Goal: Information Seeking & Learning: Learn about a topic

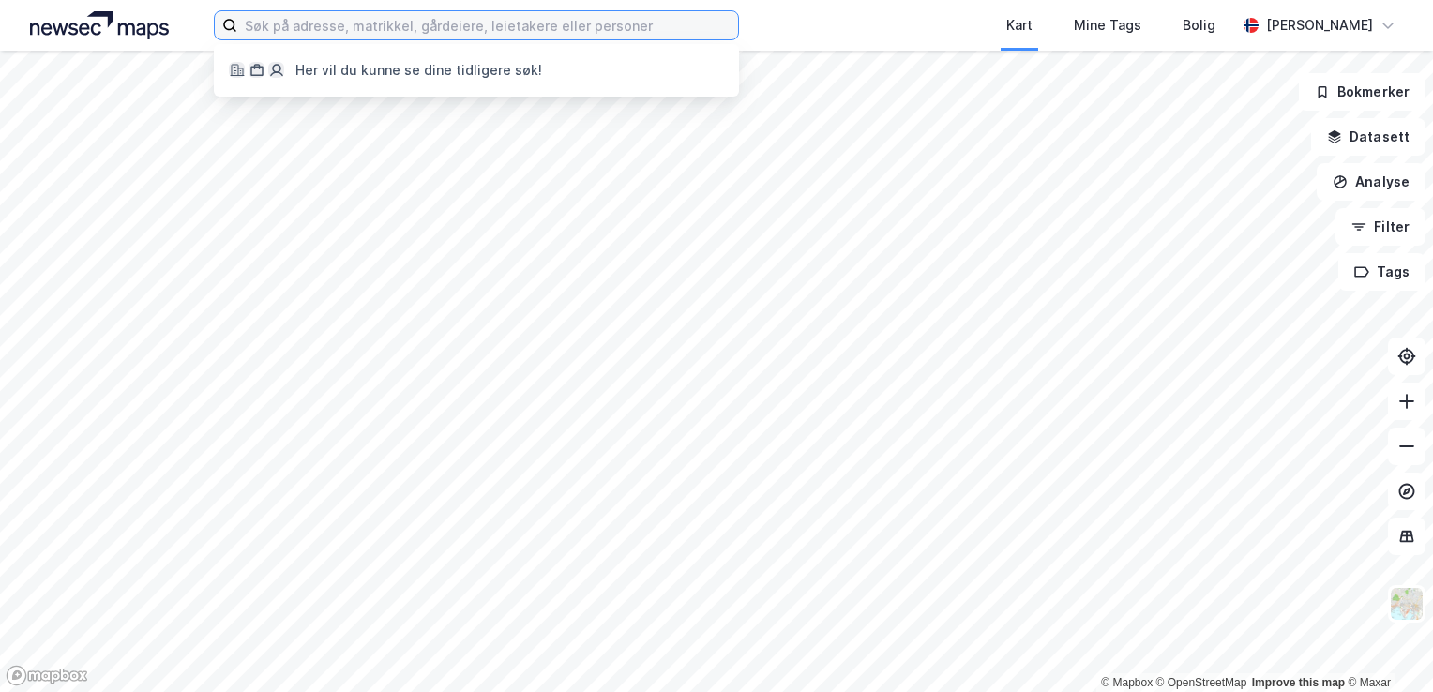
click at [391, 16] on input at bounding box center [487, 25] width 501 height 28
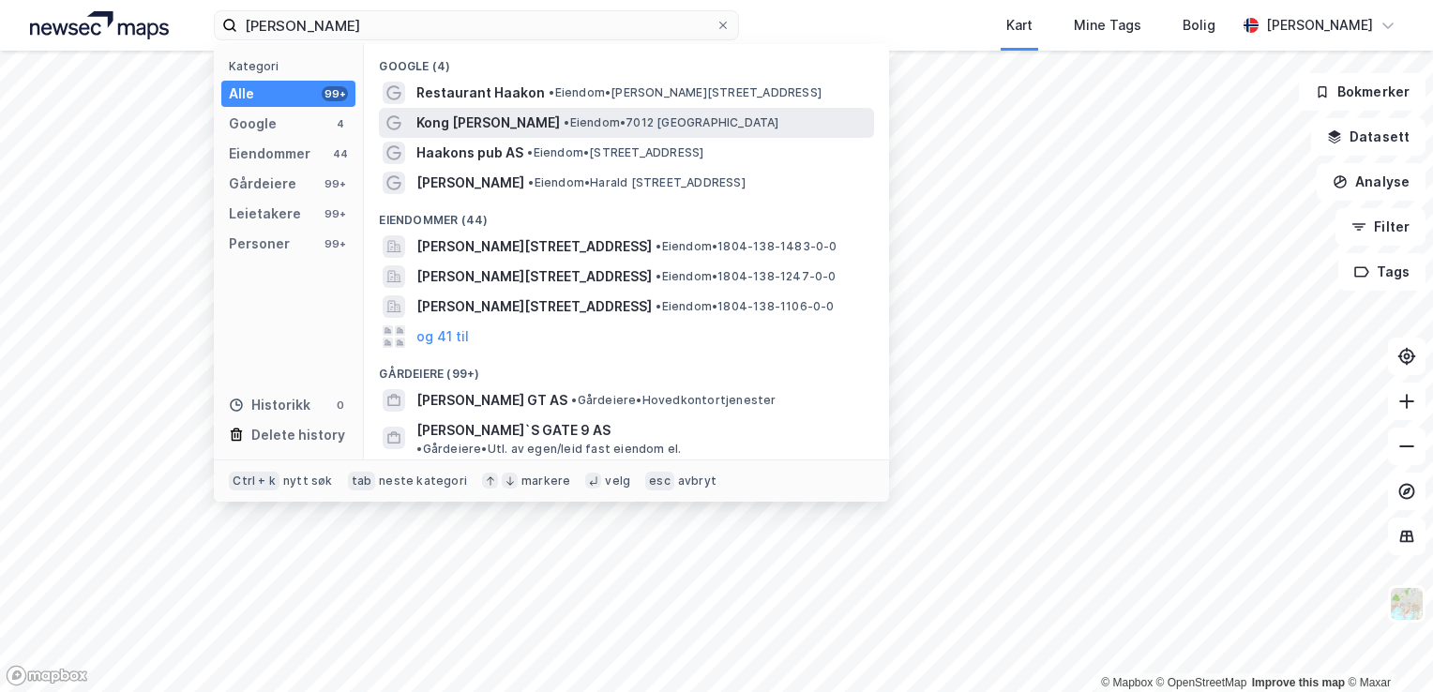
click at [564, 119] on span "• Eiendom • 7012 [GEOGRAPHIC_DATA]" at bounding box center [671, 122] width 215 height 15
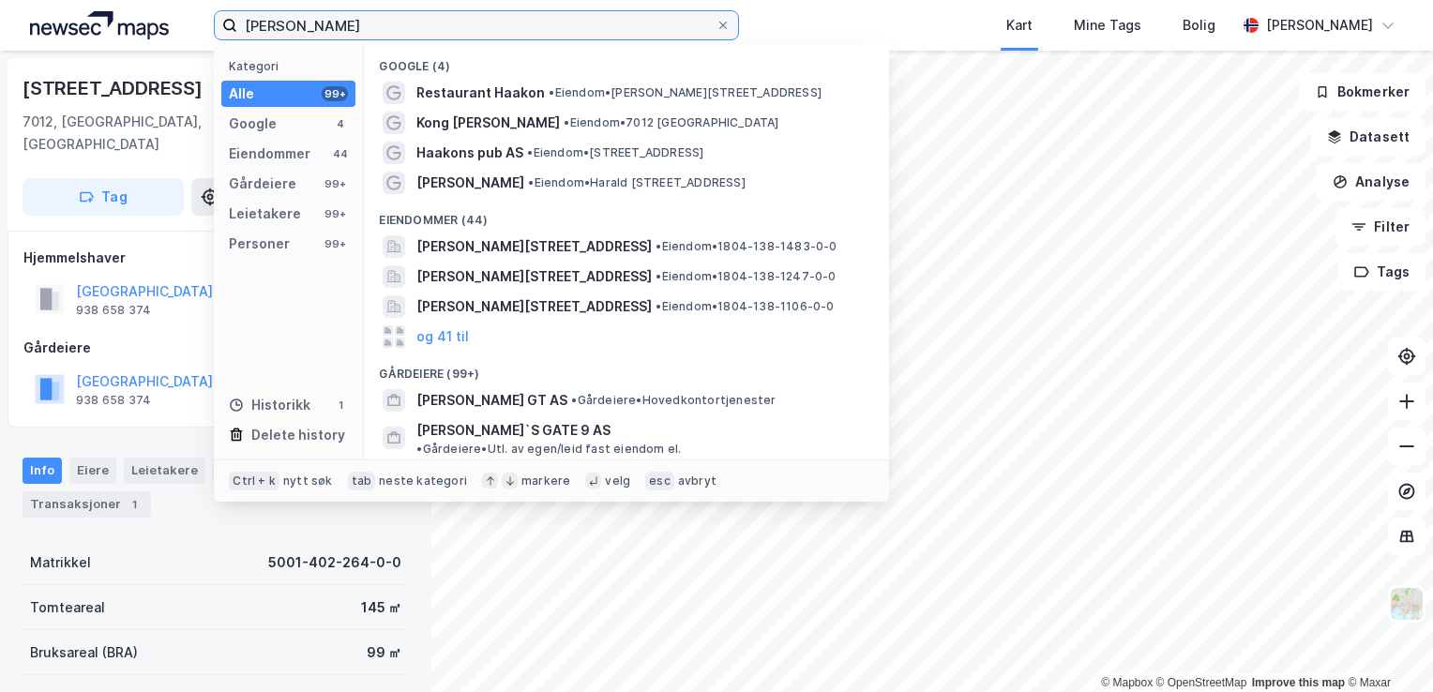
click at [390, 24] on input "[PERSON_NAME]" at bounding box center [476, 25] width 478 height 28
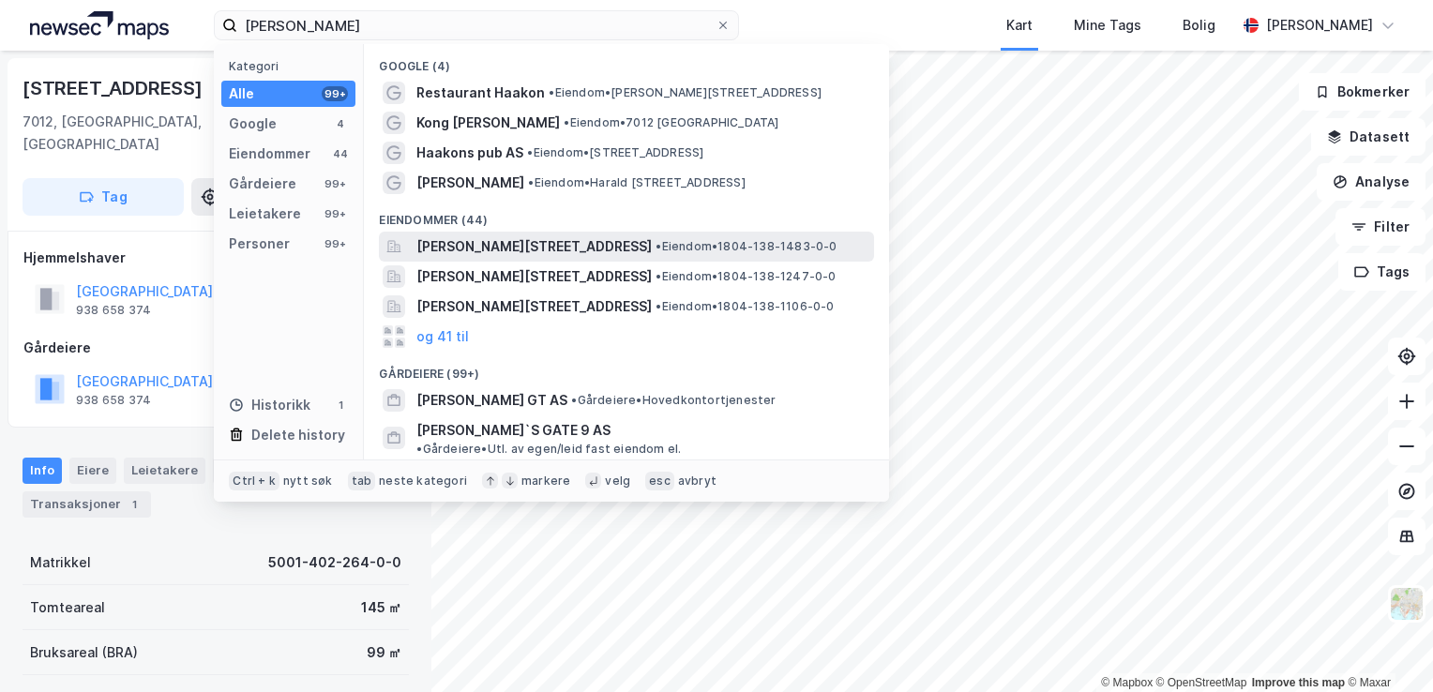
click at [495, 248] on span "[PERSON_NAME][STREET_ADDRESS]" at bounding box center [533, 246] width 235 height 23
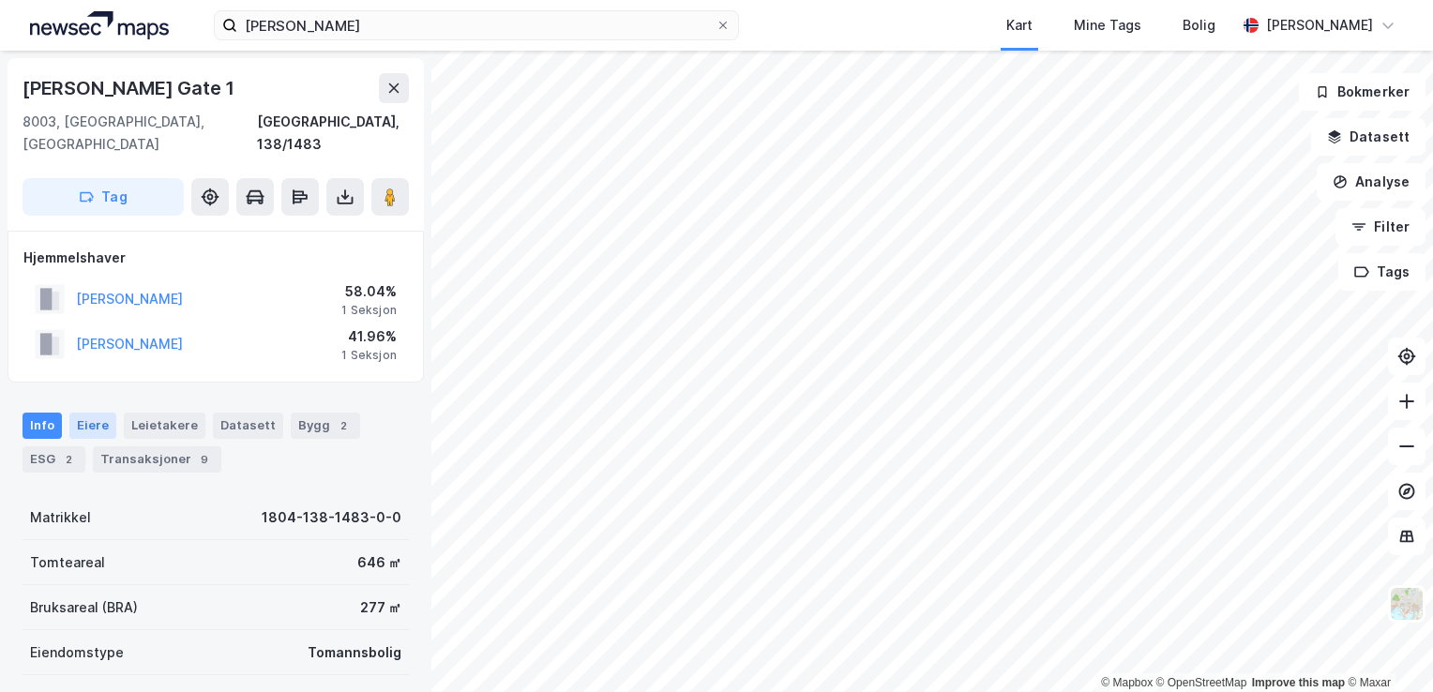
click at [102, 413] on div "Eiere" at bounding box center [92, 426] width 47 height 26
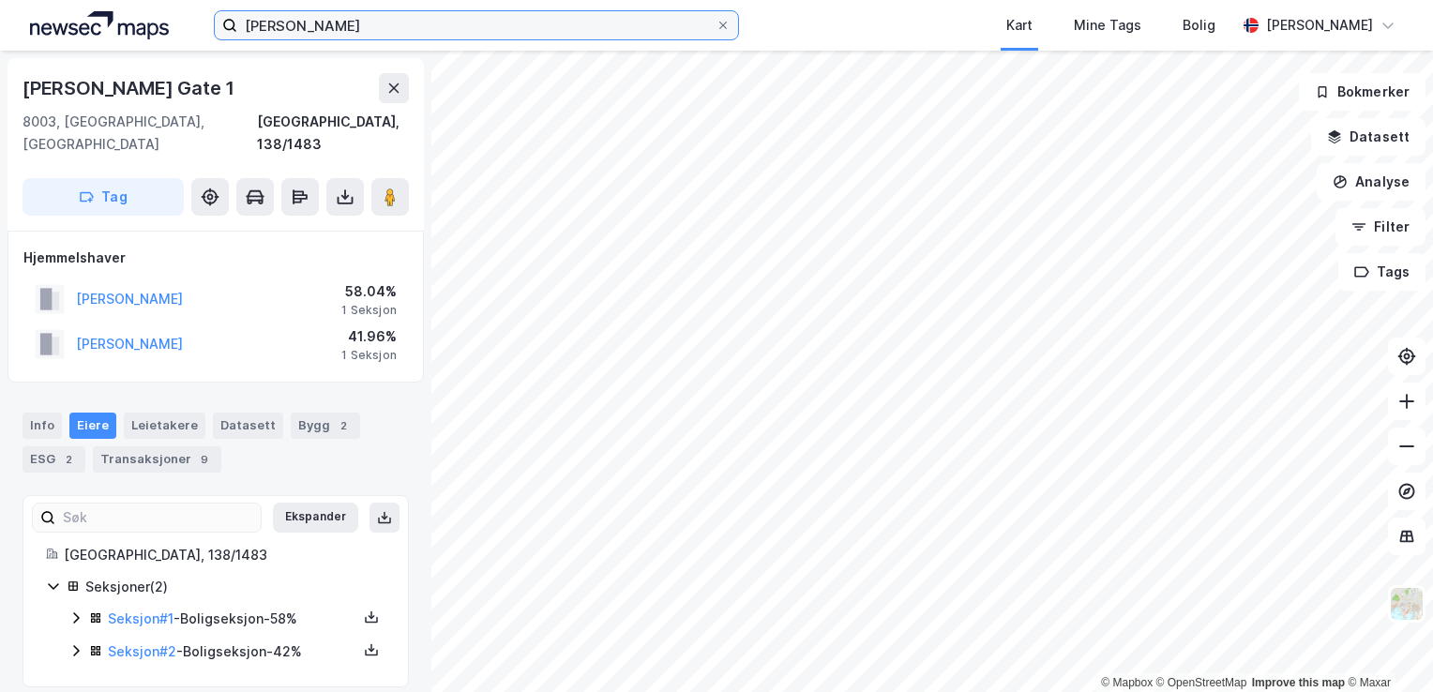
click at [298, 19] on input "[PERSON_NAME]" at bounding box center [476, 25] width 478 height 28
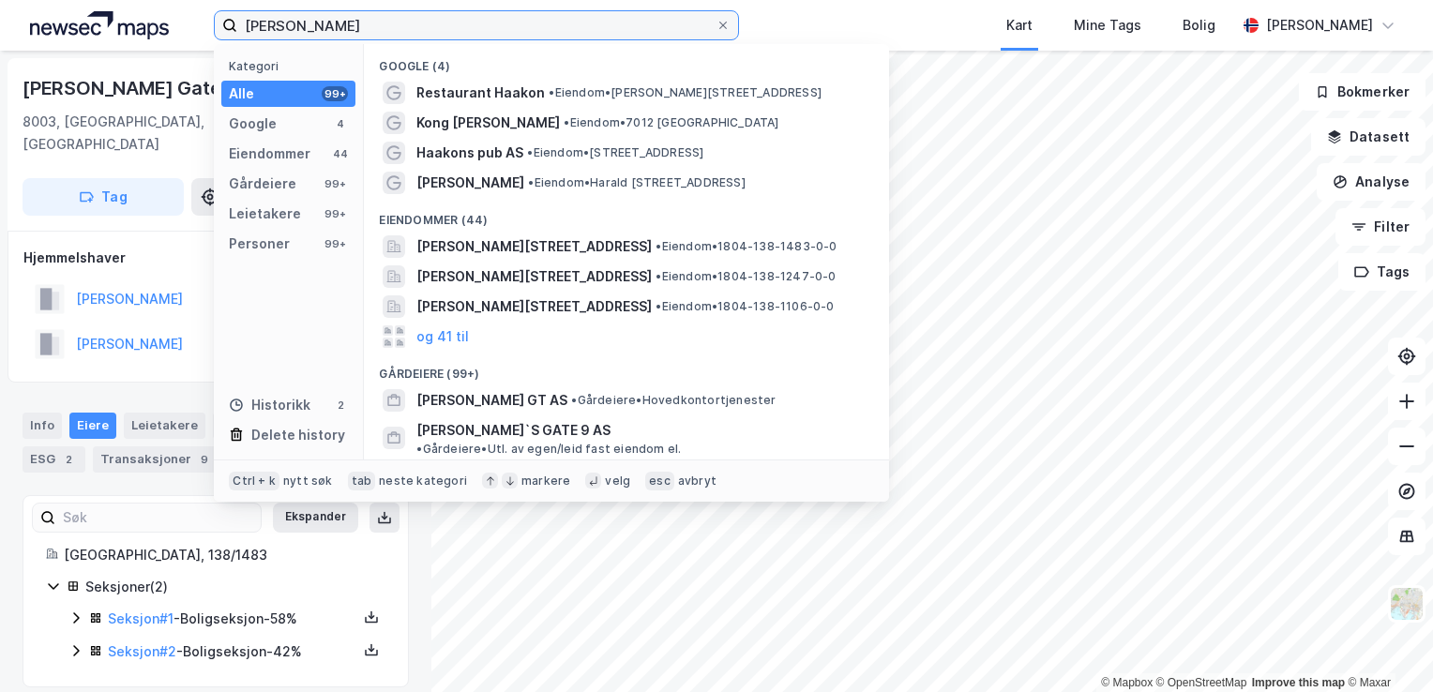
click at [298, 19] on input "[PERSON_NAME]" at bounding box center [476, 25] width 478 height 28
click at [298, 19] on input "d" at bounding box center [476, 25] width 478 height 28
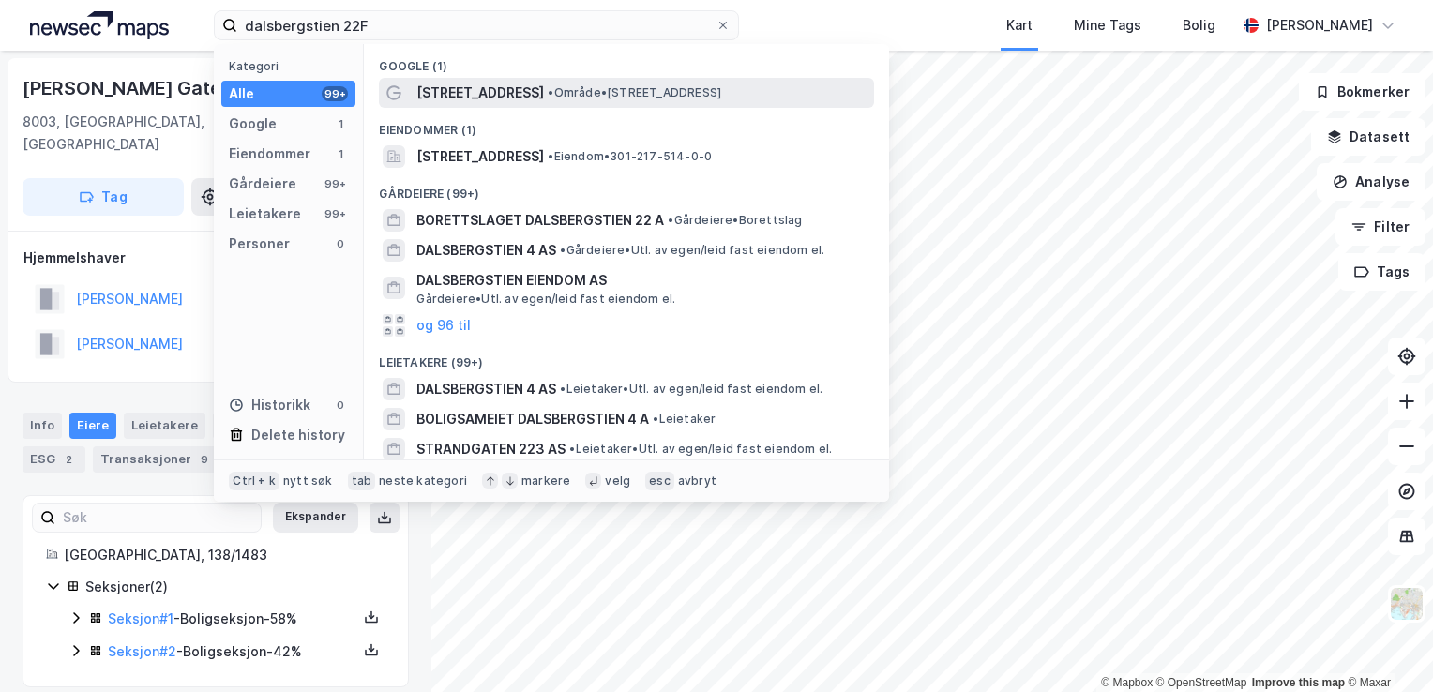
click at [449, 90] on span "[STREET_ADDRESS]" at bounding box center [480, 93] width 128 height 23
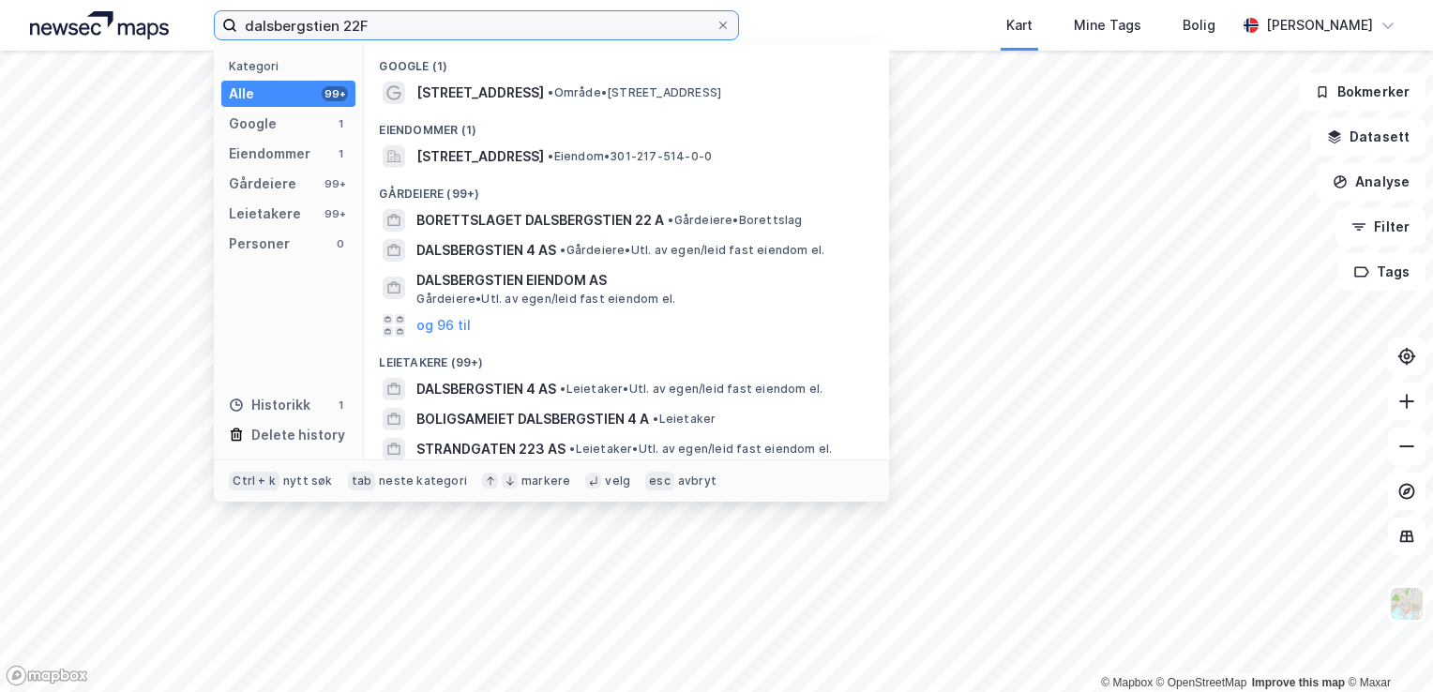
click at [408, 27] on input "dalsbergstien 22F" at bounding box center [476, 25] width 478 height 28
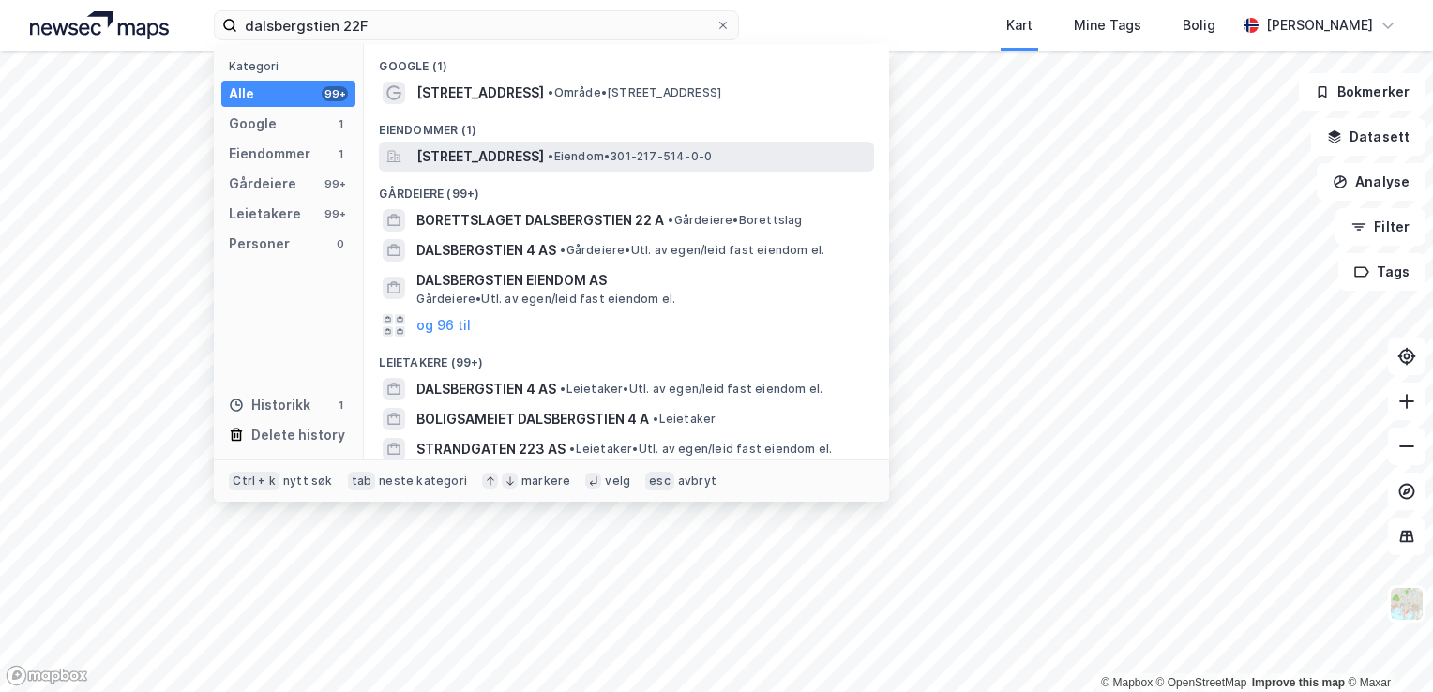
click at [506, 149] on span "[STREET_ADDRESS]" at bounding box center [480, 156] width 128 height 23
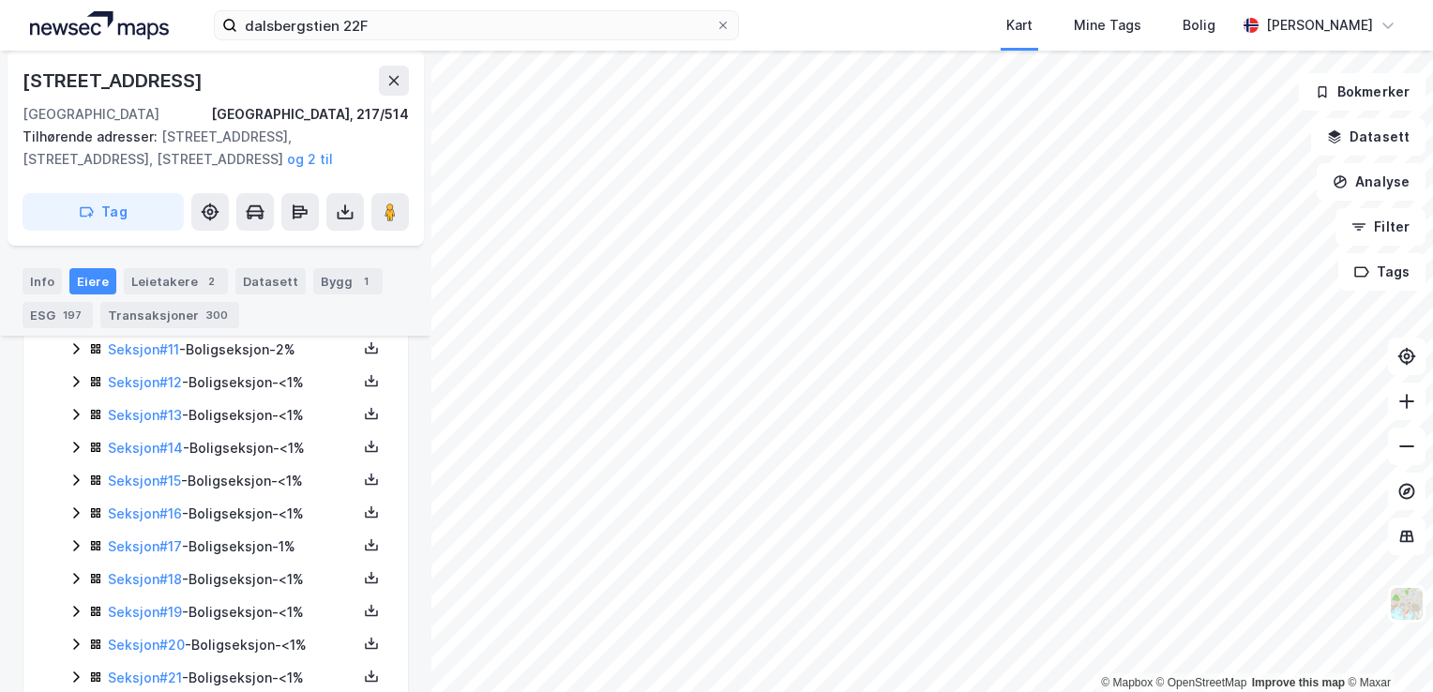
scroll to position [877, 0]
click at [71, 505] on icon at bounding box center [75, 512] width 15 height 15
click at [71, 509] on icon at bounding box center [75, 512] width 10 height 7
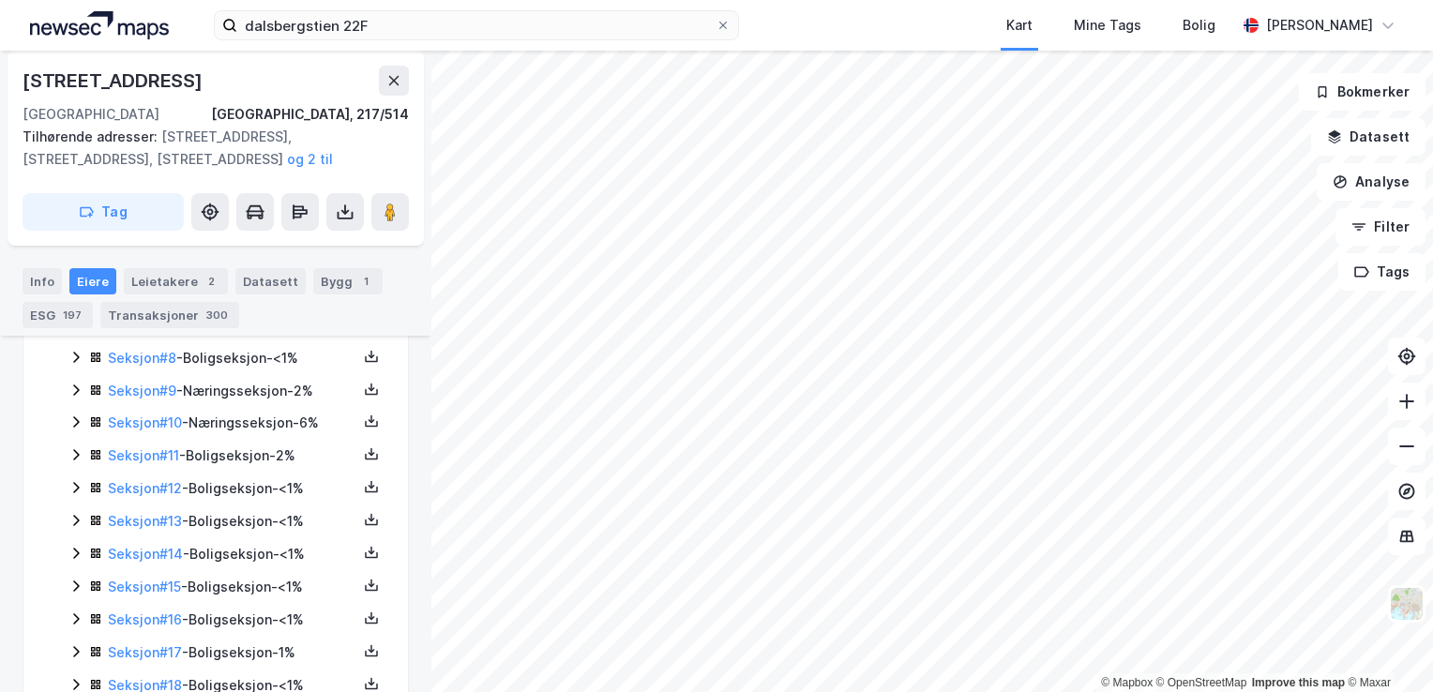
click at [68, 480] on icon at bounding box center [75, 487] width 15 height 15
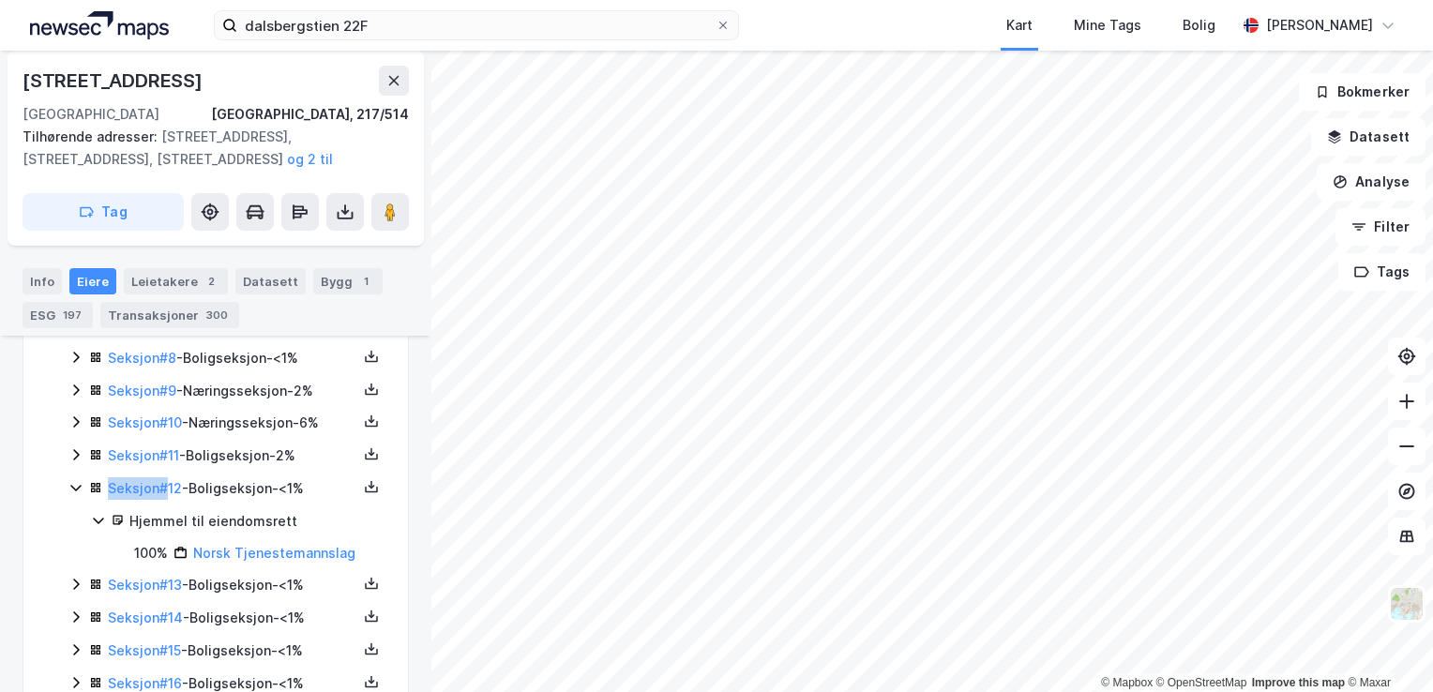
click at [68, 480] on icon at bounding box center [75, 487] width 15 height 15
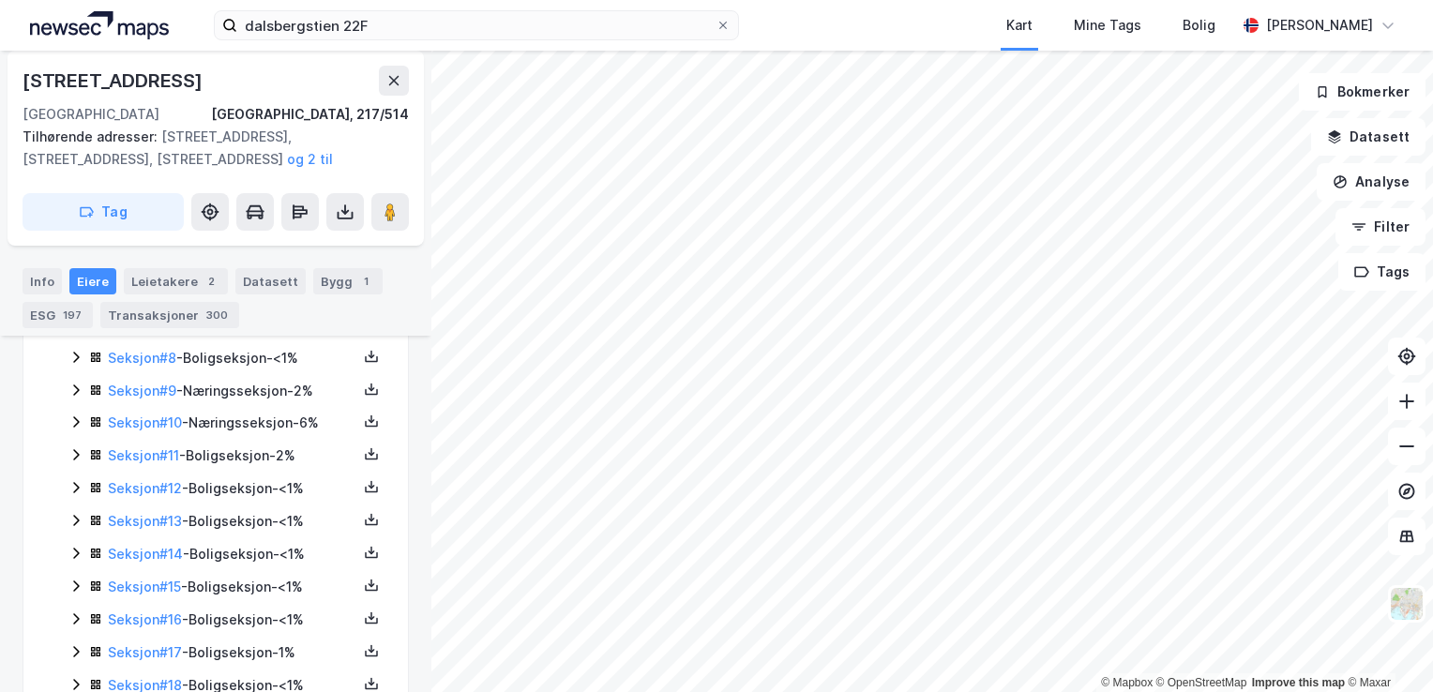
click at [71, 480] on icon at bounding box center [75, 487] width 15 height 15
click at [71, 482] on icon at bounding box center [75, 489] width 15 height 15
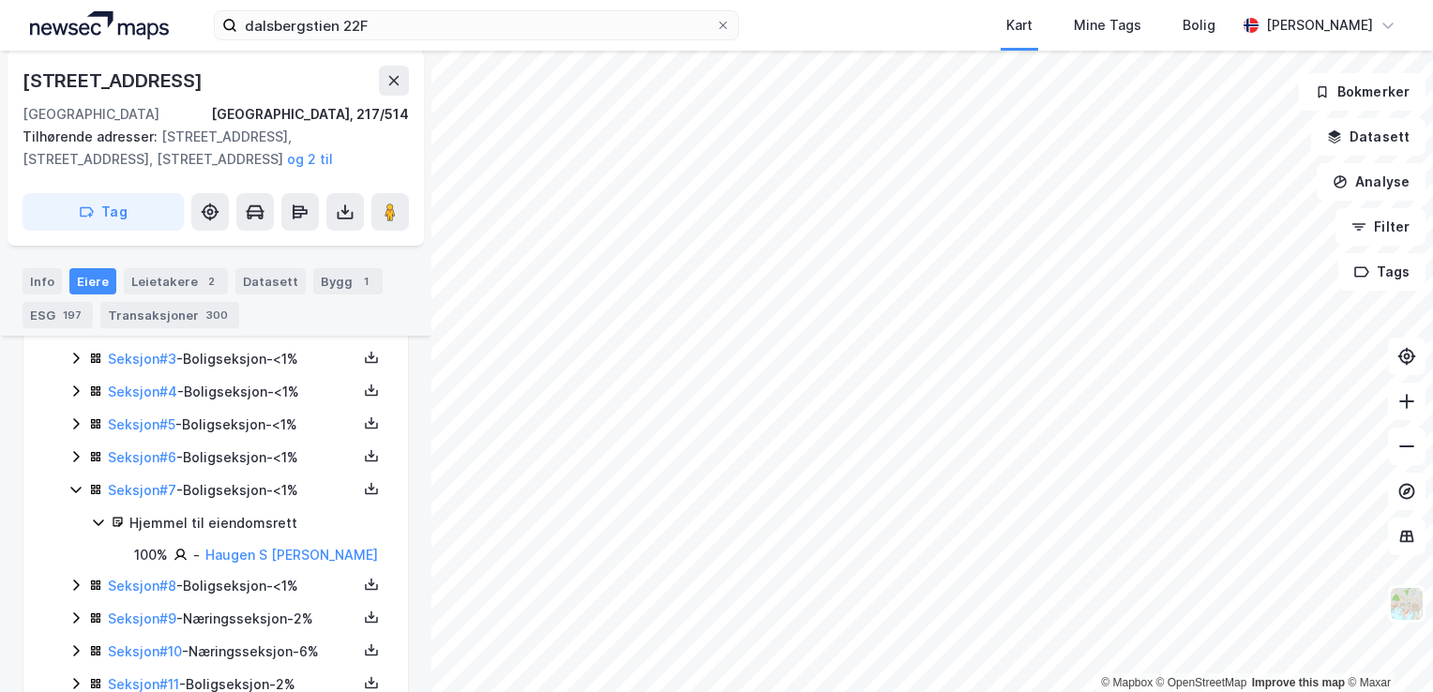
click at [71, 482] on icon at bounding box center [75, 489] width 15 height 15
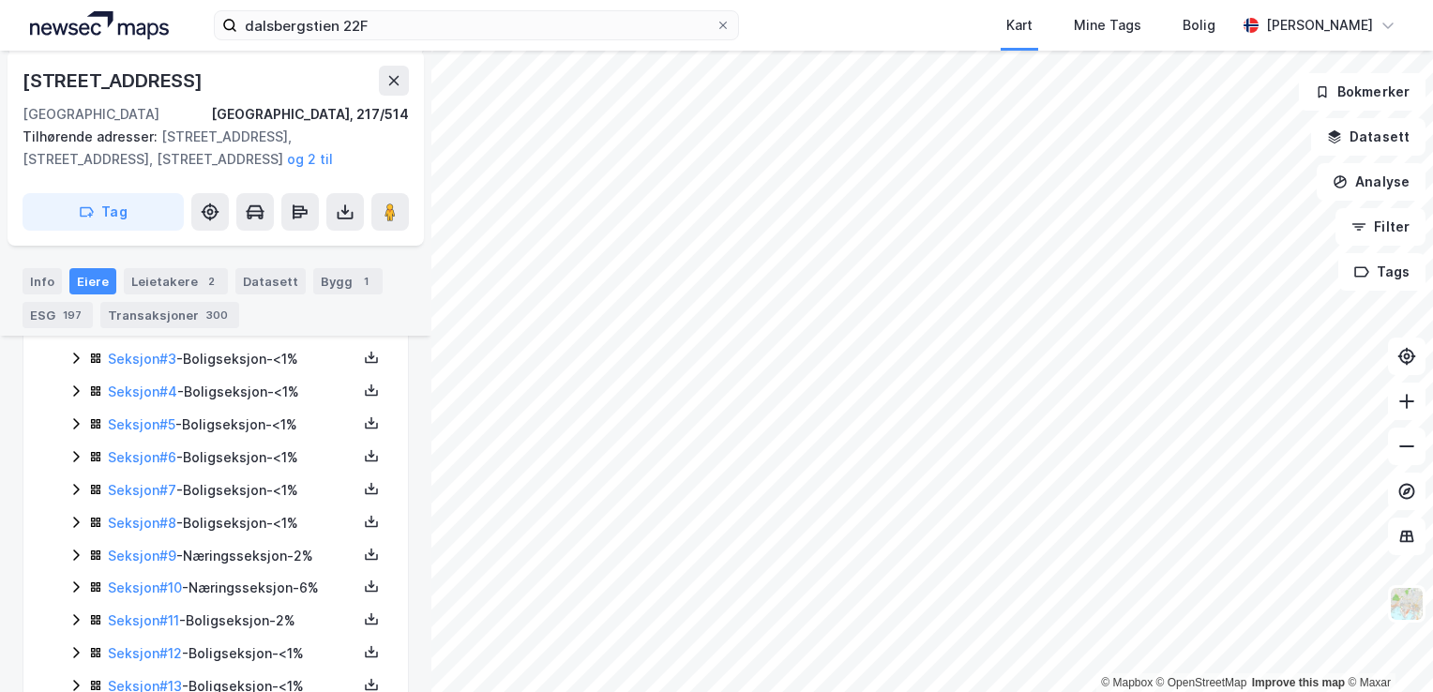
click at [79, 449] on icon at bounding box center [75, 456] width 15 height 15
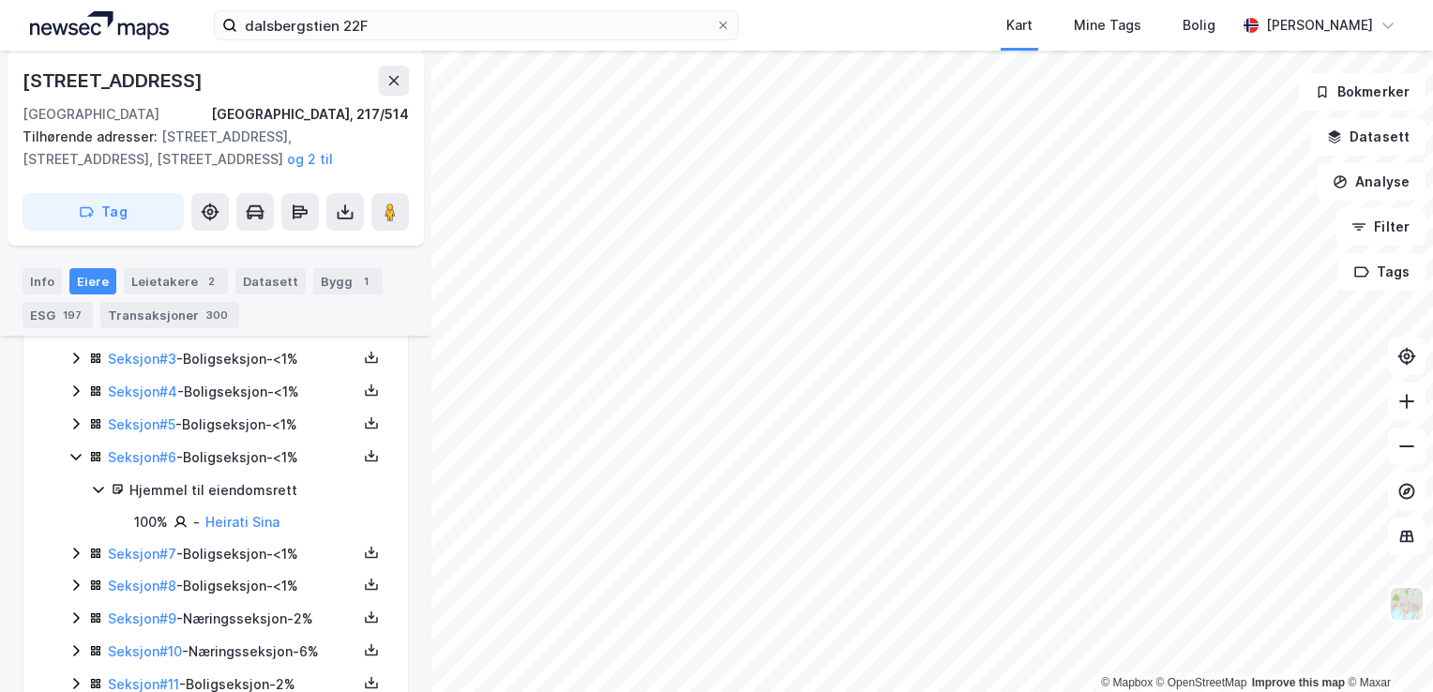
click at [79, 449] on icon at bounding box center [75, 456] width 15 height 15
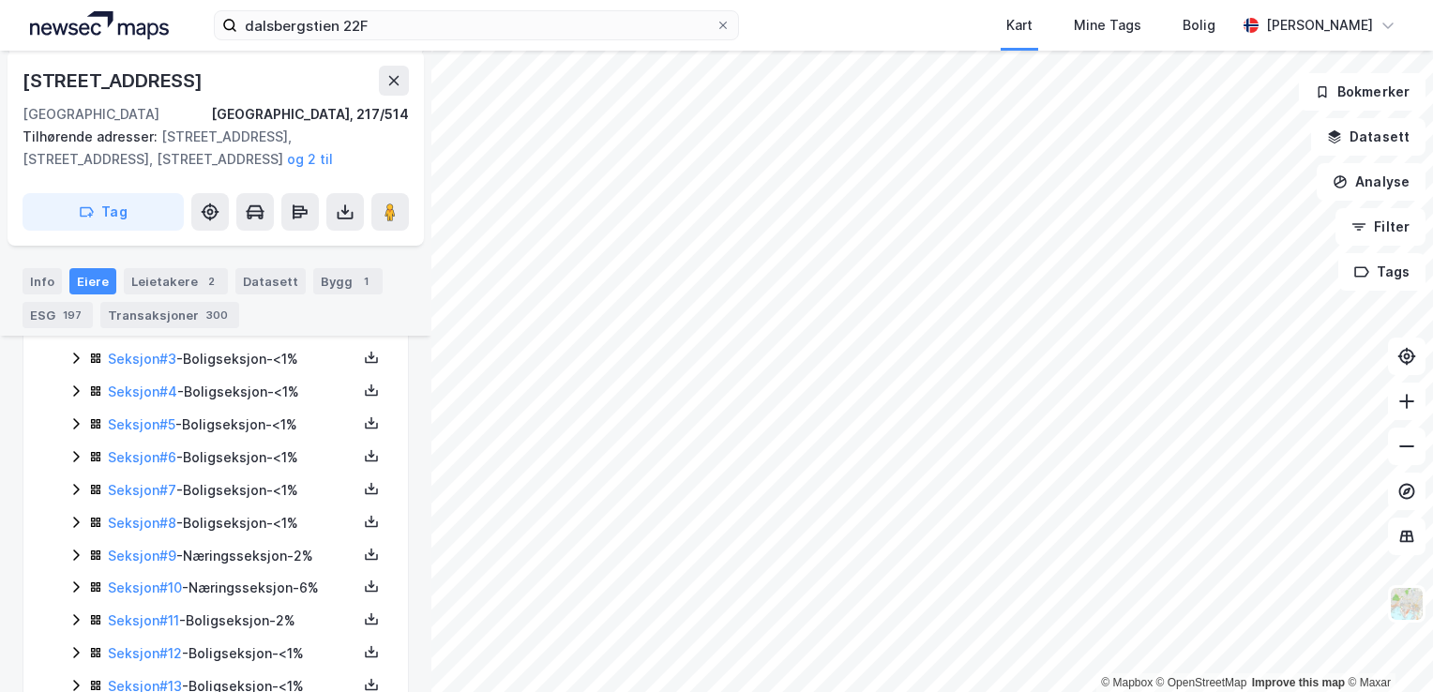
click at [81, 416] on icon at bounding box center [75, 423] width 15 height 15
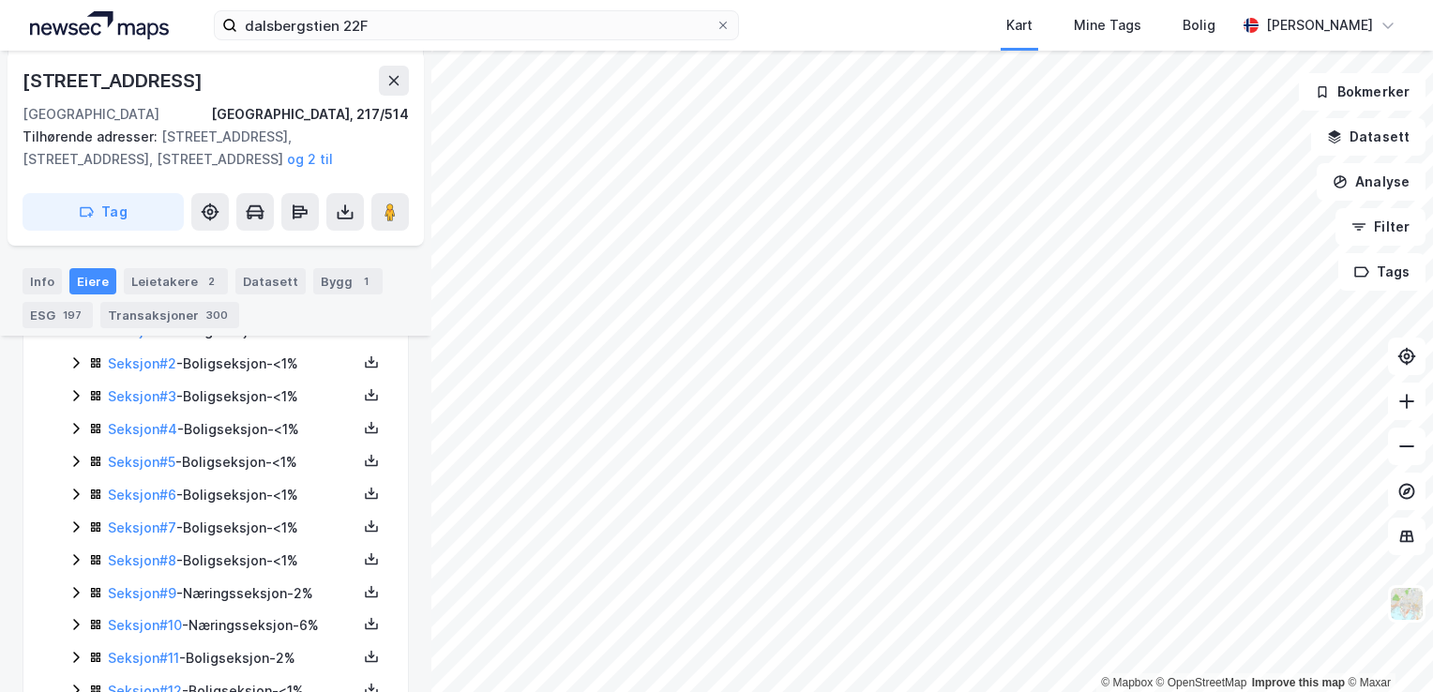
scroll to position [565, 0]
click at [81, 424] on icon at bounding box center [75, 431] width 15 height 15
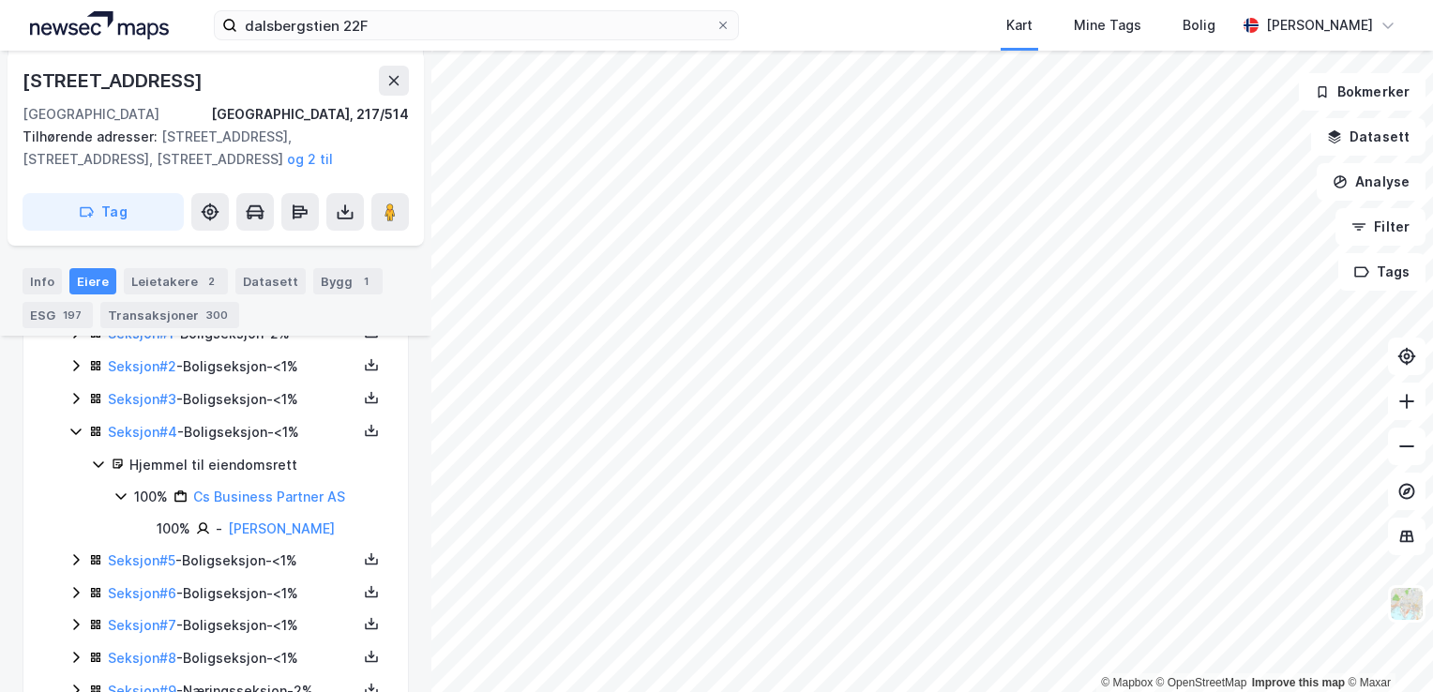
click at [81, 424] on icon at bounding box center [75, 431] width 15 height 15
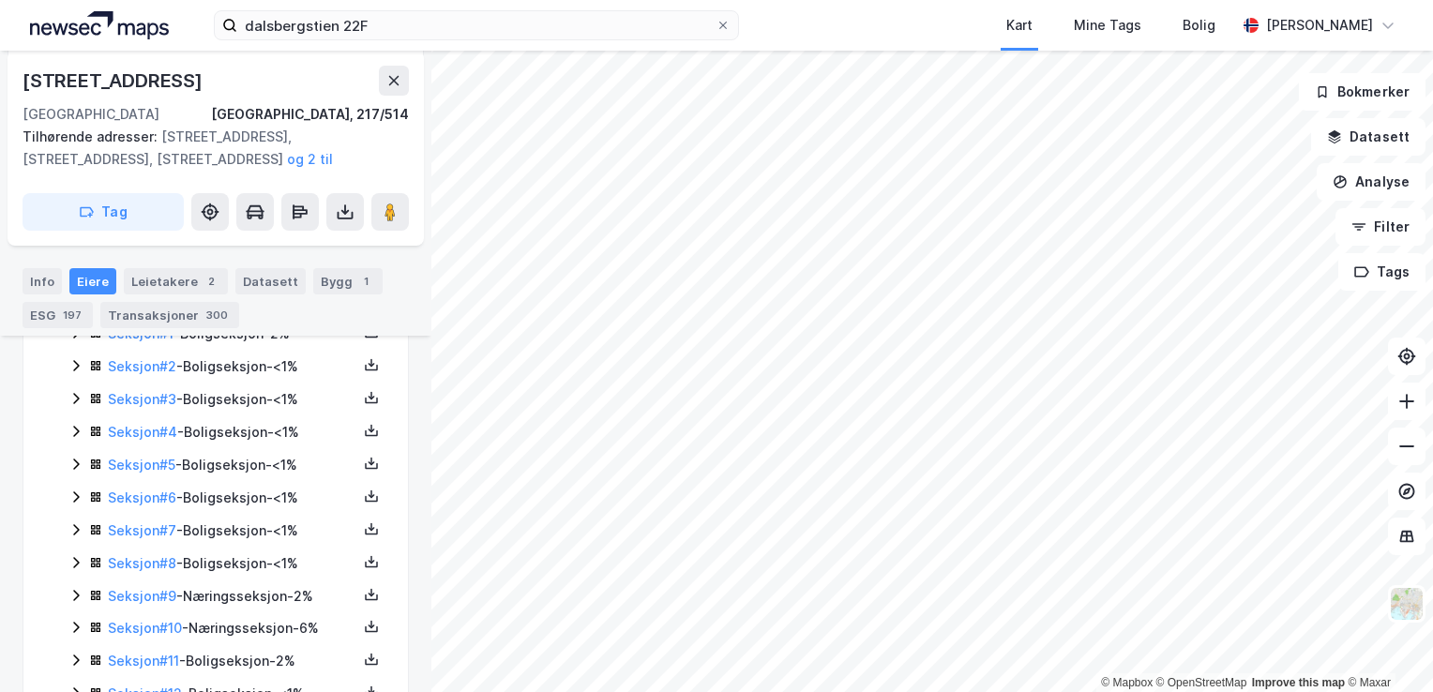
click at [81, 391] on icon at bounding box center [75, 398] width 15 height 15
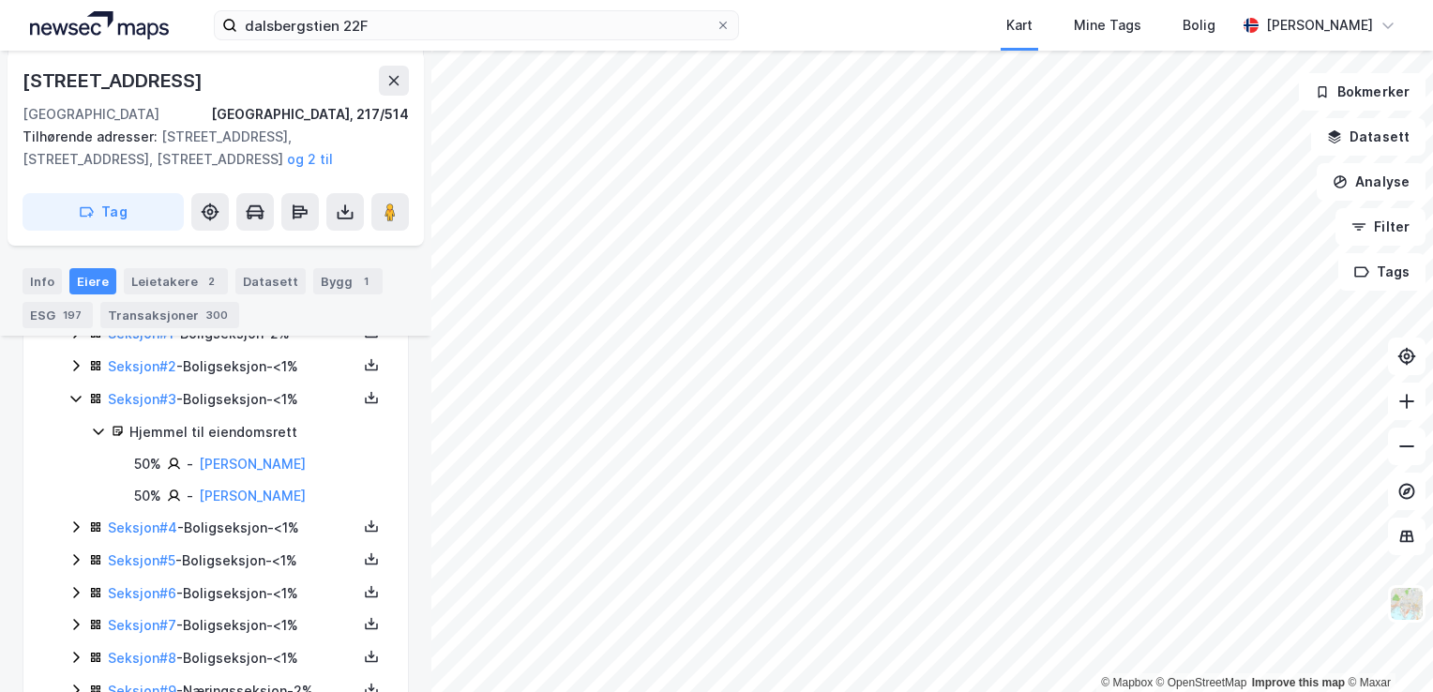
click at [81, 396] on icon at bounding box center [75, 399] width 10 height 7
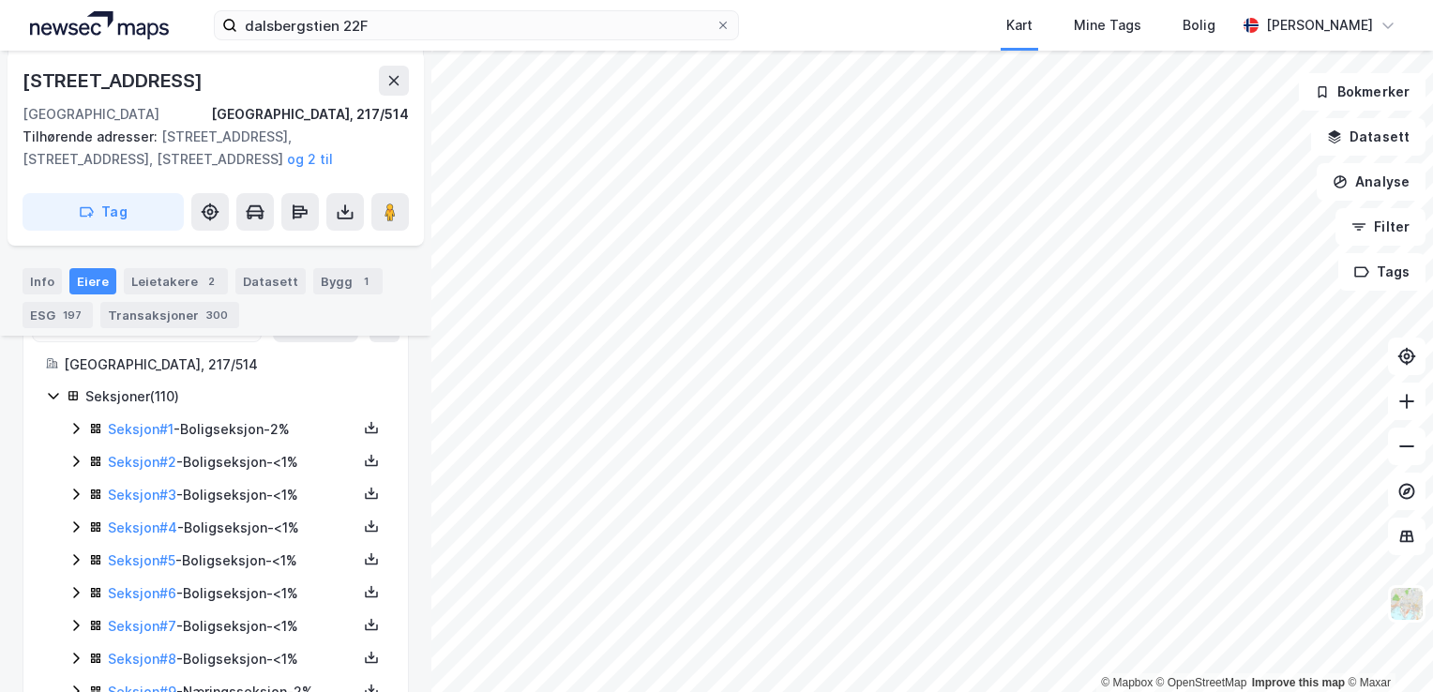
scroll to position [466, 0]
click at [79, 424] on icon at bounding box center [75, 431] width 15 height 15
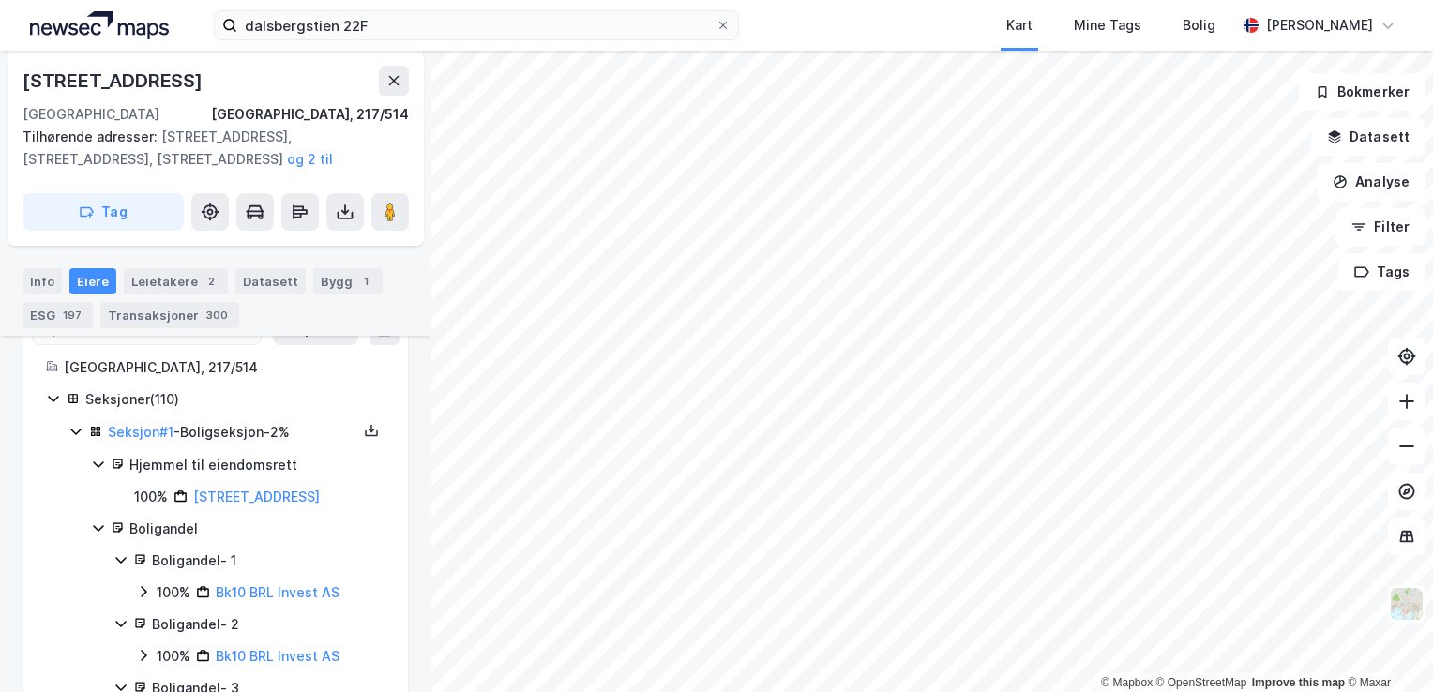
click at [79, 429] on icon at bounding box center [75, 432] width 10 height 7
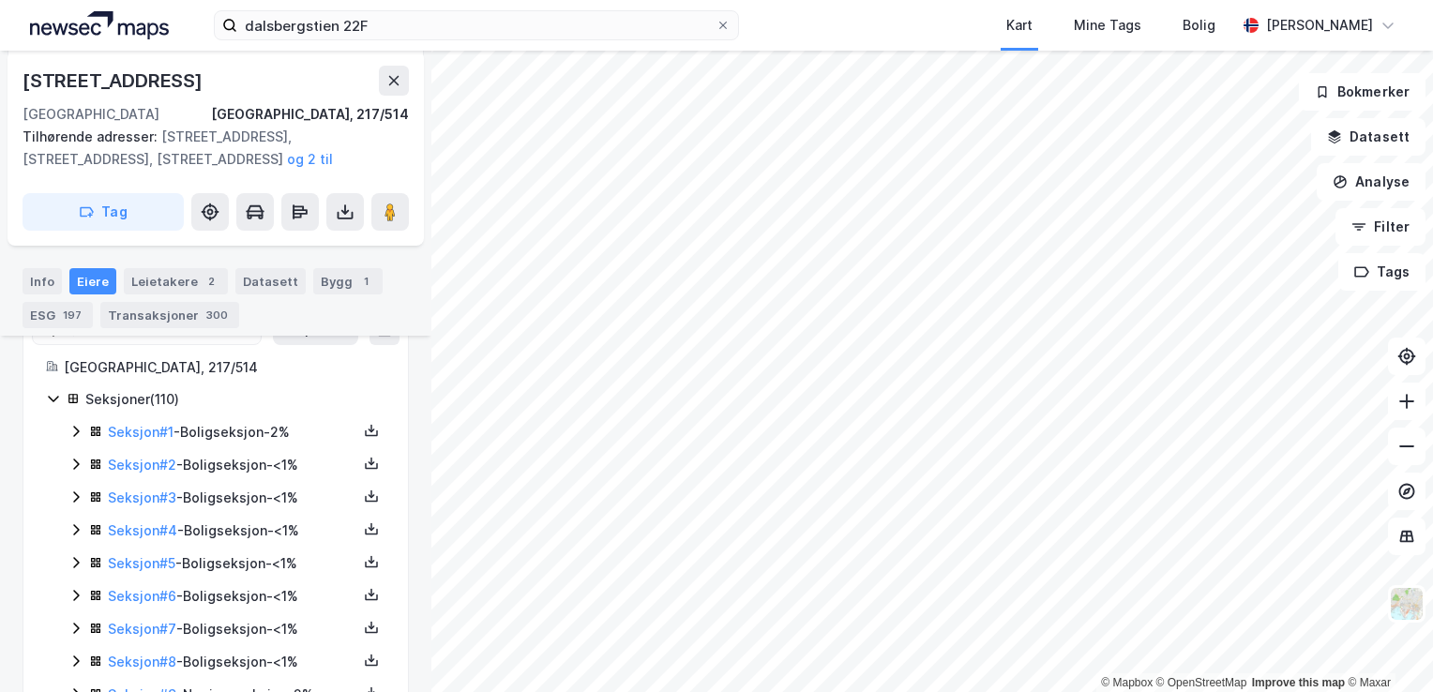
click at [325, 6] on div "dalsbergstien 22F Kart Mine Tags Bolig [PERSON_NAME]" at bounding box center [716, 25] width 1433 height 51
click at [202, 275] on div "2" at bounding box center [211, 281] width 19 height 19
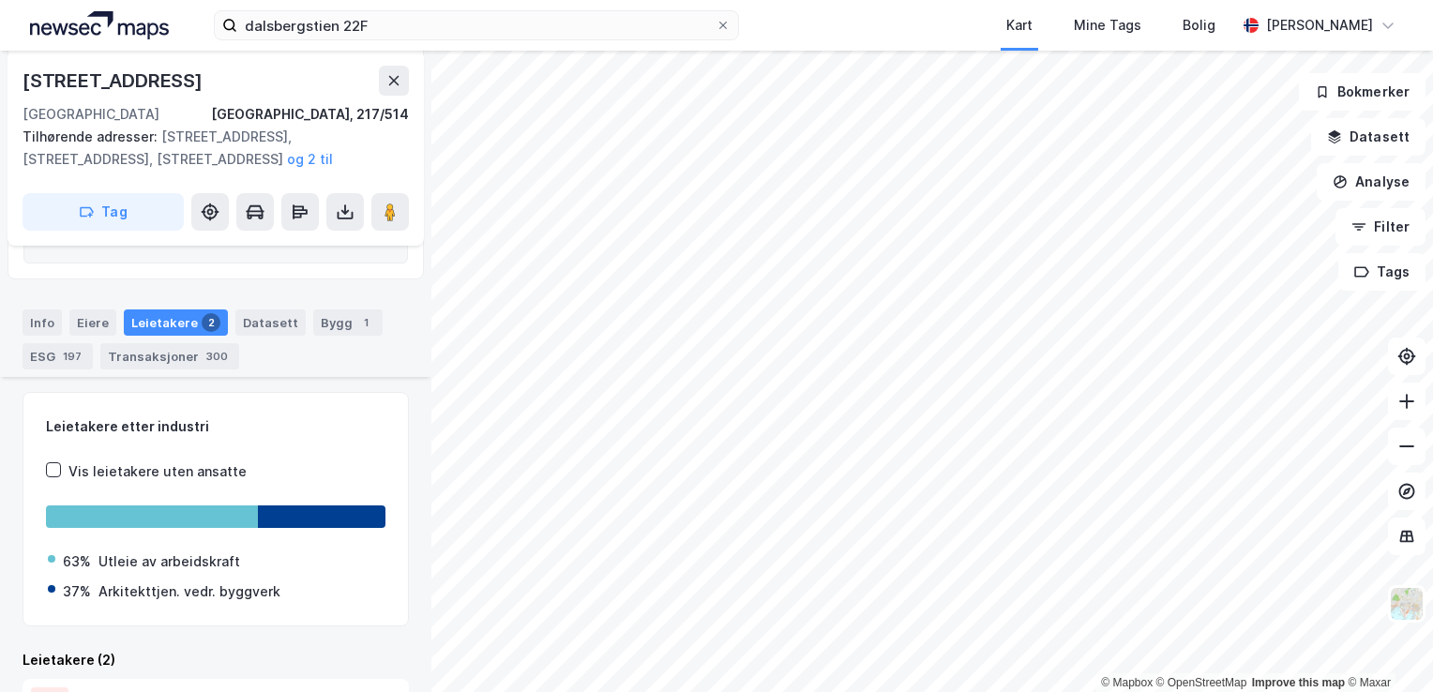
scroll to position [590, 0]
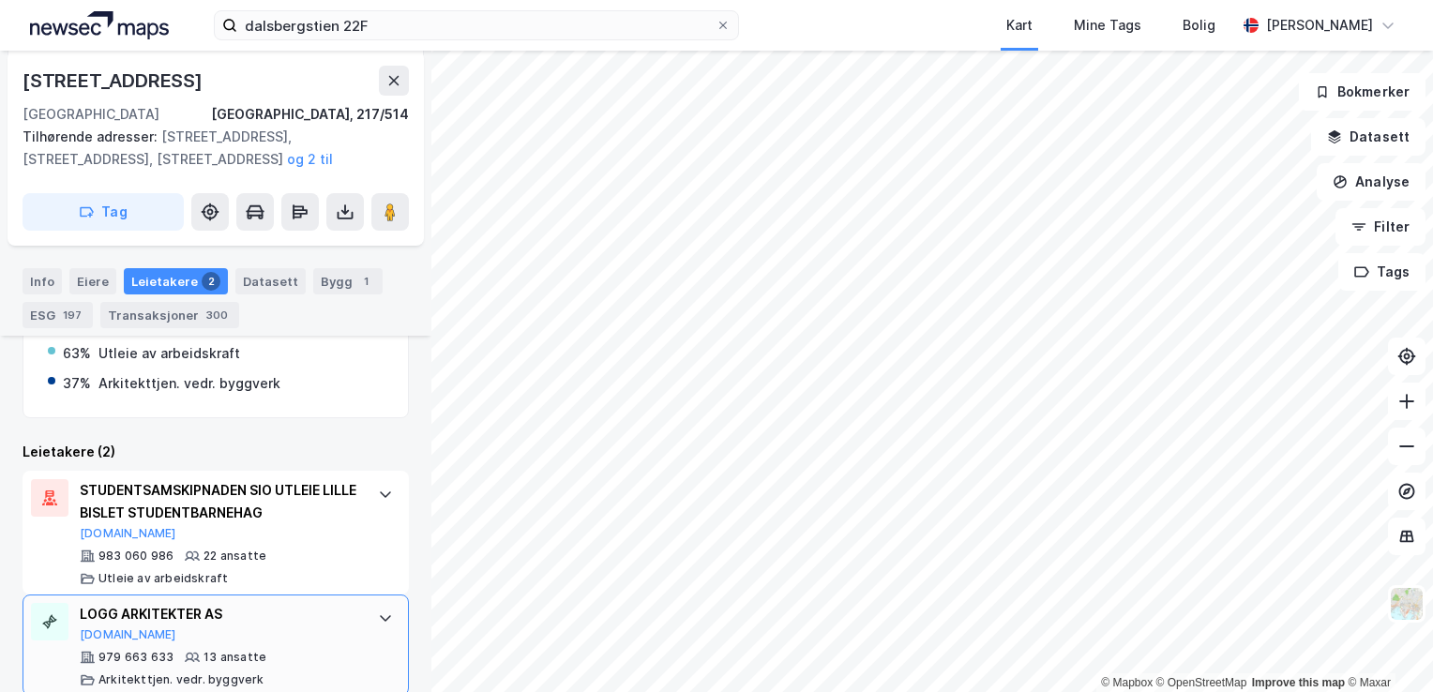
click at [213, 603] on div "LOGG ARKITEKTER AS" at bounding box center [220, 614] width 280 height 23
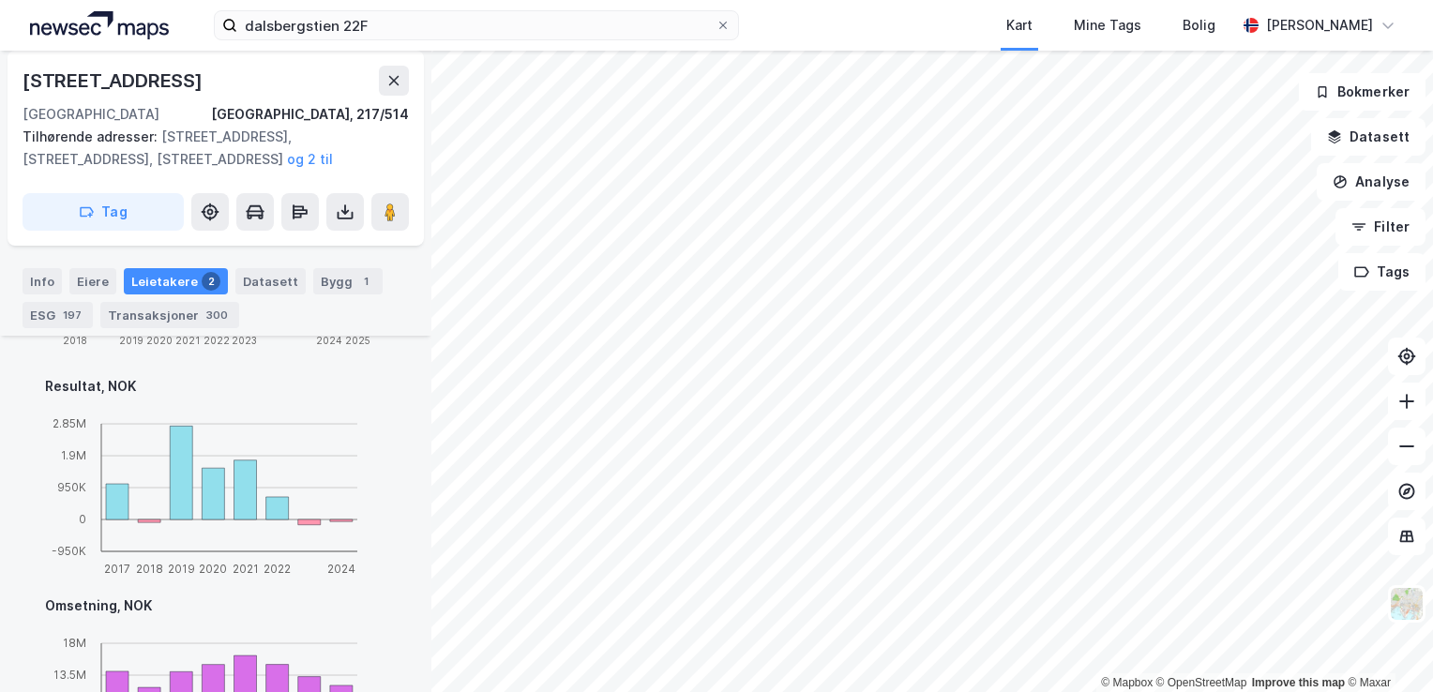
scroll to position [1636, 0]
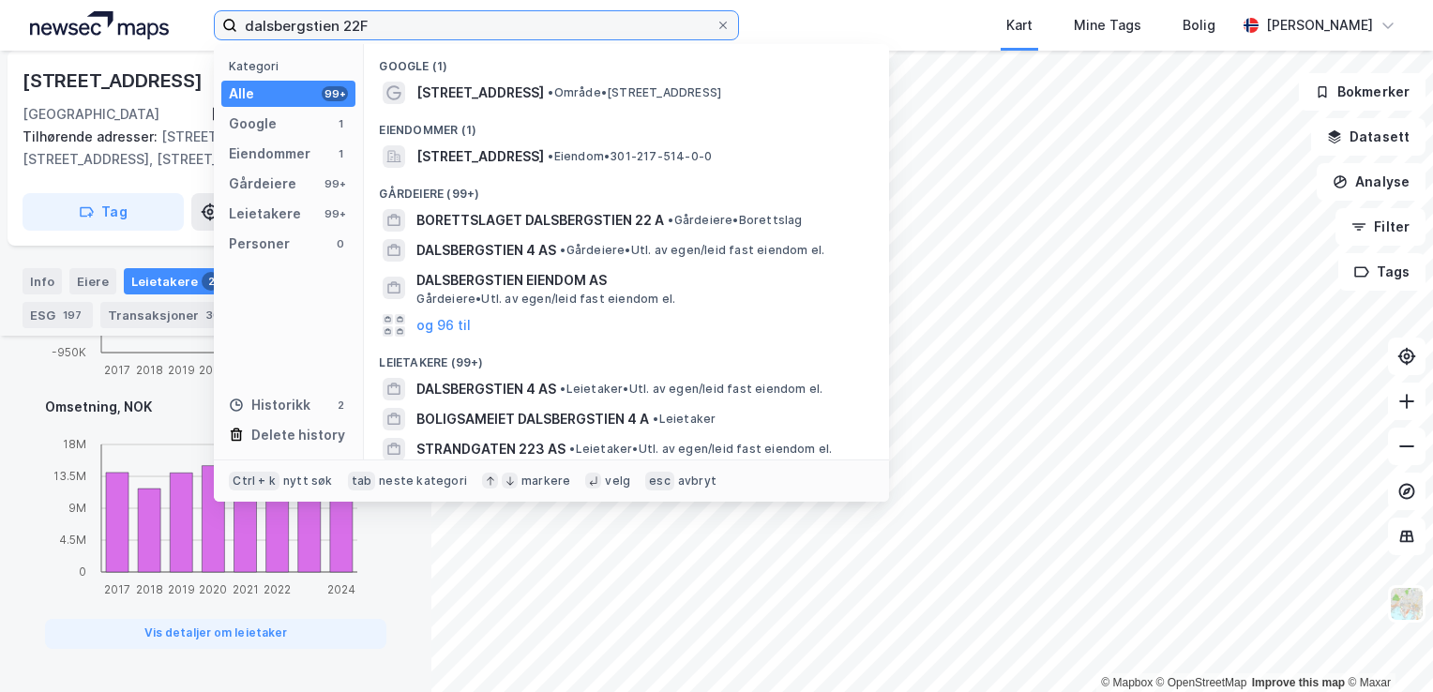
click at [367, 16] on input "dalsbergstien 22F" at bounding box center [476, 25] width 478 height 28
click at [367, 16] on input "d" at bounding box center [476, 25] width 478 height 28
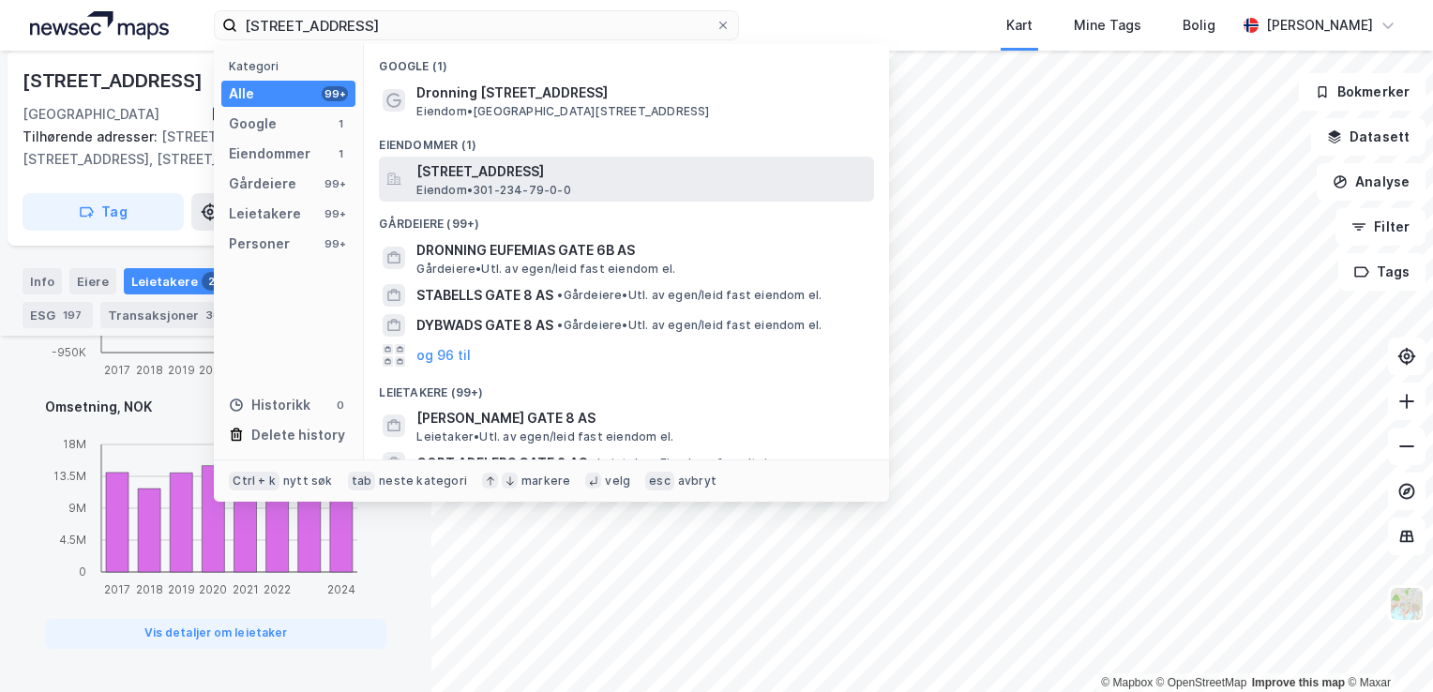
click at [580, 184] on div "[STREET_ADDRESS][GEOGRAPHIC_DATA] • 301-234-79-0-0" at bounding box center [643, 179] width 454 height 38
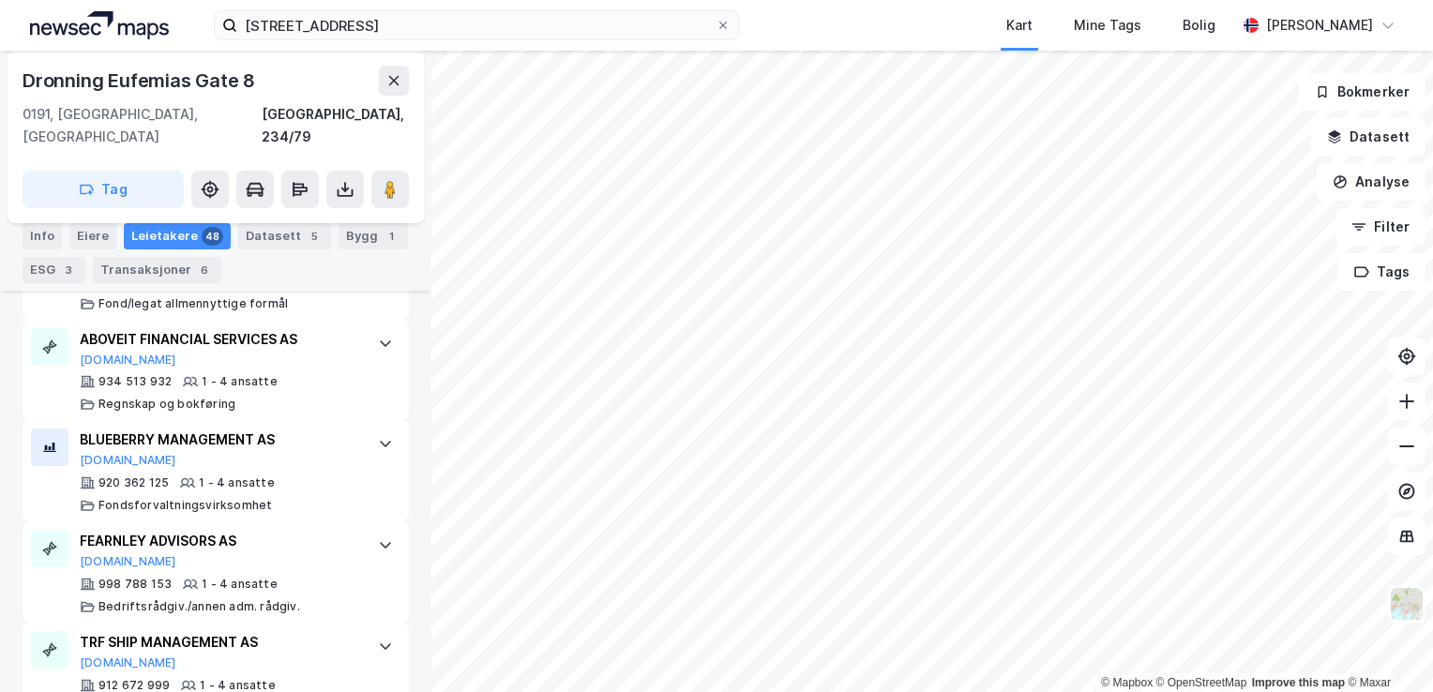
scroll to position [4082, 0]
click at [325, 336] on div "ABOVEIT FINANCIAL SERVICES AS [DOMAIN_NAME]" at bounding box center [220, 347] width 280 height 39
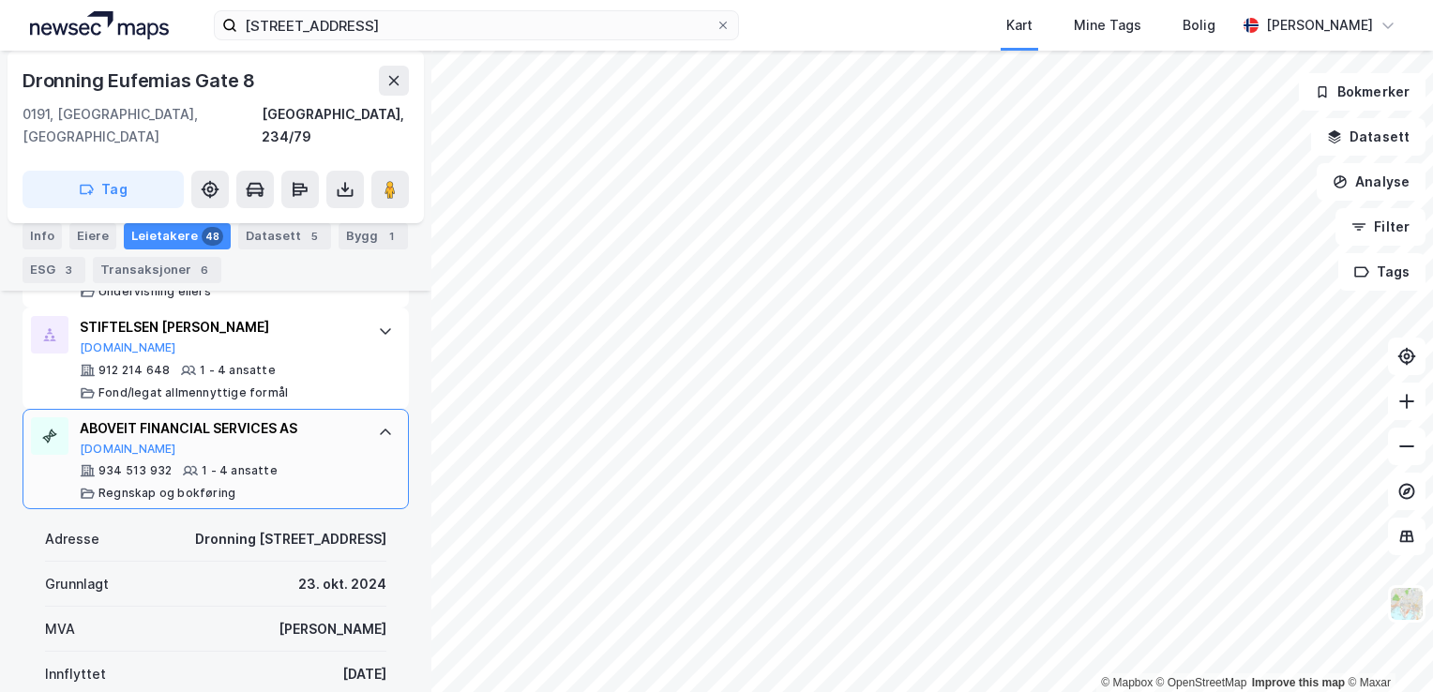
scroll to position [3992, 0]
click at [340, 418] on div "ABOVEIT FINANCIAL SERVICES AS" at bounding box center [220, 429] width 280 height 23
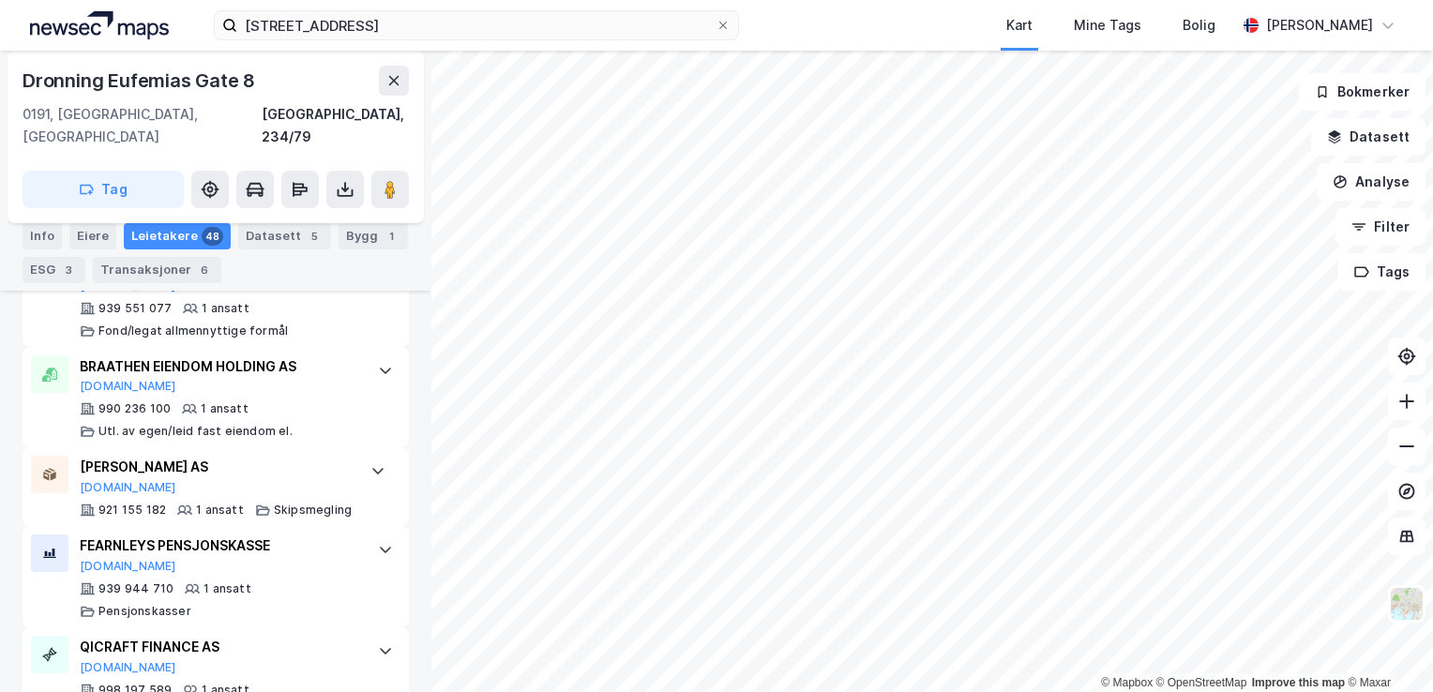
scroll to position [5114, 0]
click at [340, 401] on div "990 236 100 1 ansatt Utl. av egen/leid fast eiendom el." at bounding box center [220, 419] width 280 height 38
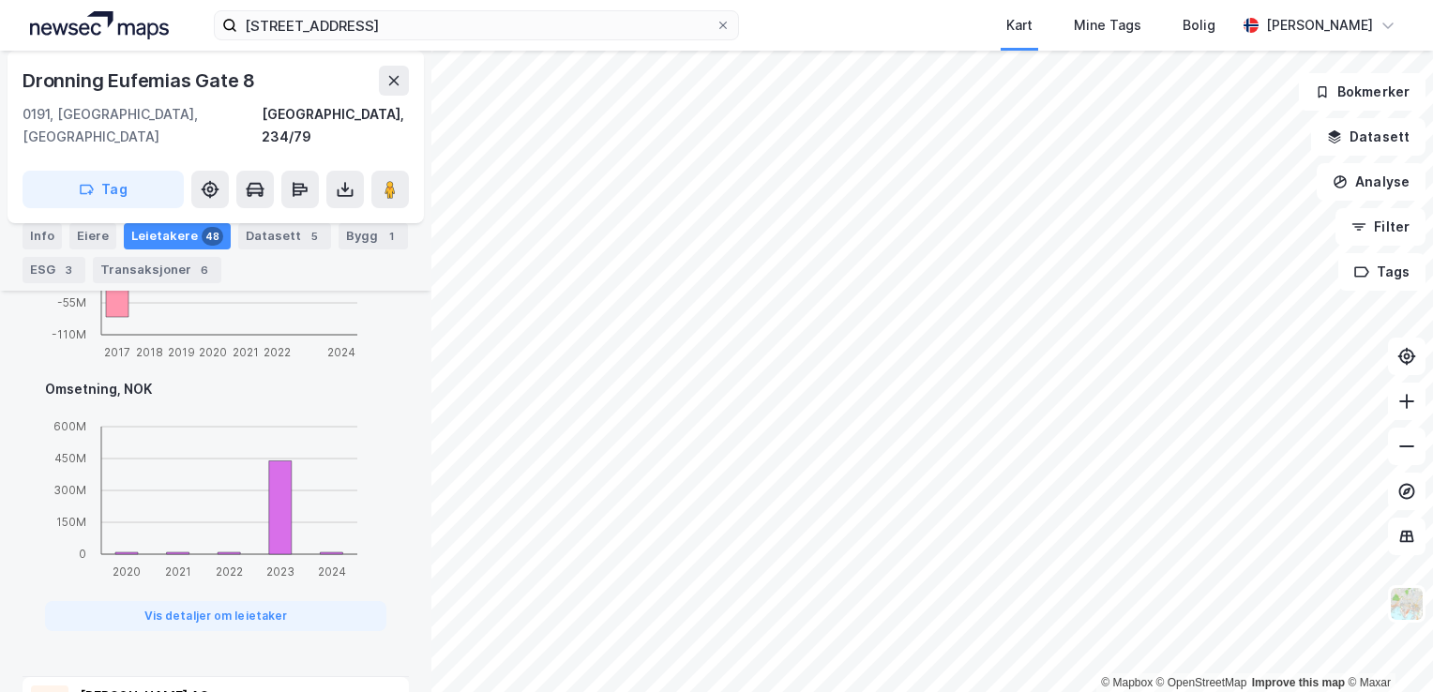
scroll to position [6101, 0]
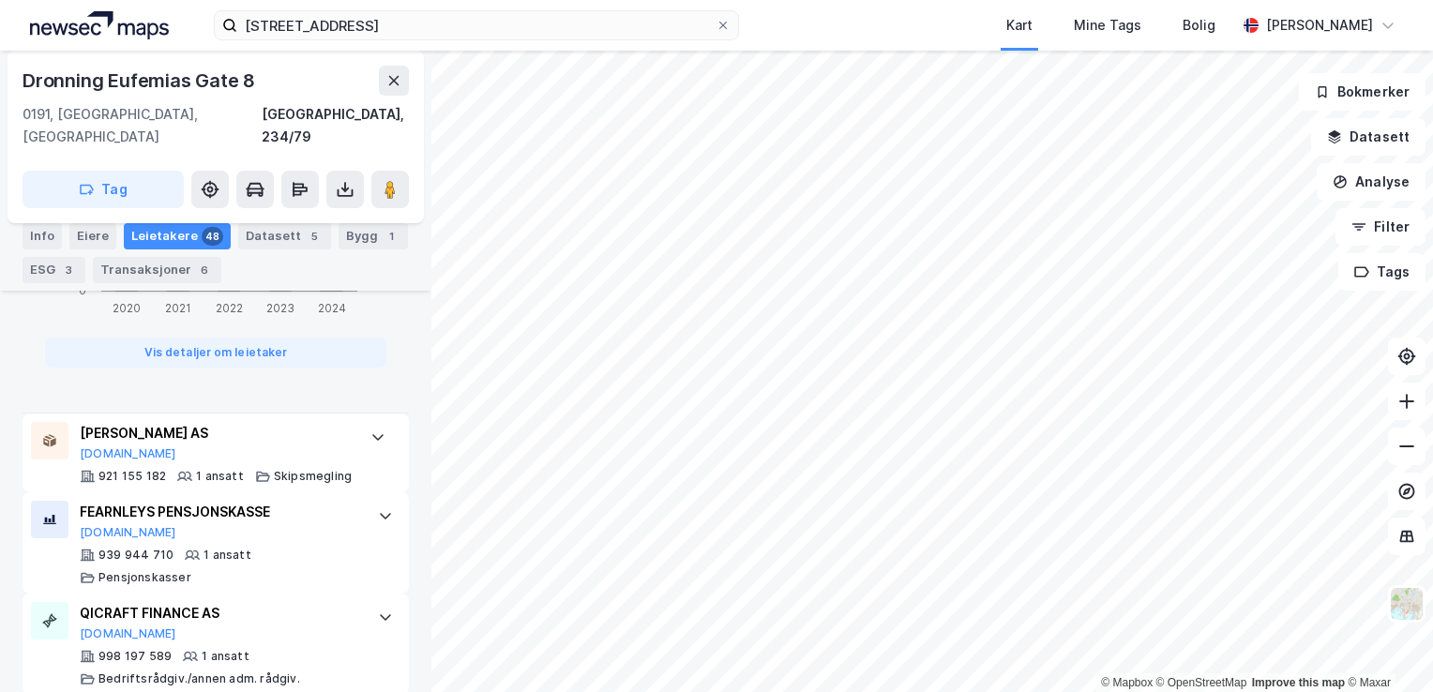
click at [340, 422] on div "[PERSON_NAME] AS" at bounding box center [216, 433] width 272 height 23
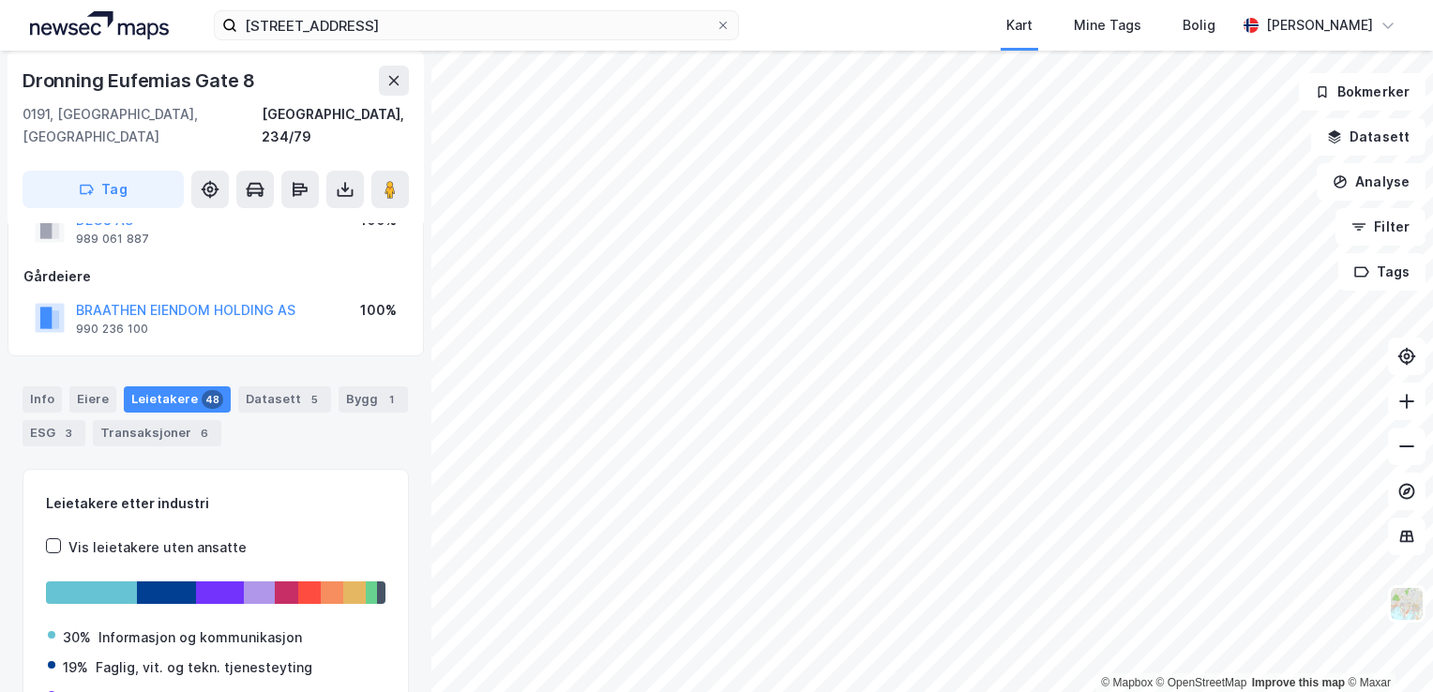
scroll to position [0, 0]
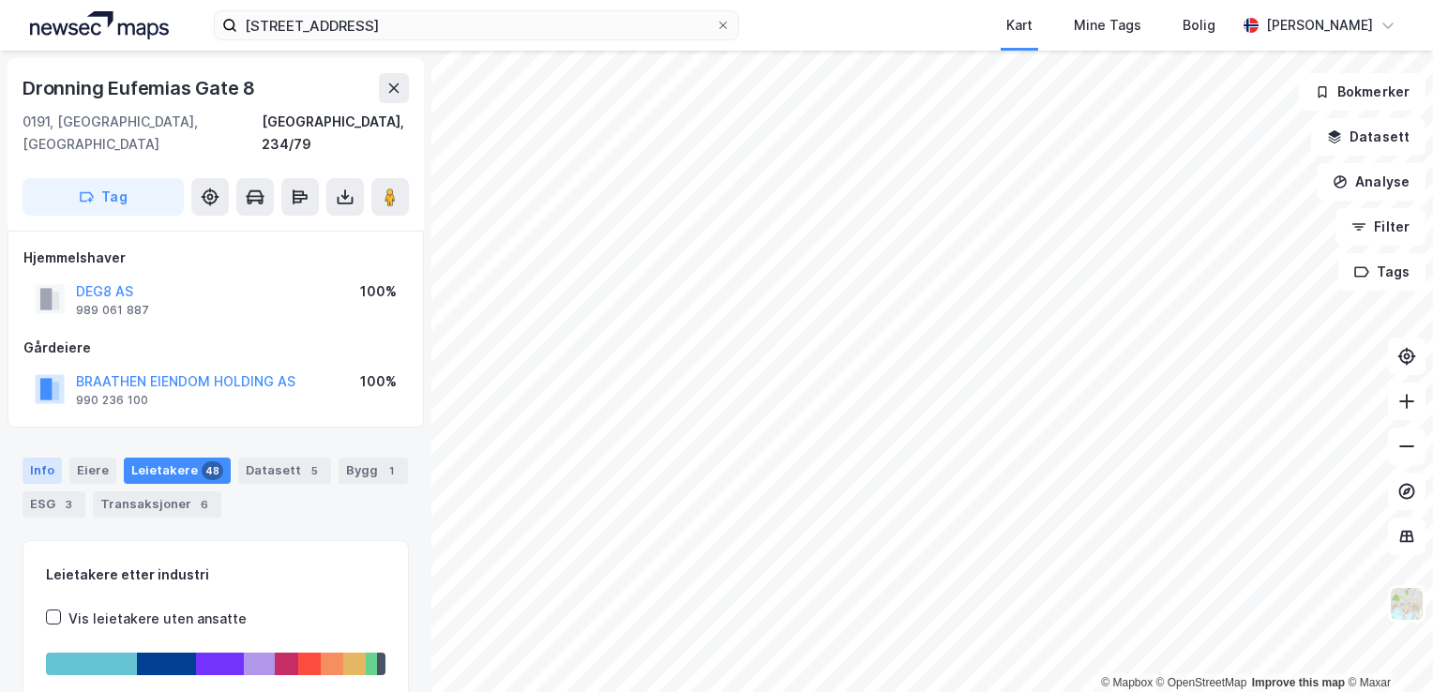
click at [30, 458] on div "Info" at bounding box center [42, 471] width 39 height 26
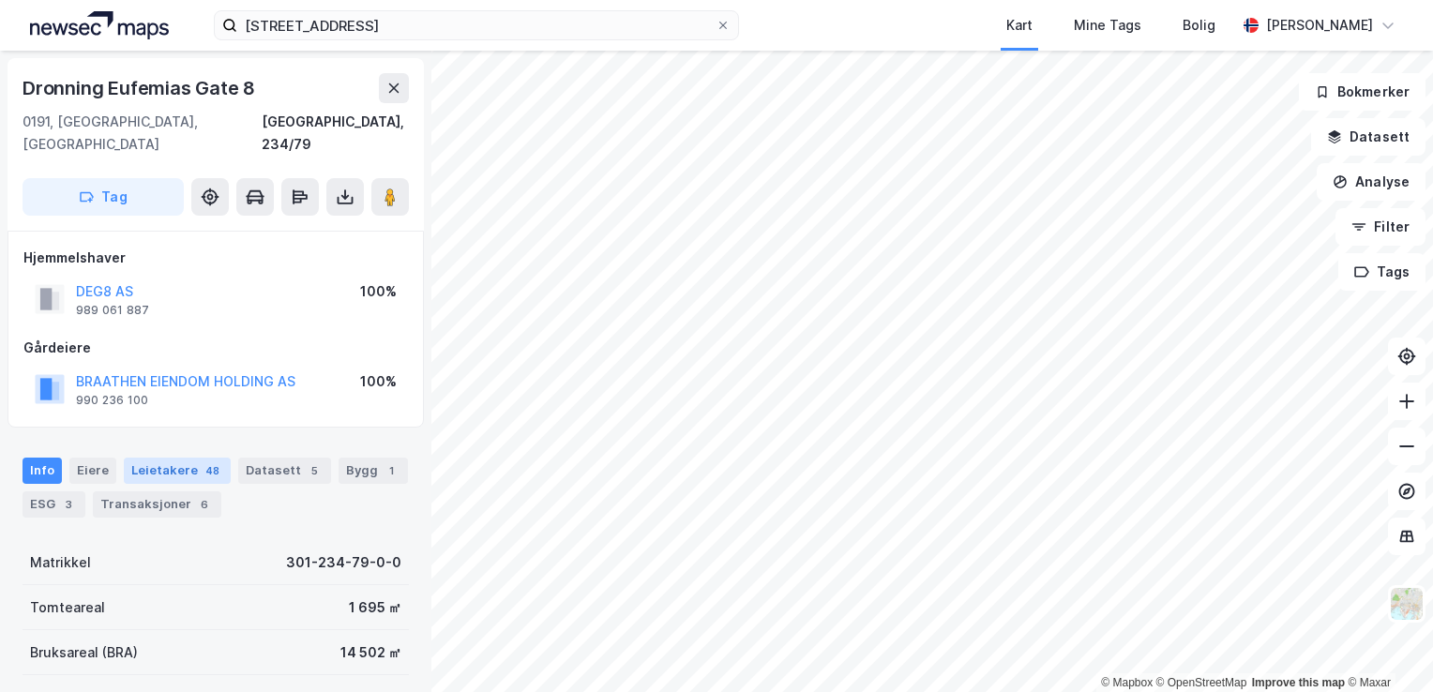
click at [173, 458] on div "Leietakere 48" at bounding box center [177, 471] width 107 height 26
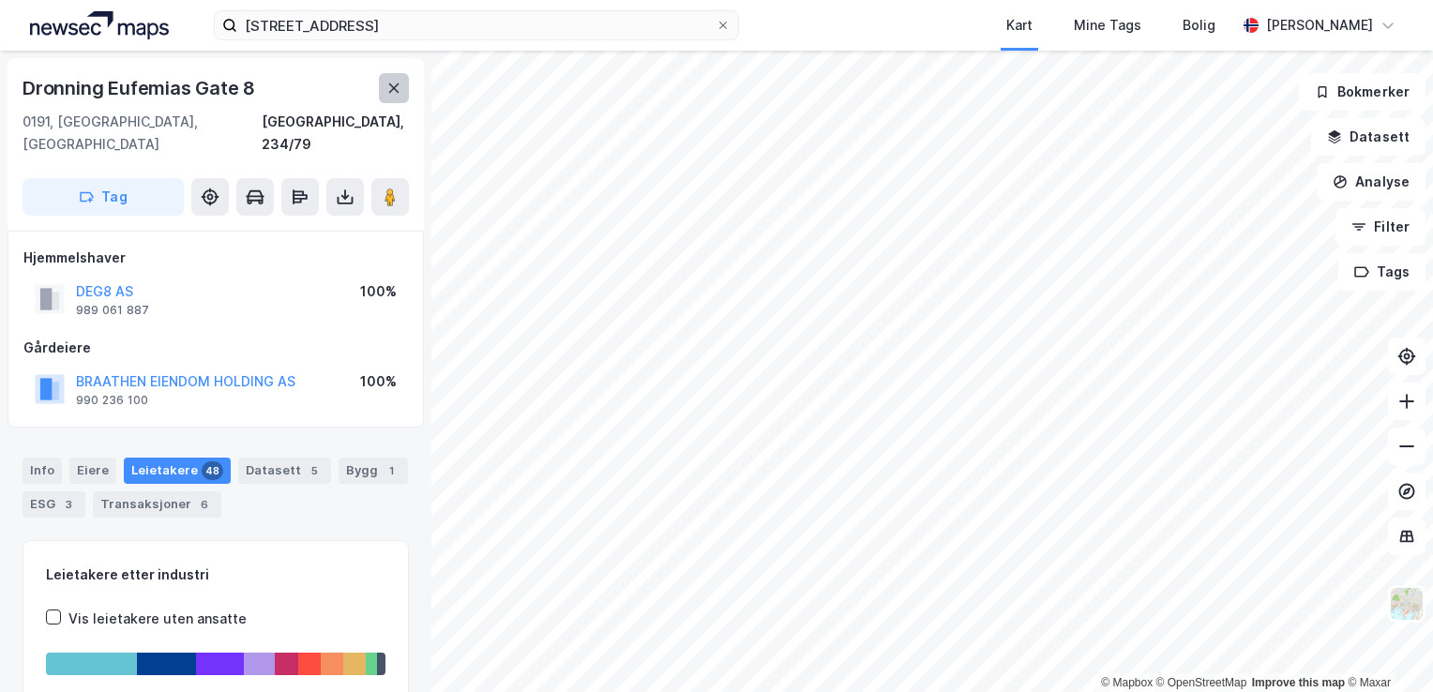
click at [386, 82] on icon at bounding box center [393, 88] width 15 height 15
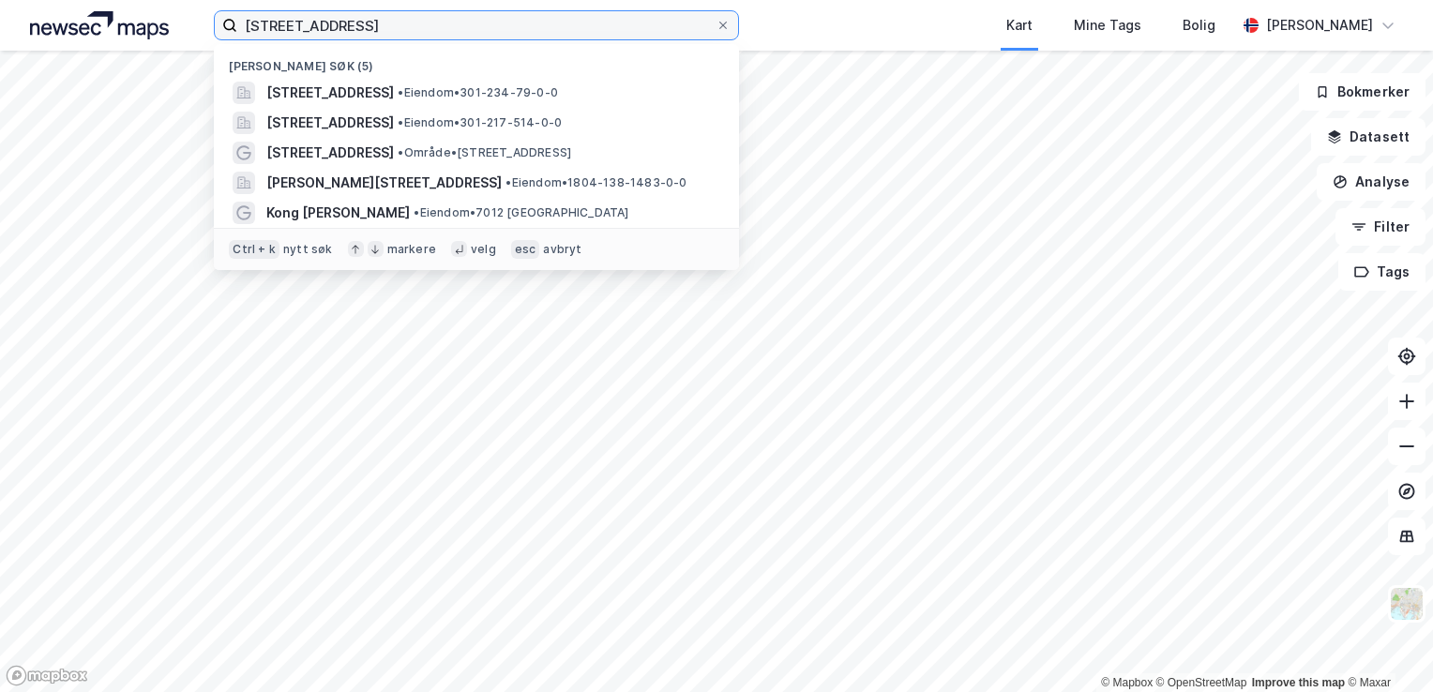
click at [481, 21] on input "[STREET_ADDRESS]" at bounding box center [476, 25] width 478 height 28
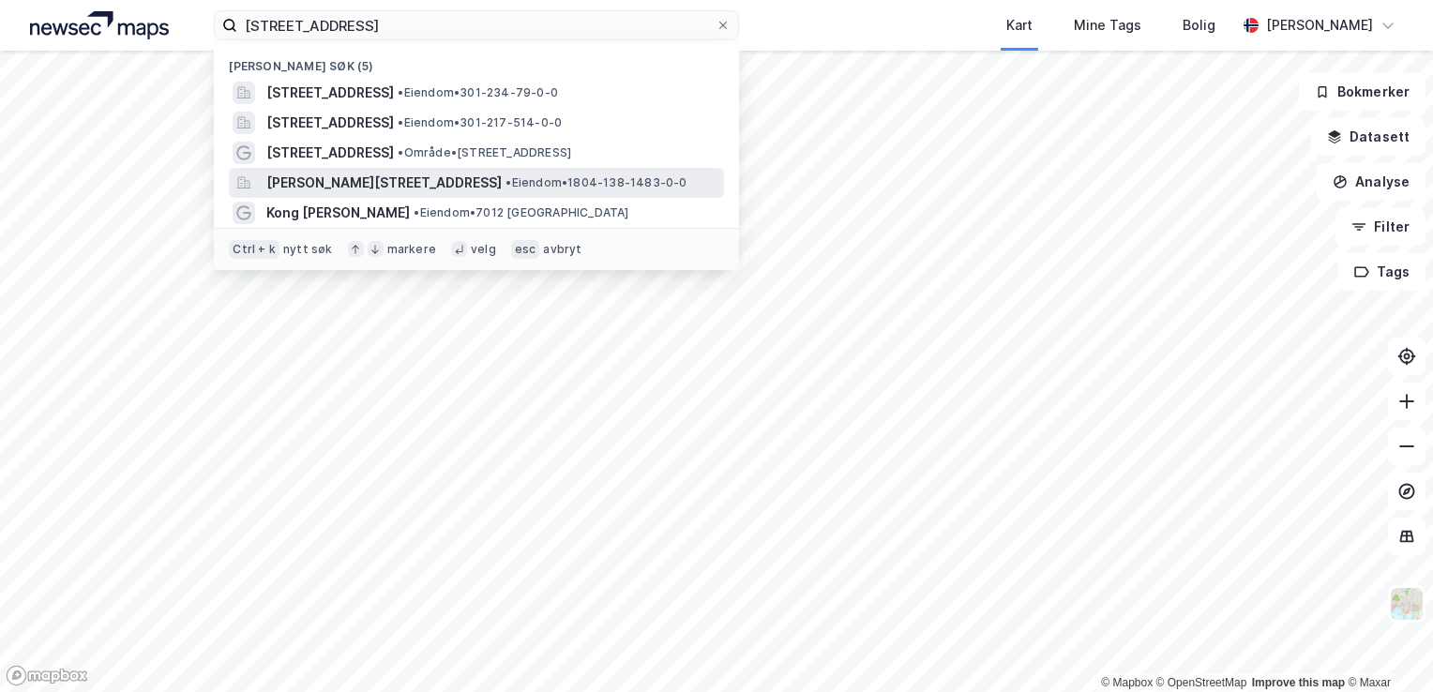
click at [453, 170] on div "[PERSON_NAME][STREET_ADDRESS] • Eiendom • 1804-138-1483-0-0" at bounding box center [476, 183] width 495 height 30
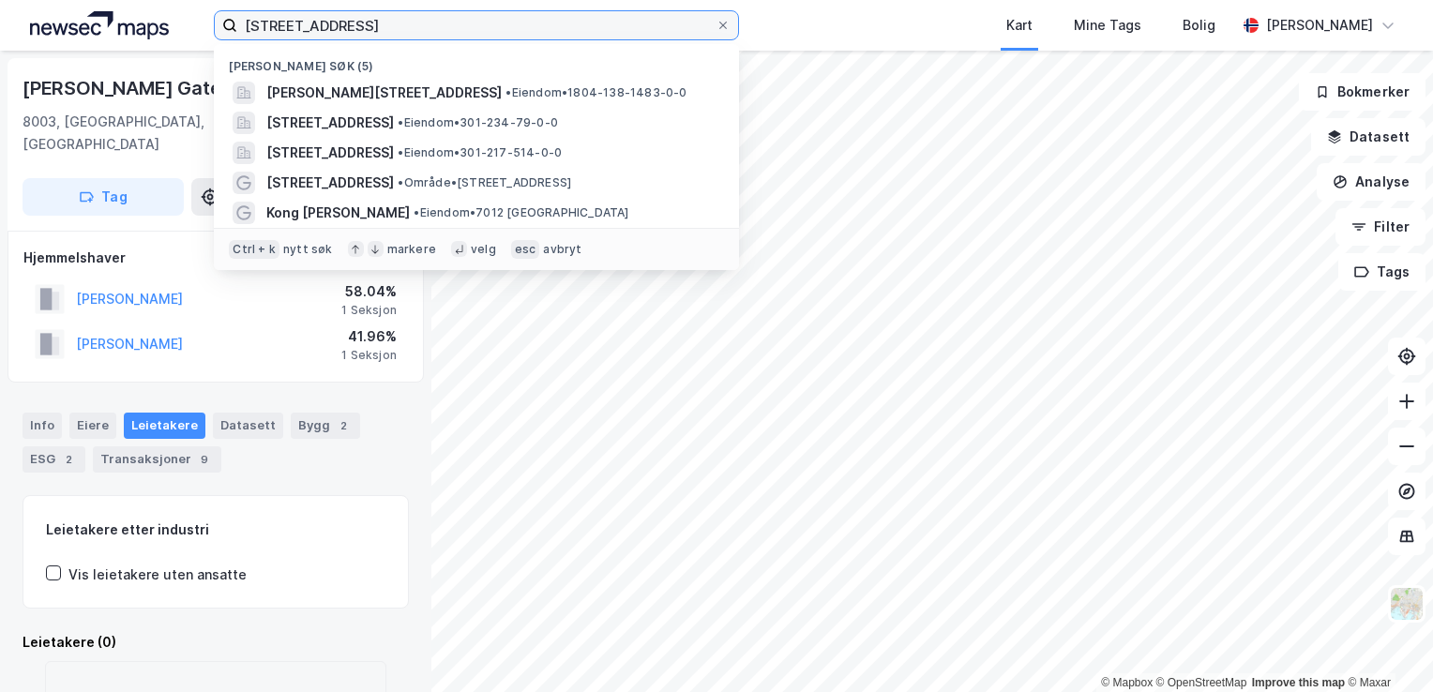
click at [461, 39] on input "[STREET_ADDRESS]" at bounding box center [476, 25] width 478 height 28
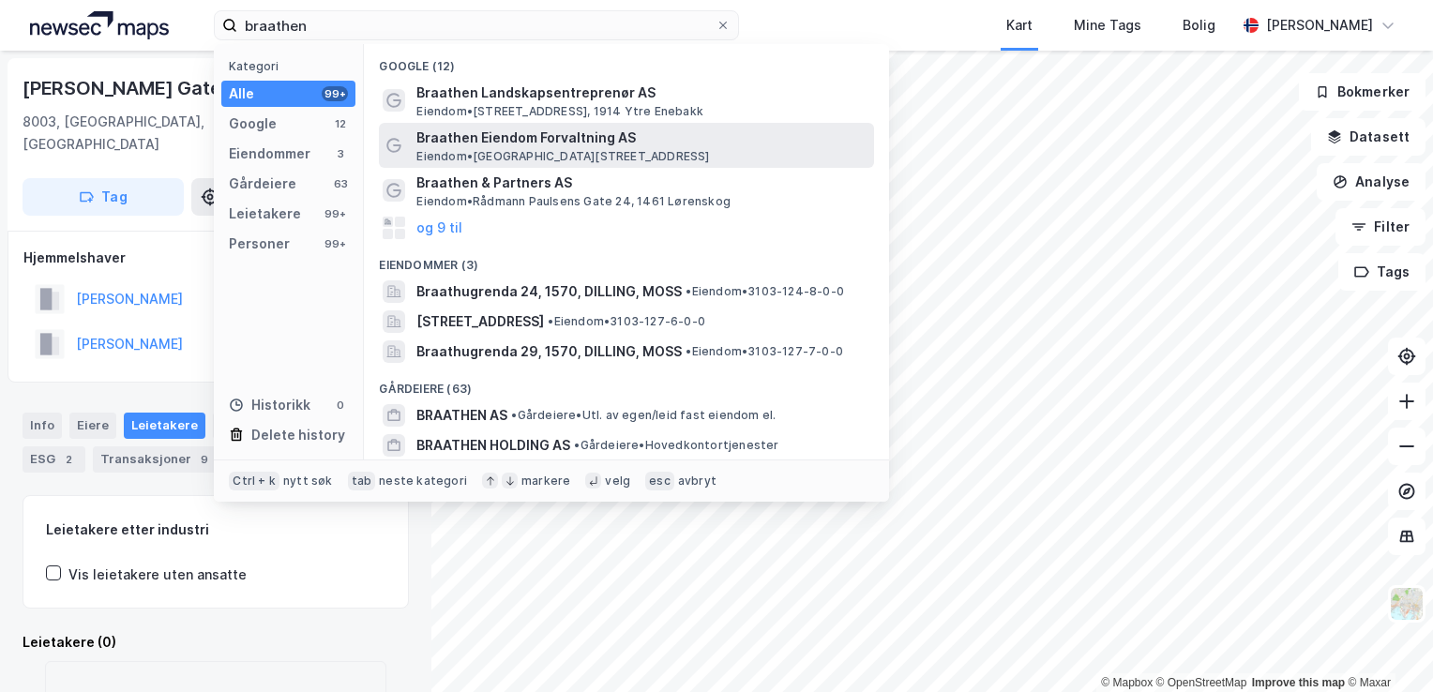
click at [531, 128] on span "Braathen Eiendom Forvaltning AS" at bounding box center [641, 138] width 450 height 23
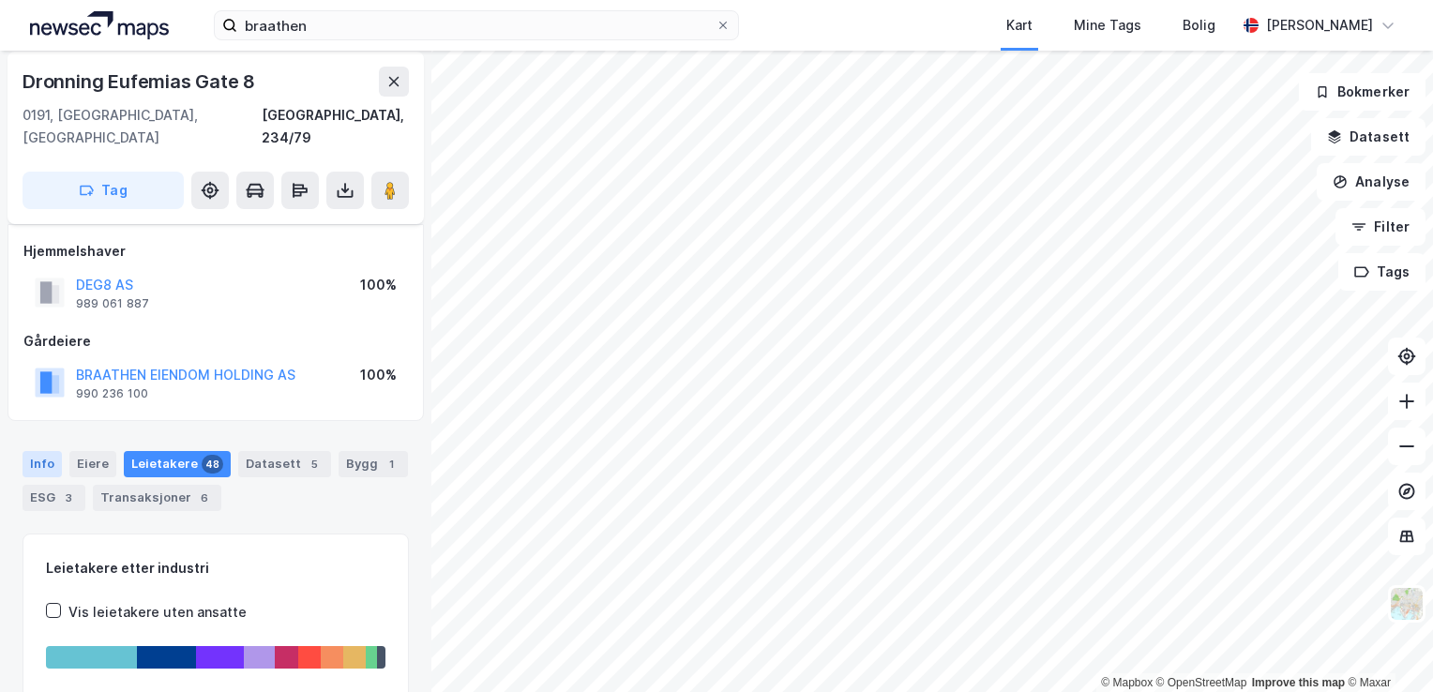
scroll to position [4, 0]
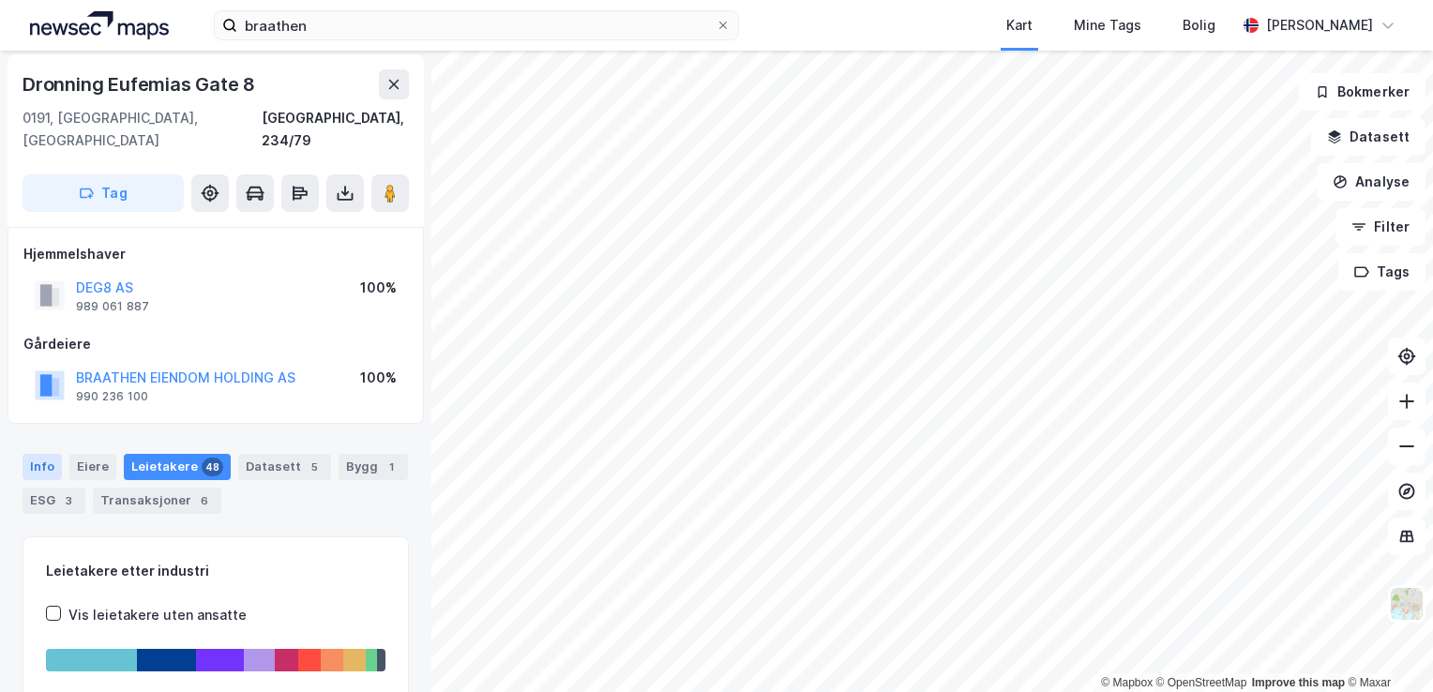
click at [38, 454] on div "Info" at bounding box center [42, 467] width 39 height 26
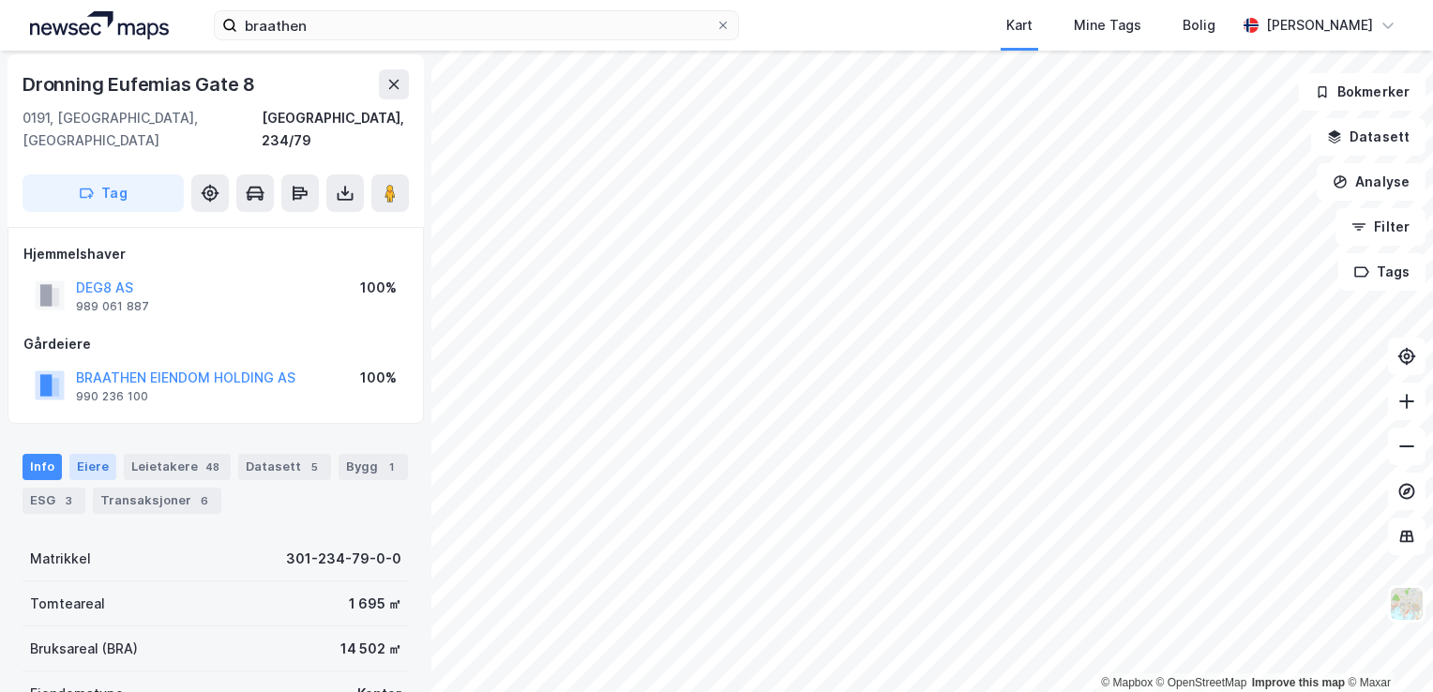
click at [83, 454] on div "Eiere" at bounding box center [92, 467] width 47 height 26
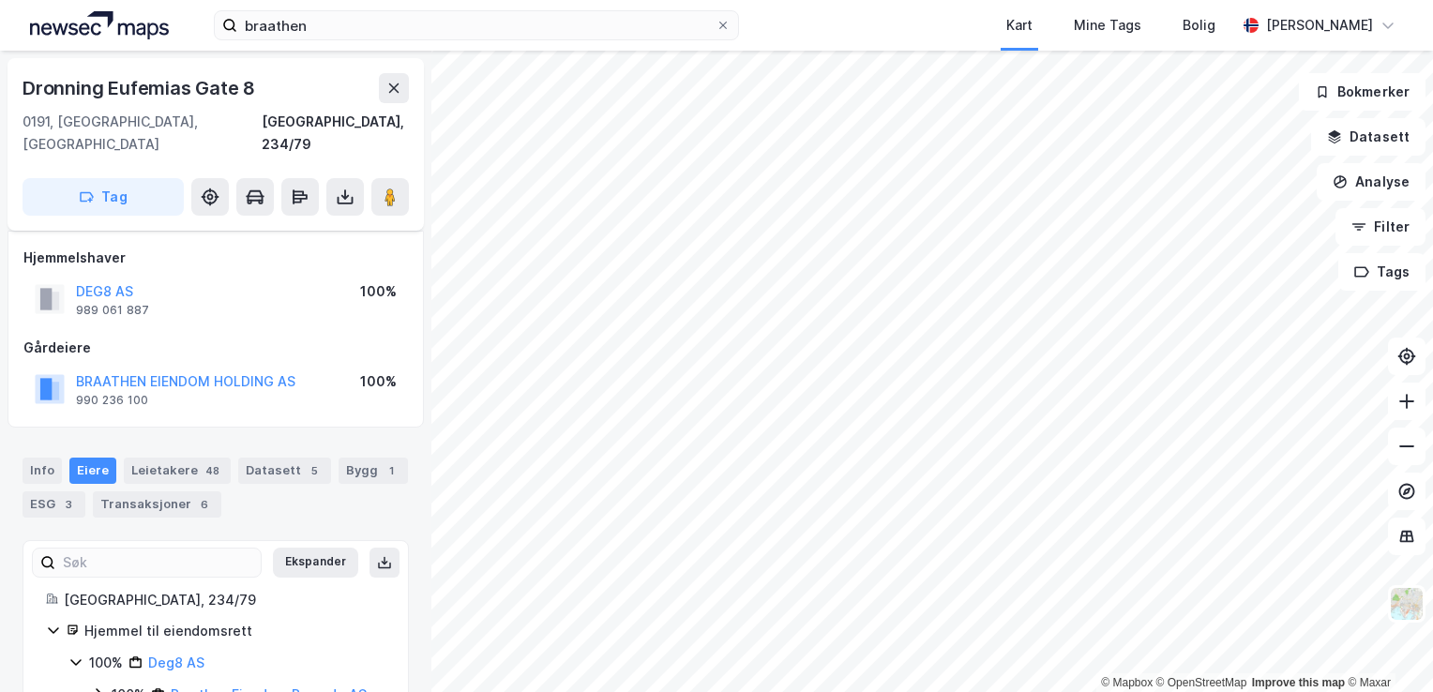
scroll to position [37, 0]
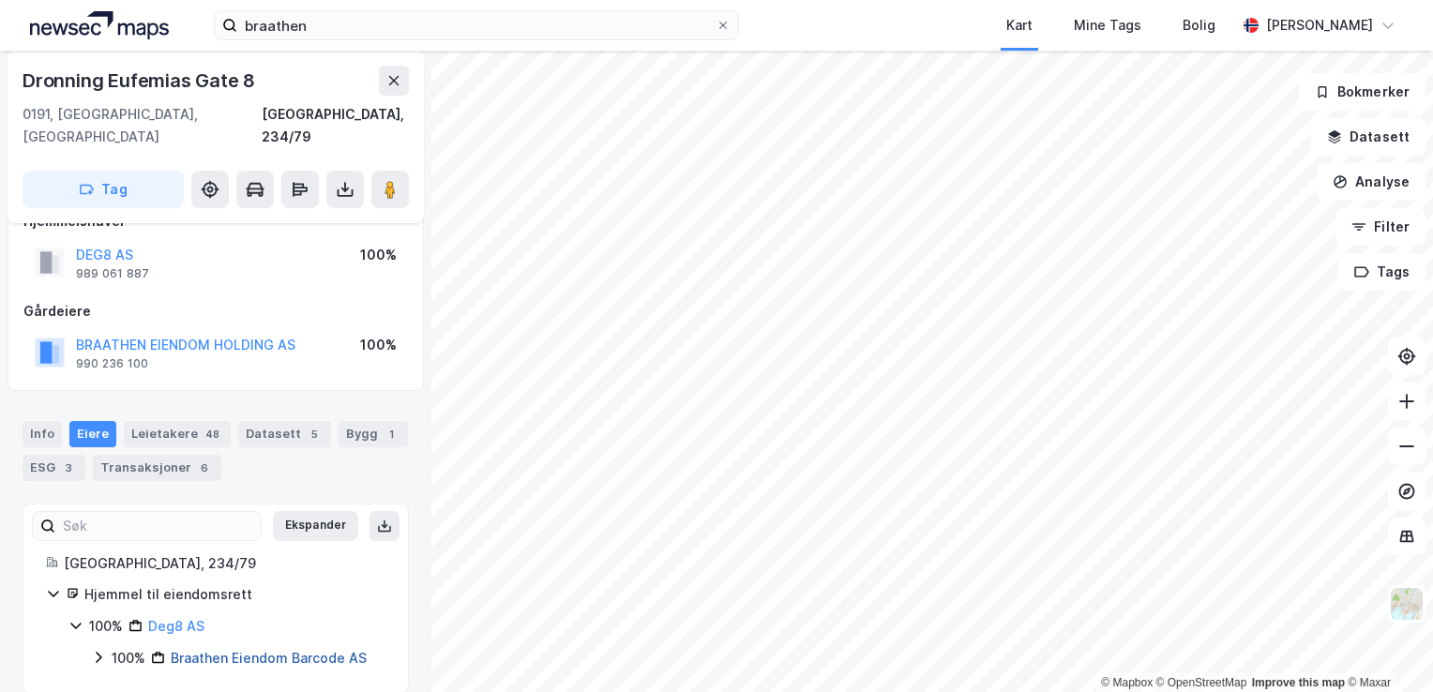
click at [233, 650] on link "Braathen Eiendom Barcode AS" at bounding box center [269, 658] width 196 height 16
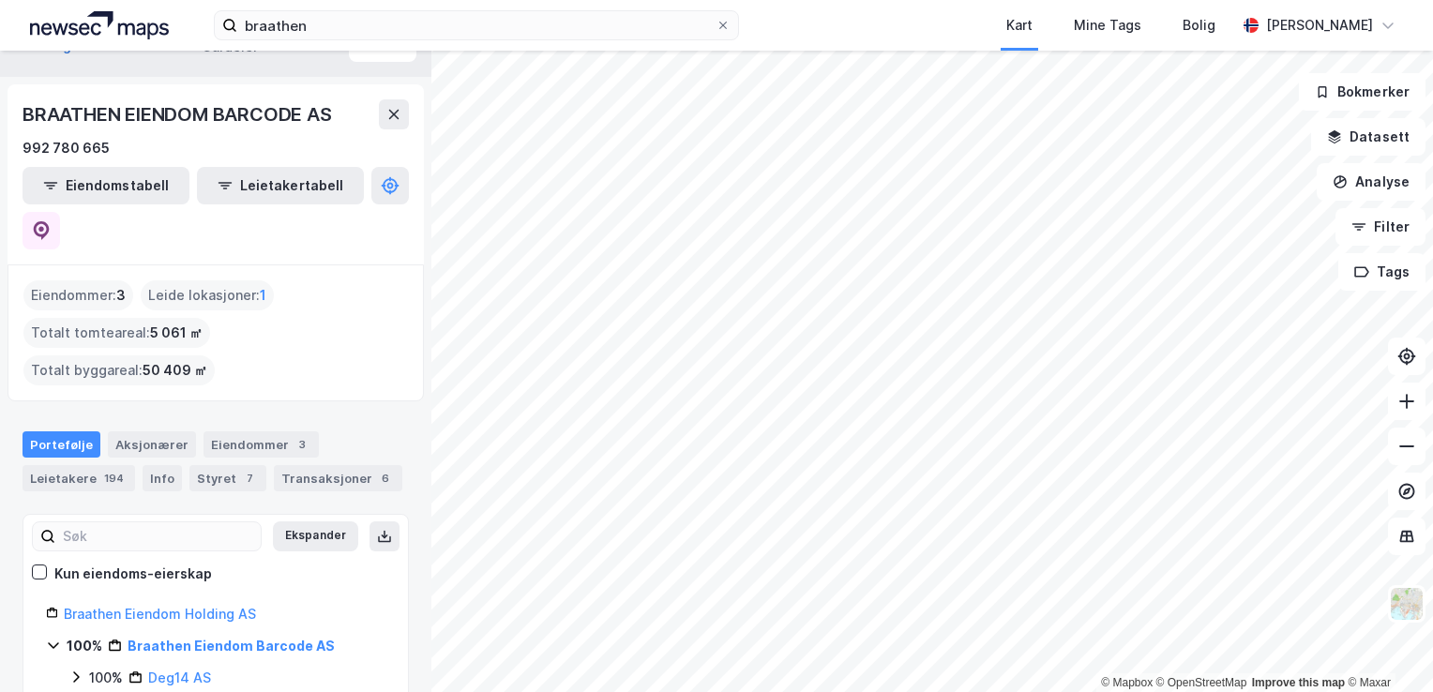
scroll to position [34, 0]
click at [386, 112] on icon at bounding box center [393, 114] width 15 height 15
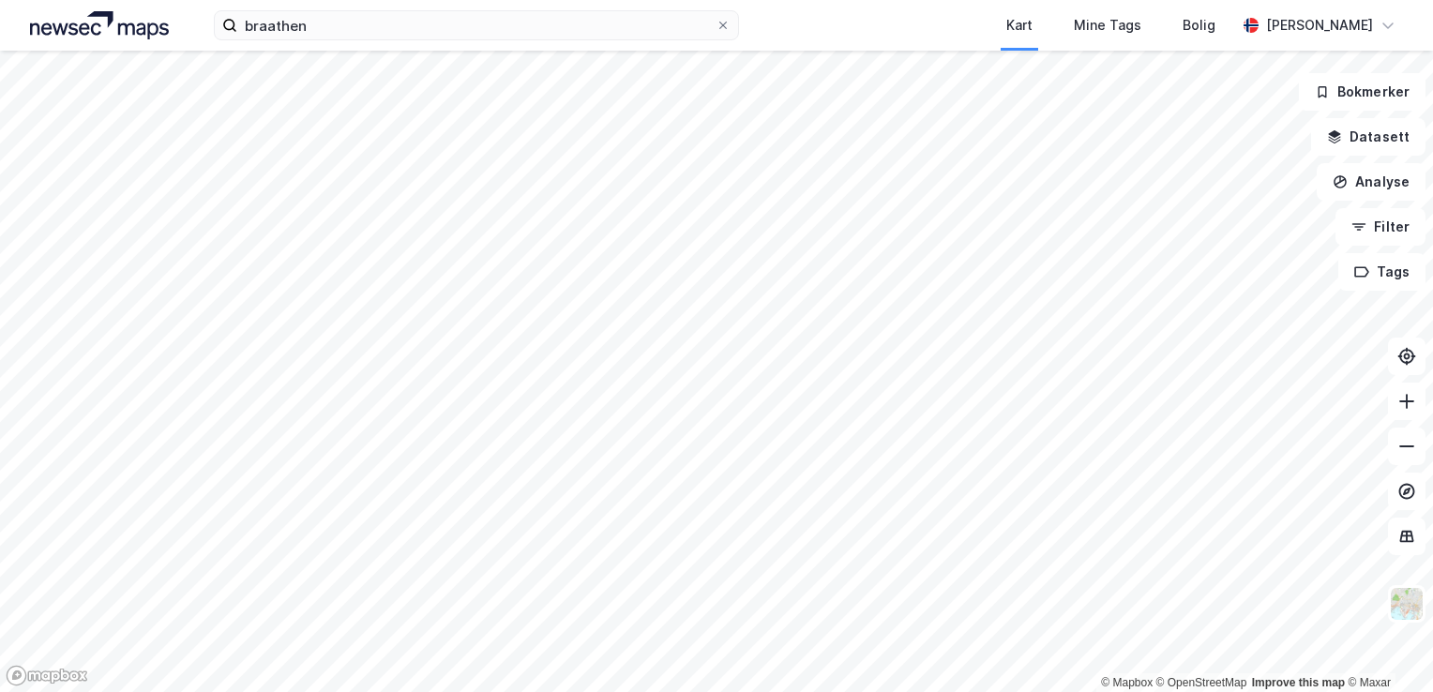
click at [498, 9] on div "braathen Kart Mine Tags Bolig [PERSON_NAME]" at bounding box center [716, 25] width 1433 height 51
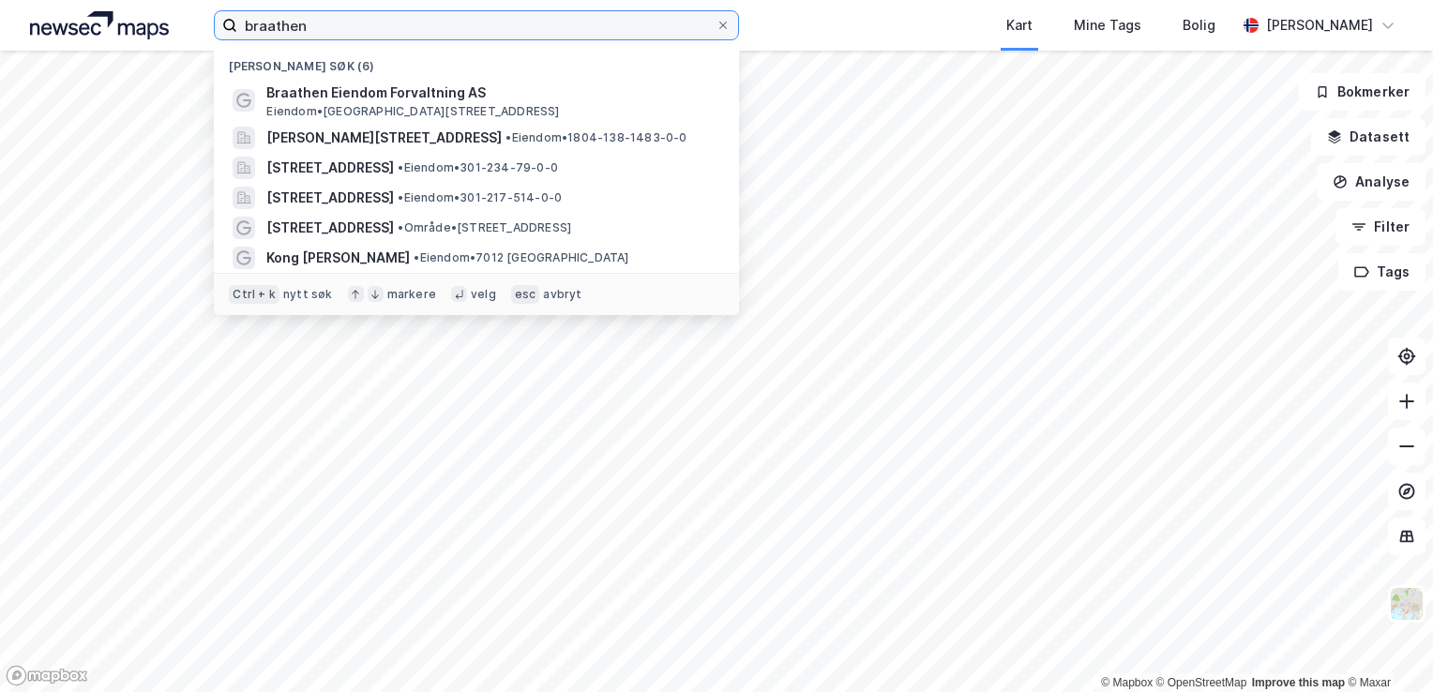
click at [523, 21] on input "braathen" at bounding box center [476, 25] width 478 height 28
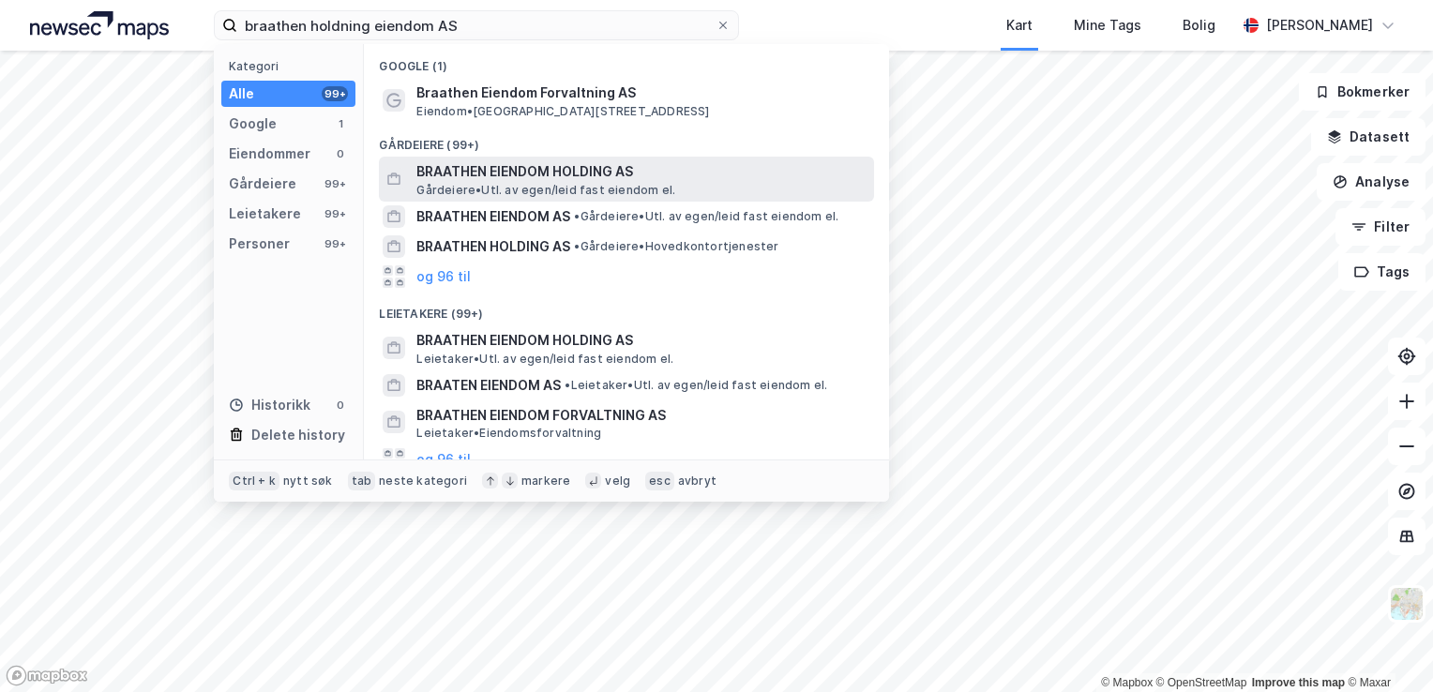
click at [569, 172] on span "BRAATHEN EIENDOM HOLDING AS" at bounding box center [641, 171] width 450 height 23
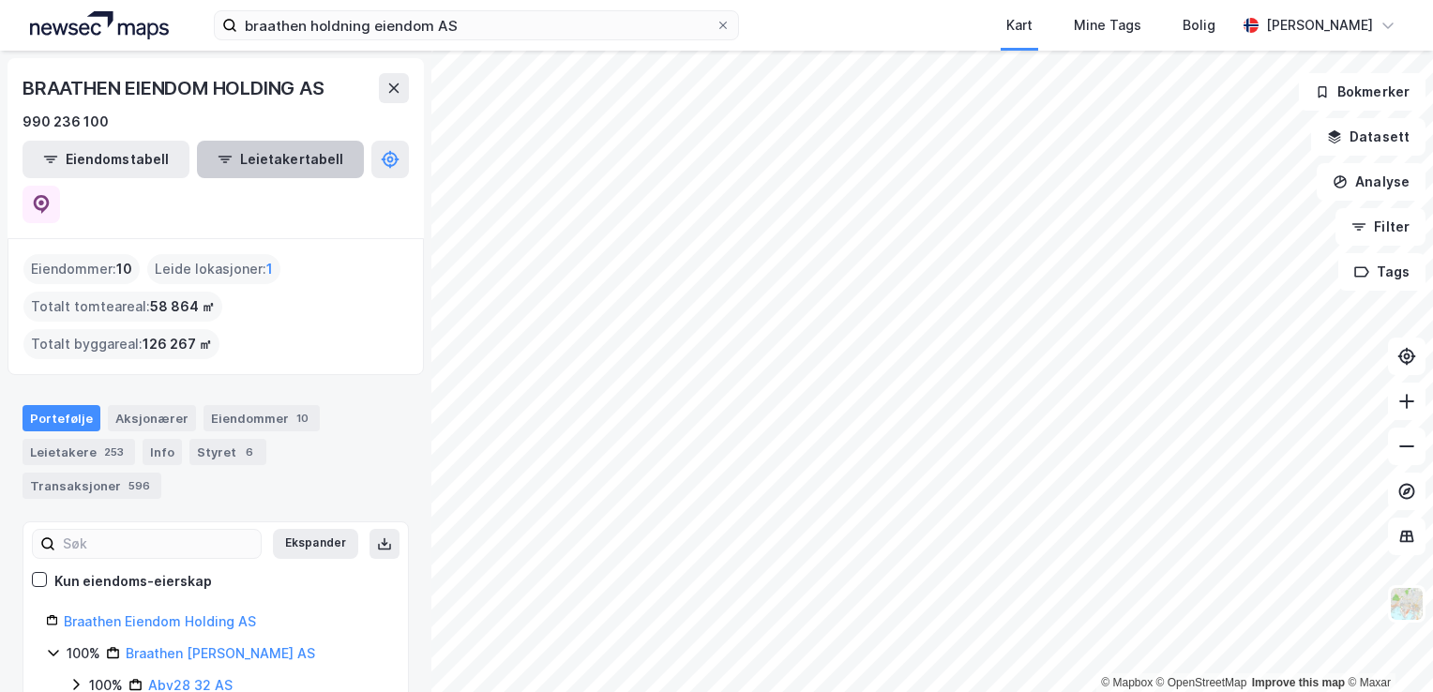
click at [216, 156] on button "Leietakertabell" at bounding box center [280, 160] width 167 height 38
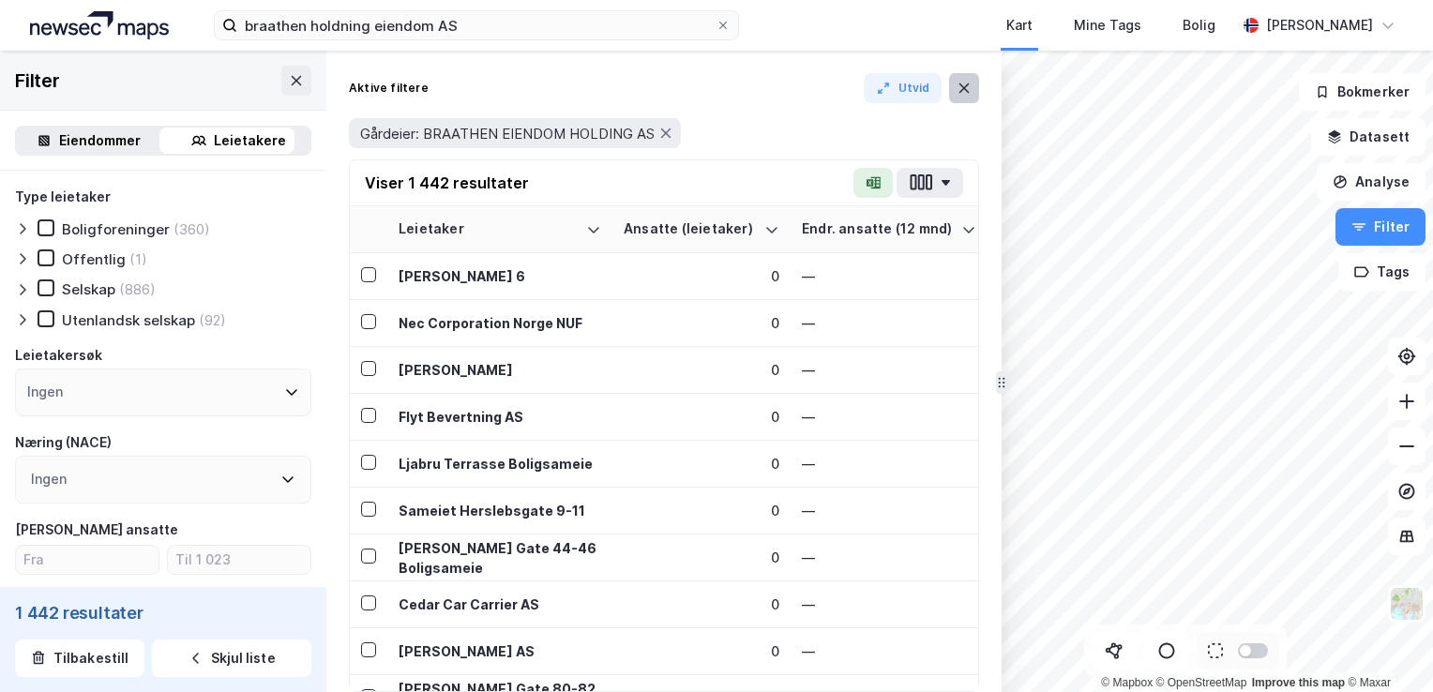
click at [960, 91] on icon at bounding box center [964, 88] width 15 height 15
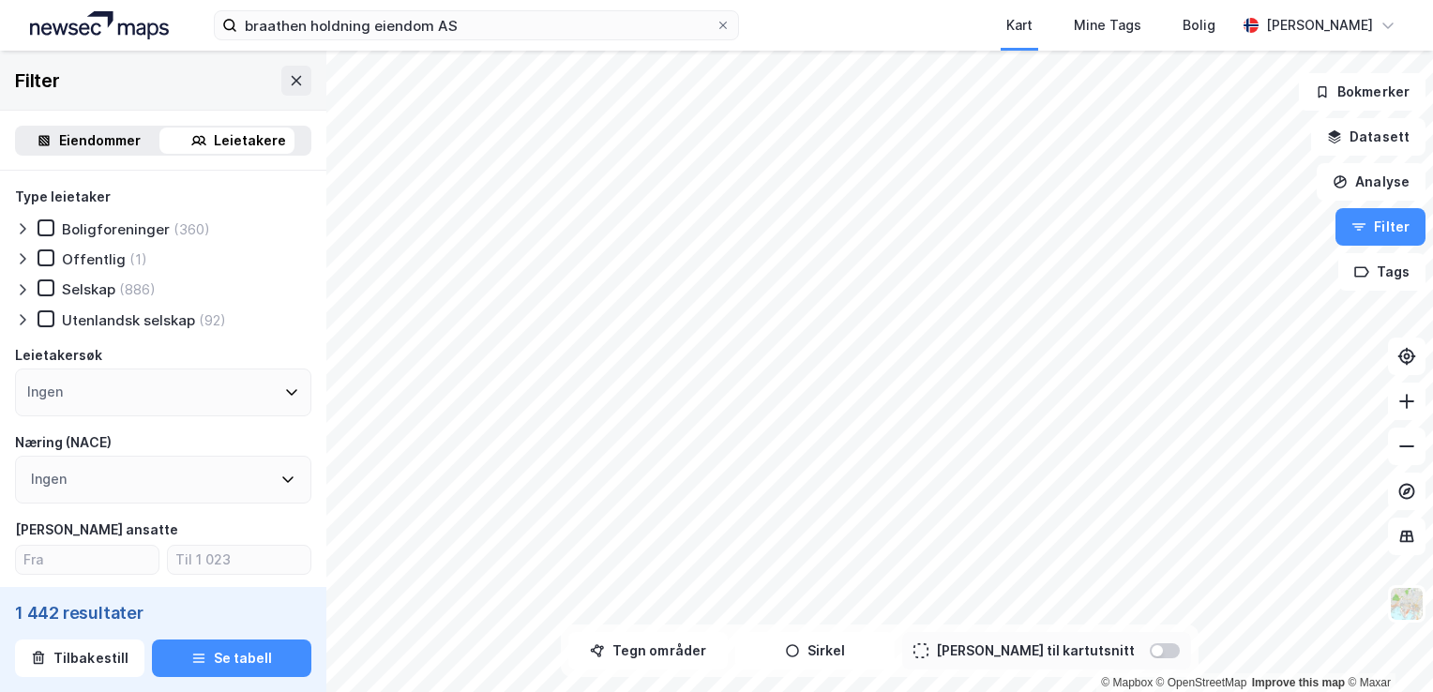
click at [97, 131] on div "Eiendommer" at bounding box center [100, 140] width 82 height 23
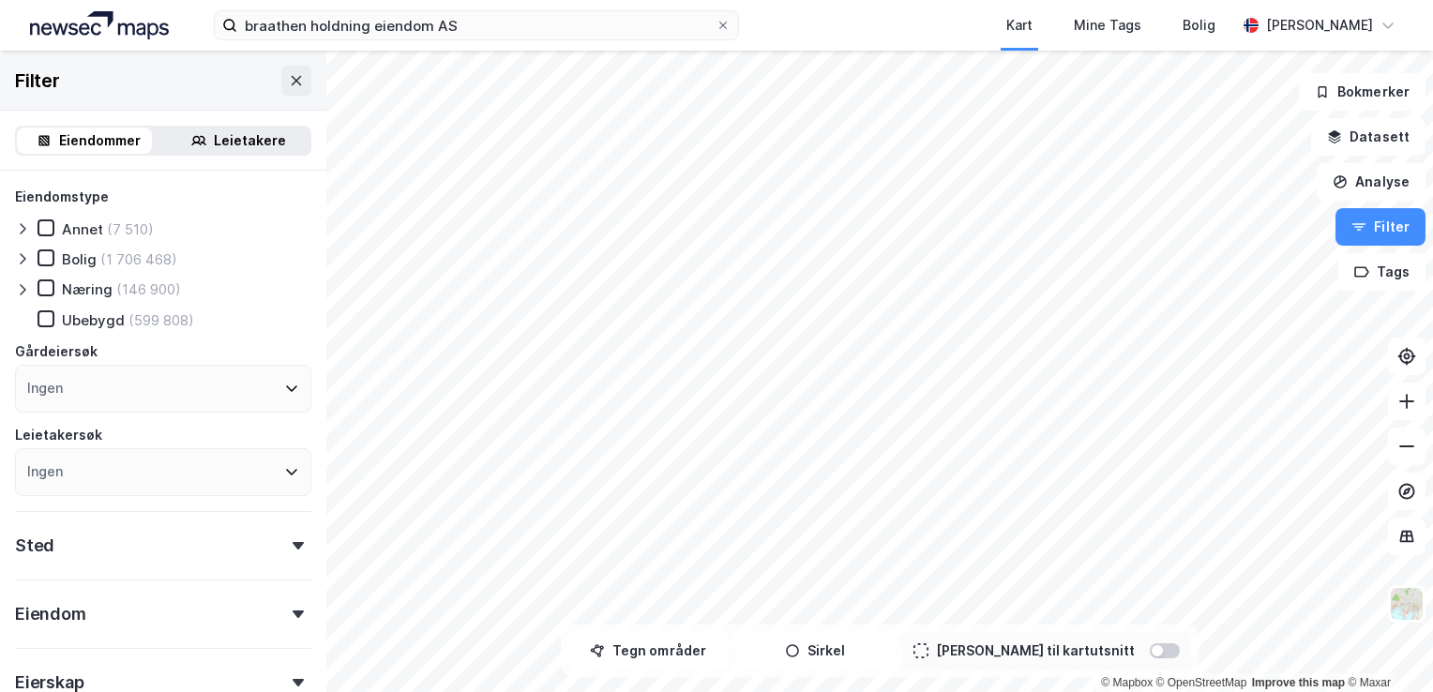
click at [114, 251] on div "(1 706 468)" at bounding box center [138, 259] width 77 height 18
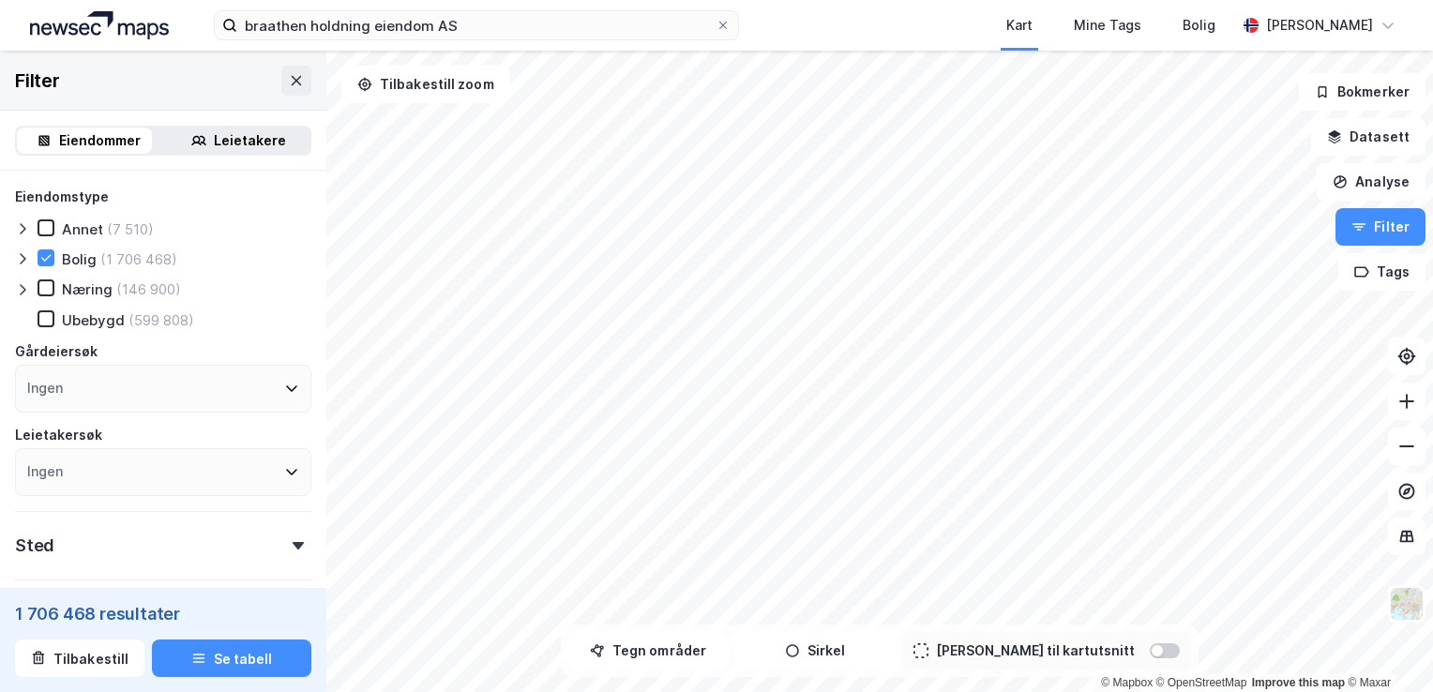
click at [114, 251] on div "(1 706 468)" at bounding box center [138, 259] width 77 height 18
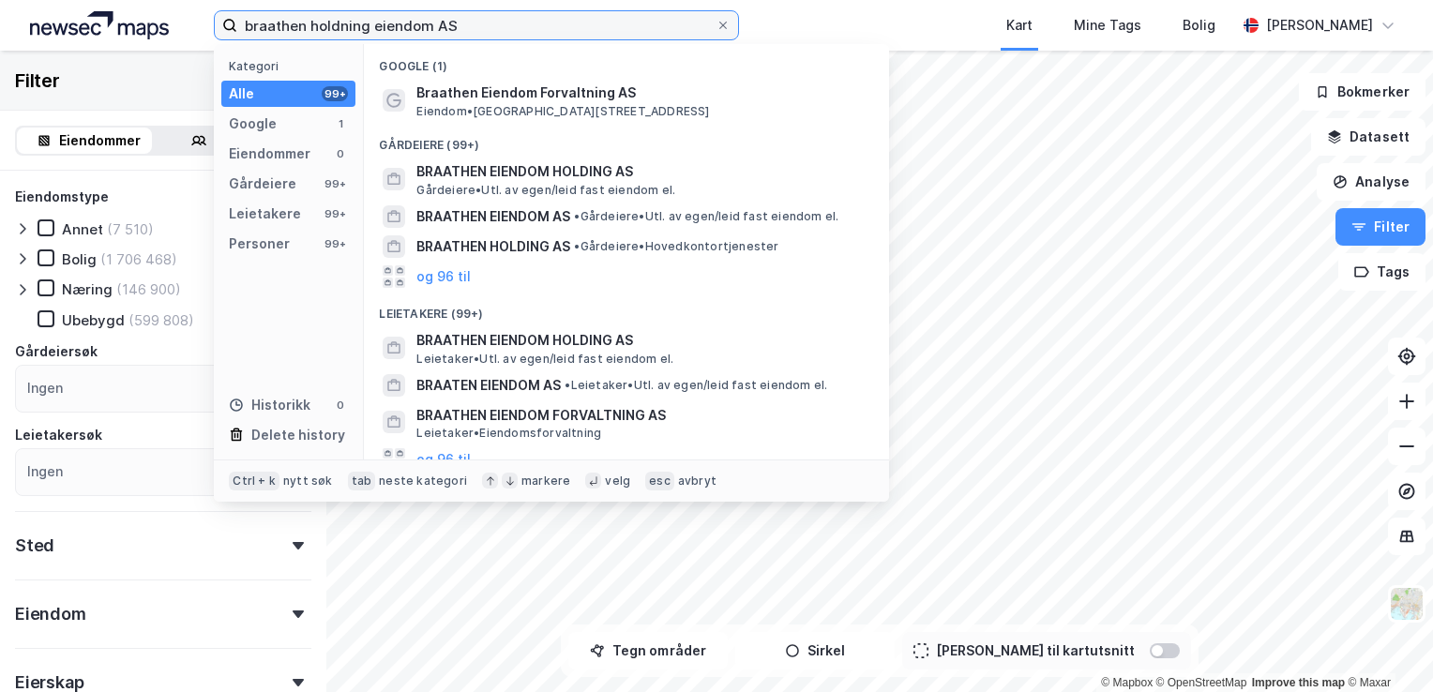
click at [499, 16] on input "braathen holdning eiendom AS" at bounding box center [476, 25] width 478 height 28
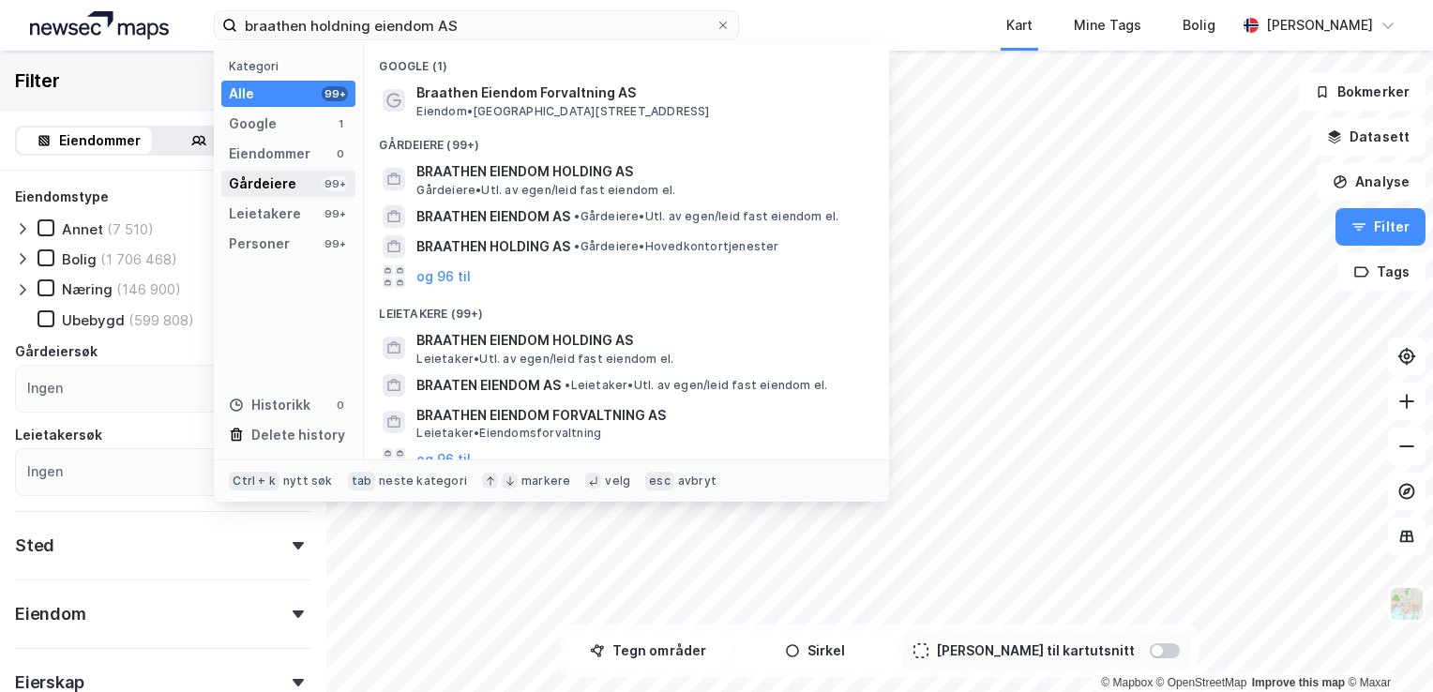
click at [306, 181] on div "Gårdeiere 99+" at bounding box center [288, 184] width 134 height 26
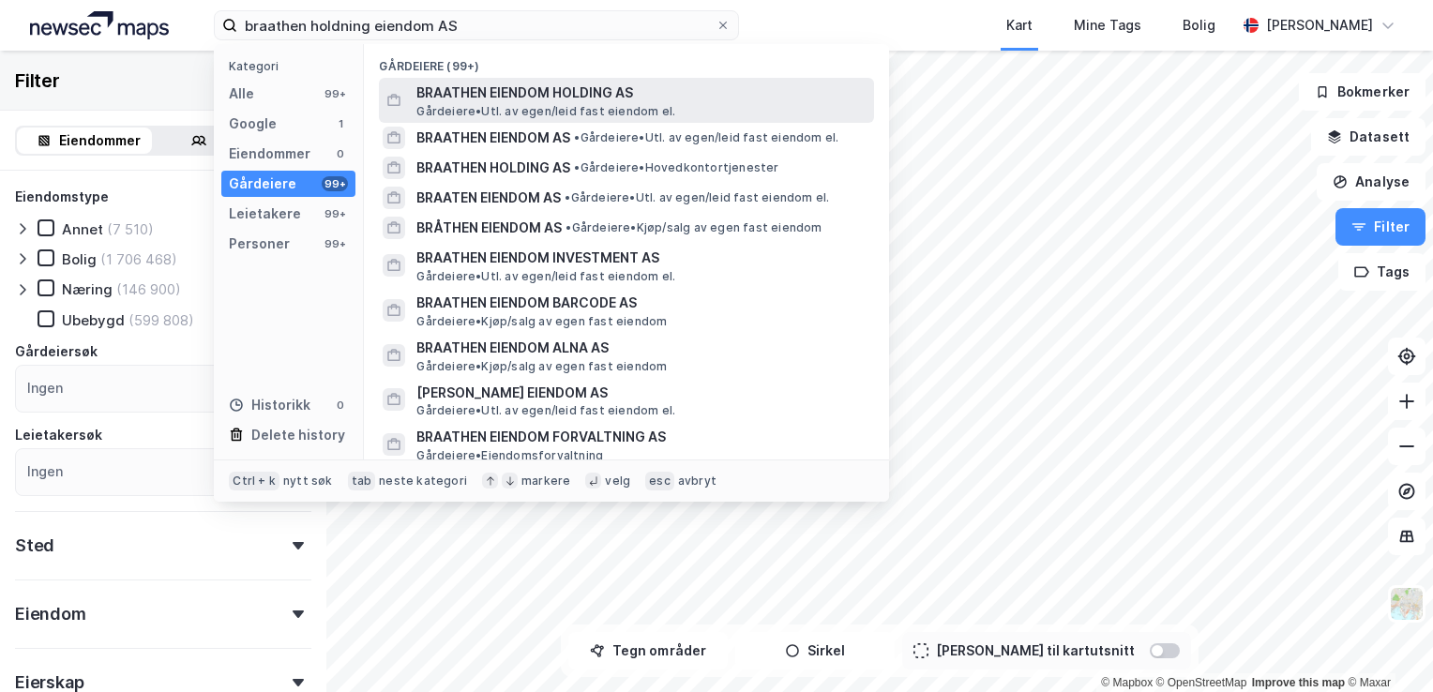
click at [537, 97] on span "BRAATHEN EIENDOM HOLDING AS" at bounding box center [641, 93] width 450 height 23
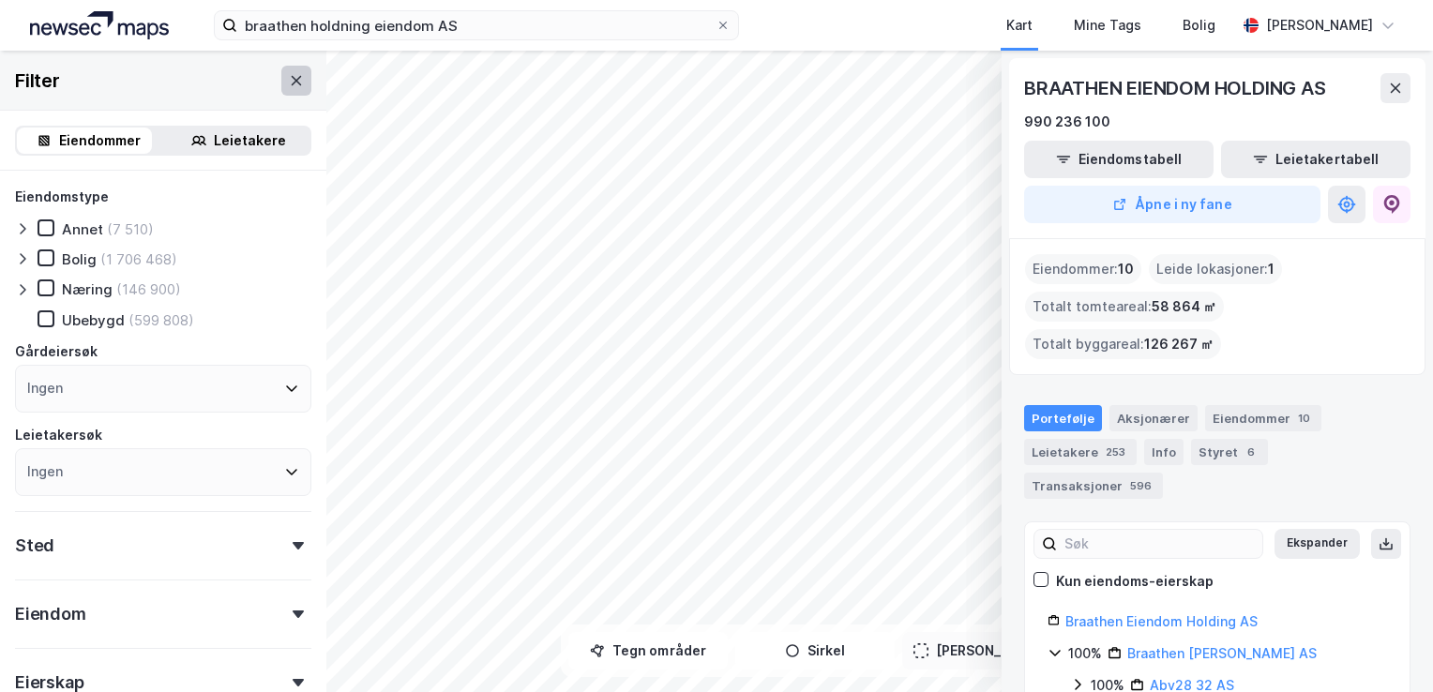
click at [289, 77] on icon at bounding box center [296, 80] width 15 height 15
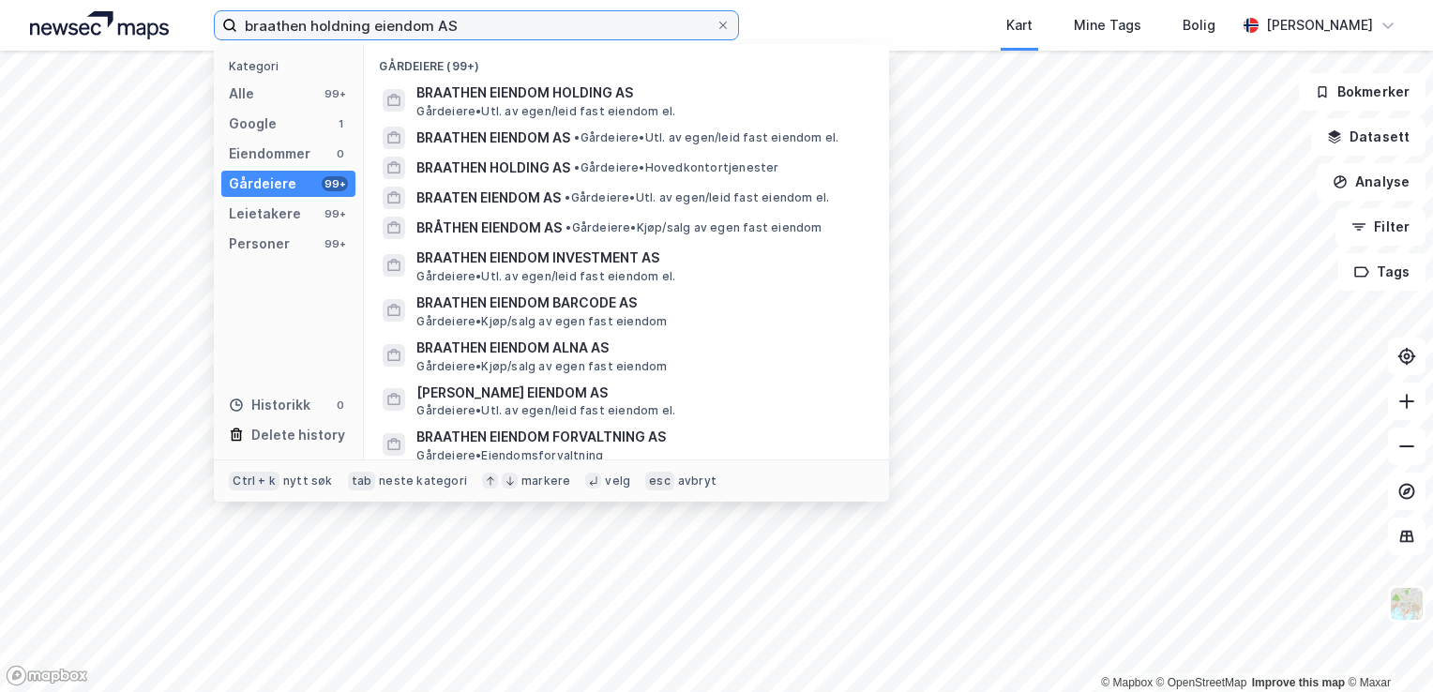
click at [495, 30] on input "braathen holdning eiendom AS" at bounding box center [476, 25] width 478 height 28
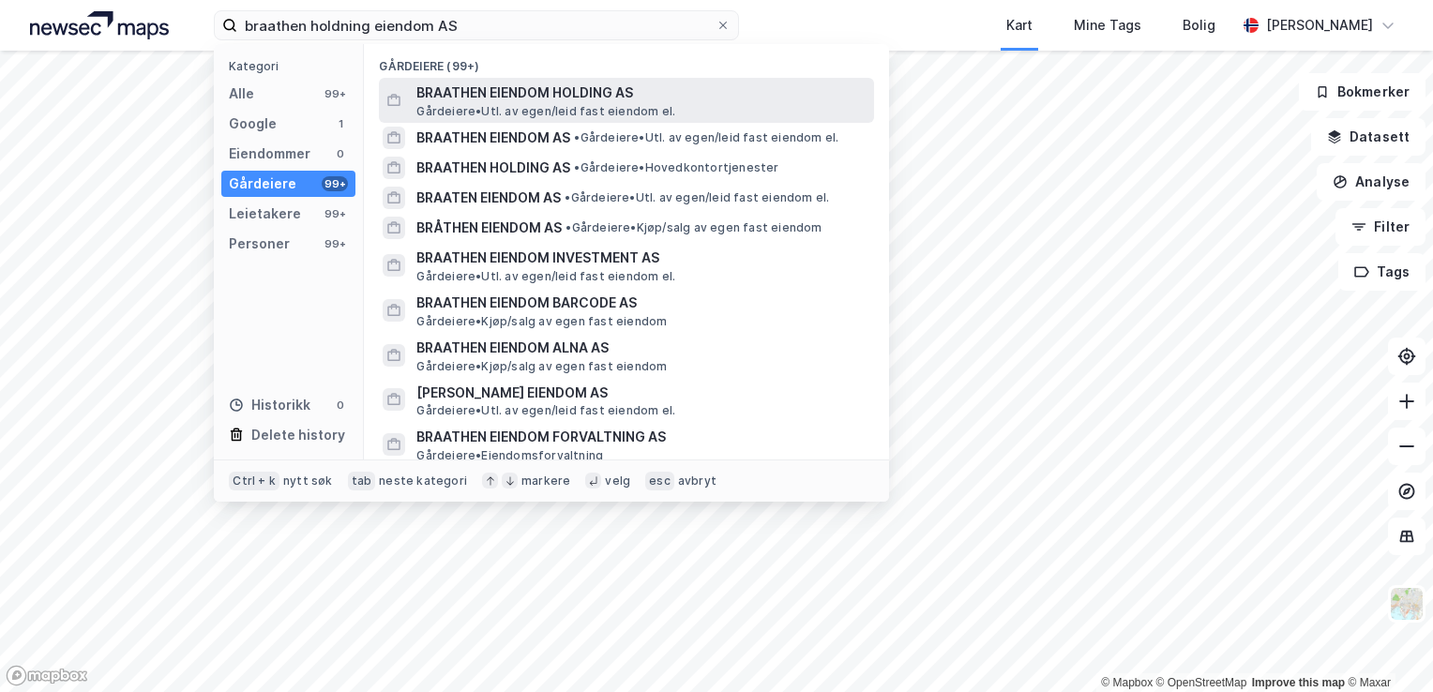
click at [523, 100] on span "BRAATHEN EIENDOM HOLDING AS" at bounding box center [641, 93] width 450 height 23
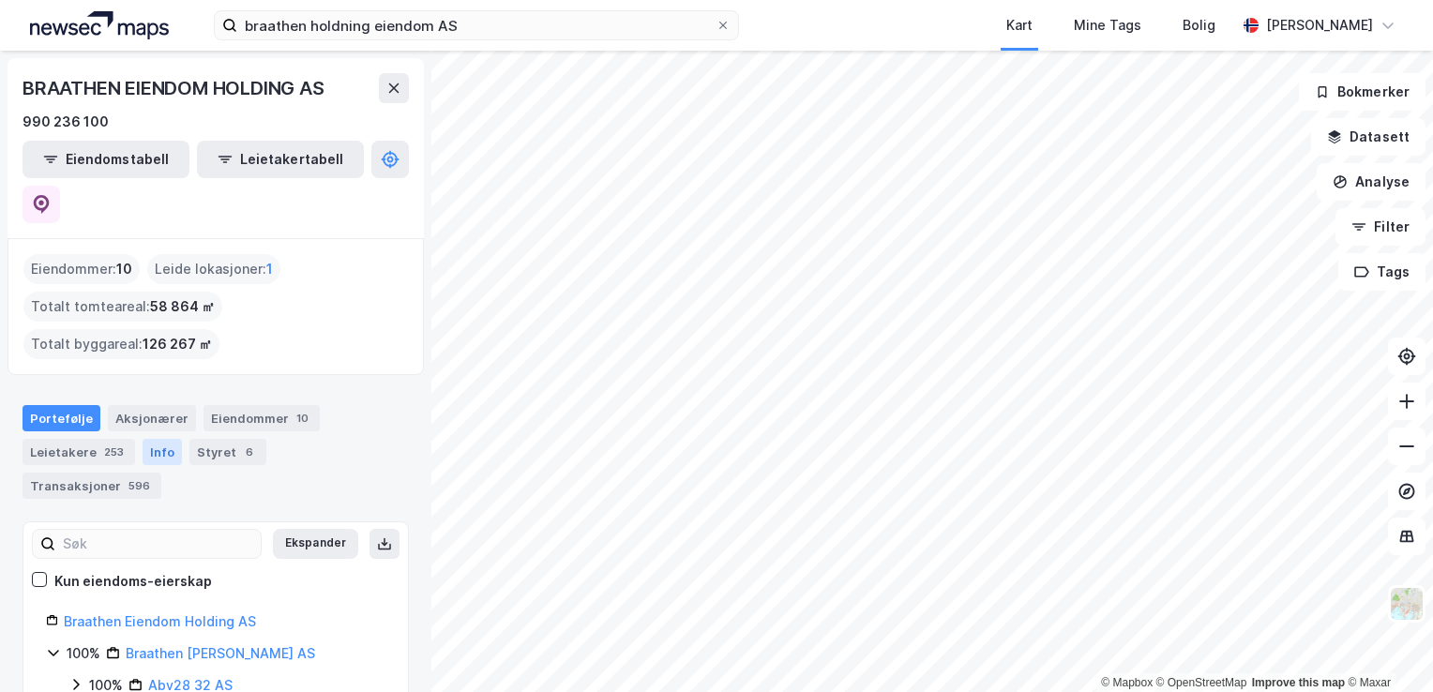
click at [170, 439] on div "Info" at bounding box center [162, 452] width 39 height 26
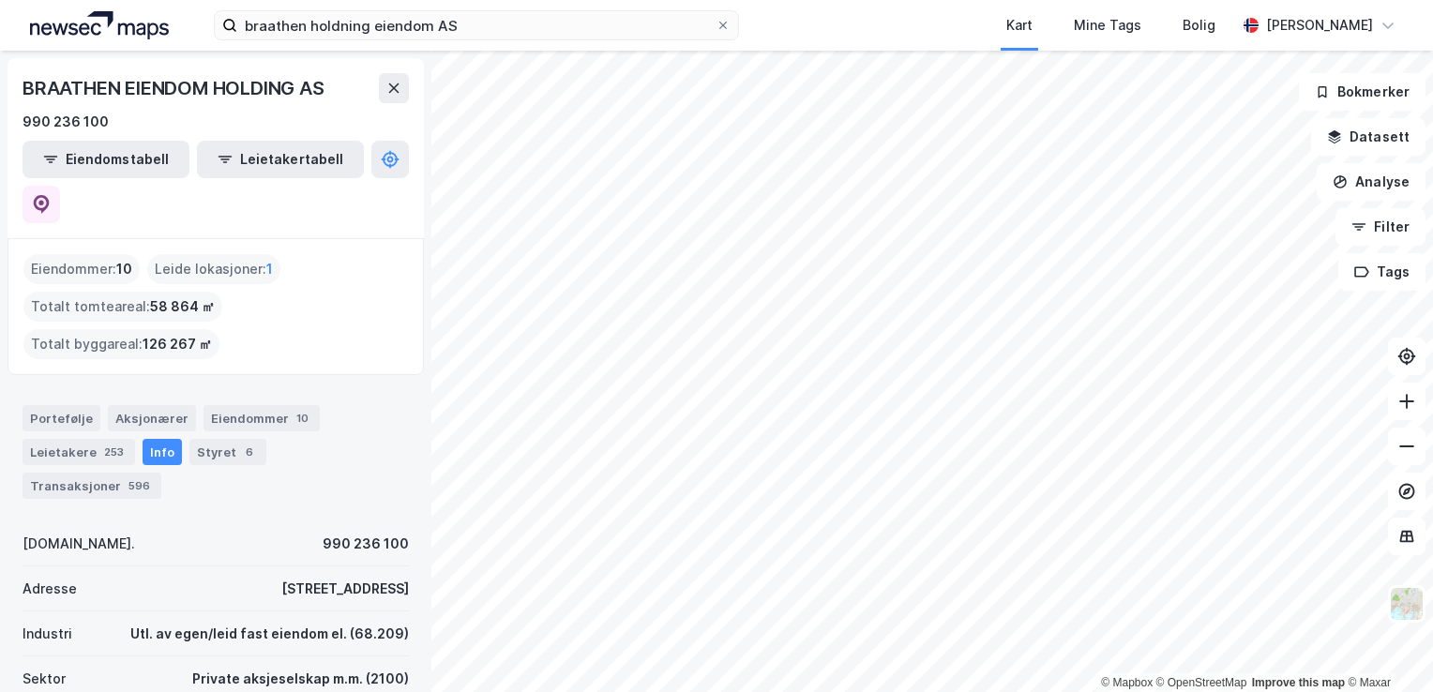
click at [386, 10] on label "braathen holdning eiendom AS" at bounding box center [476, 25] width 525 height 30
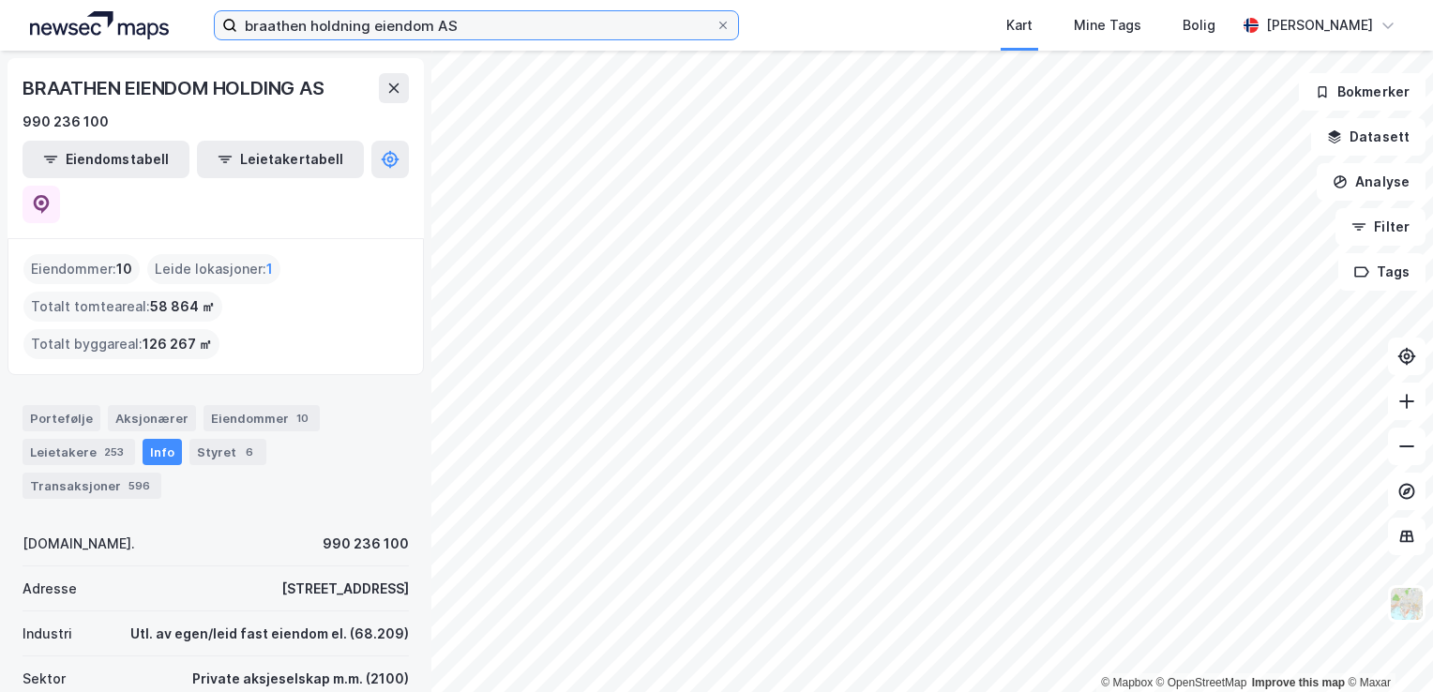
click at [386, 11] on input "braathen holdning eiendom AS" at bounding box center [476, 25] width 478 height 28
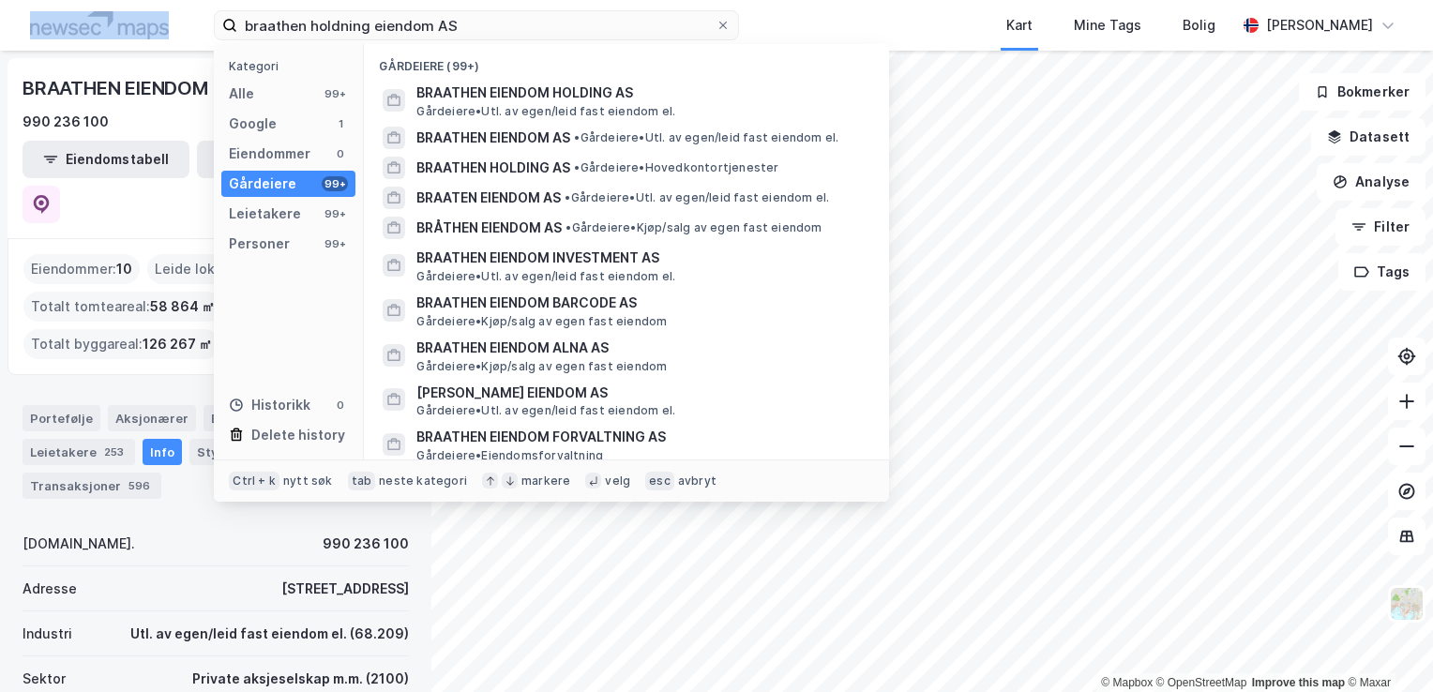
click at [386, 10] on label "braathen holdning eiendom AS" at bounding box center [476, 25] width 525 height 30
click at [386, 11] on input "braathen holdning eiendom AS" at bounding box center [476, 25] width 478 height 28
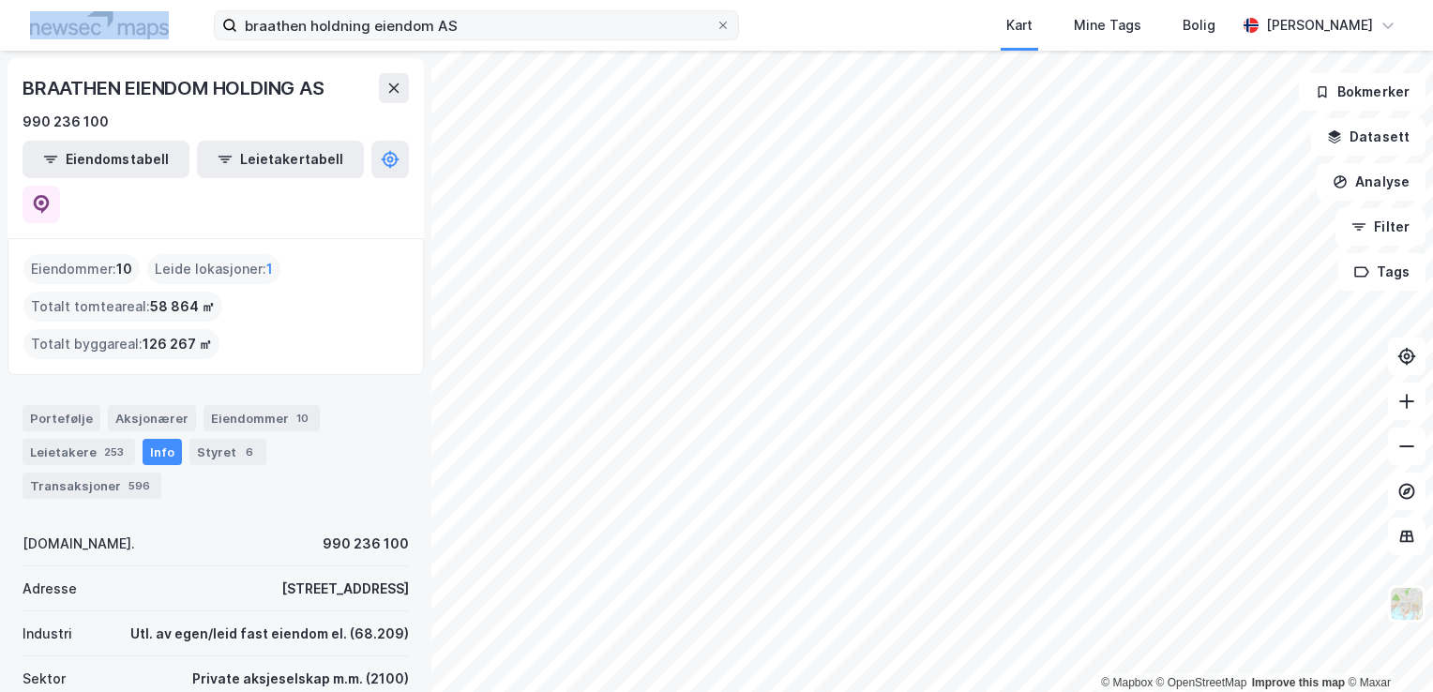
click at [386, 9] on div "braathen holdning eiendom AS Kart Mine Tags Bolig [PERSON_NAME]" at bounding box center [716, 25] width 1433 height 51
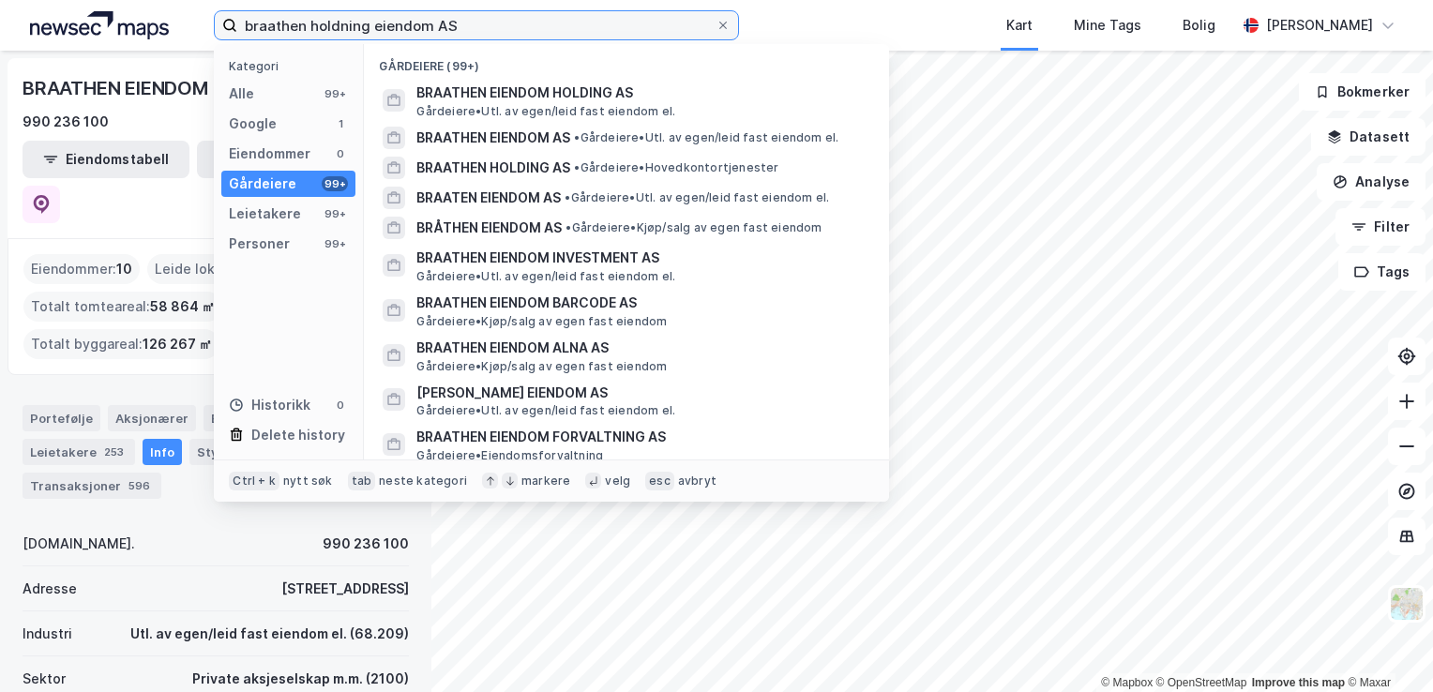
drag, startPoint x: 386, startPoint y: 9, endPoint x: 354, endPoint y: 16, distance: 33.5
click at [354, 16] on input "braathen holdning eiendom AS" at bounding box center [476, 25] width 478 height 28
click at [375, 18] on input "braathen holdning eiendom AS" at bounding box center [476, 25] width 478 height 28
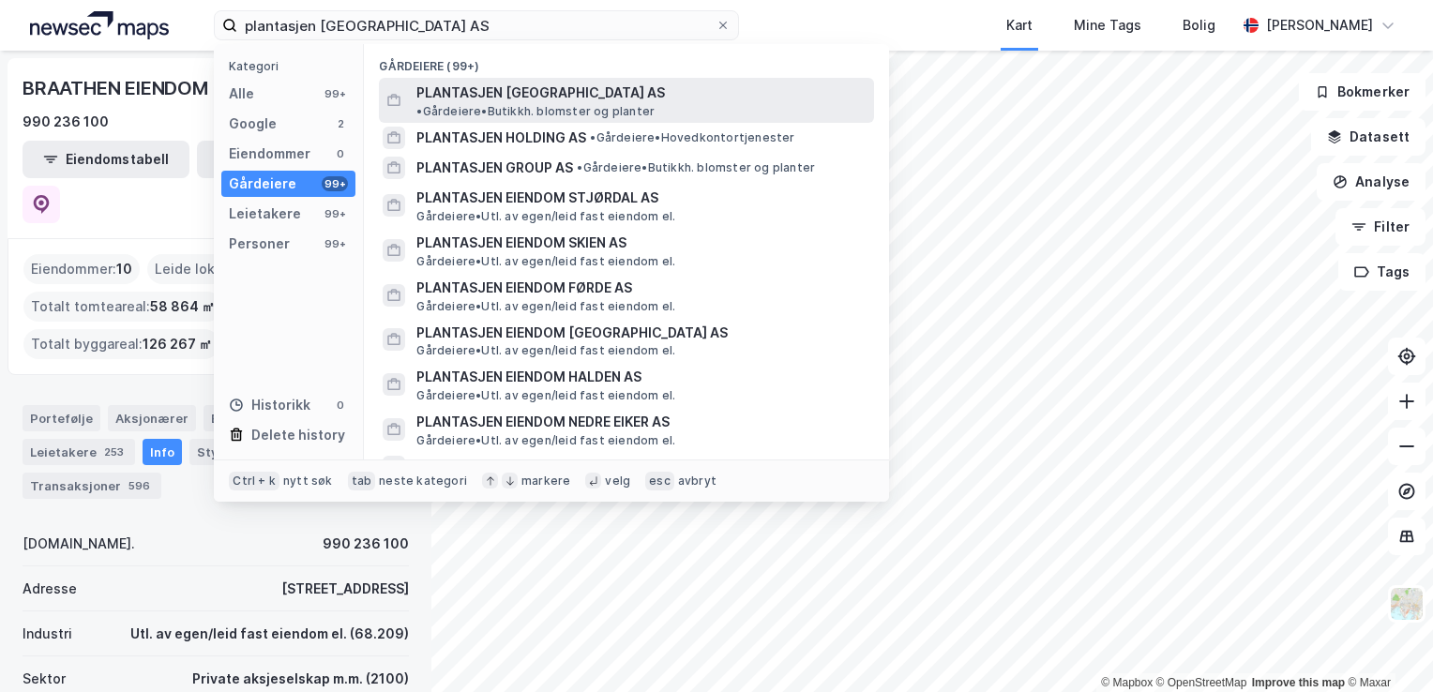
click at [585, 82] on div "PLANTASJEN [GEOGRAPHIC_DATA] AS • Gårdeiere • Butikkh. blomster og planter" at bounding box center [643, 101] width 454 height 38
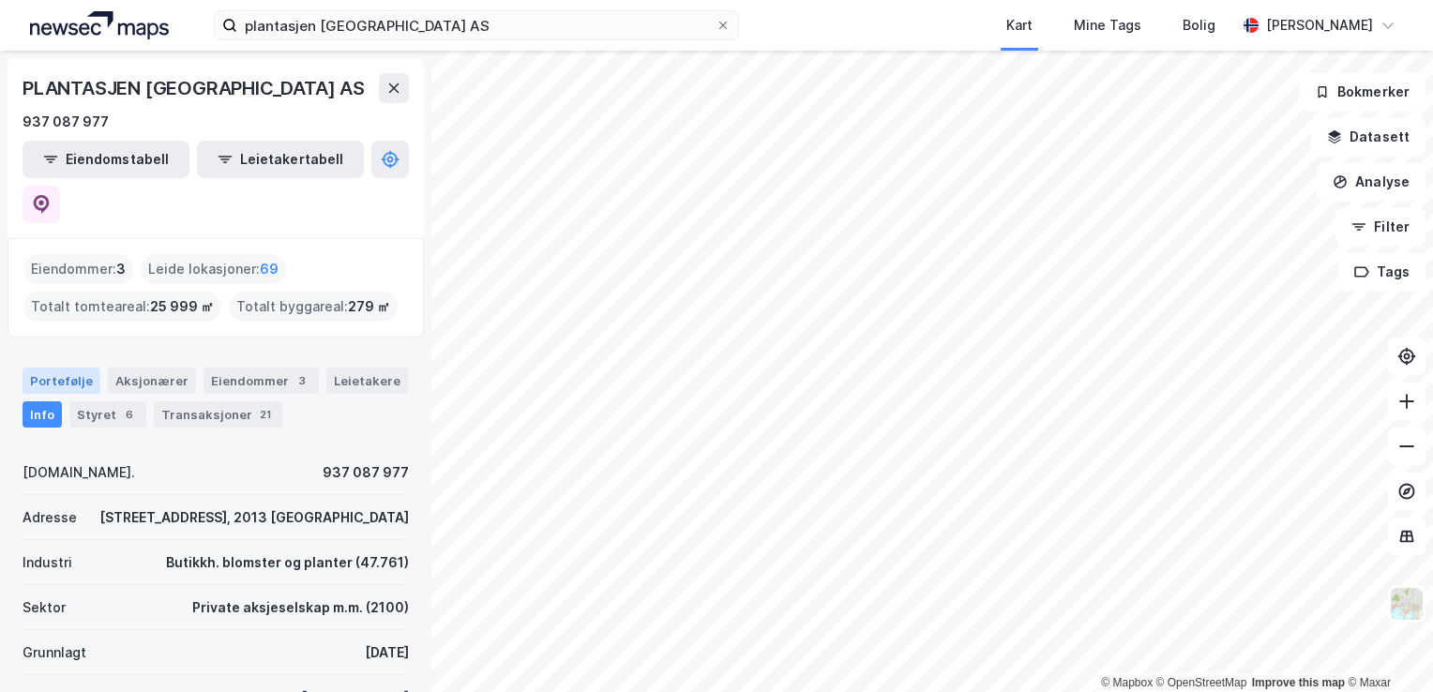
click at [59, 368] on div "Portefølje" at bounding box center [62, 381] width 78 height 26
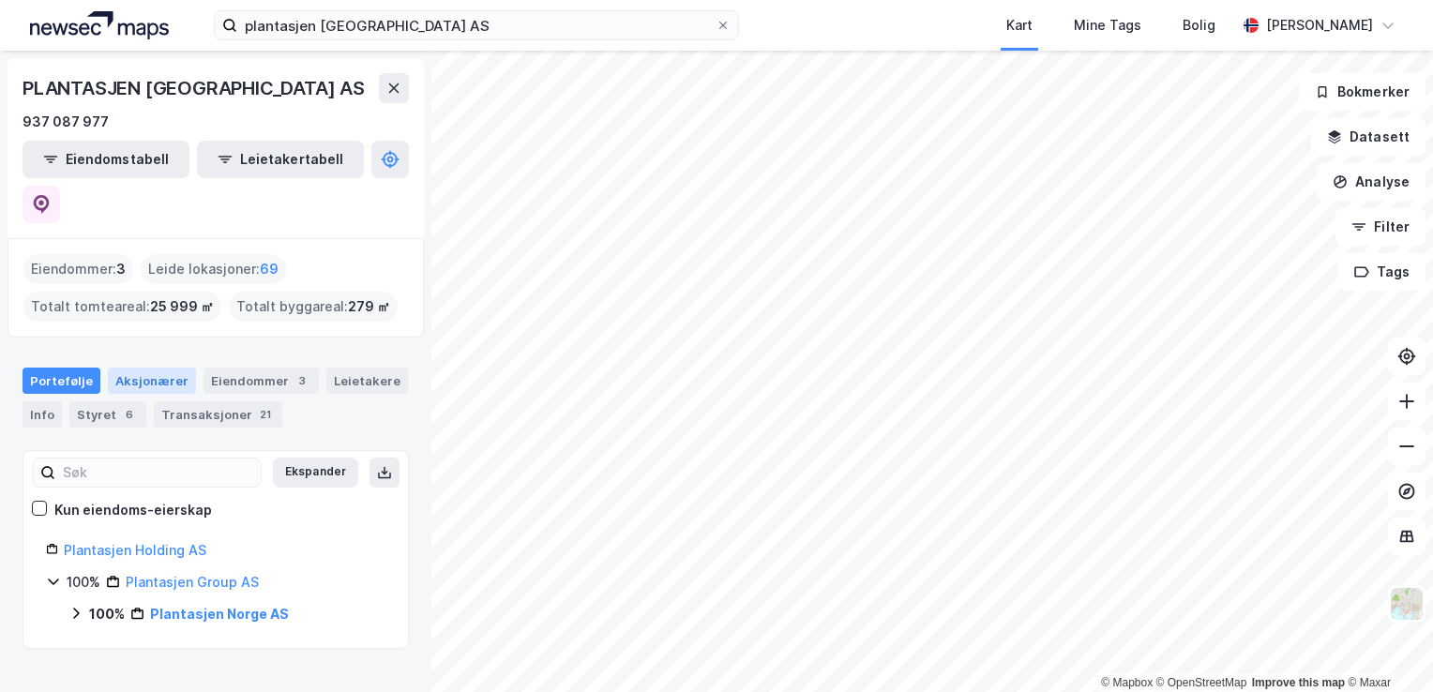
click at [123, 368] on div "Aksjonærer" at bounding box center [152, 381] width 88 height 26
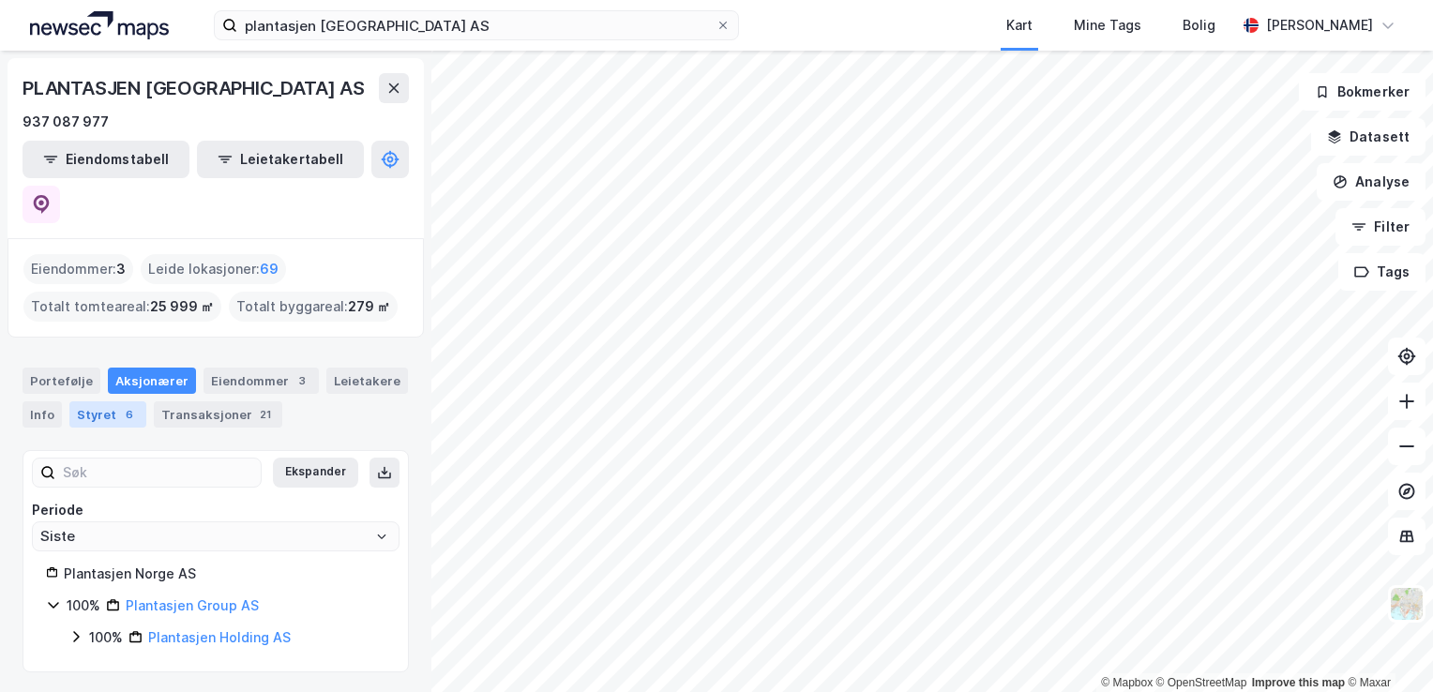
click at [109, 401] on div "Styret 6" at bounding box center [107, 414] width 77 height 26
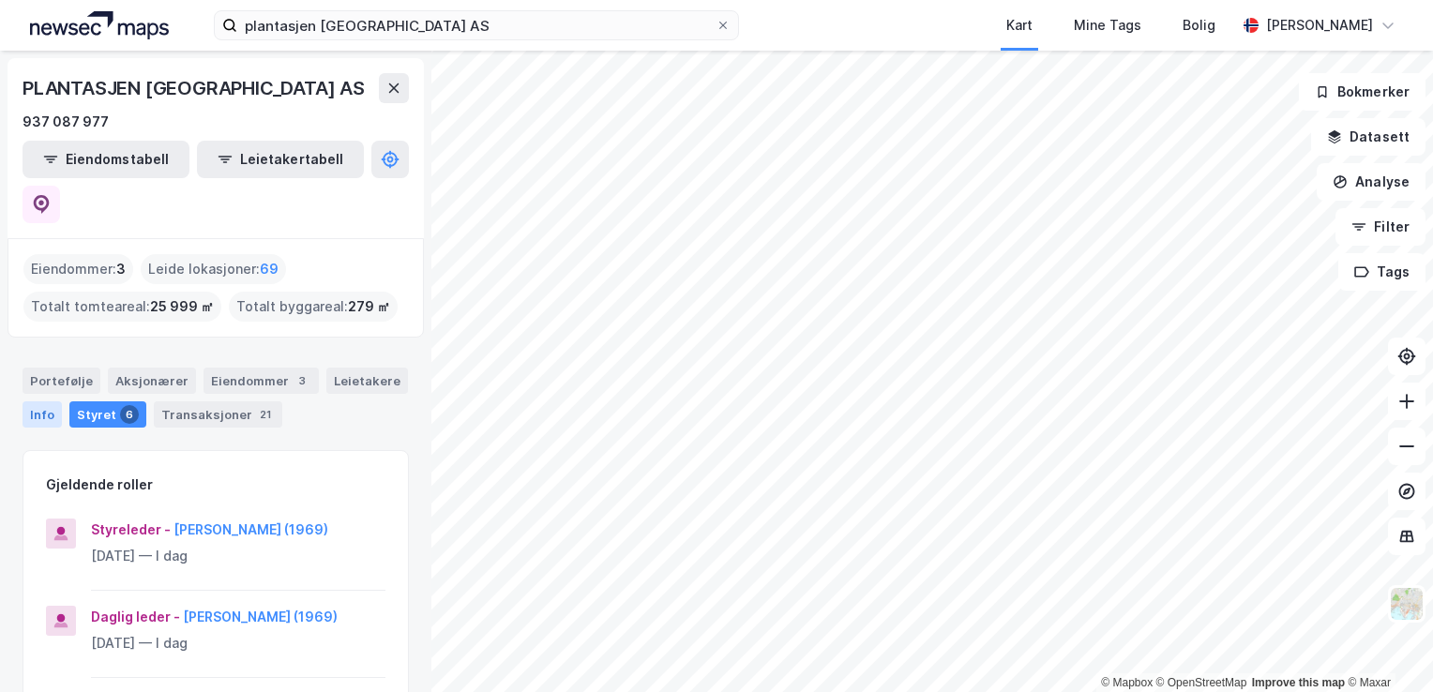
click at [41, 401] on div "Info" at bounding box center [42, 414] width 39 height 26
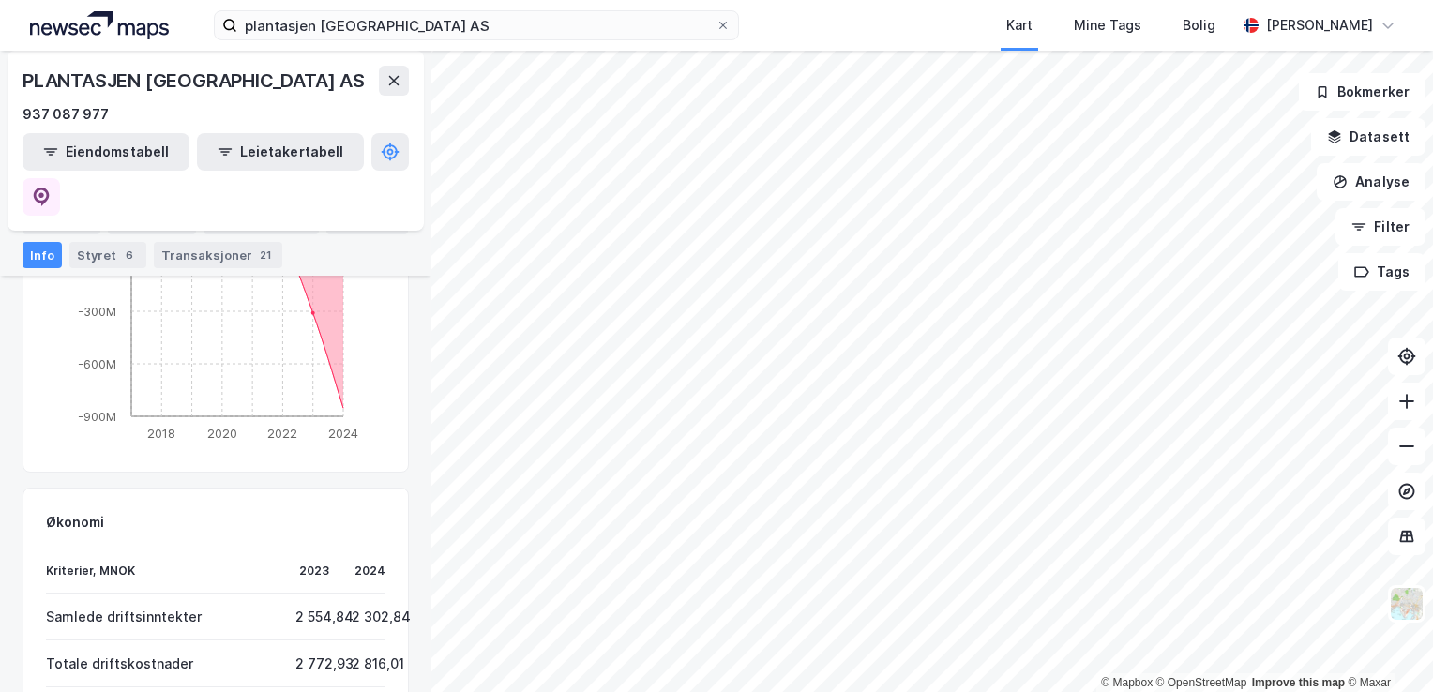
scroll to position [1167, 0]
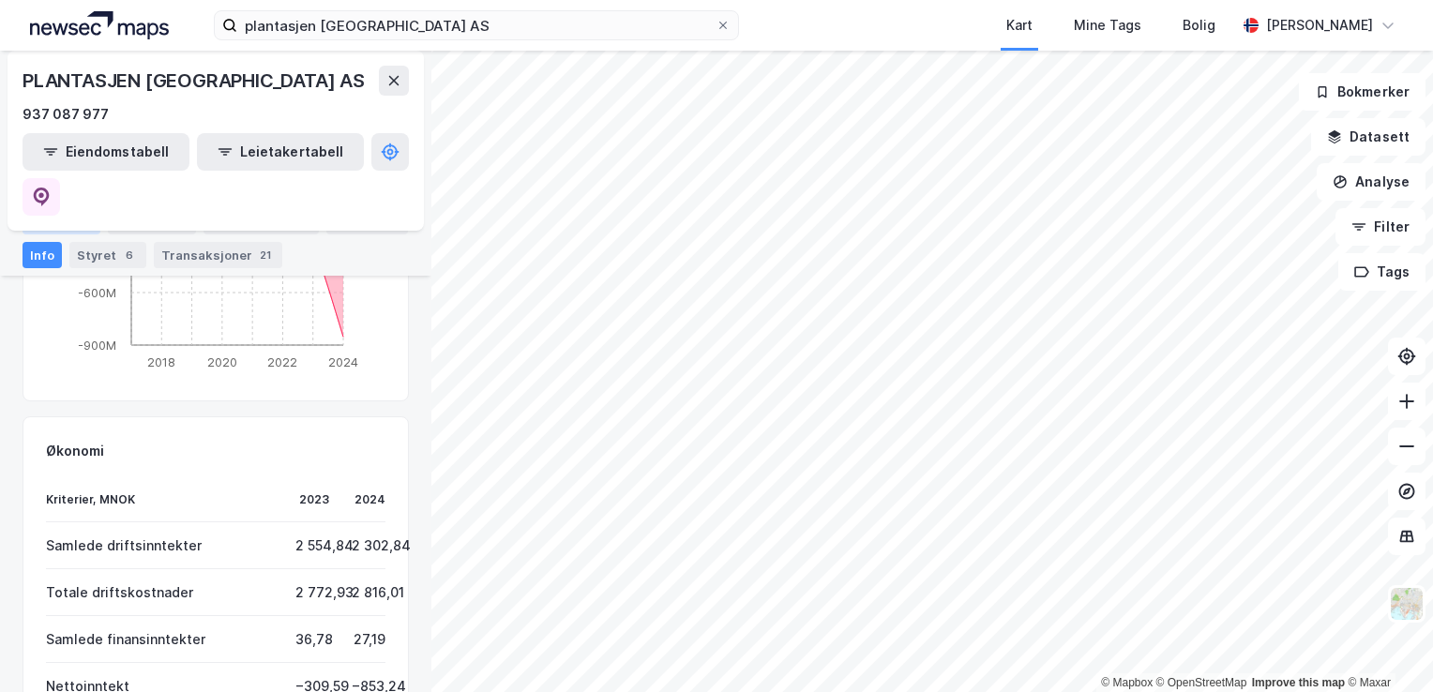
click at [68, 214] on div "Portefølje" at bounding box center [62, 221] width 78 height 26
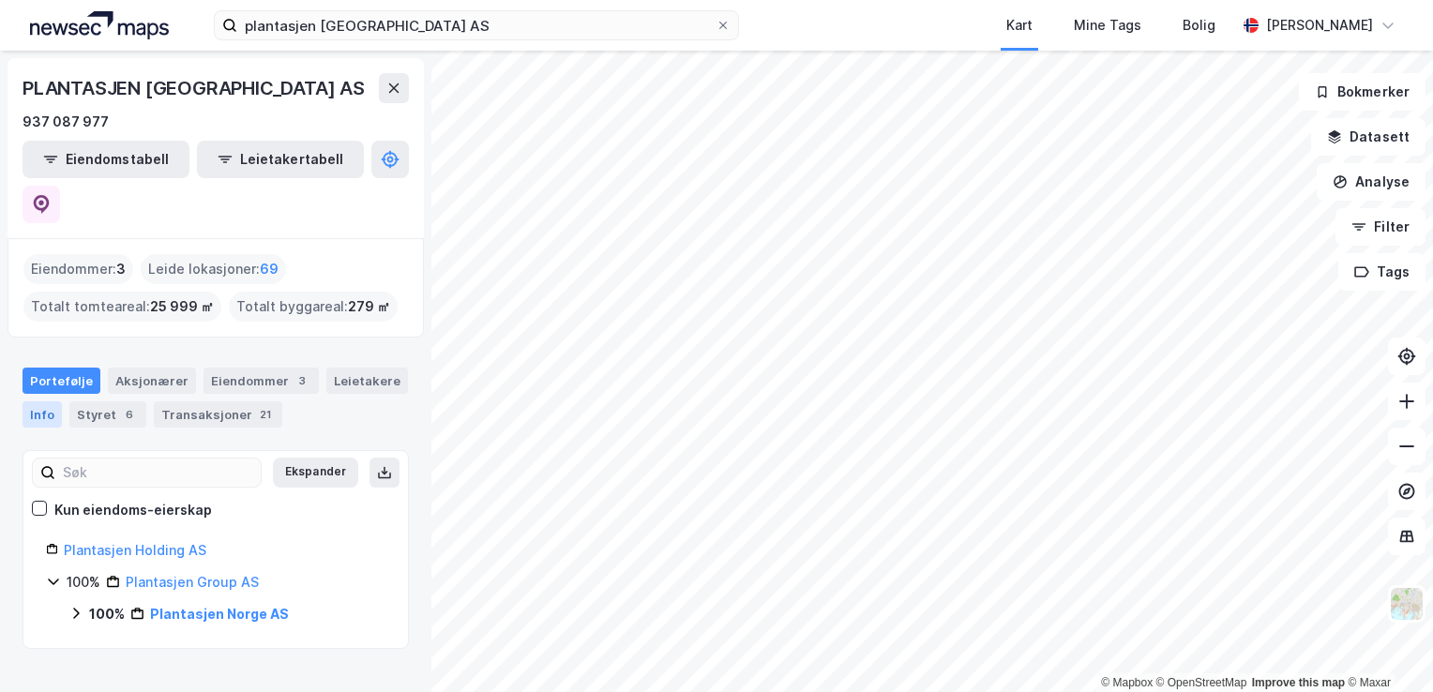
click at [55, 401] on div "Info" at bounding box center [42, 414] width 39 height 26
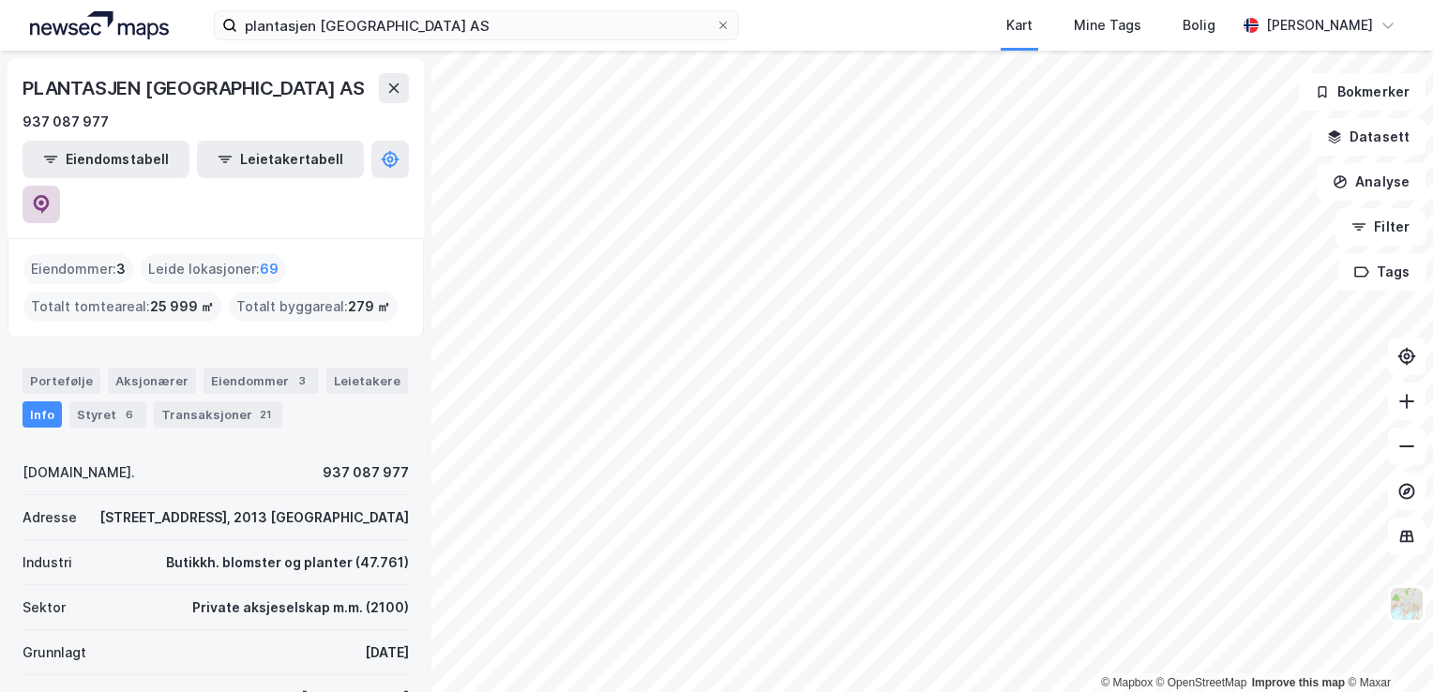
click at [60, 186] on button at bounding box center [42, 205] width 38 height 38
click at [541, 5] on div "plantasjen norge AS Kart Mine Tags Bolig [PERSON_NAME]" at bounding box center [716, 25] width 1433 height 51
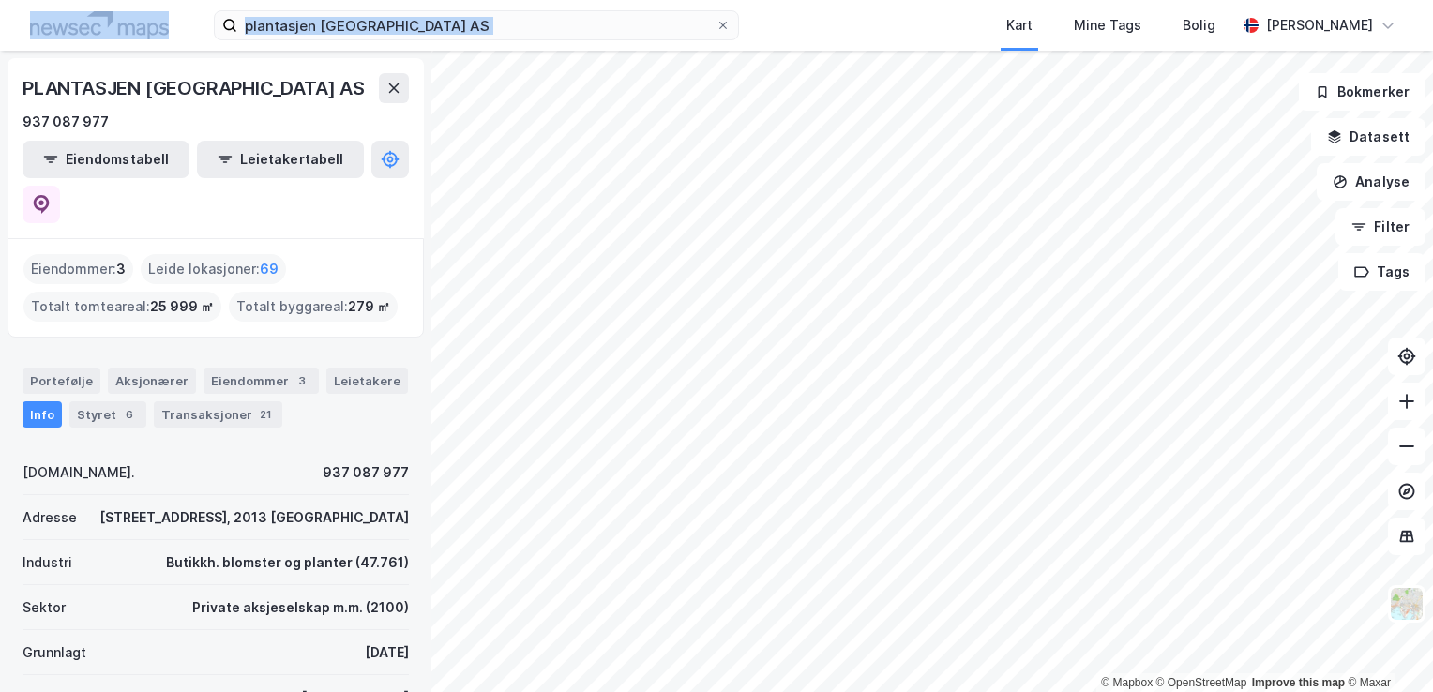
click at [541, 5] on div "plantasjen norge AS Kart Mine Tags Bolig [PERSON_NAME]" at bounding box center [716, 25] width 1433 height 51
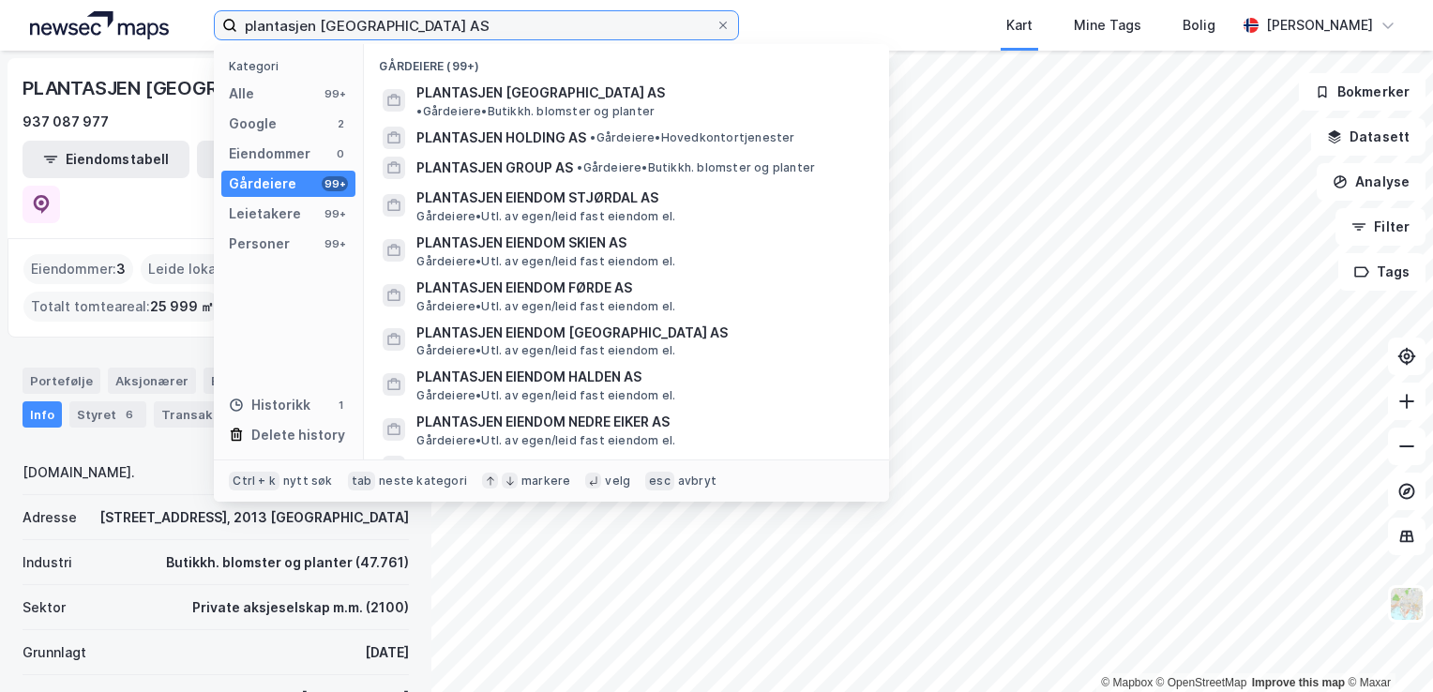
click at [568, 21] on input "plantasjen [GEOGRAPHIC_DATA] AS" at bounding box center [476, 25] width 478 height 28
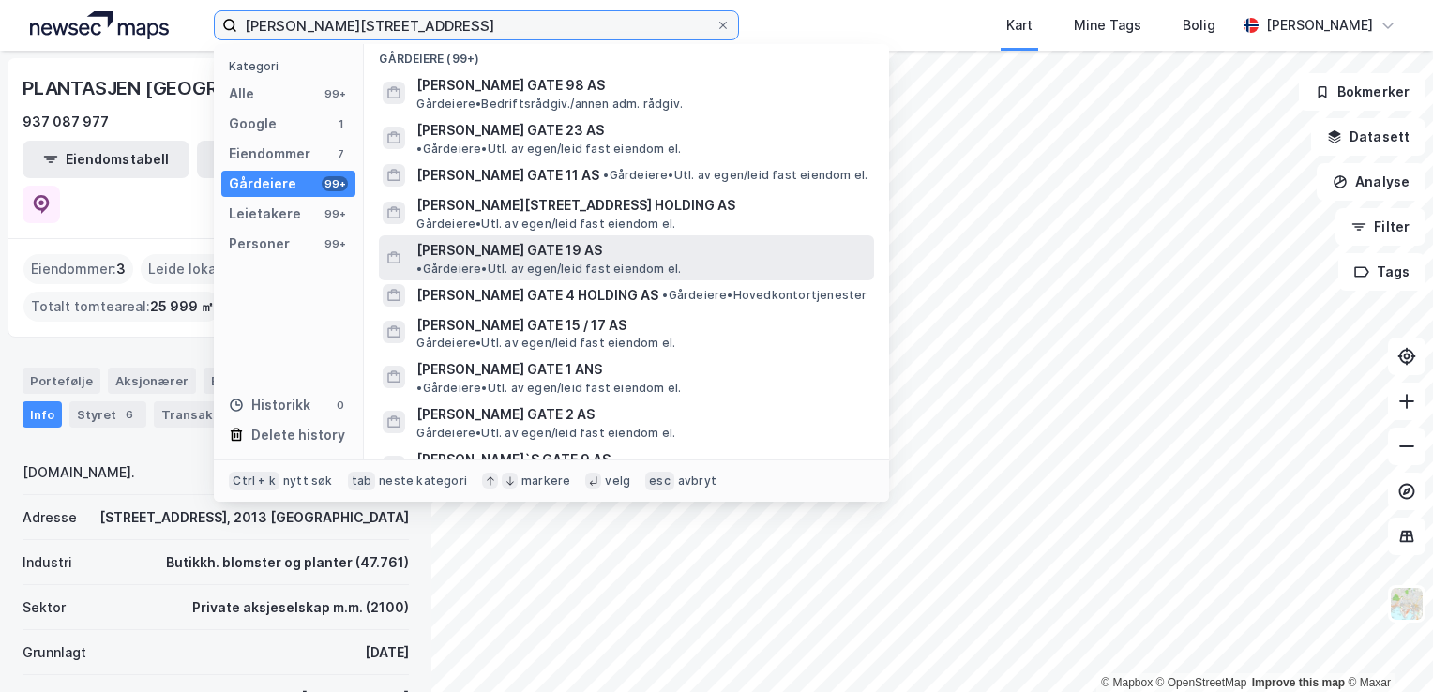
scroll to position [9, 0]
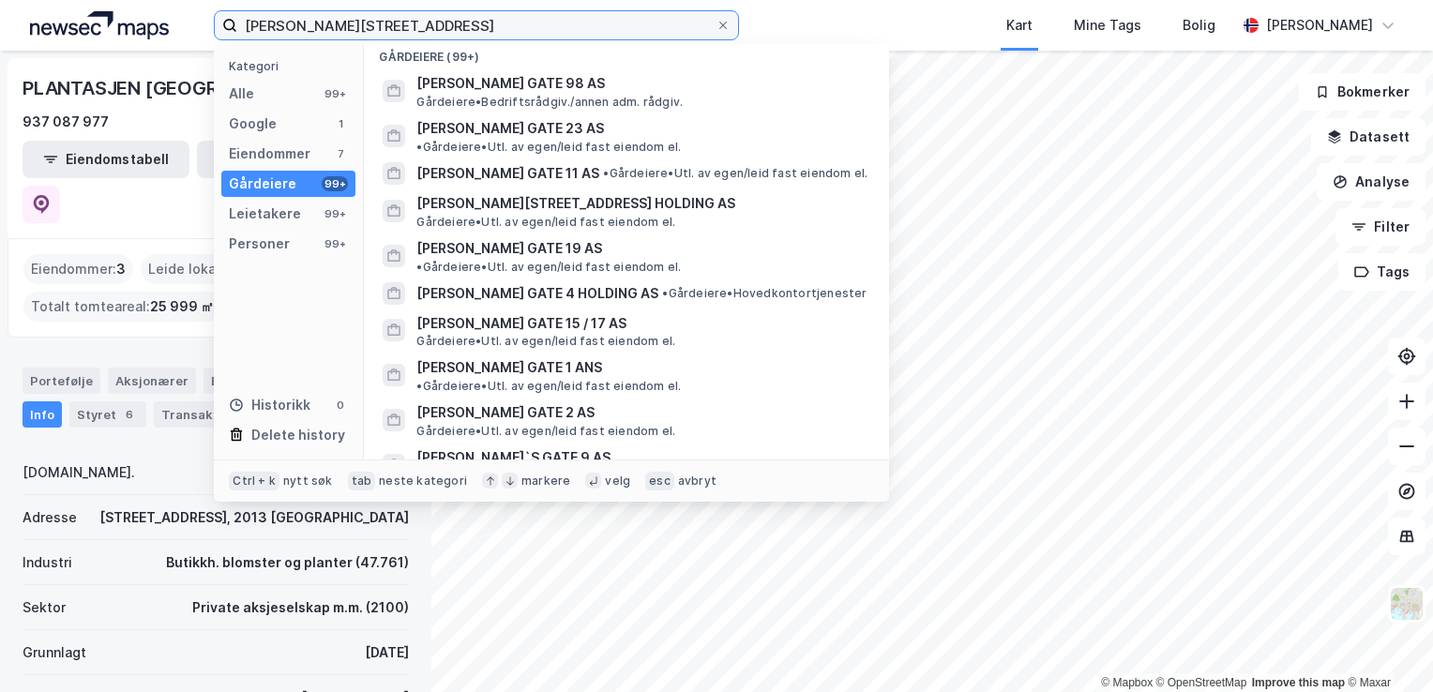
click at [355, 24] on input "[PERSON_NAME][STREET_ADDRESS]" at bounding box center [476, 25] width 478 height 28
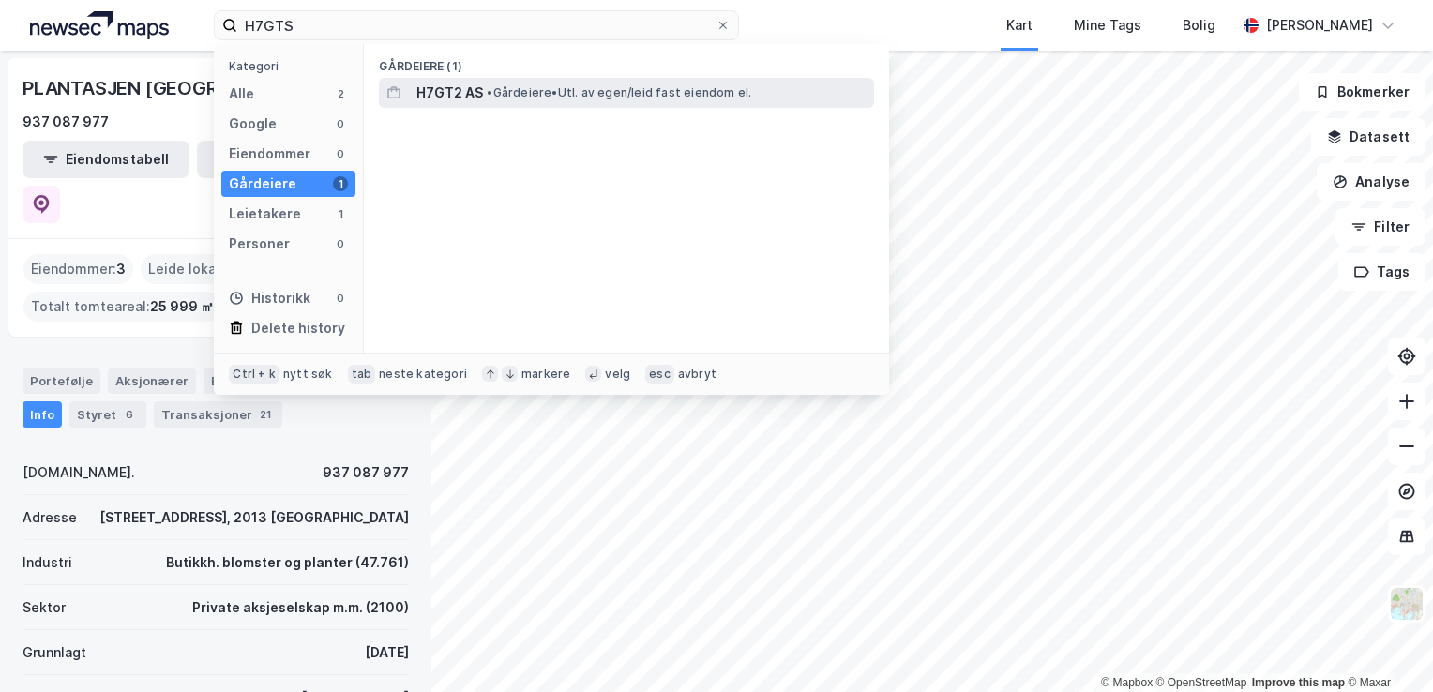
click at [481, 99] on span "H7GT2 AS" at bounding box center [449, 93] width 67 height 23
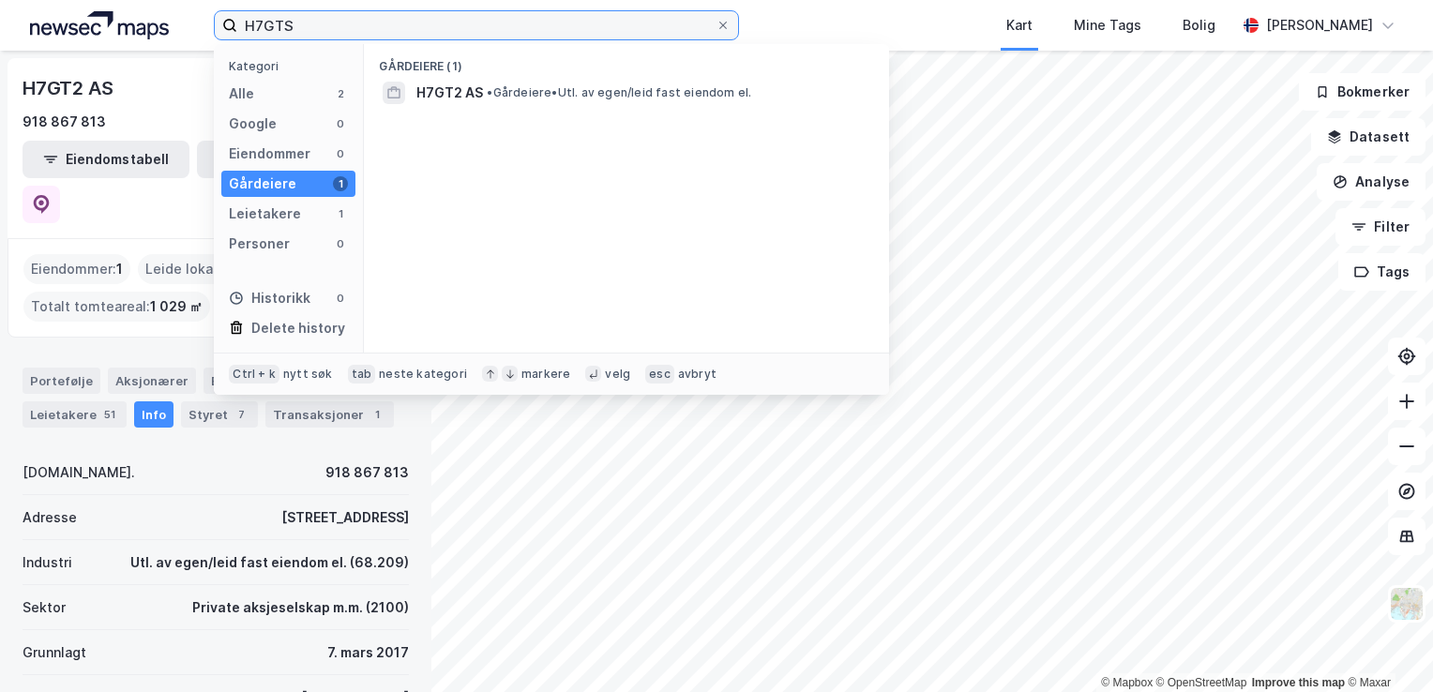
click at [334, 28] on input "H7GTS" at bounding box center [476, 25] width 478 height 28
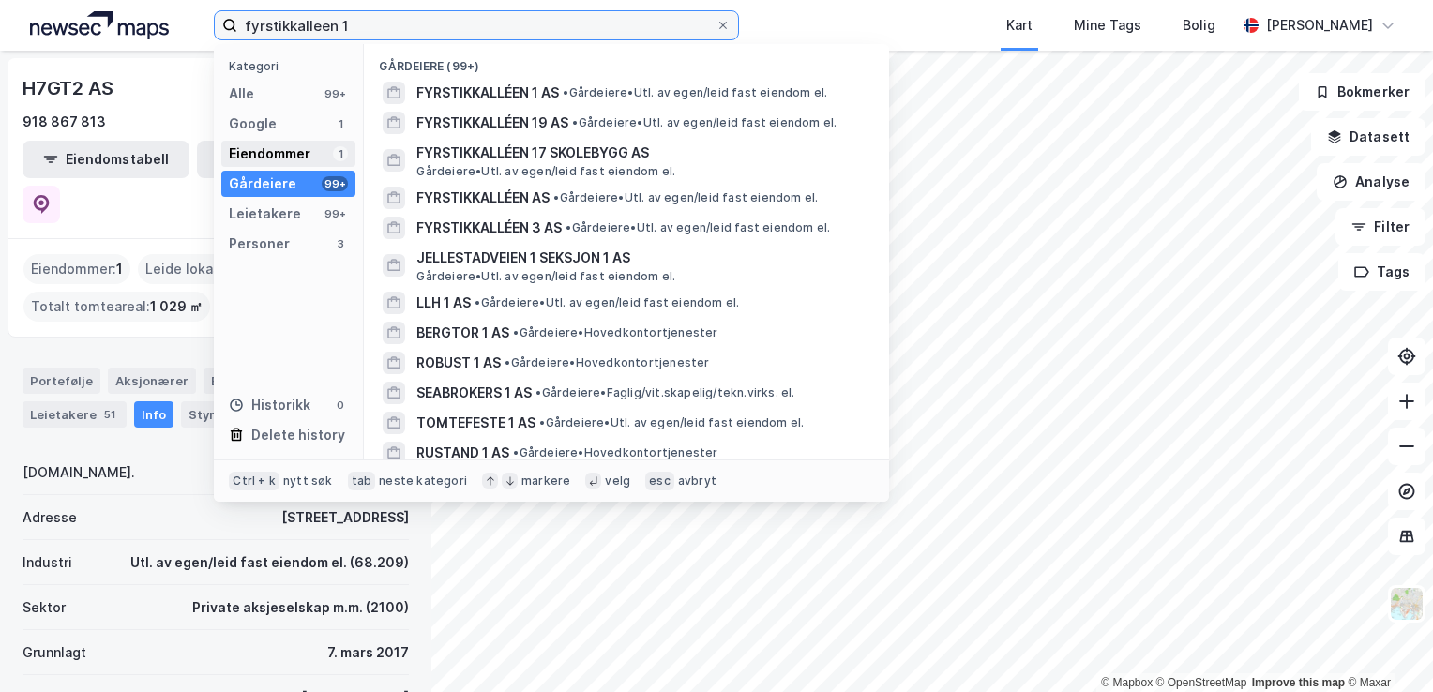
type input "fyrstikkalleen 1"
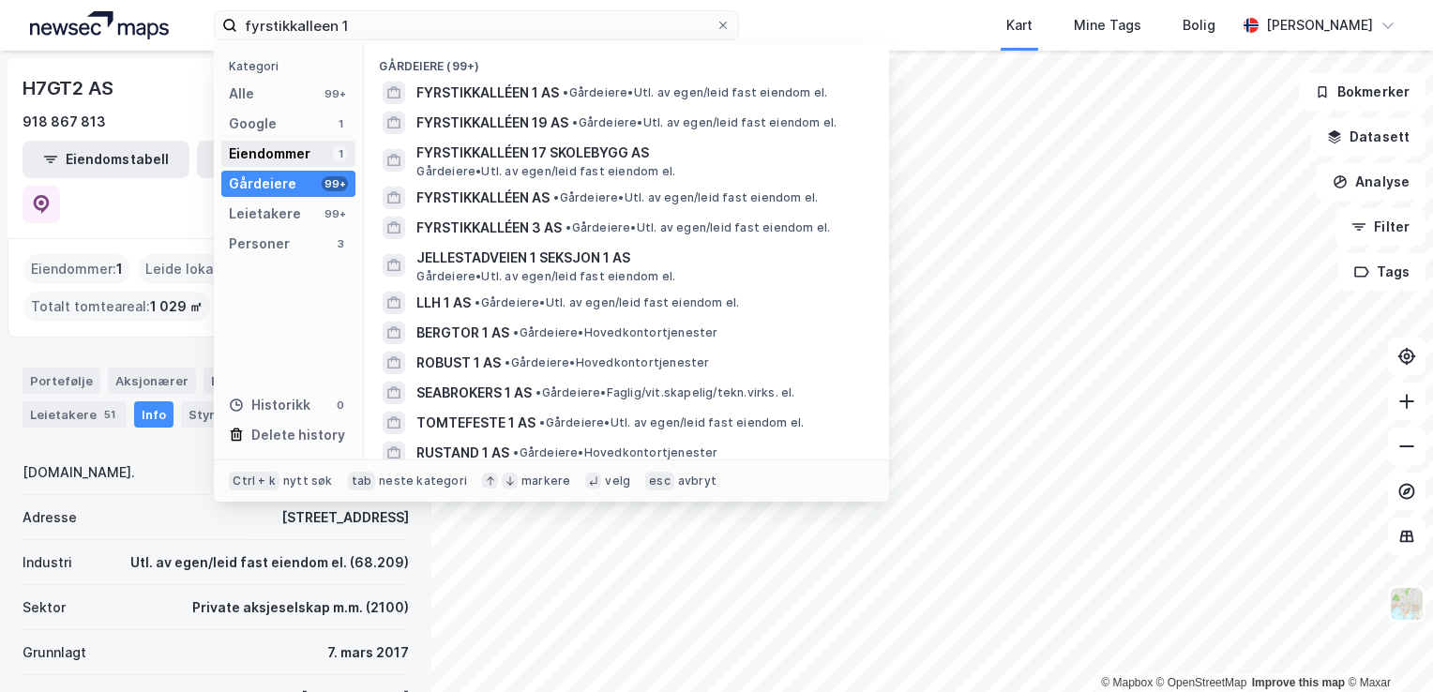
click at [278, 156] on div "Eiendommer" at bounding box center [270, 154] width 82 height 23
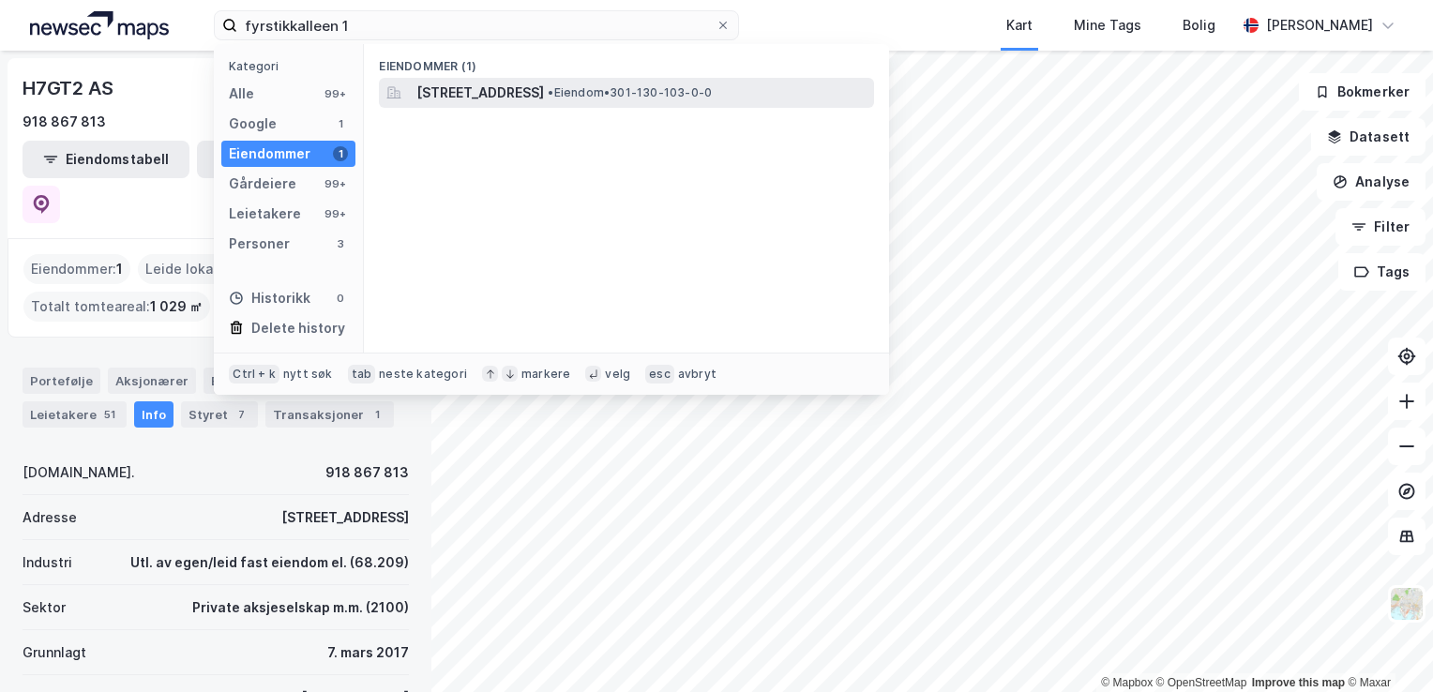
click at [544, 92] on span "[STREET_ADDRESS]" at bounding box center [480, 93] width 128 height 23
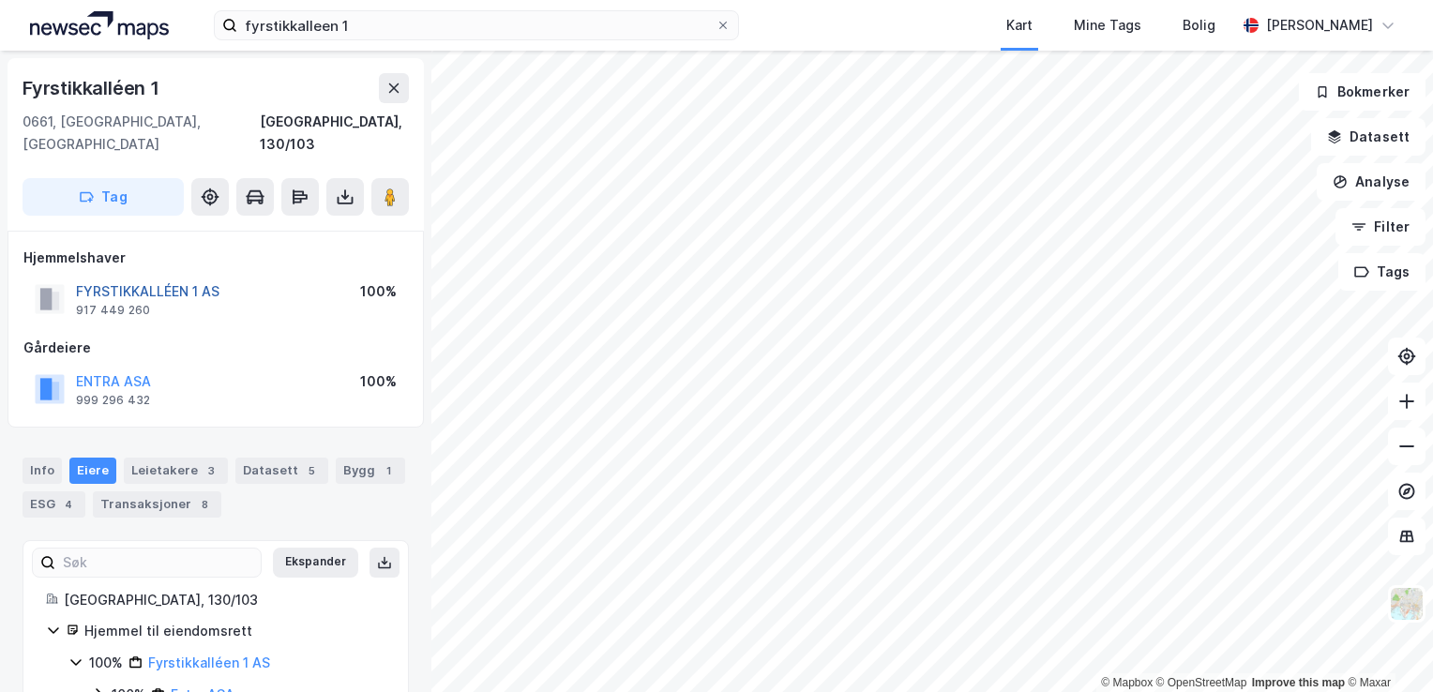
click at [0, 0] on button "FYRSTIKKALLÉEN 1 AS" at bounding box center [0, 0] width 0 height 0
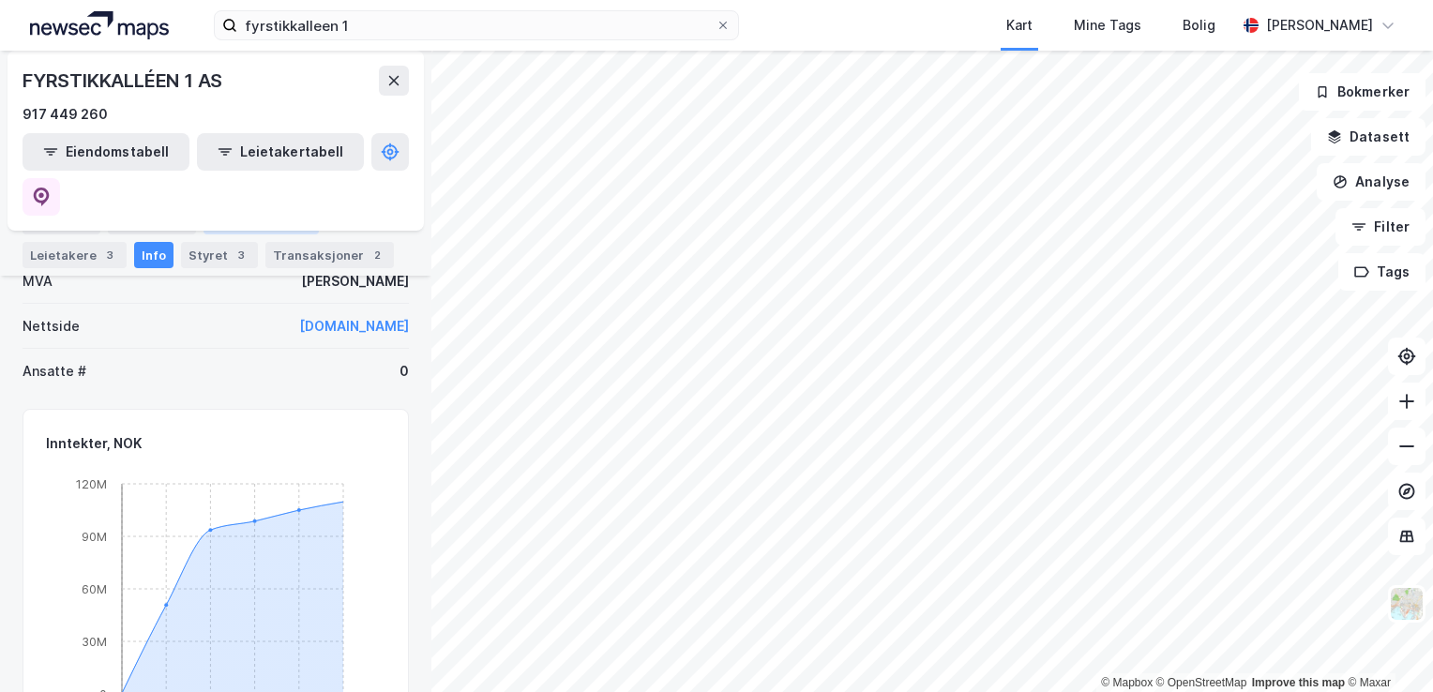
scroll to position [518, 0]
click at [327, 261] on div "Transaksjoner 2" at bounding box center [329, 255] width 129 height 26
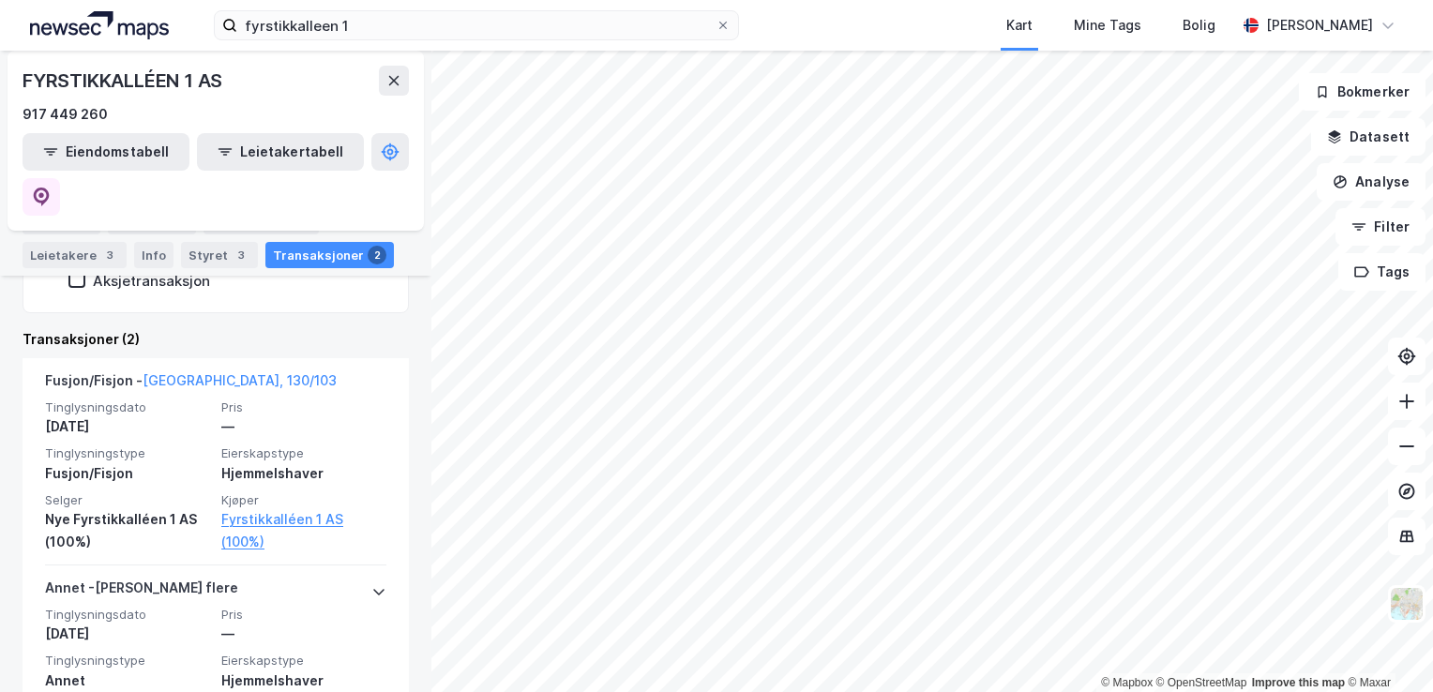
scroll to position [520, 0]
click at [1343, 146] on button "Datasett" at bounding box center [1368, 137] width 114 height 38
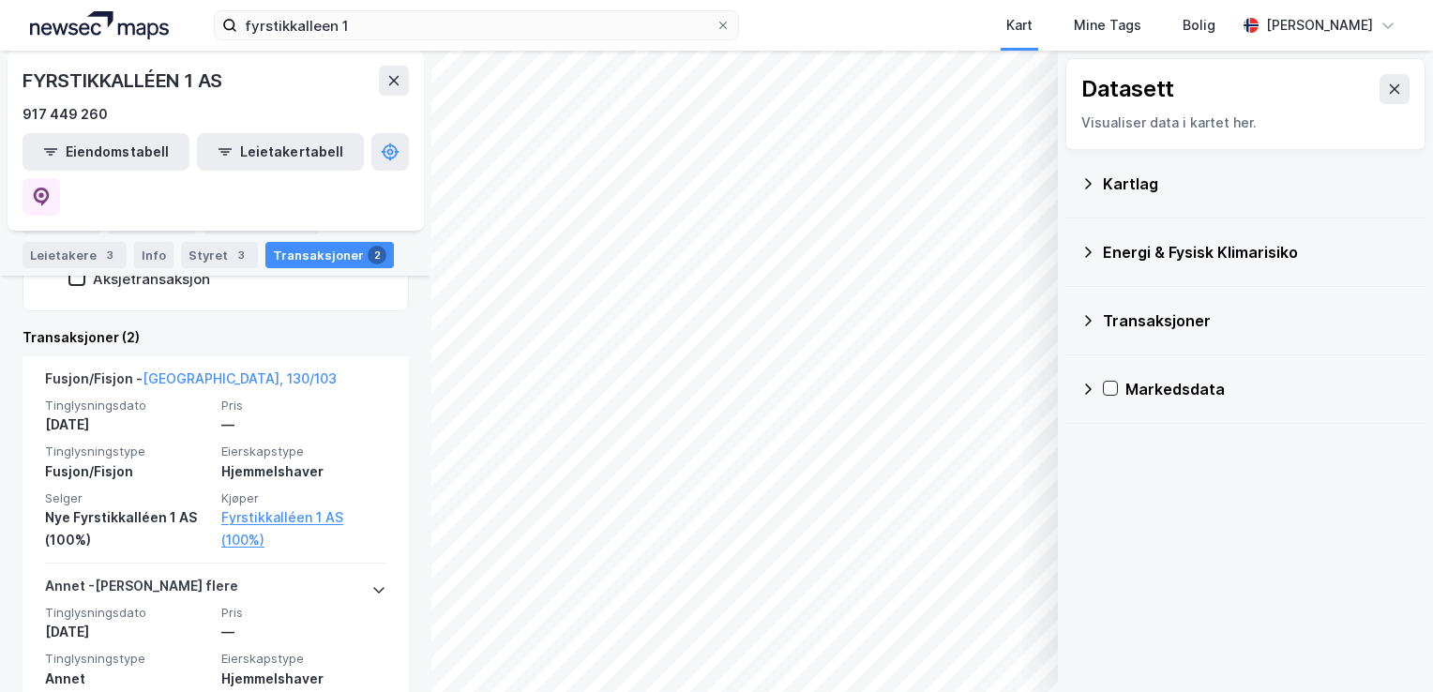
click at [1084, 186] on icon at bounding box center [1088, 183] width 15 height 15
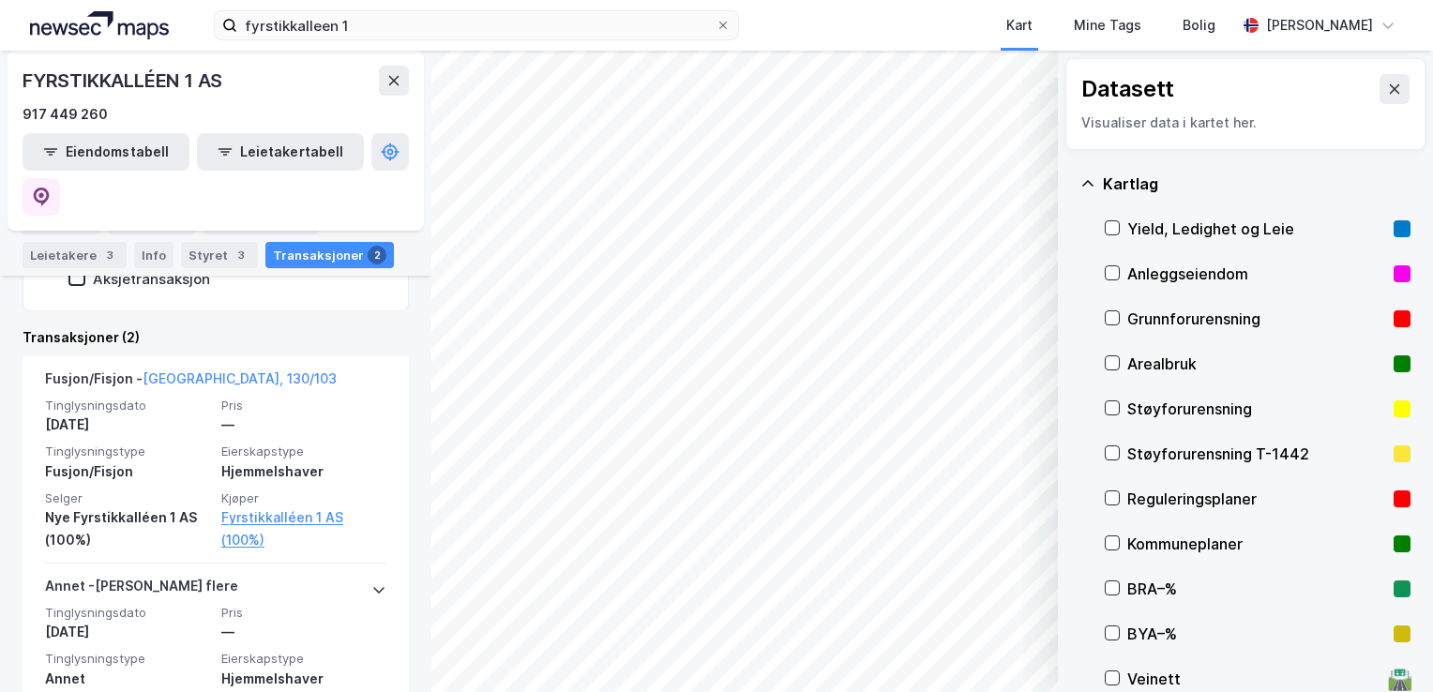
click at [1114, 235] on div at bounding box center [1112, 228] width 15 height 16
click at [1109, 224] on icon at bounding box center [1112, 227] width 13 height 13
click at [1111, 498] on icon at bounding box center [1112, 497] width 13 height 13
click at [990, 656] on button "Vis" at bounding box center [962, 643] width 156 height 30
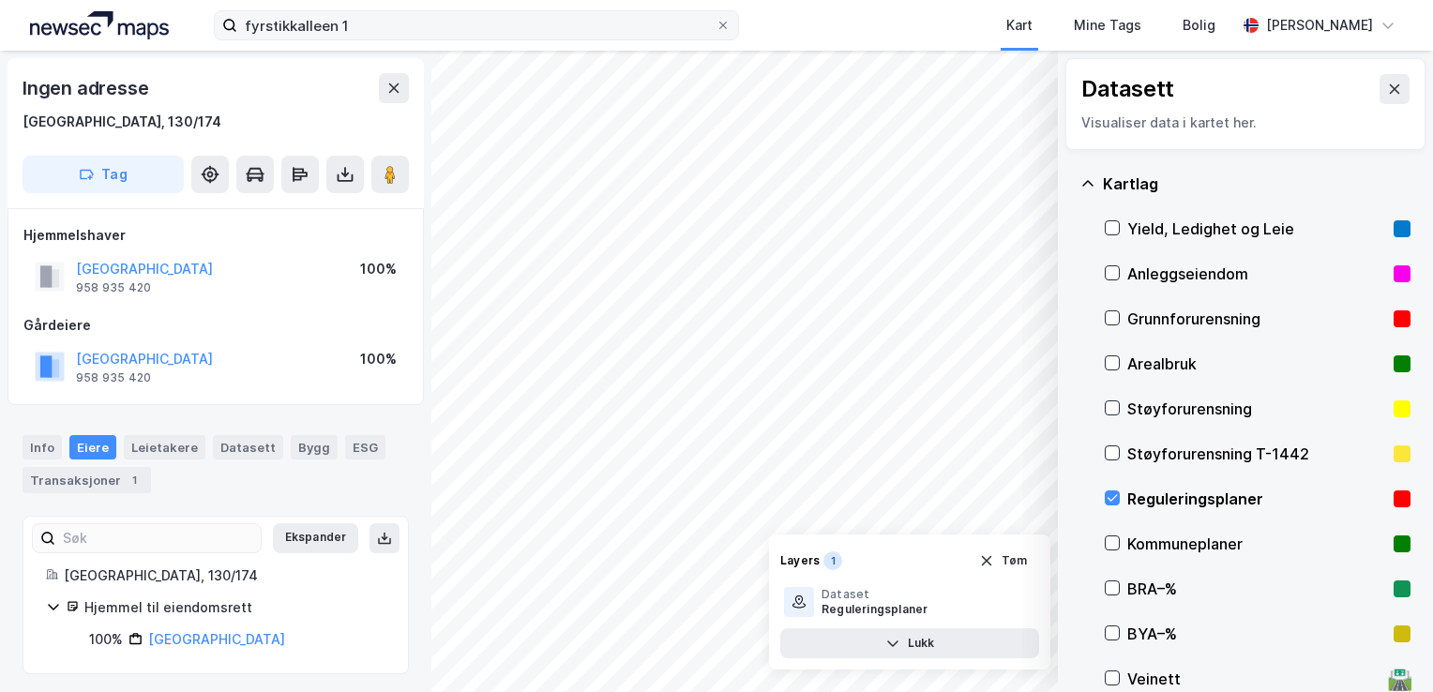
click at [722, 18] on div at bounding box center [723, 25] width 11 height 15
click at [716, 17] on input "fyrstikkalleen 1" at bounding box center [476, 25] width 478 height 28
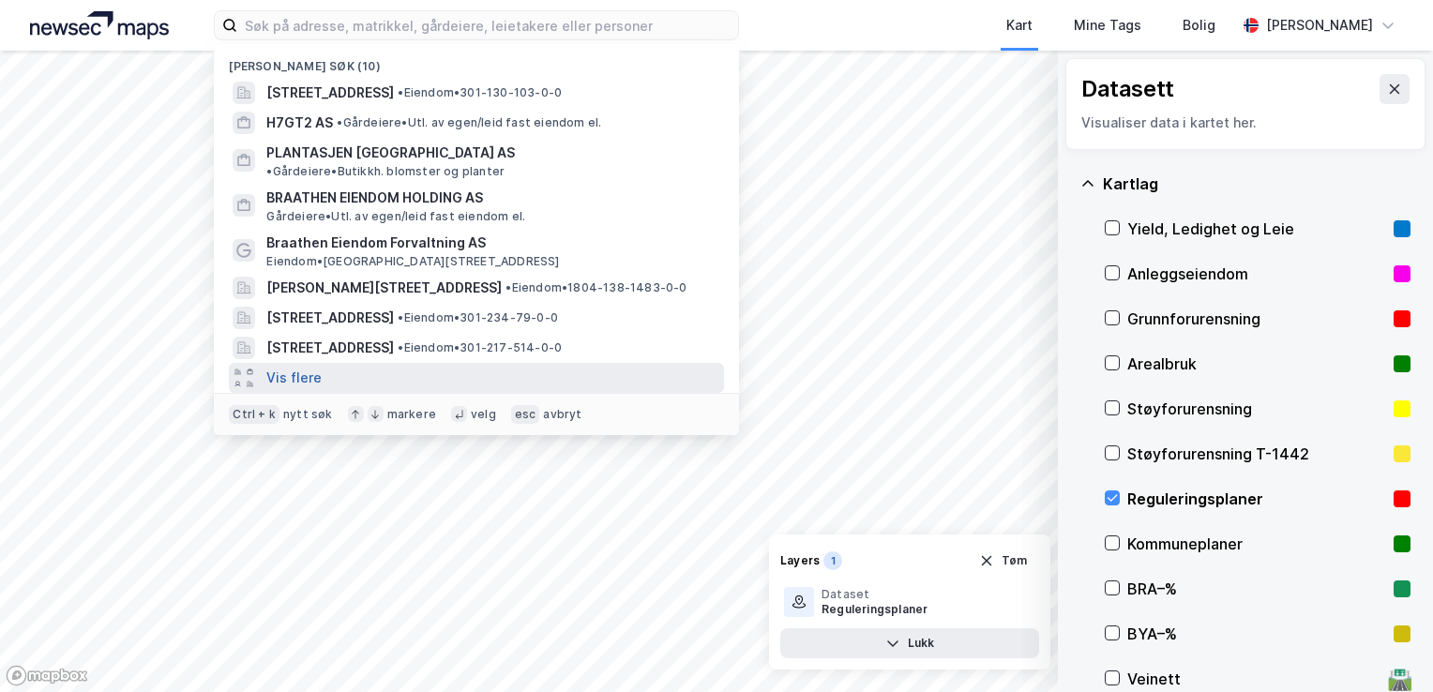
click at [266, 367] on button "Vis flere" at bounding box center [293, 378] width 55 height 23
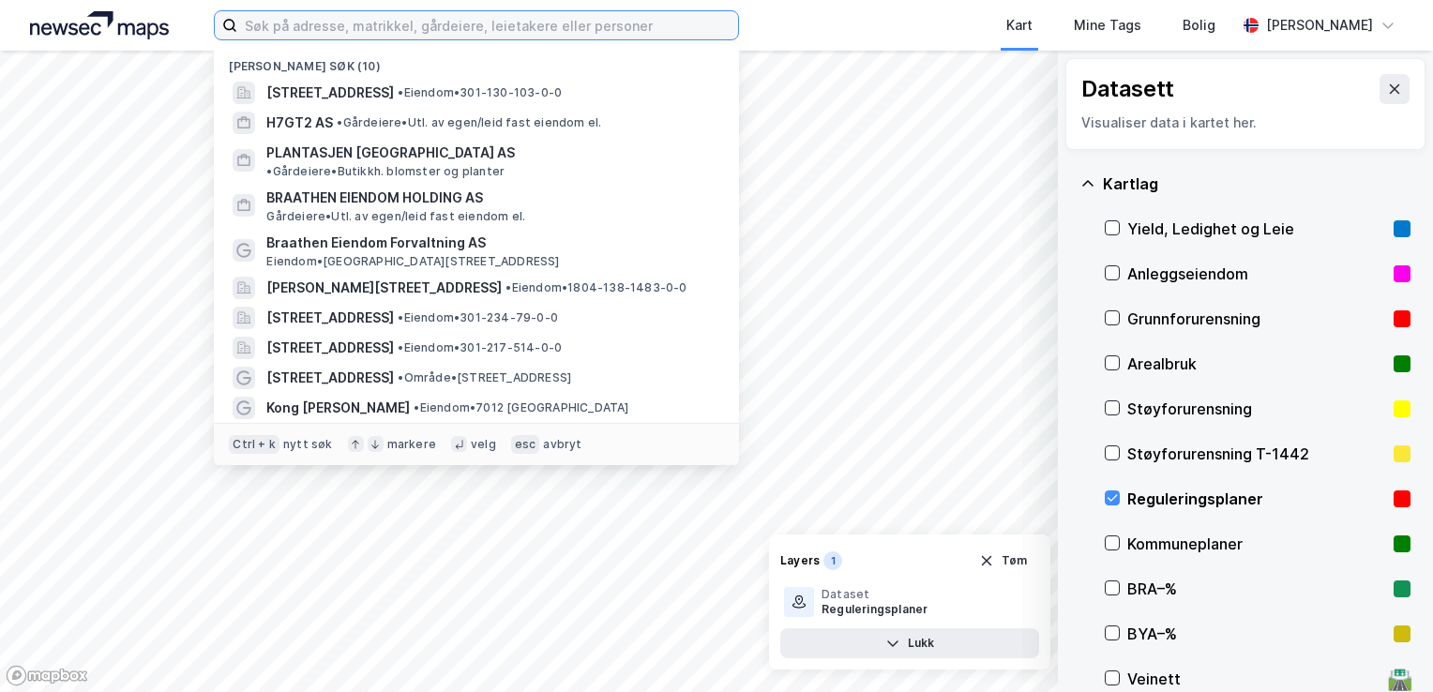
click at [439, 18] on input at bounding box center [487, 25] width 501 height 28
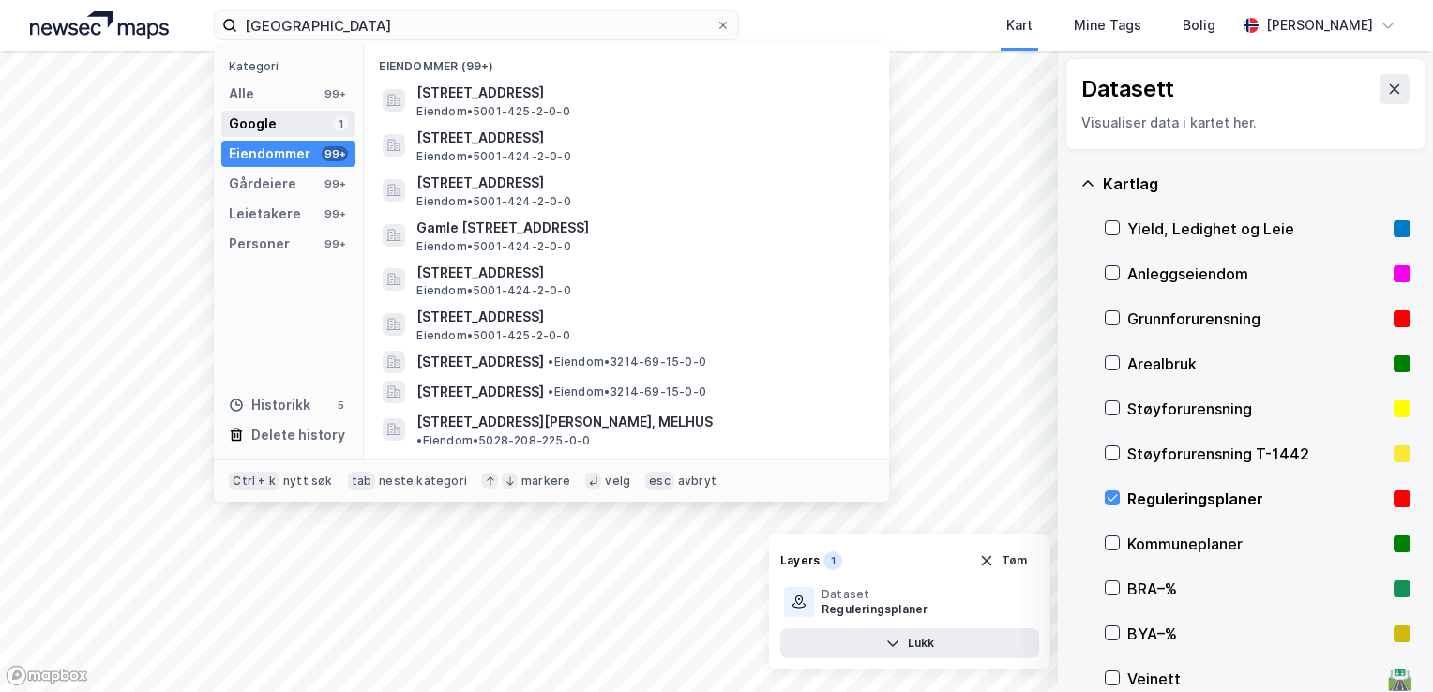
click at [280, 119] on div "Google 1" at bounding box center [288, 124] width 134 height 26
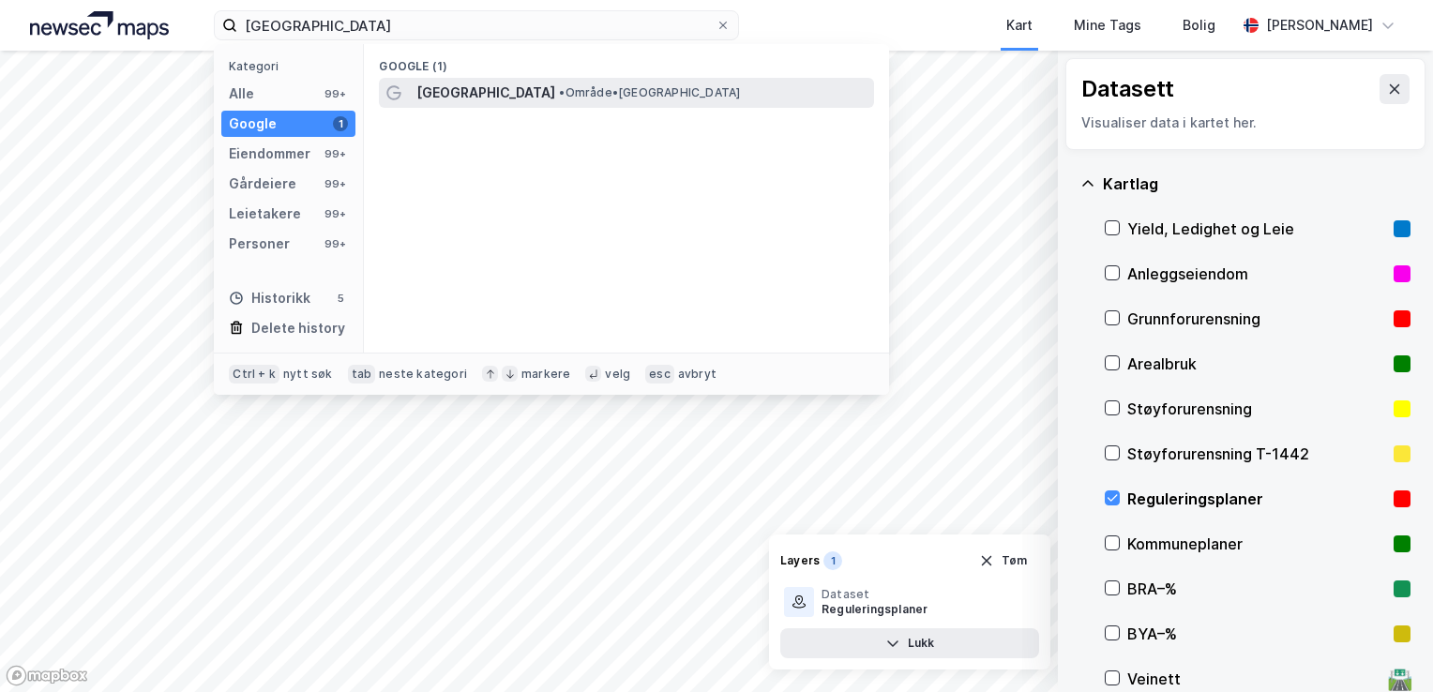
click at [471, 79] on div "[GEOGRAPHIC_DATA] • Område • [GEOGRAPHIC_DATA]" at bounding box center [626, 93] width 495 height 30
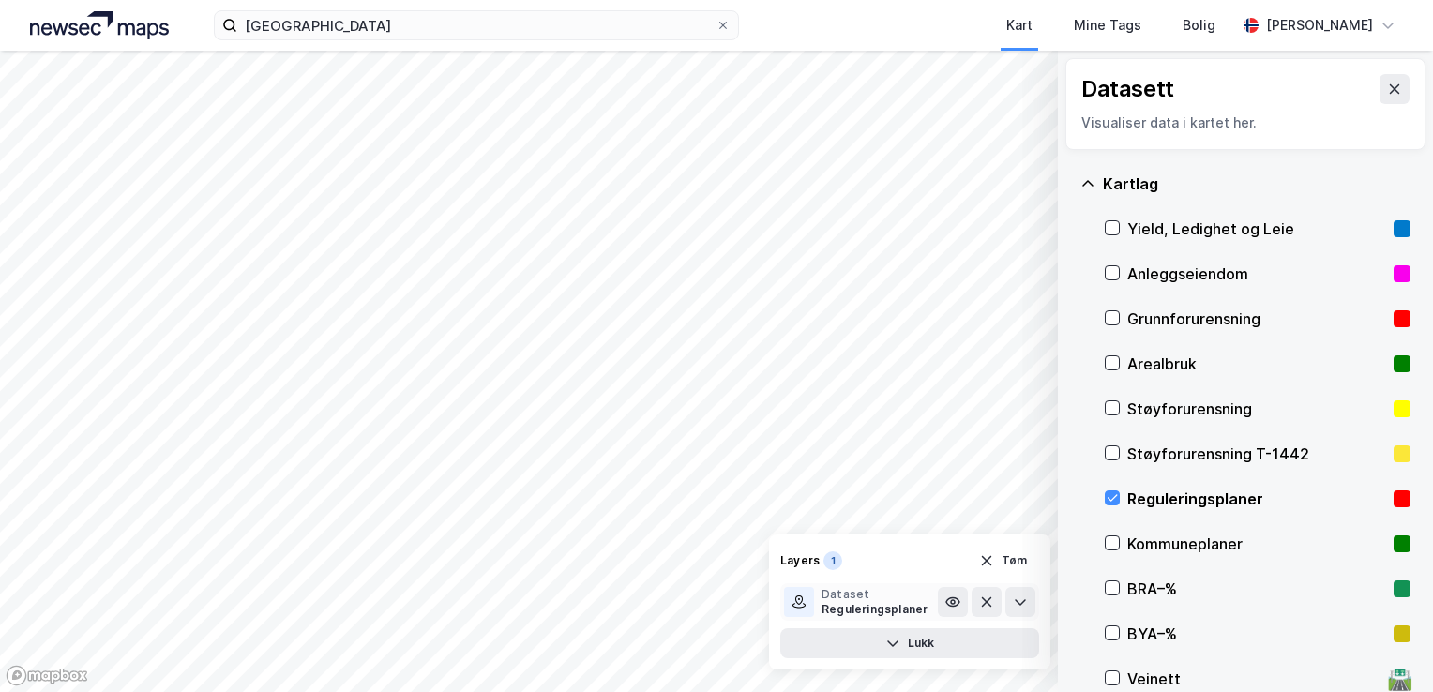
click at [878, 596] on div "Dataset" at bounding box center [875, 594] width 106 height 15
click at [950, 610] on button at bounding box center [953, 602] width 30 height 30
click at [1006, 603] on button at bounding box center [1020, 602] width 30 height 30
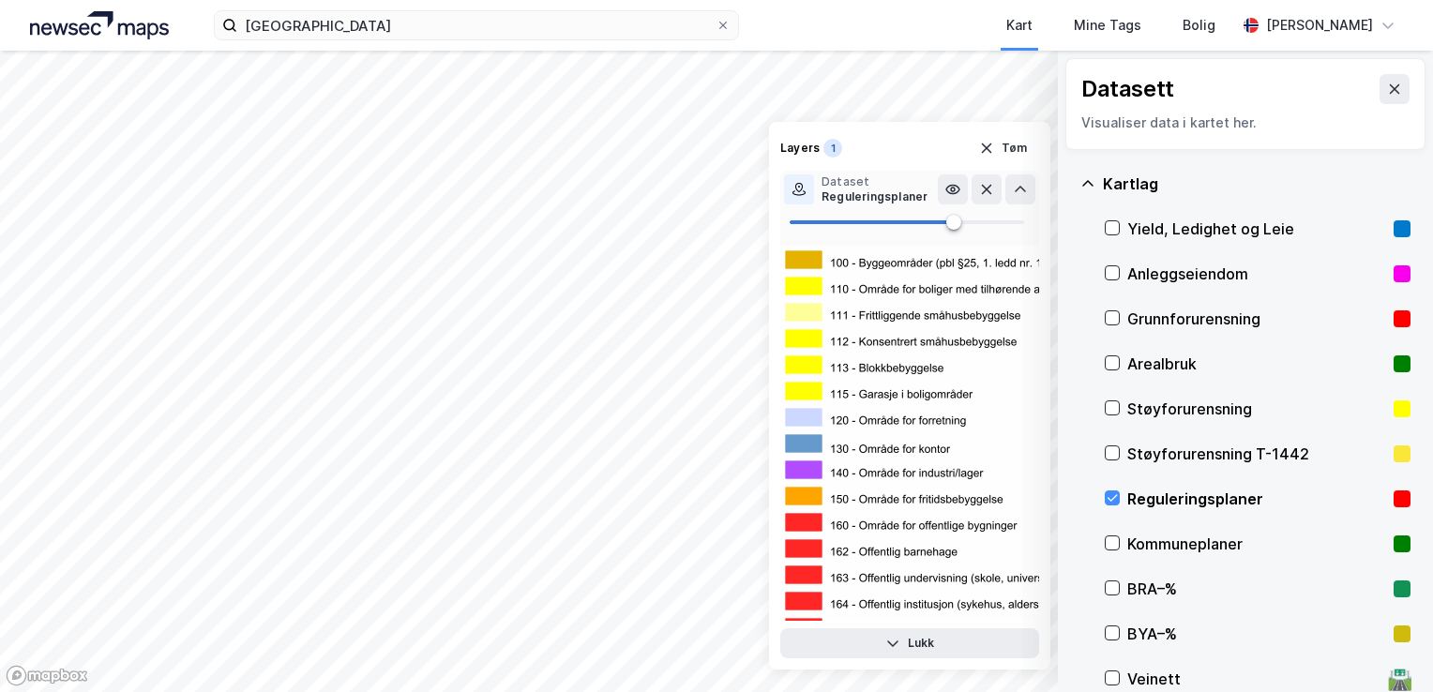
click at [798, 324] on div "© Mapbox © OpenStreetMap Improve this map © Maxar Datasett Visualiser data i ka…" at bounding box center [716, 372] width 1433 height 642
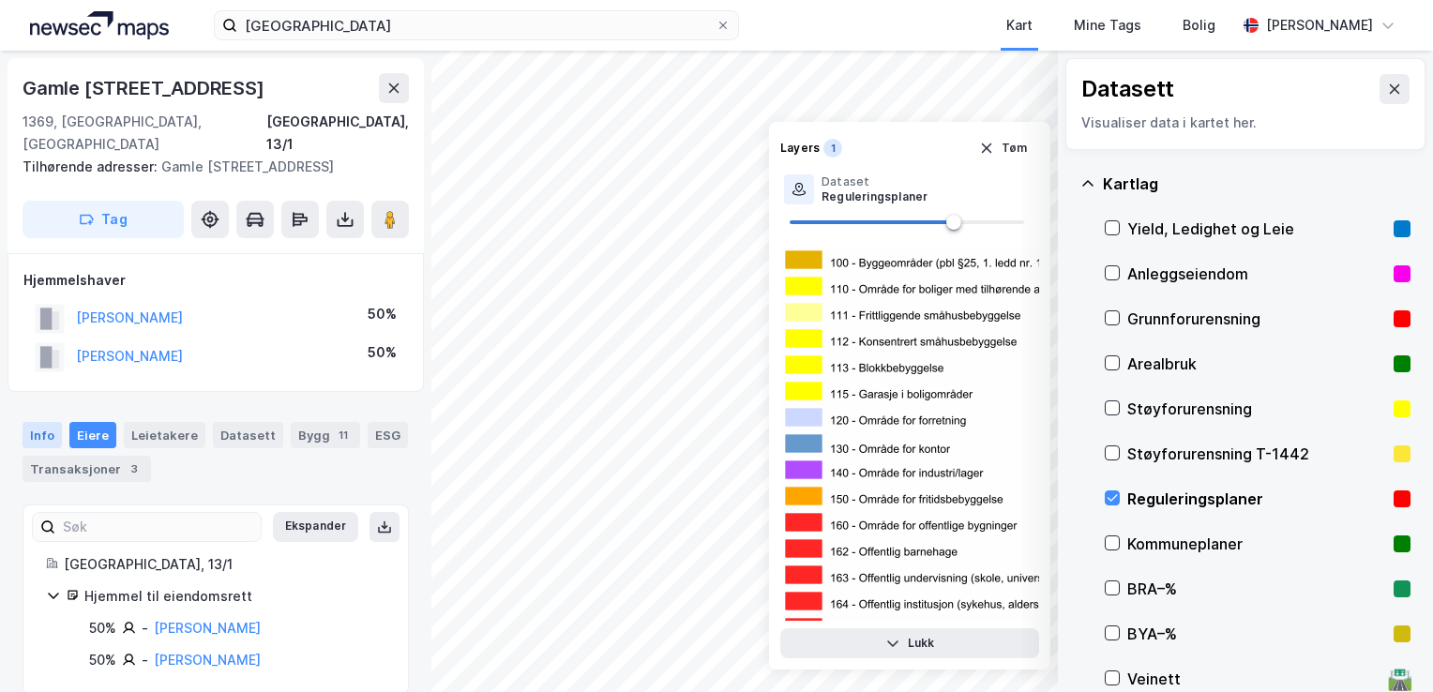
click at [35, 422] on div "Info" at bounding box center [42, 435] width 39 height 26
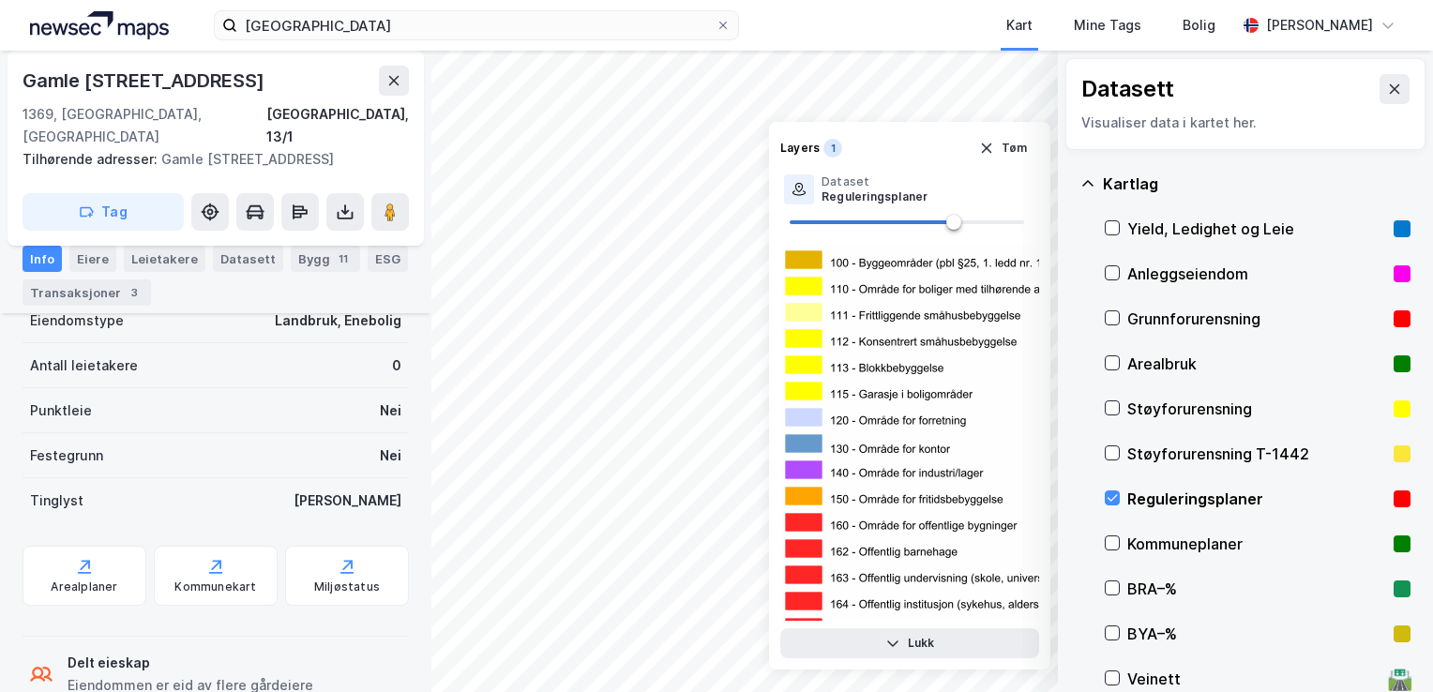
scroll to position [368, 0]
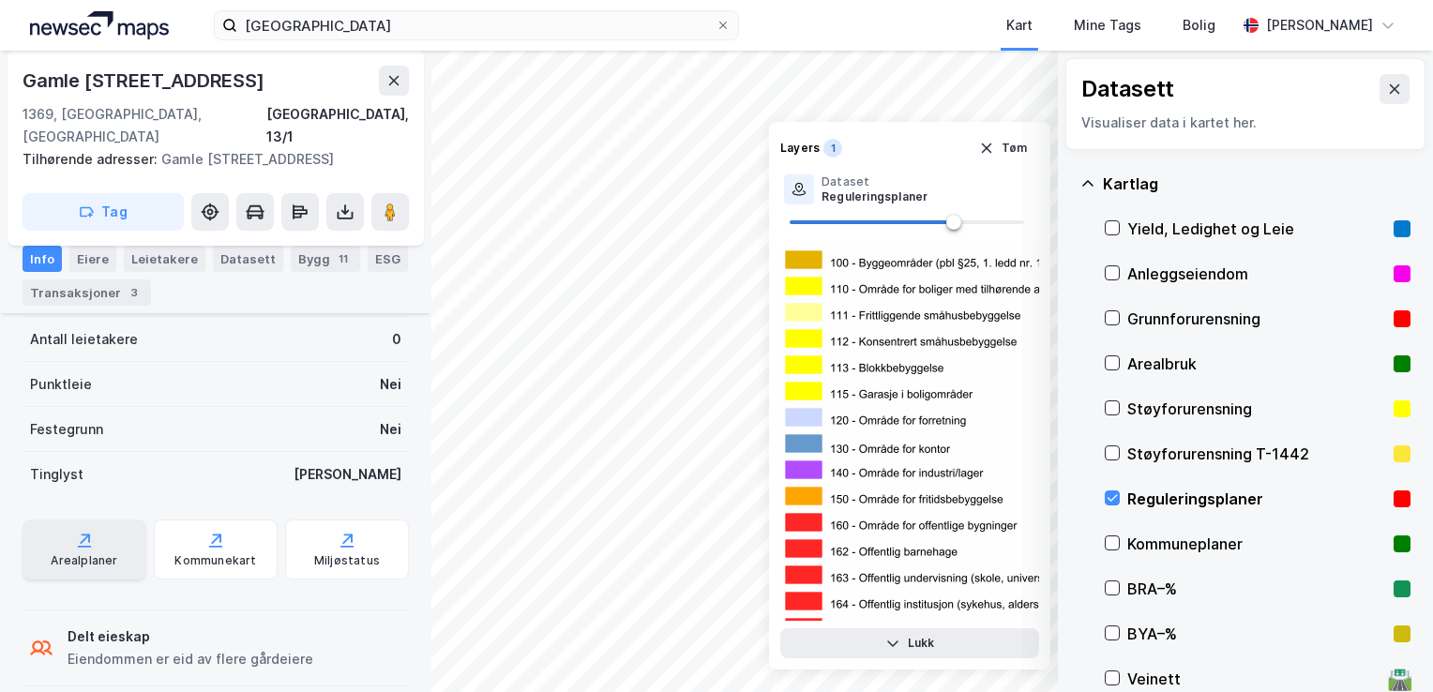
click at [90, 529] on div "Arealplaner" at bounding box center [85, 550] width 124 height 60
click at [983, 151] on icon "button" at bounding box center [986, 148] width 15 height 15
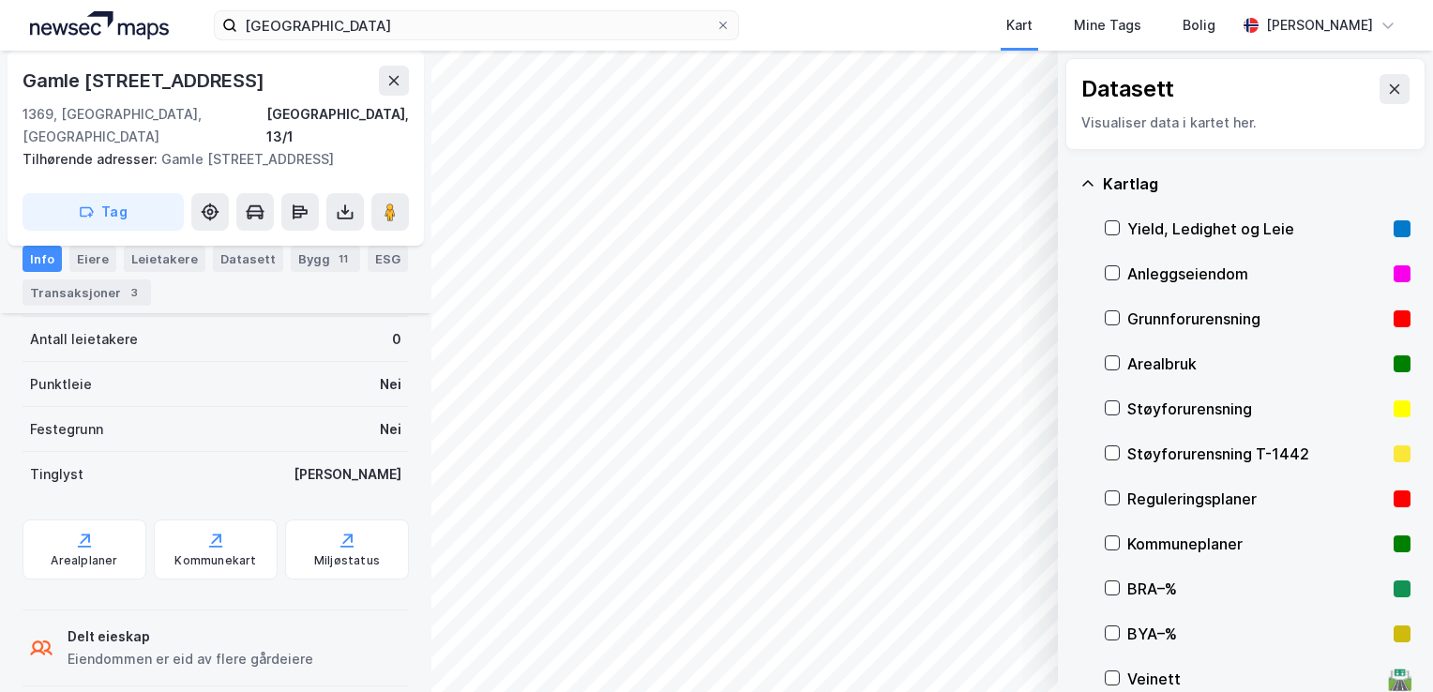
scroll to position [0, 0]
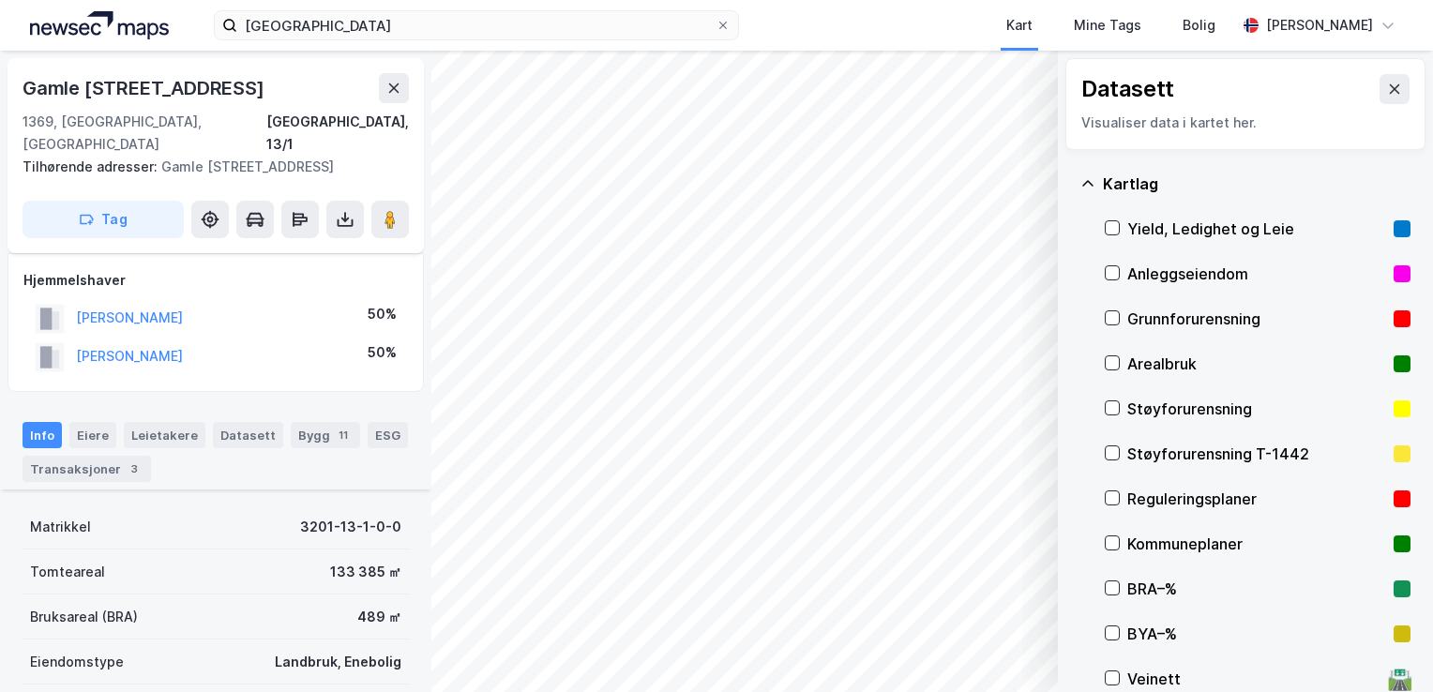
click at [1088, 173] on div "Kartlag" at bounding box center [1246, 183] width 330 height 45
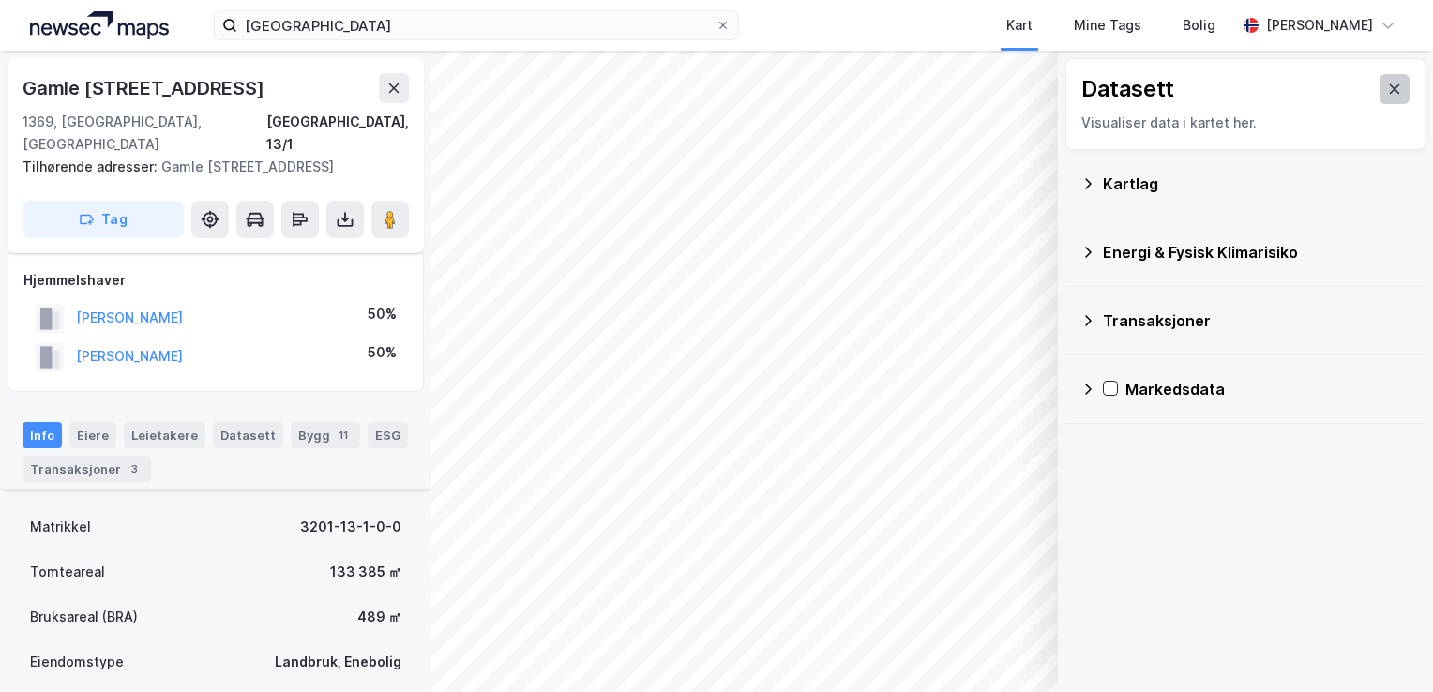
click at [1380, 99] on button at bounding box center [1395, 89] width 30 height 30
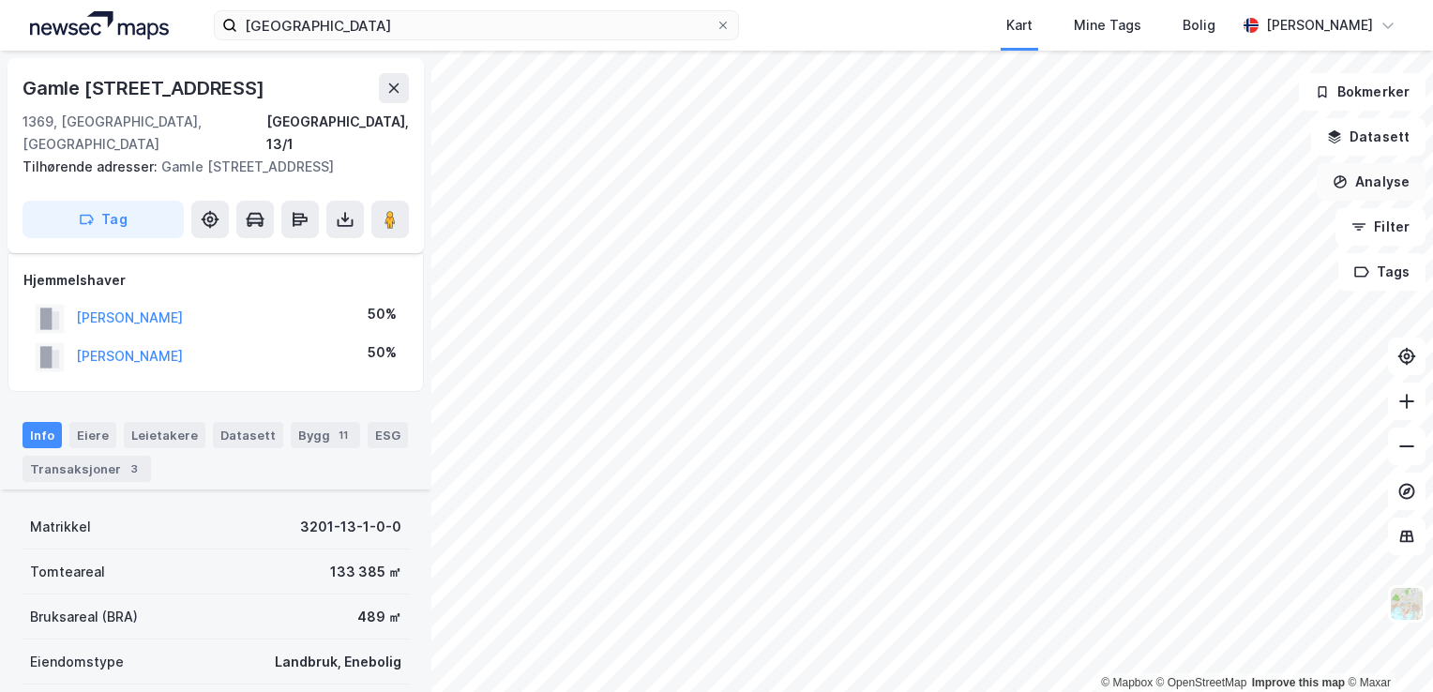
click at [1362, 182] on button "Analyse" at bounding box center [1371, 182] width 109 height 38
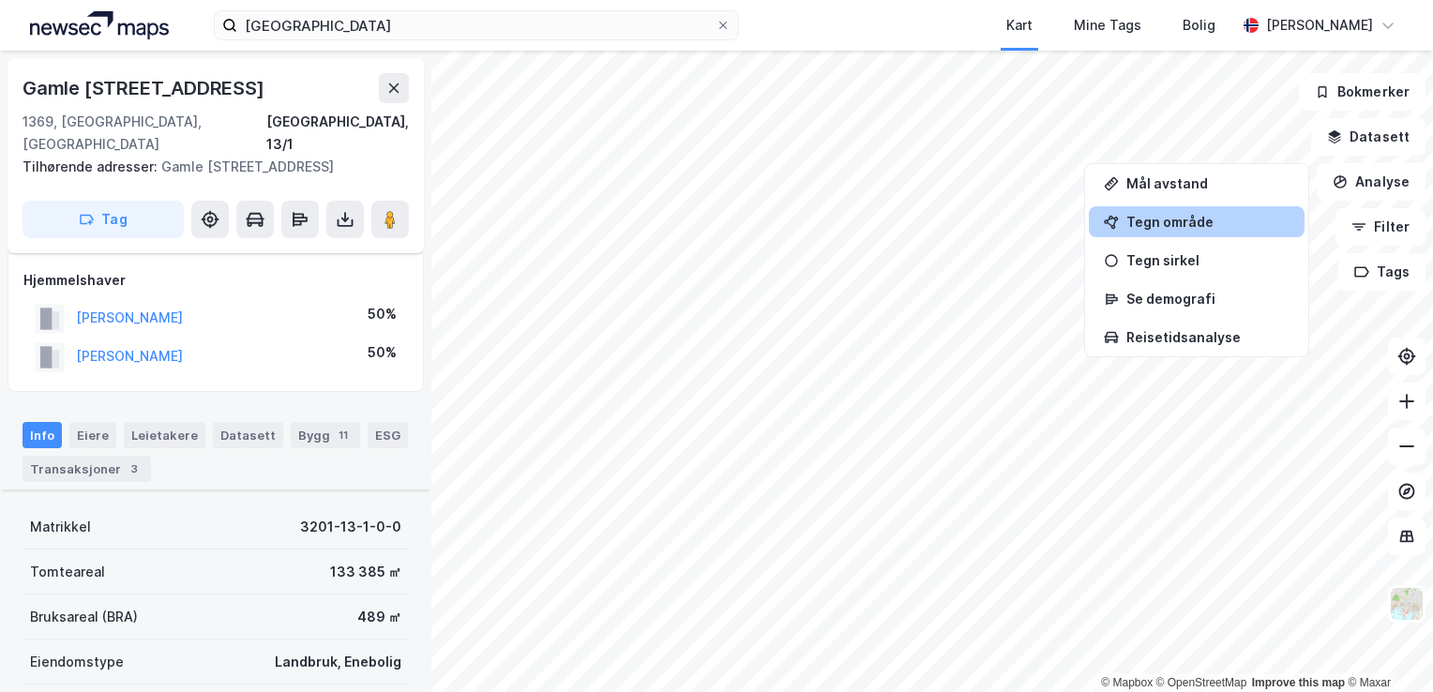
click at [1194, 208] on div "Tegn område" at bounding box center [1197, 221] width 216 height 31
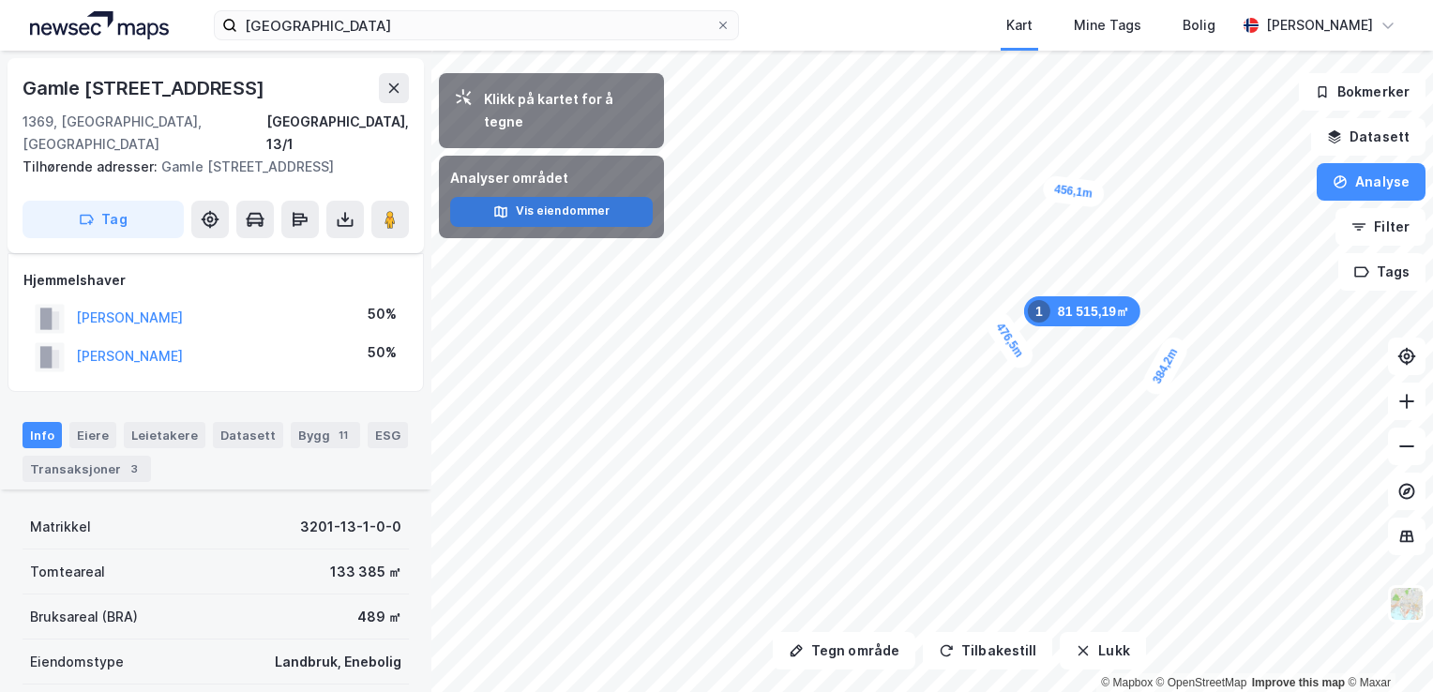
click at [582, 197] on button "Vis eiendommer" at bounding box center [551, 212] width 203 height 30
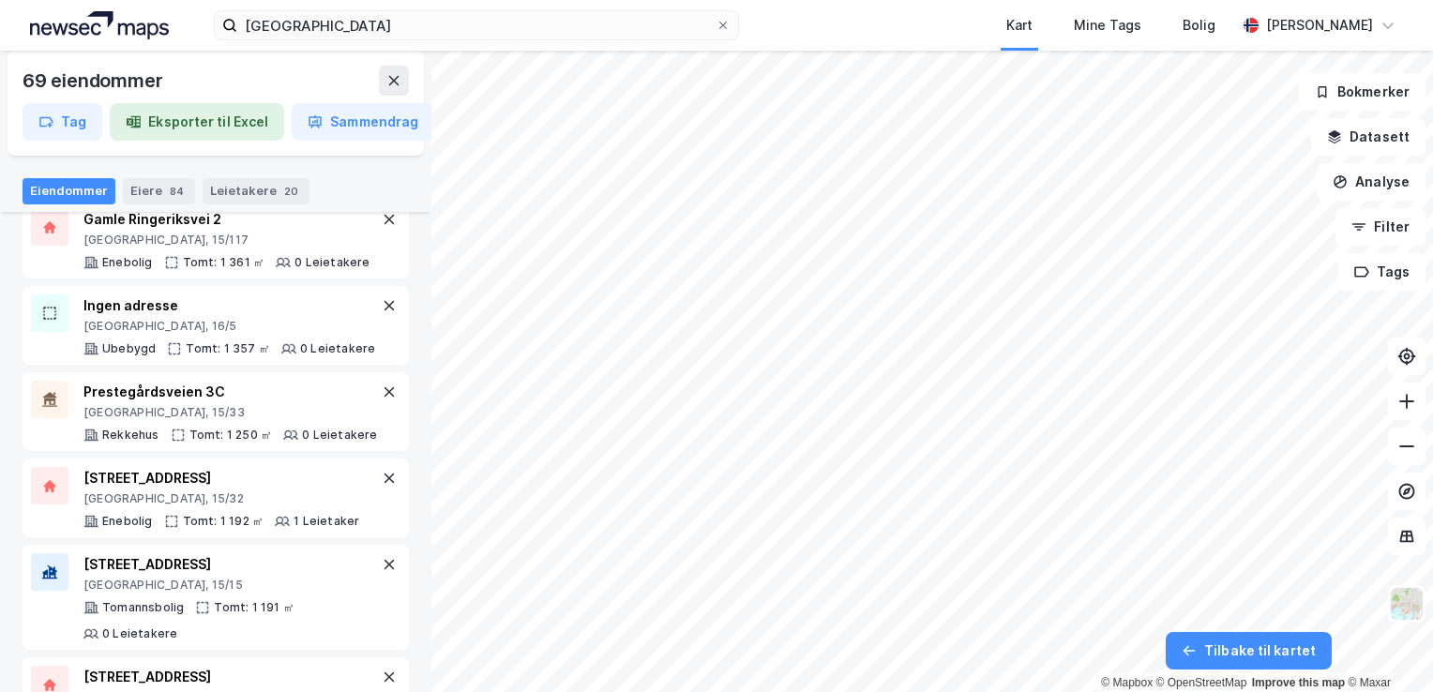
scroll to position [1729, 0]
click at [174, 189] on div "84" at bounding box center [177, 191] width 22 height 19
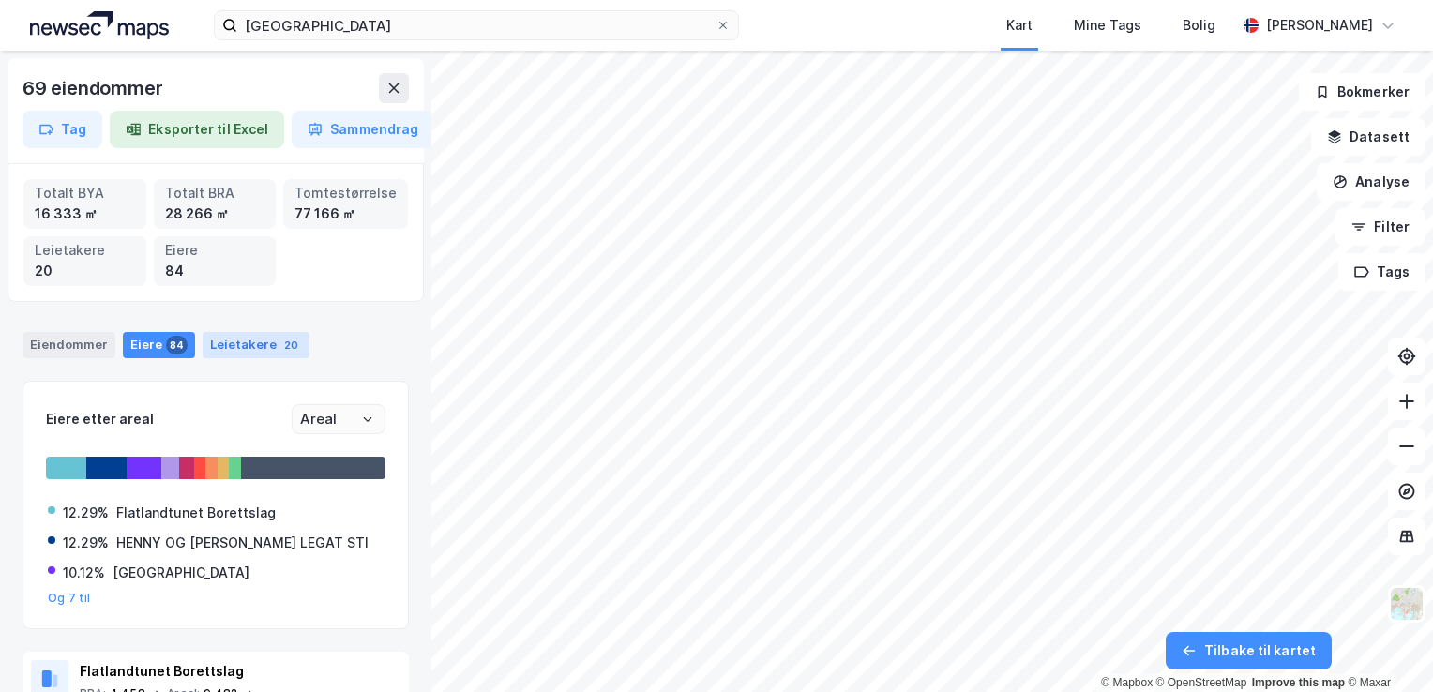
click at [249, 350] on div "Leietakere 20" at bounding box center [256, 345] width 107 height 26
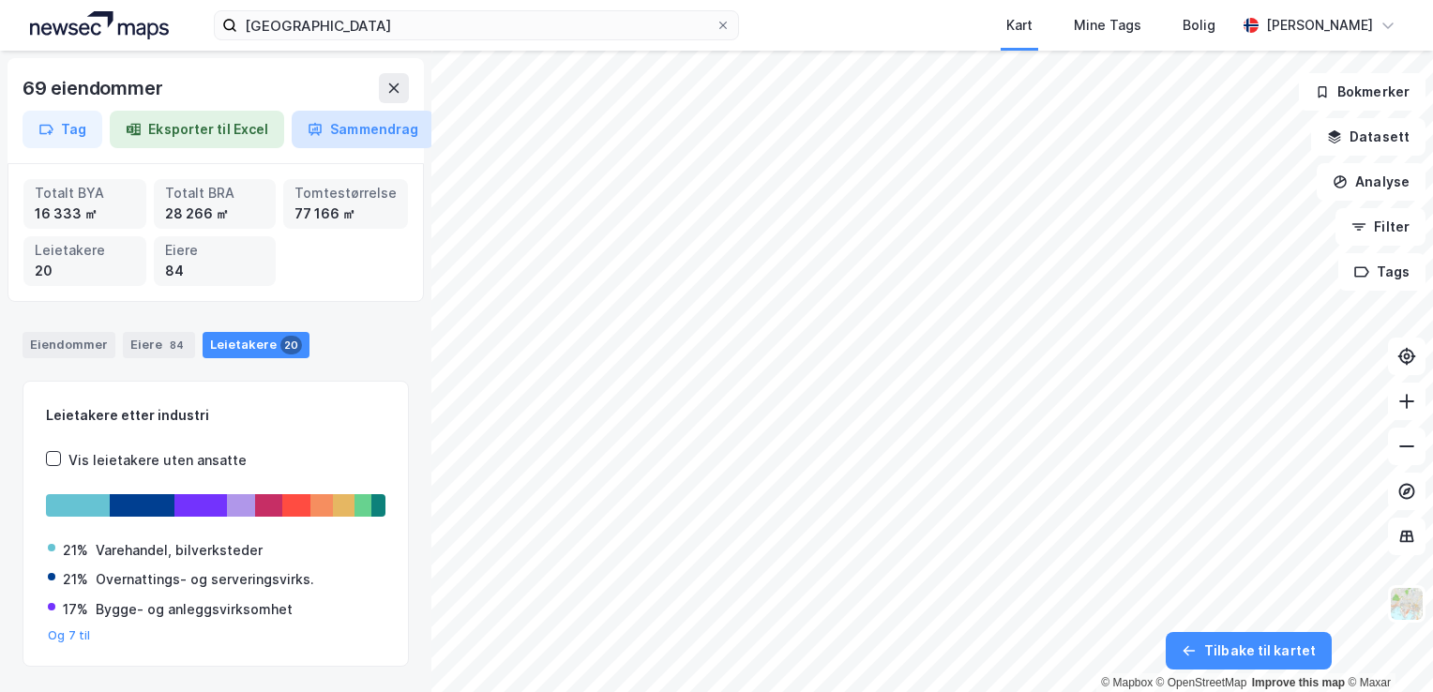
click at [368, 122] on button "Sammendrag" at bounding box center [363, 130] width 143 height 38
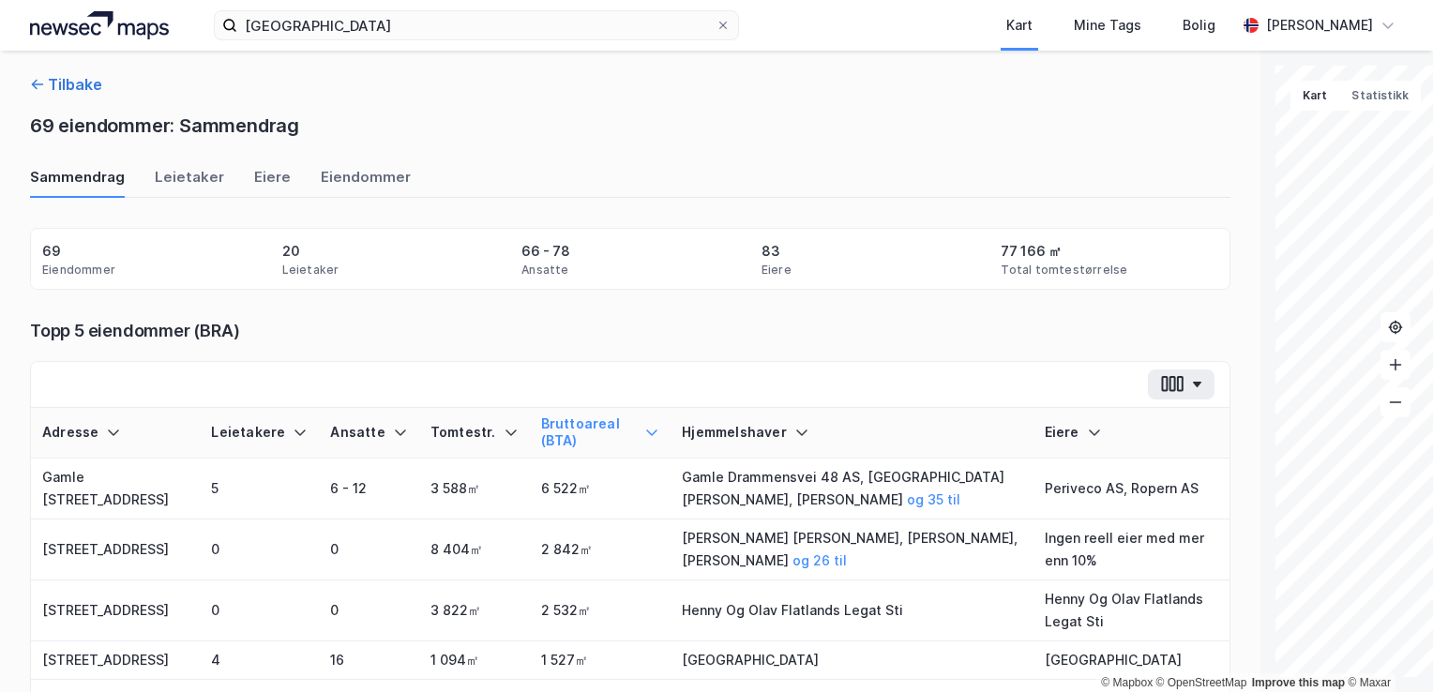
click at [66, 92] on button "Tilbake" at bounding box center [66, 84] width 72 height 23
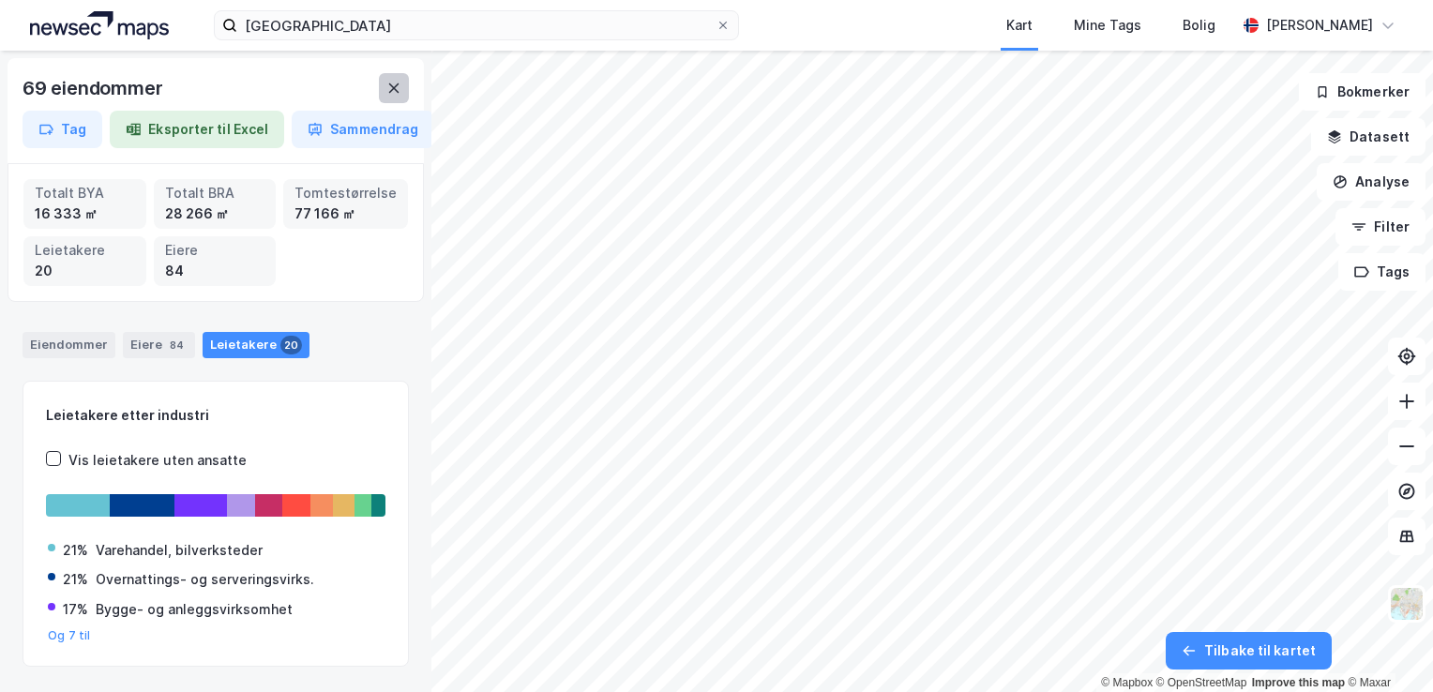
click at [398, 92] on icon at bounding box center [394, 87] width 10 height 9
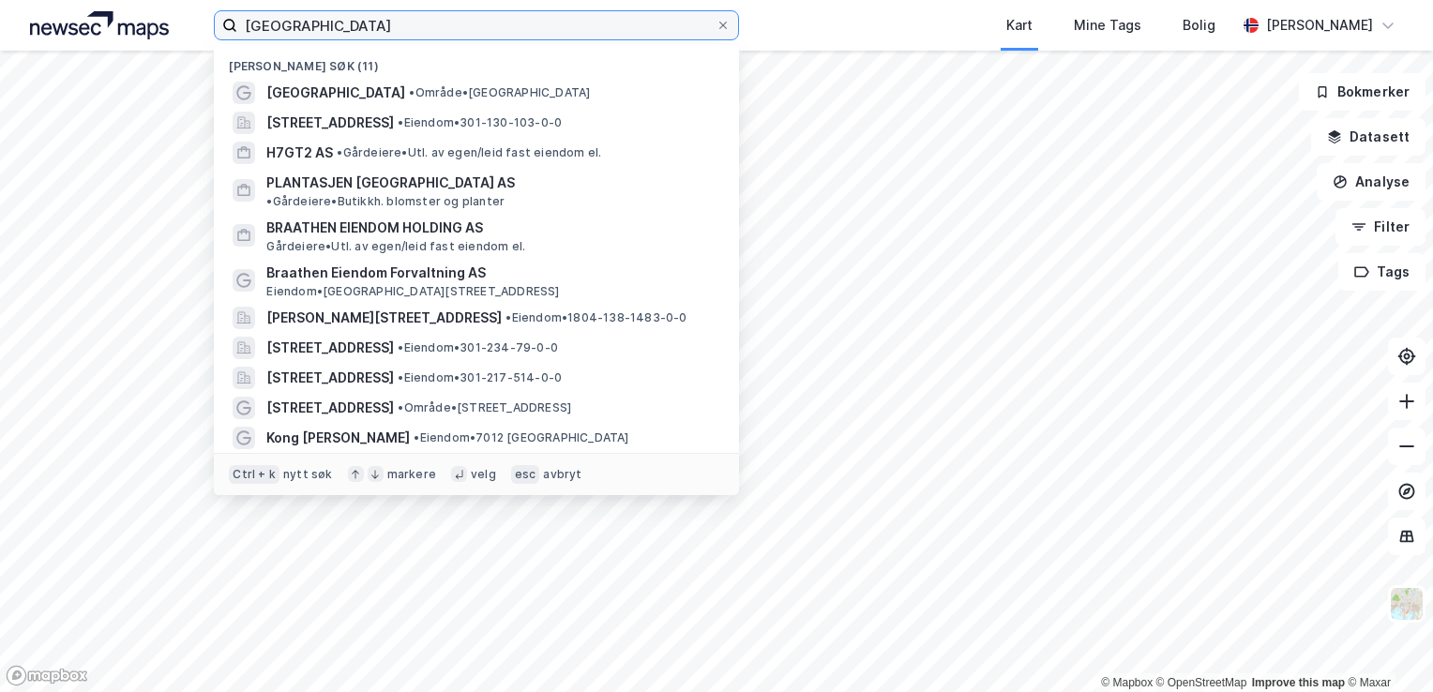
click at [548, 28] on input "[GEOGRAPHIC_DATA]" at bounding box center [476, 25] width 478 height 28
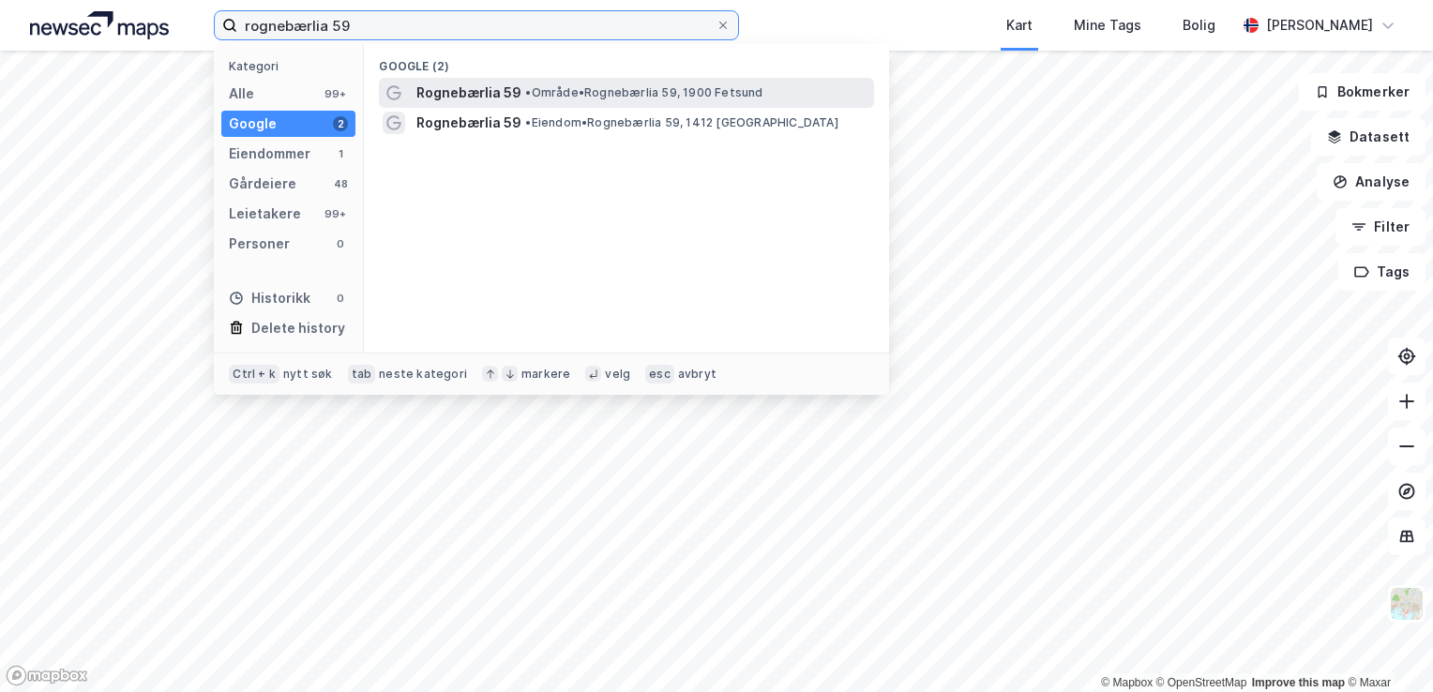
type input "rognebærlia 59"
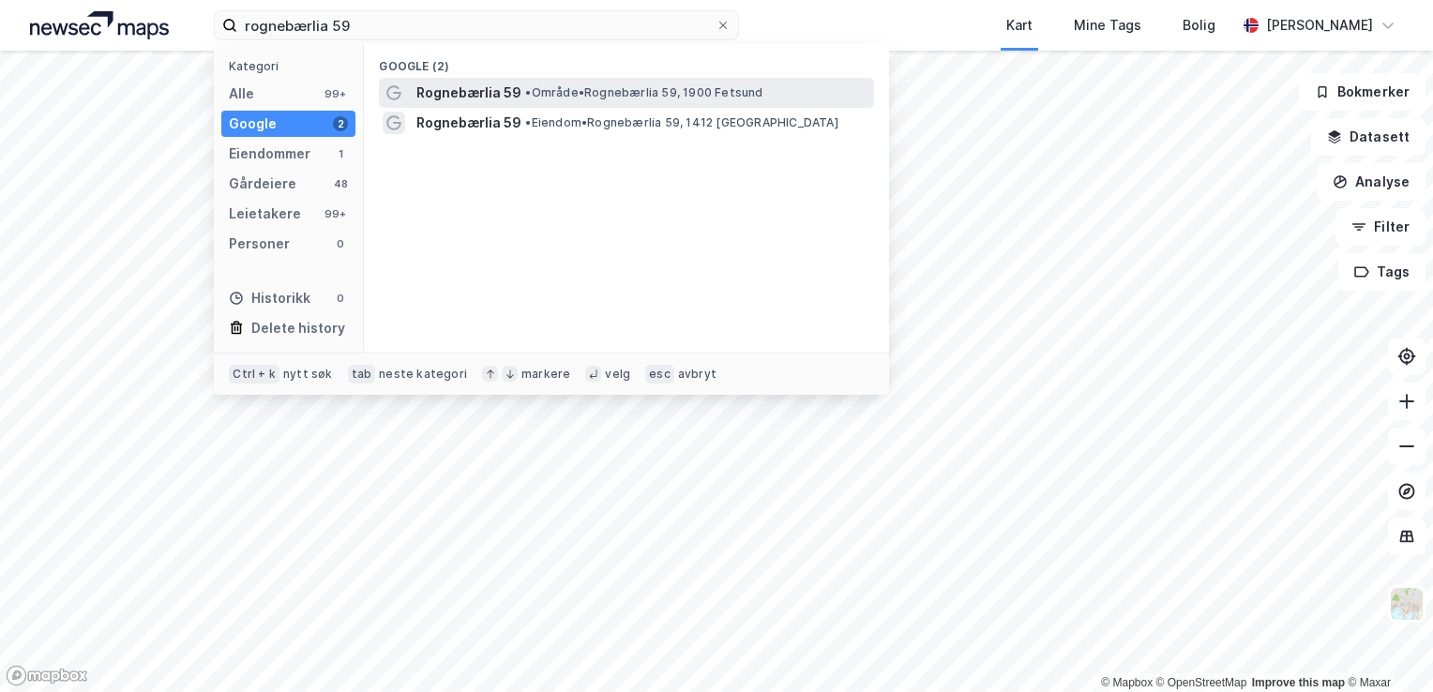
click at [567, 91] on span "• Område • Rognebærlia 59, 1900 [GEOGRAPHIC_DATA]" at bounding box center [643, 92] width 237 height 15
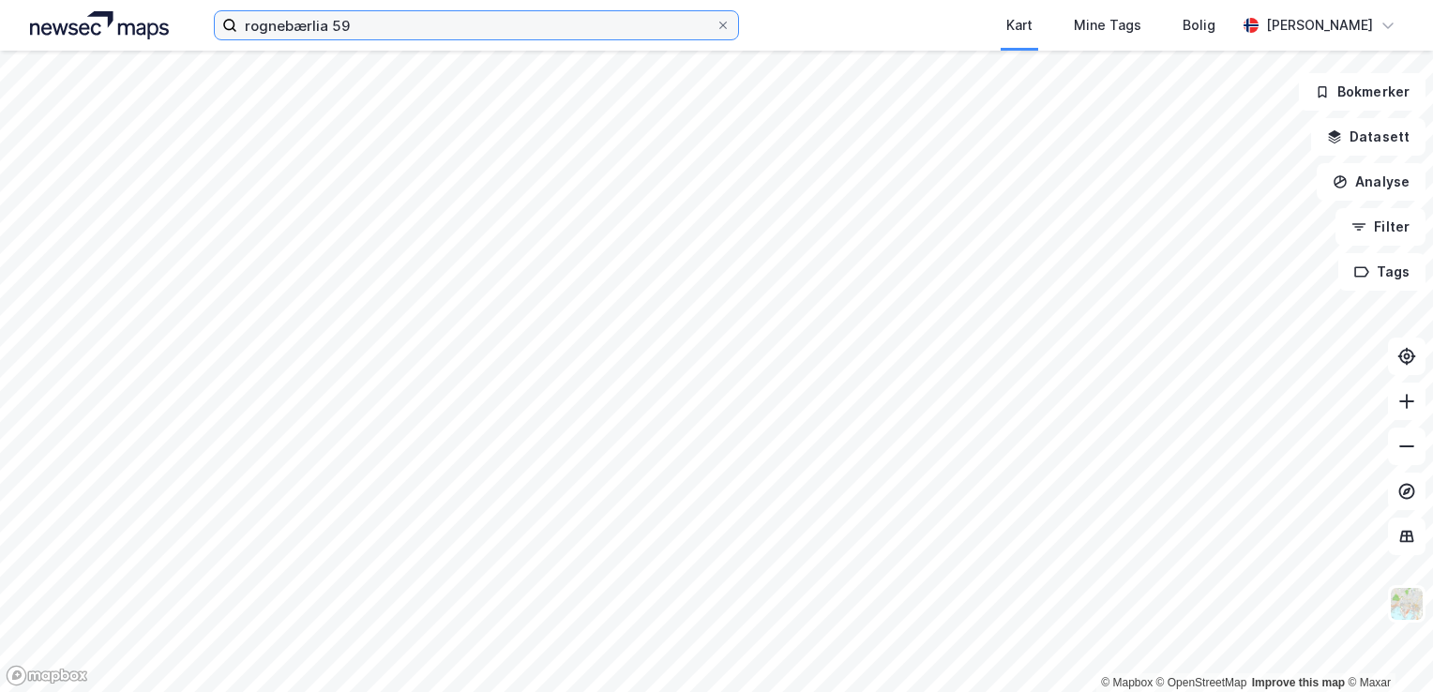
click at [465, 30] on input "rognebærlia 59" at bounding box center [476, 25] width 478 height 28
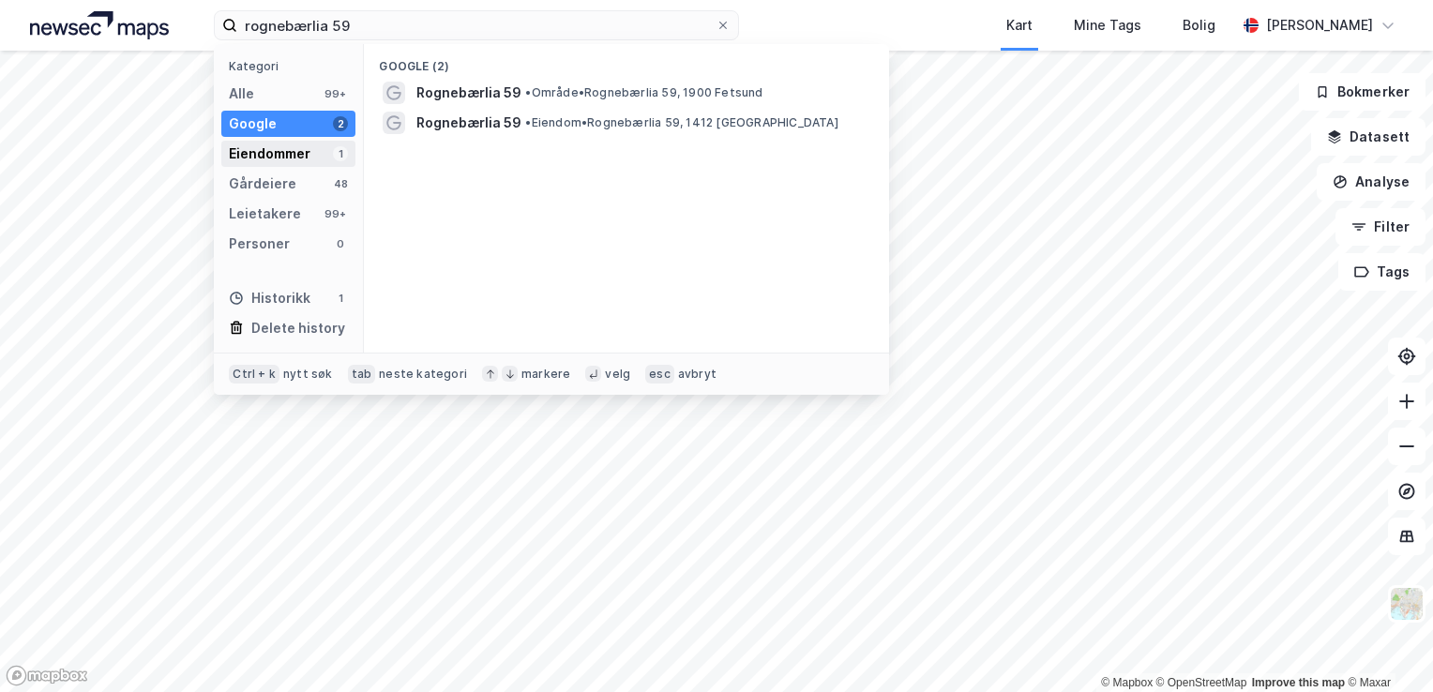
click at [324, 153] on div "Eiendommer 1" at bounding box center [288, 154] width 134 height 26
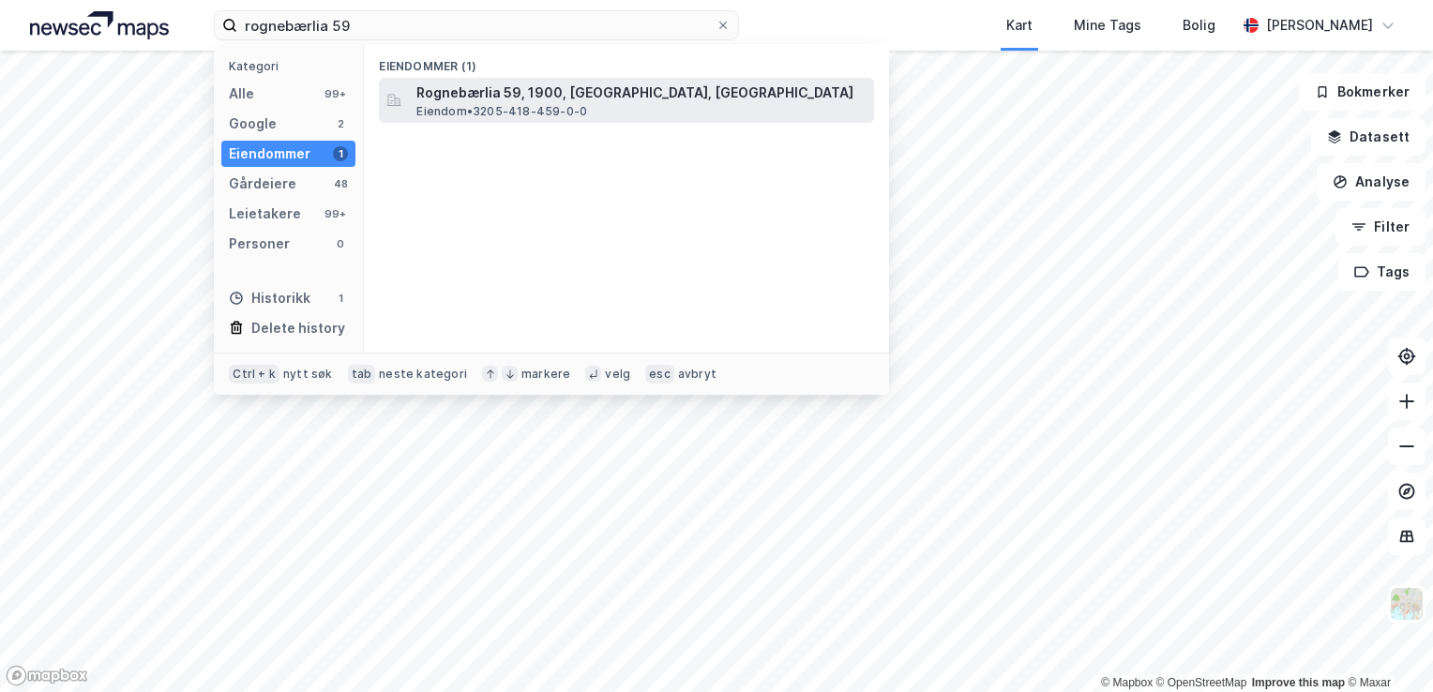
click at [477, 95] on span "Rognebærlia 59, 1900, [GEOGRAPHIC_DATA], [GEOGRAPHIC_DATA]" at bounding box center [641, 93] width 450 height 23
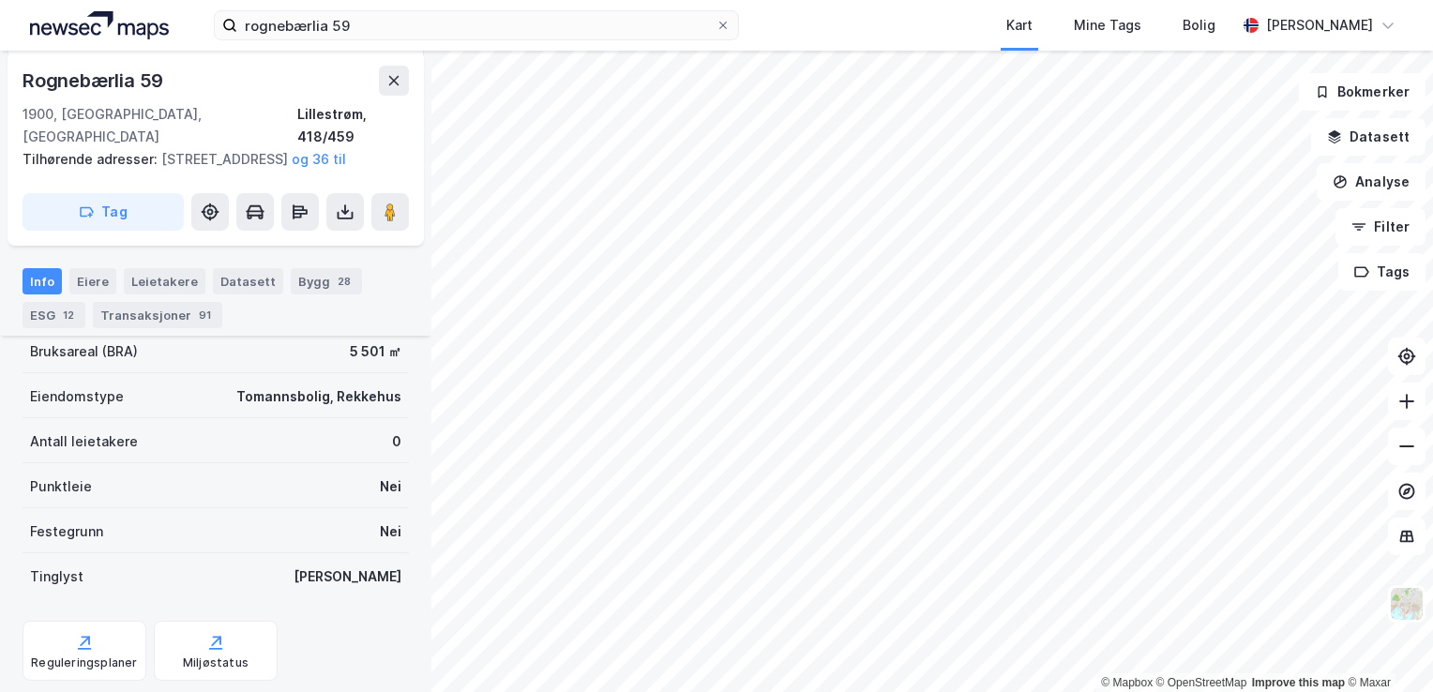
scroll to position [316, 0]
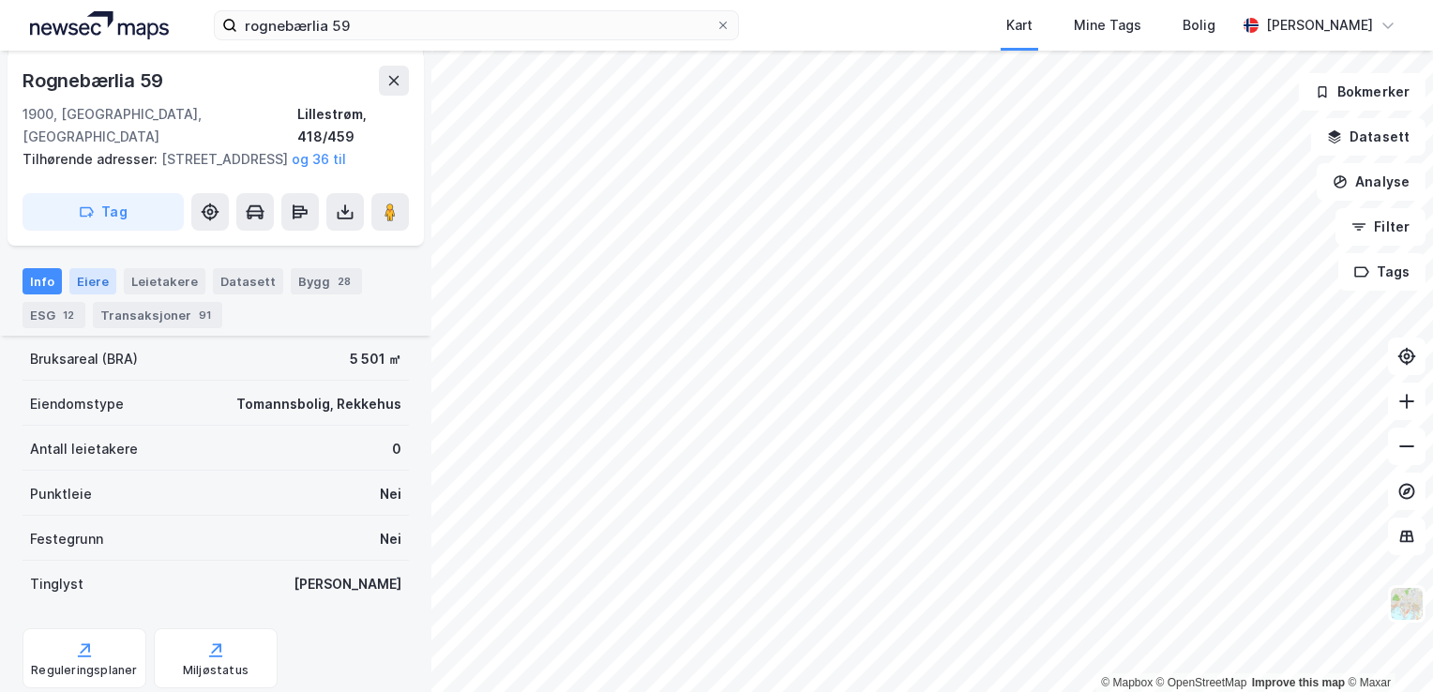
click at [103, 292] on div "Eiere" at bounding box center [92, 281] width 47 height 26
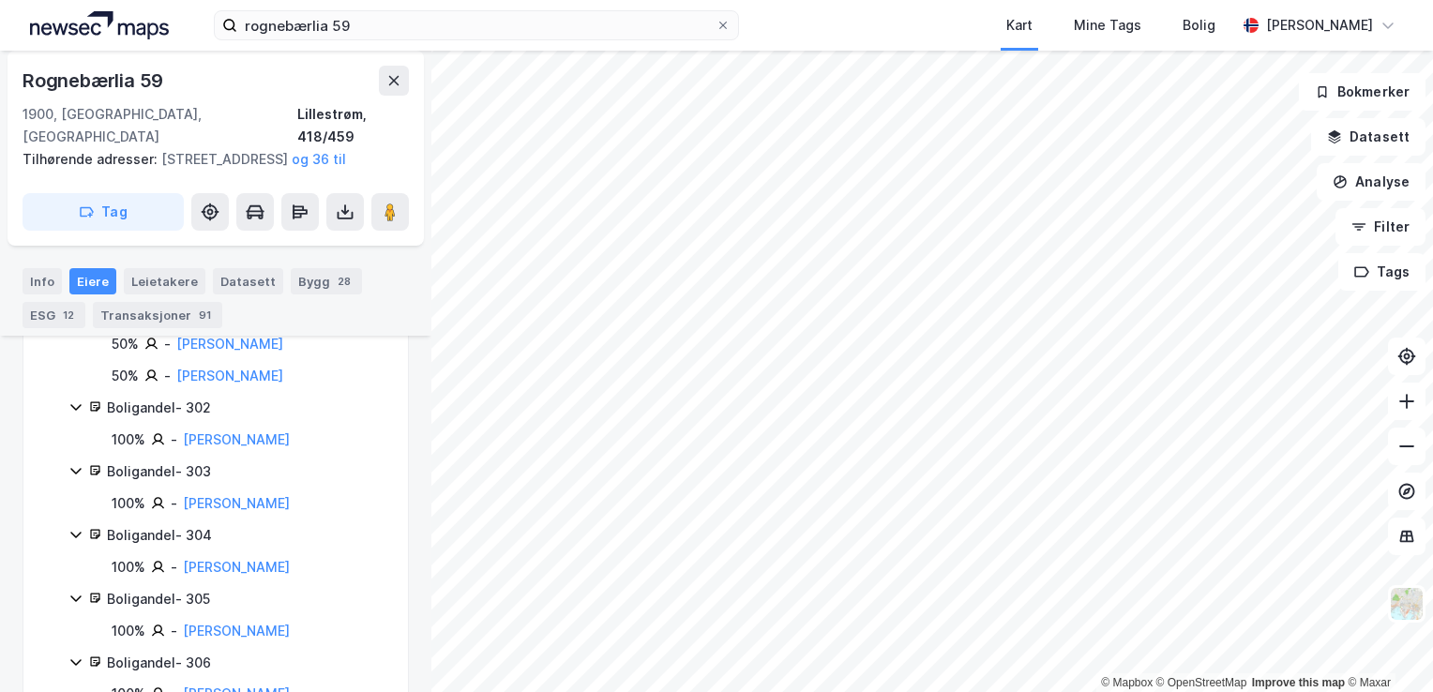
scroll to position [3049, 0]
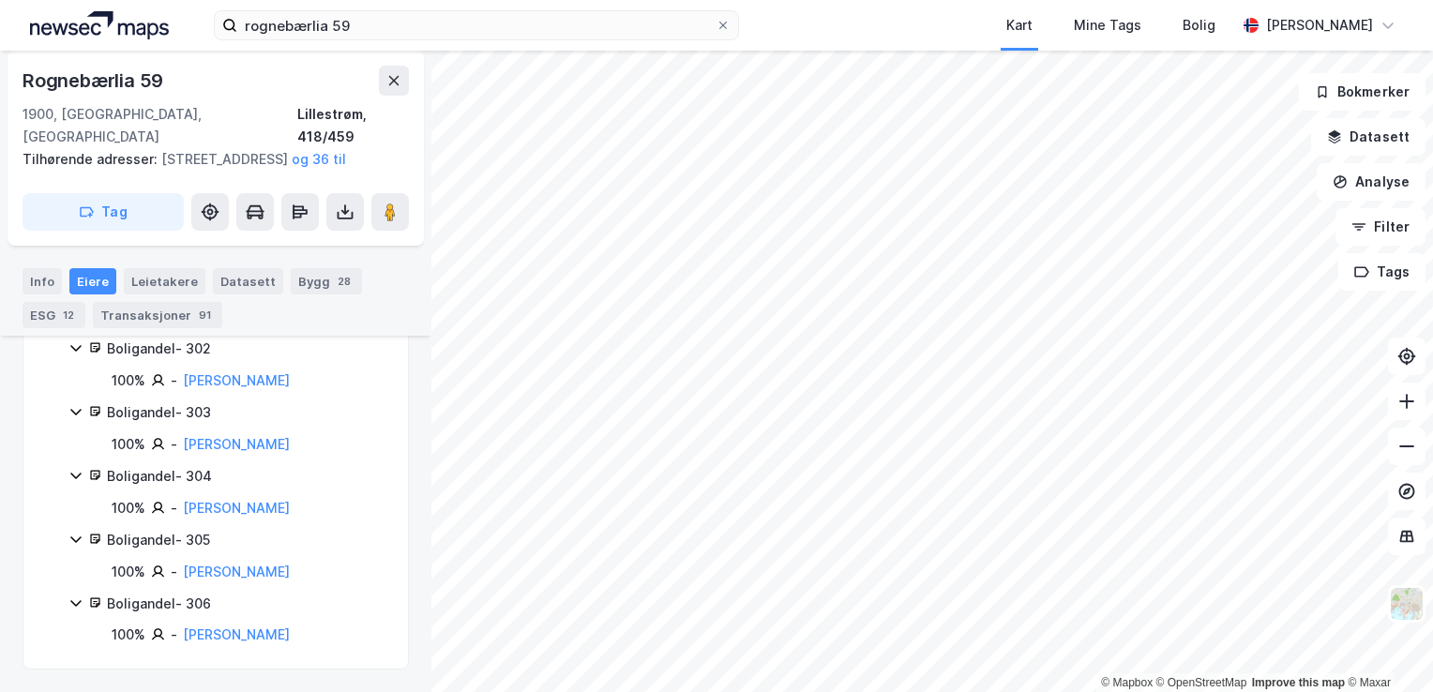
click at [74, 606] on icon at bounding box center [75, 603] width 15 height 15
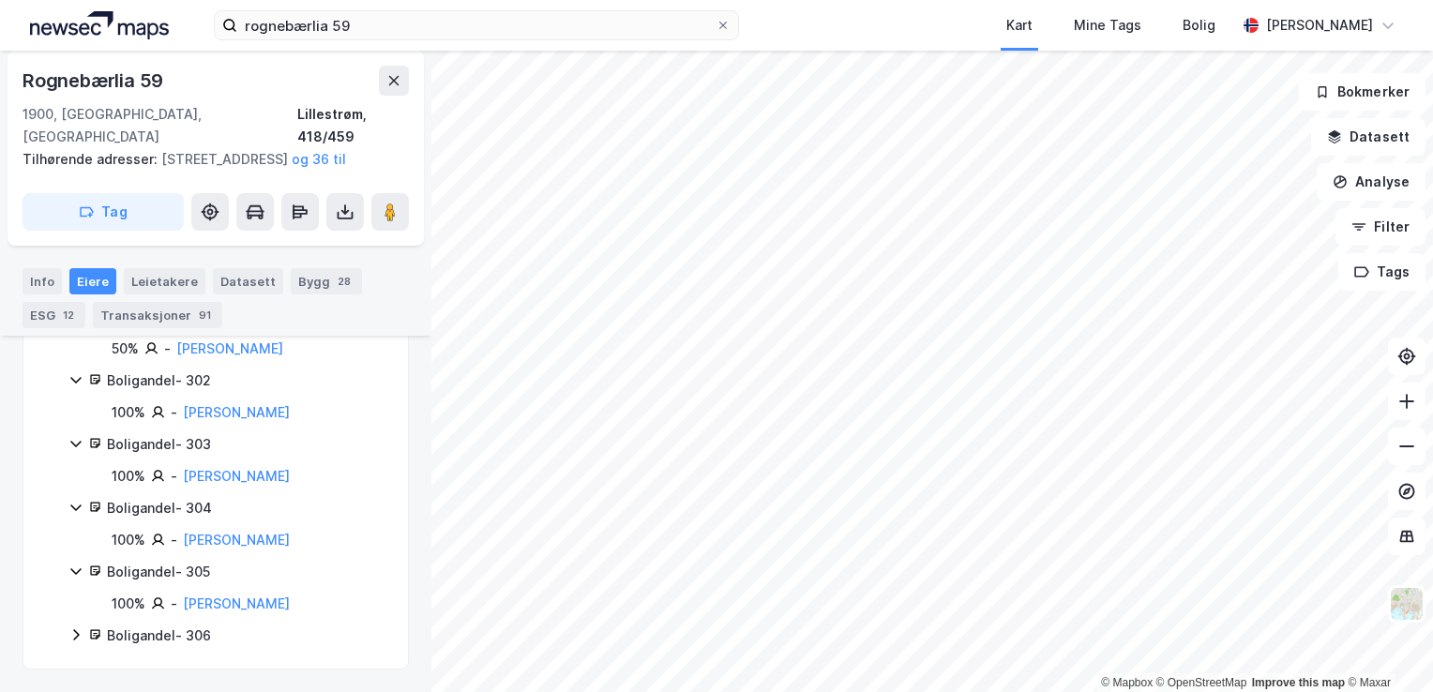
scroll to position [3017, 0]
click at [75, 636] on icon at bounding box center [75, 634] width 15 height 15
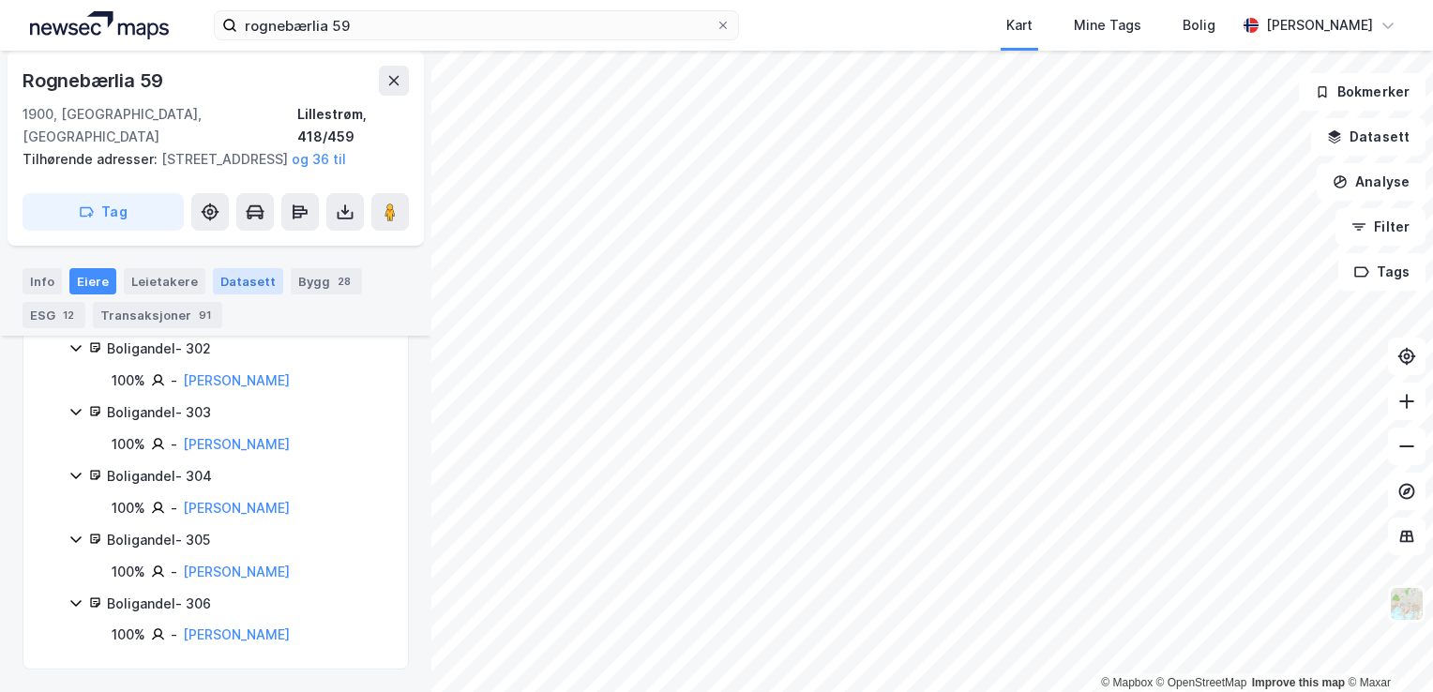
click at [240, 279] on div "Datasett" at bounding box center [248, 281] width 70 height 26
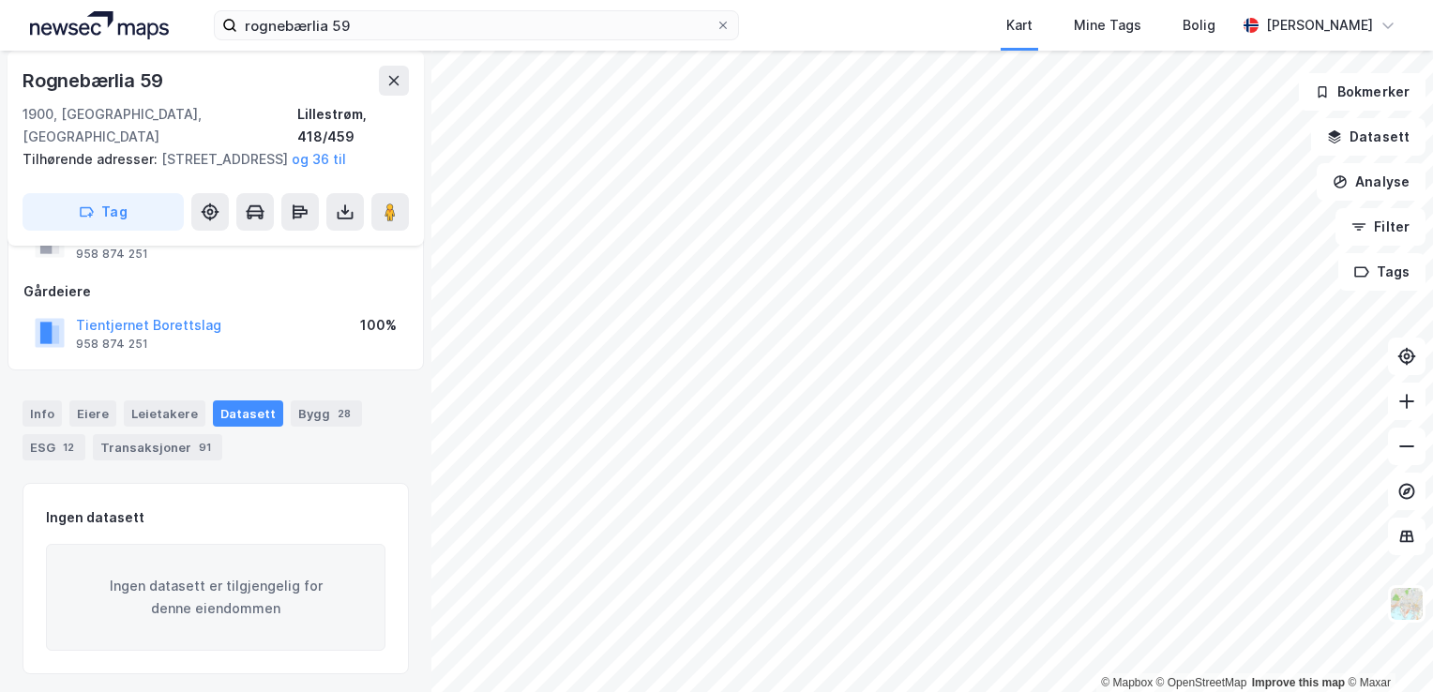
scroll to position [82, 0]
click at [315, 406] on div "Bygg 28" at bounding box center [326, 411] width 71 height 26
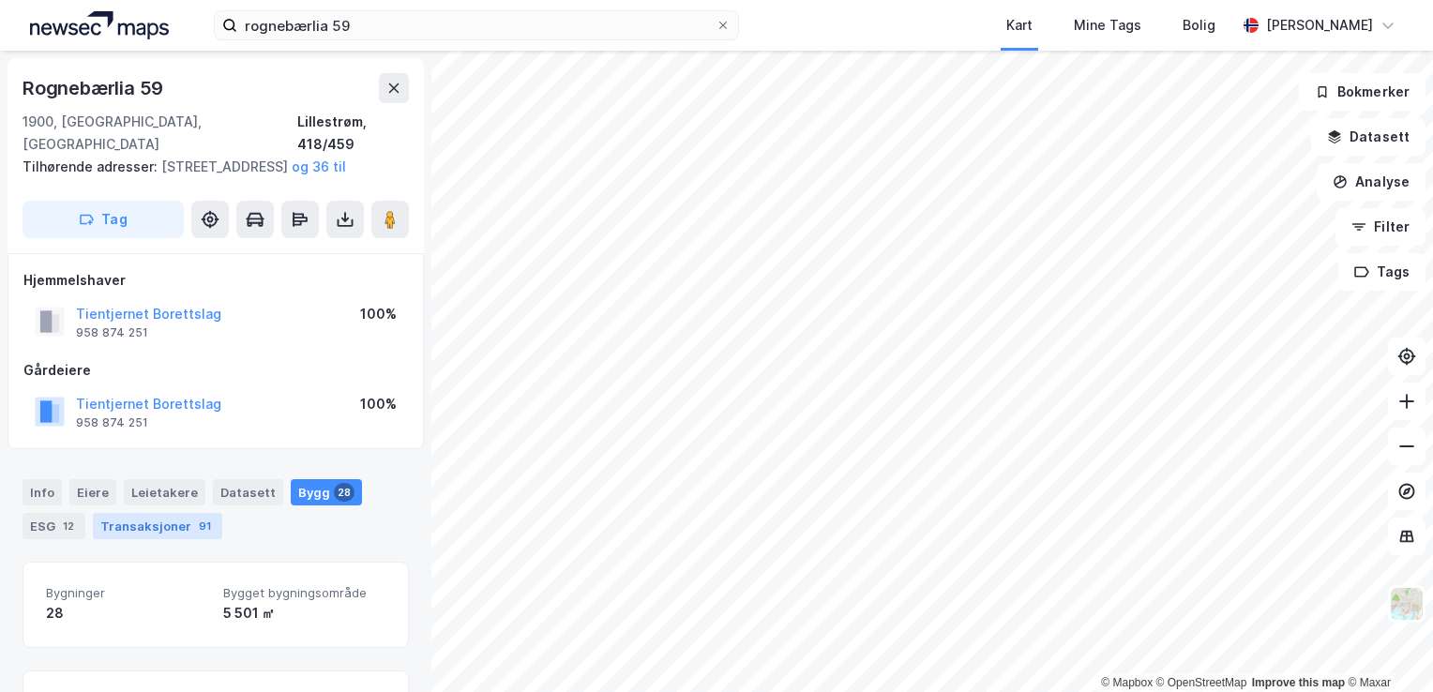
click at [177, 531] on div "Transaksjoner 91" at bounding box center [157, 526] width 129 height 26
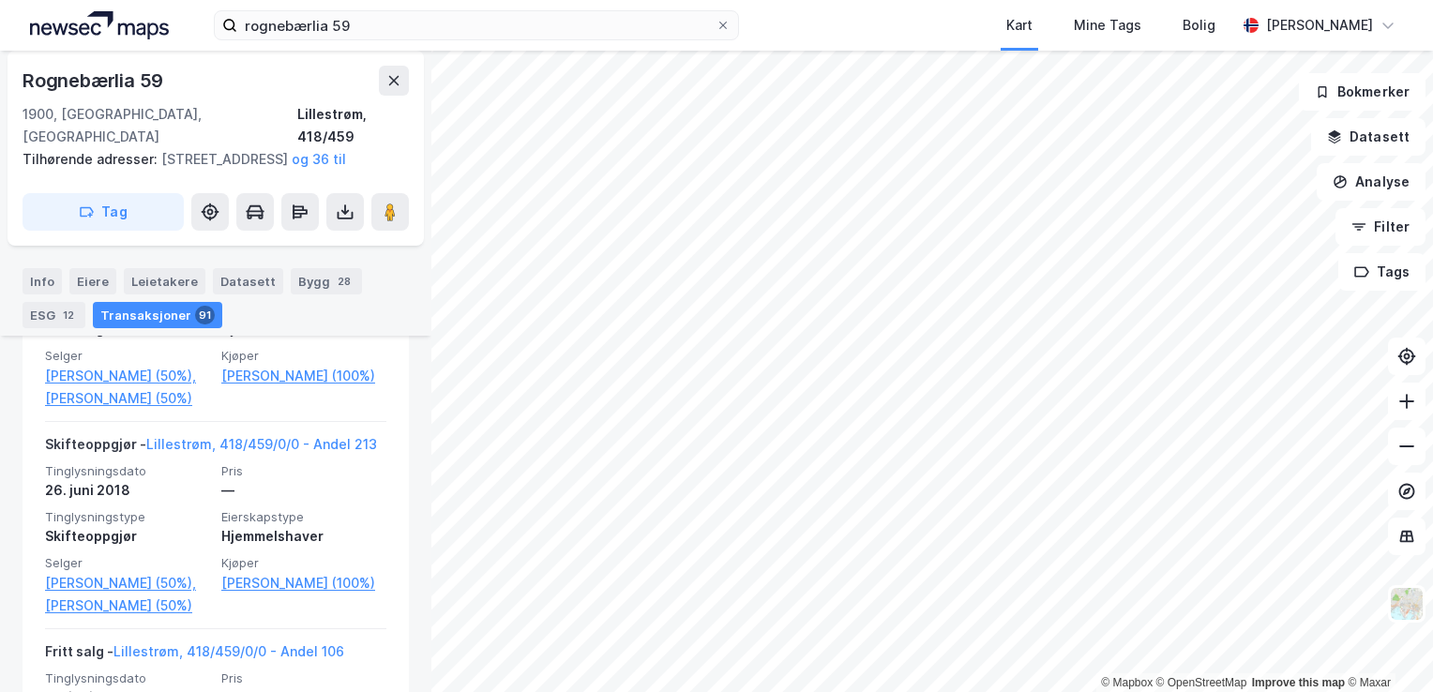
scroll to position [3876, 0]
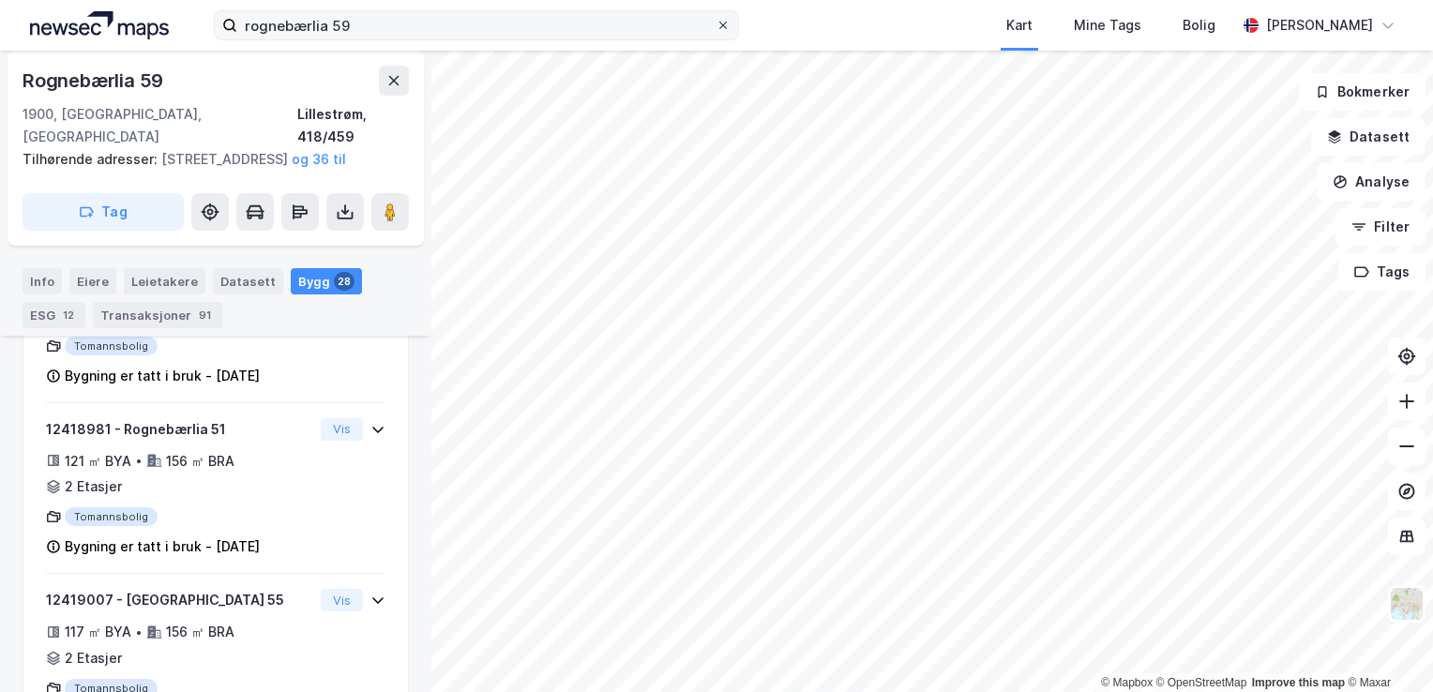
click at [724, 26] on icon at bounding box center [723, 26] width 8 height 8
click at [716, 26] on input "rognebærlia 59" at bounding box center [476, 25] width 478 height 28
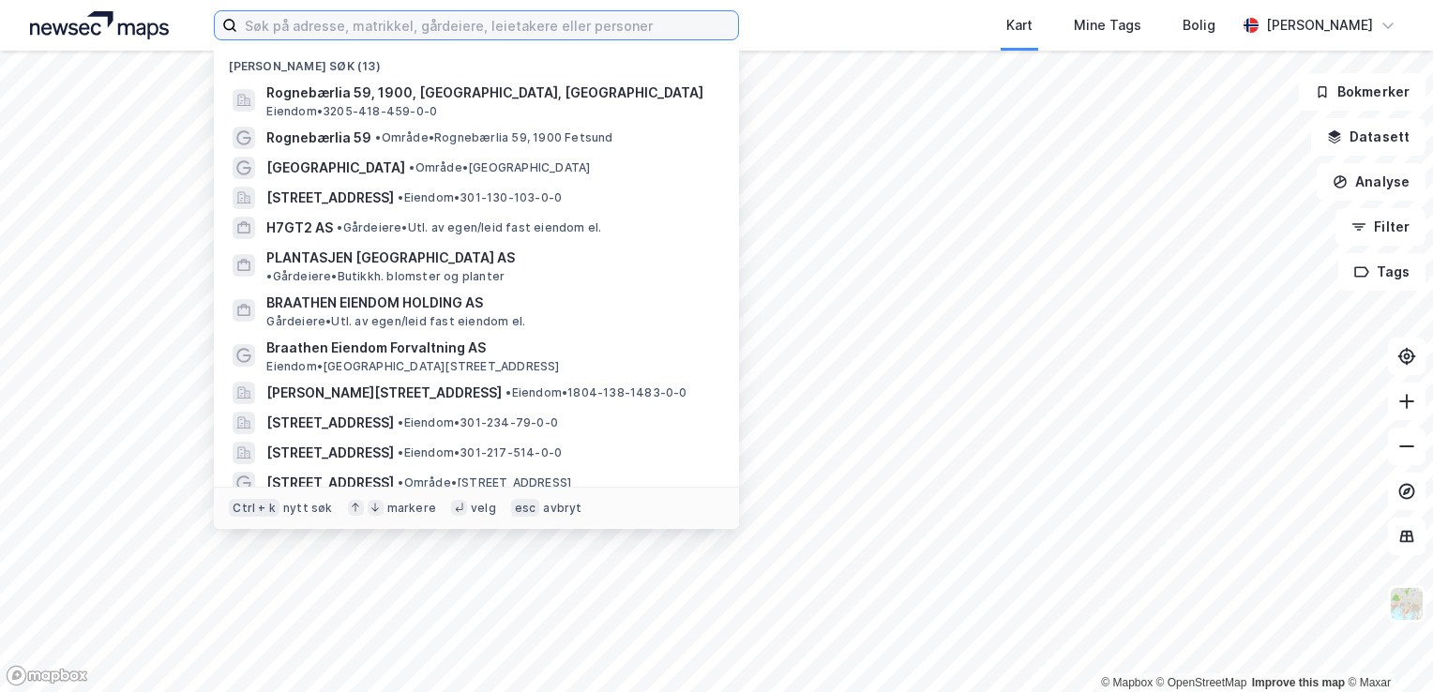
click at [617, 24] on input at bounding box center [487, 25] width 501 height 28
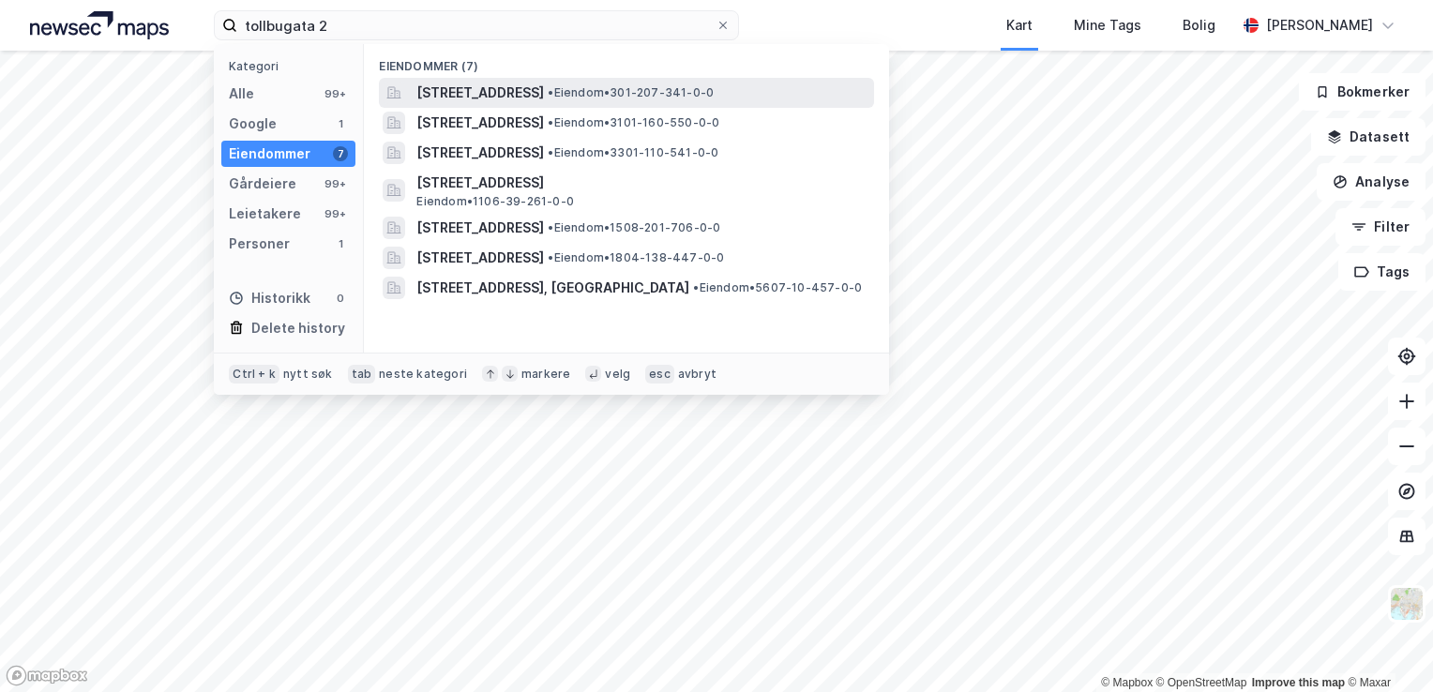
click at [544, 99] on span "[STREET_ADDRESS]" at bounding box center [480, 93] width 128 height 23
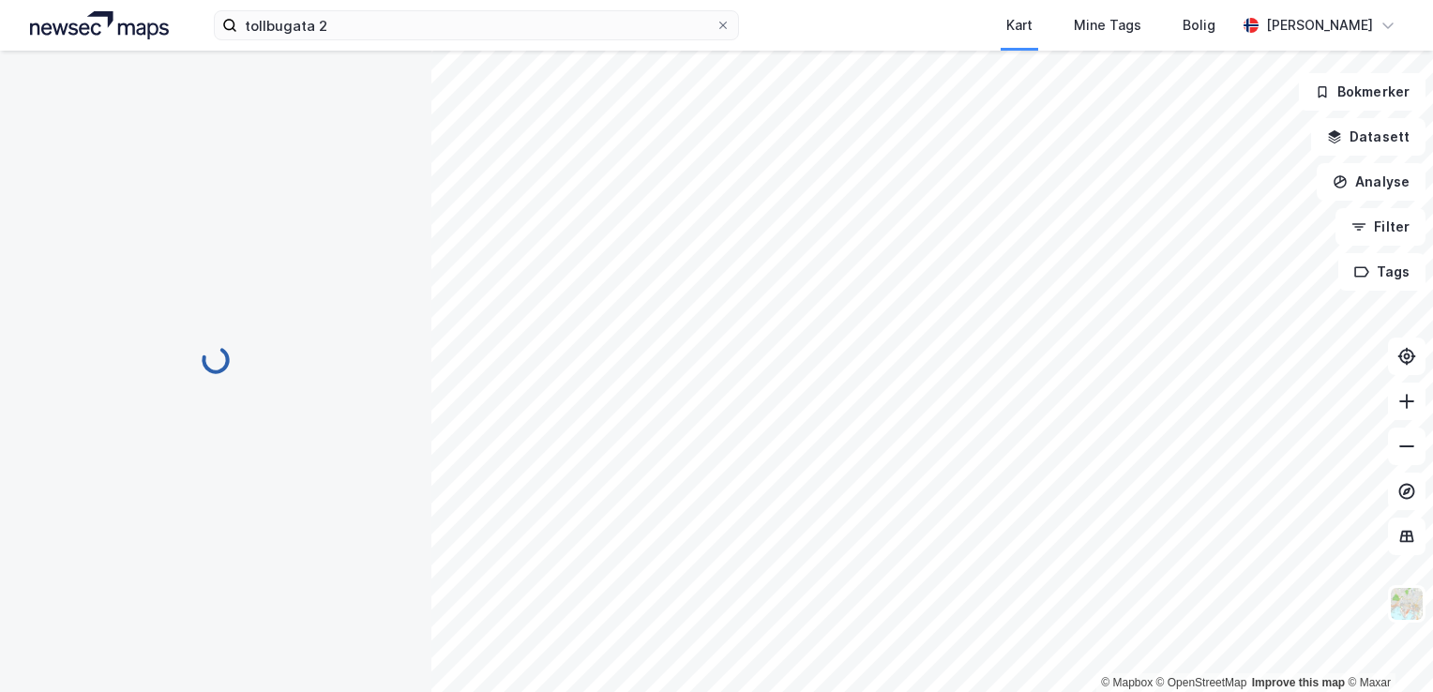
scroll to position [141, 0]
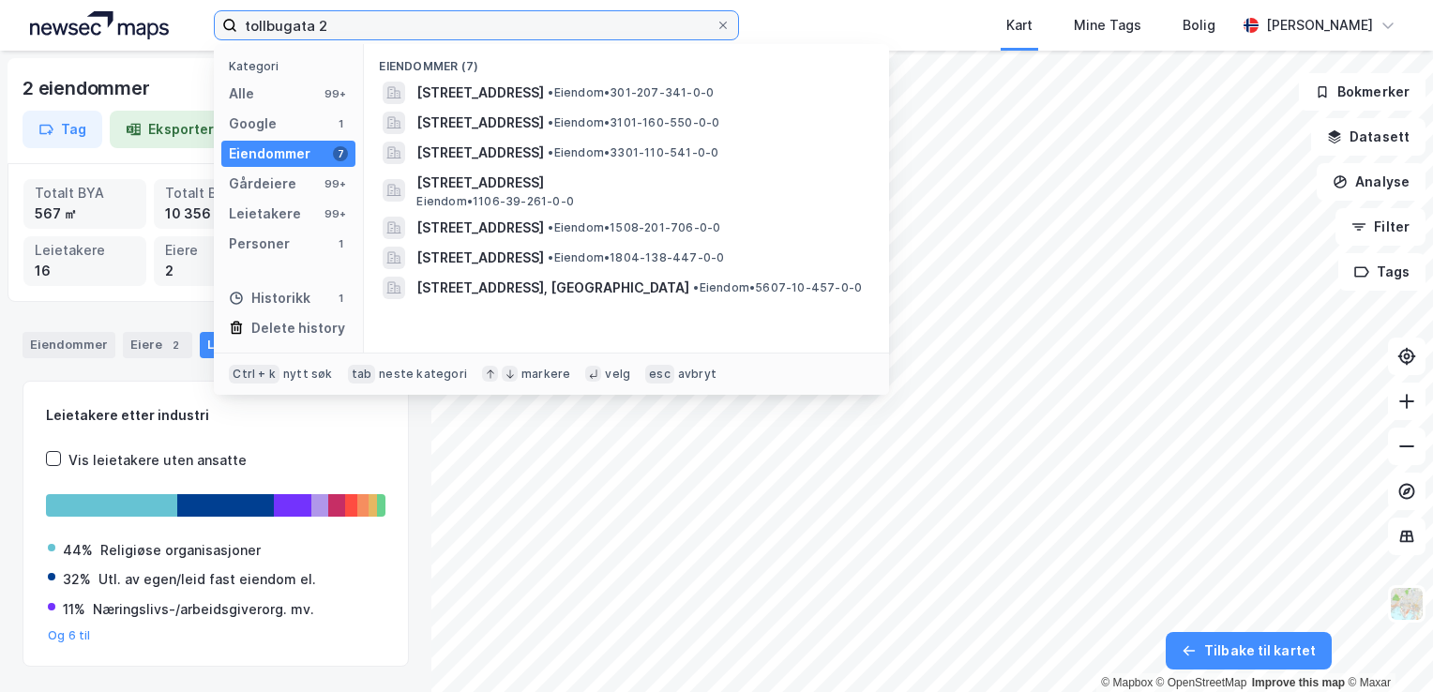
click at [349, 13] on input "tollbugata 2" at bounding box center [476, 25] width 478 height 28
type input "[GEOGRAPHIC_DATA]"
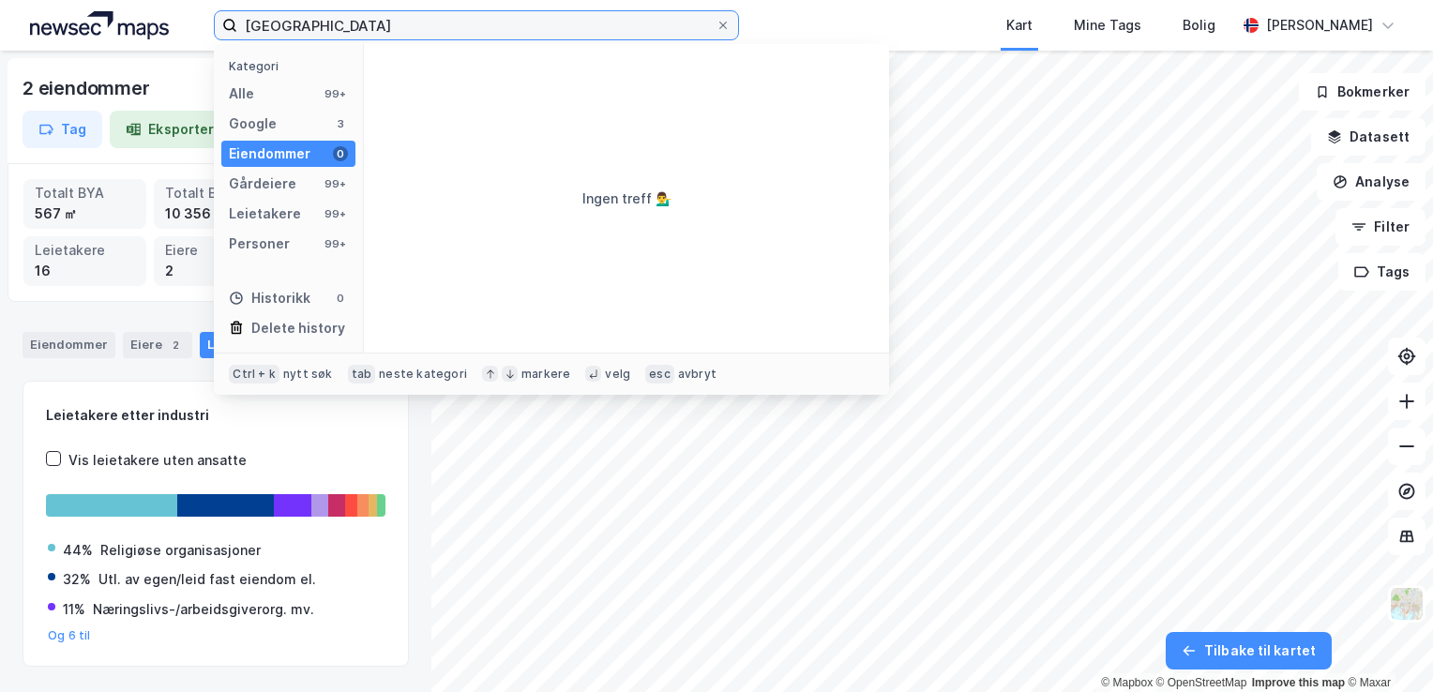
click at [359, 16] on input "[GEOGRAPHIC_DATA]" at bounding box center [476, 25] width 478 height 28
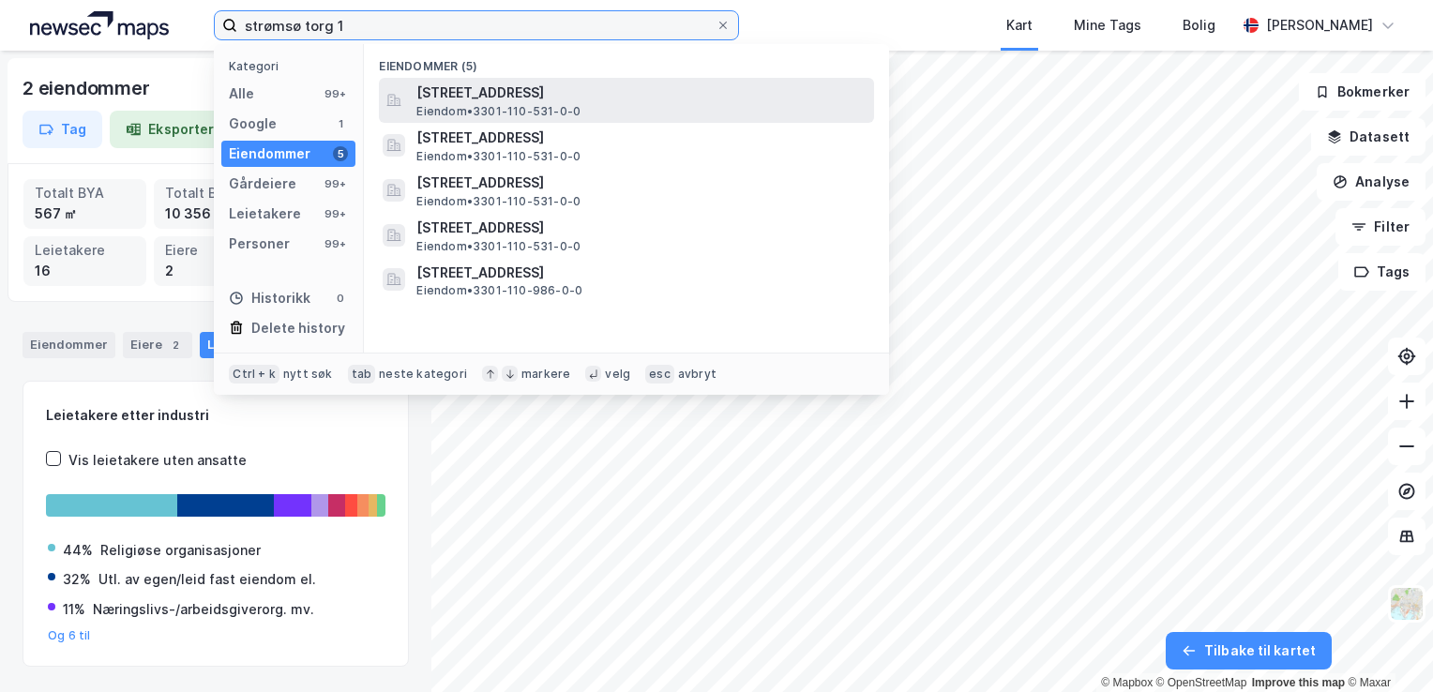
type input "strømsø torg 1"
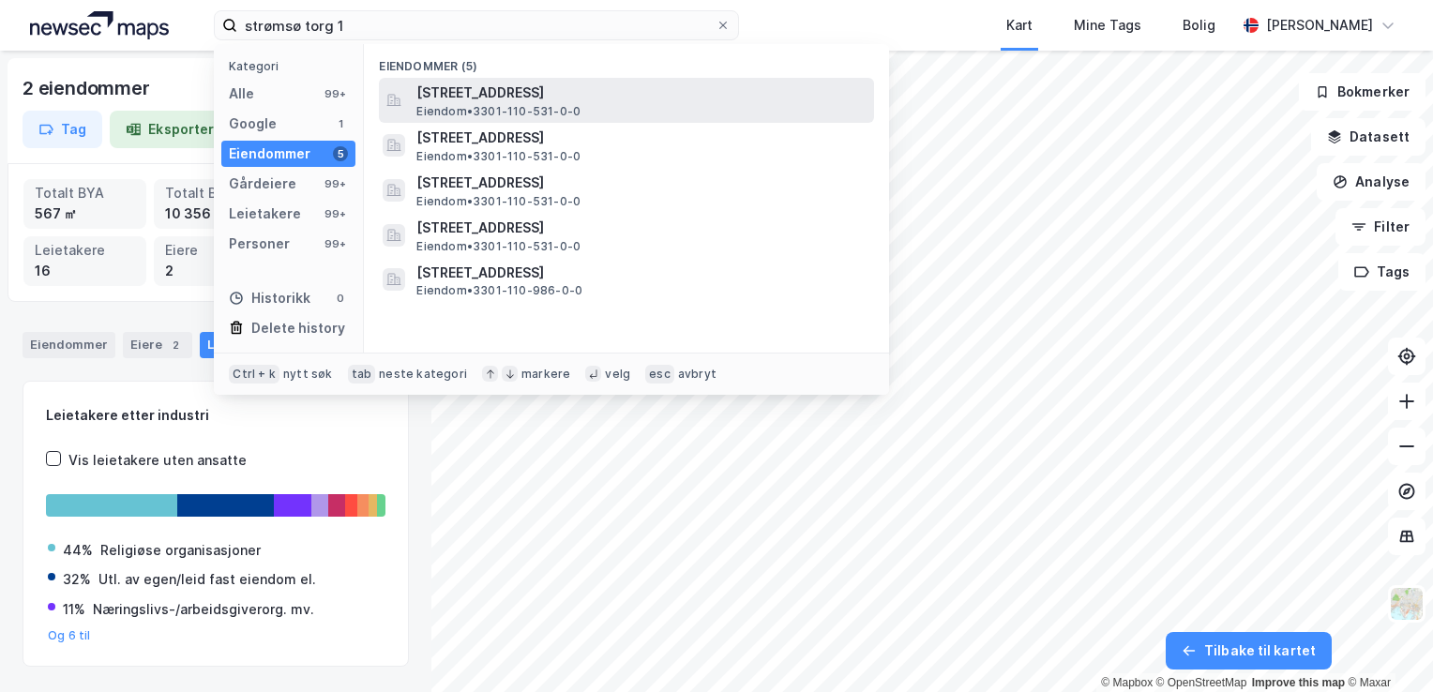
click at [470, 104] on span "Eiendom • 3301-110-531-0-0" at bounding box center [498, 111] width 164 height 15
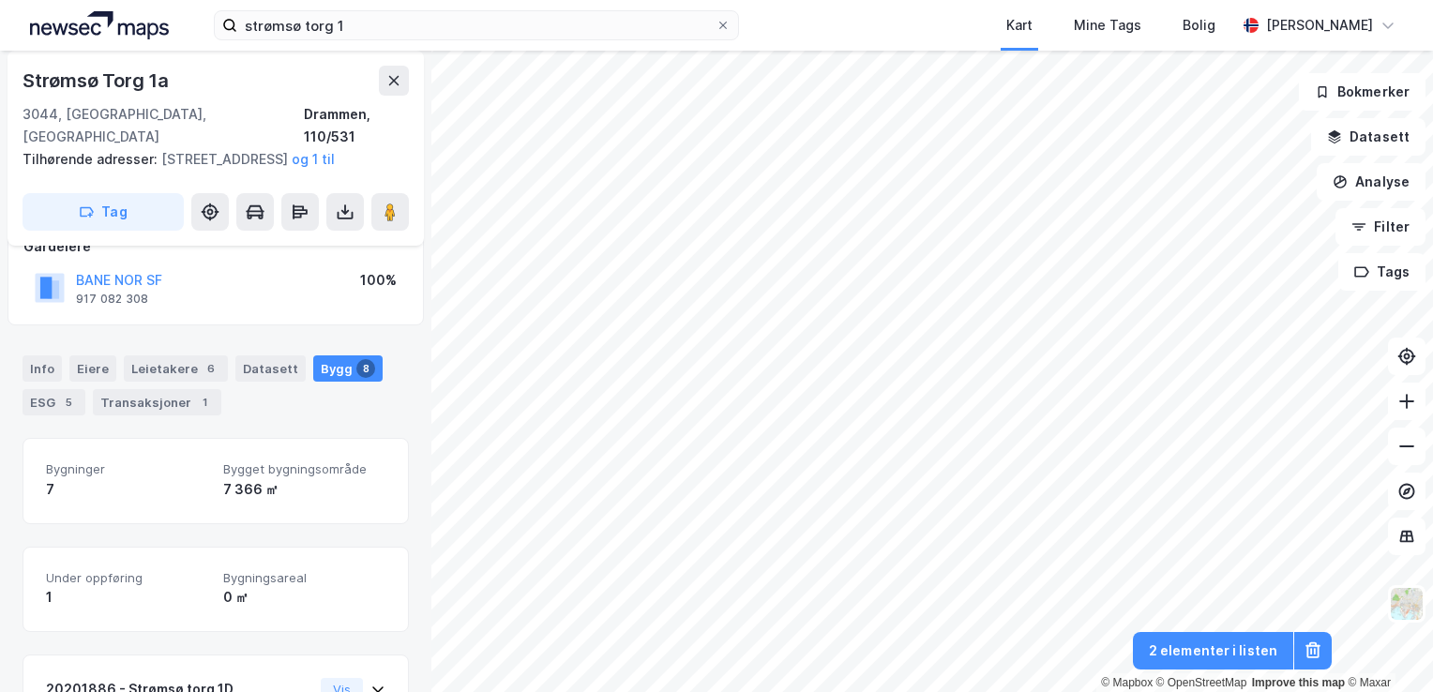
scroll to position [126, 0]
click at [190, 373] on div "Leietakere 6" at bounding box center [176, 367] width 104 height 26
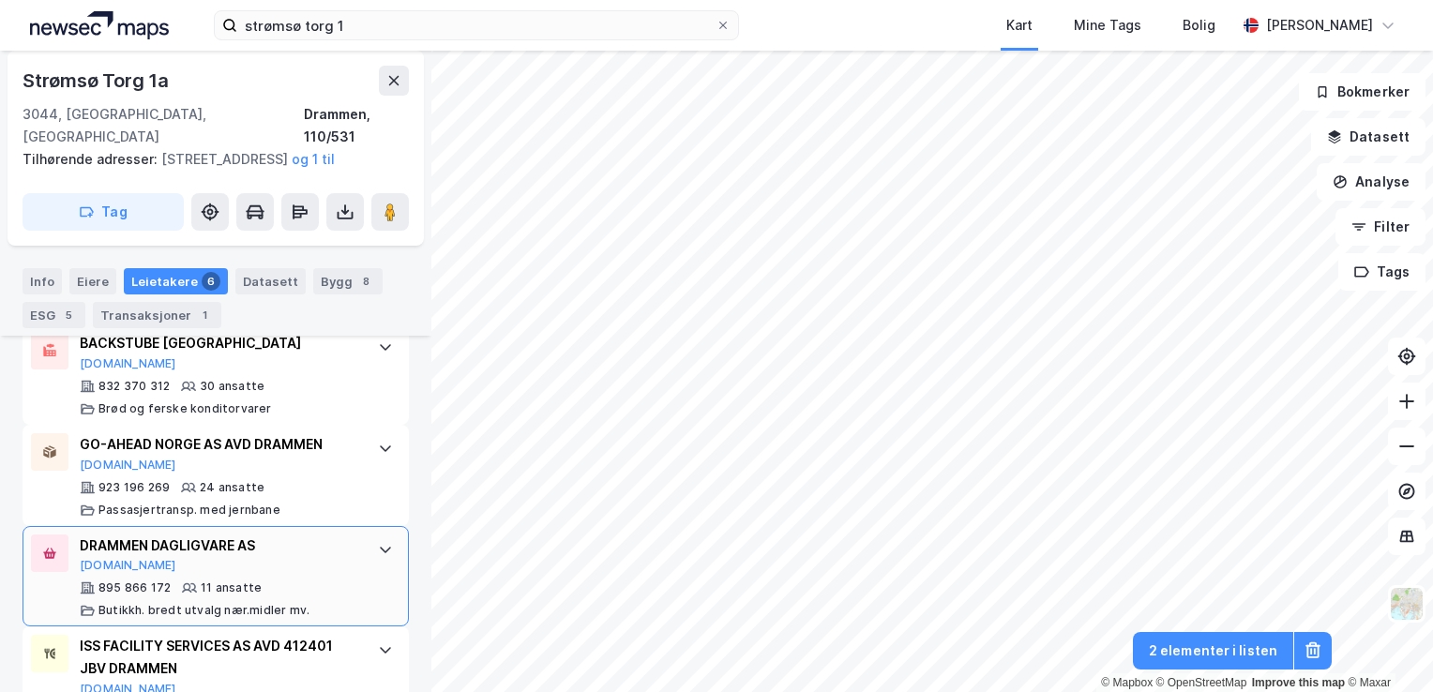
scroll to position [794, 0]
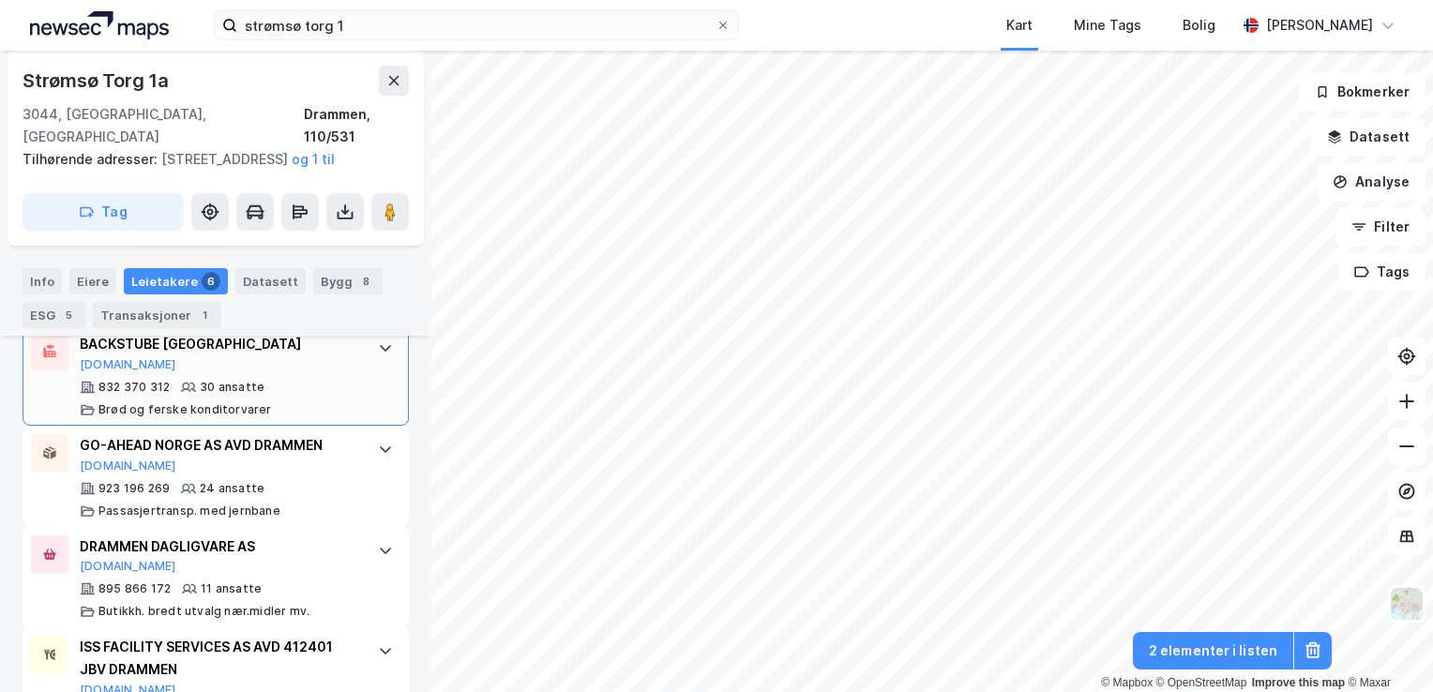
click at [327, 368] on div "BACKSTUBE [GEOGRAPHIC_DATA] [DOMAIN_NAME]" at bounding box center [220, 352] width 280 height 39
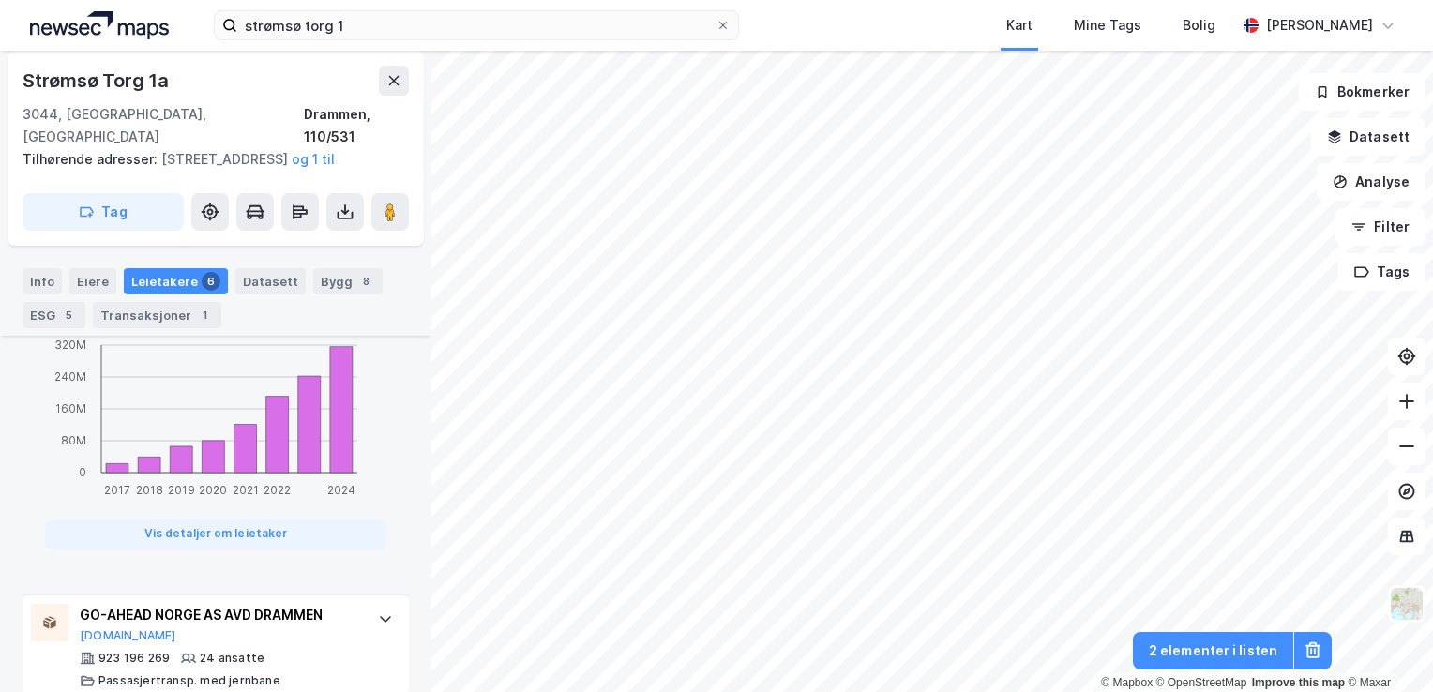
scroll to position [1541, 0]
click at [319, 537] on button "Vis detaljer om leietaker" at bounding box center [215, 534] width 341 height 30
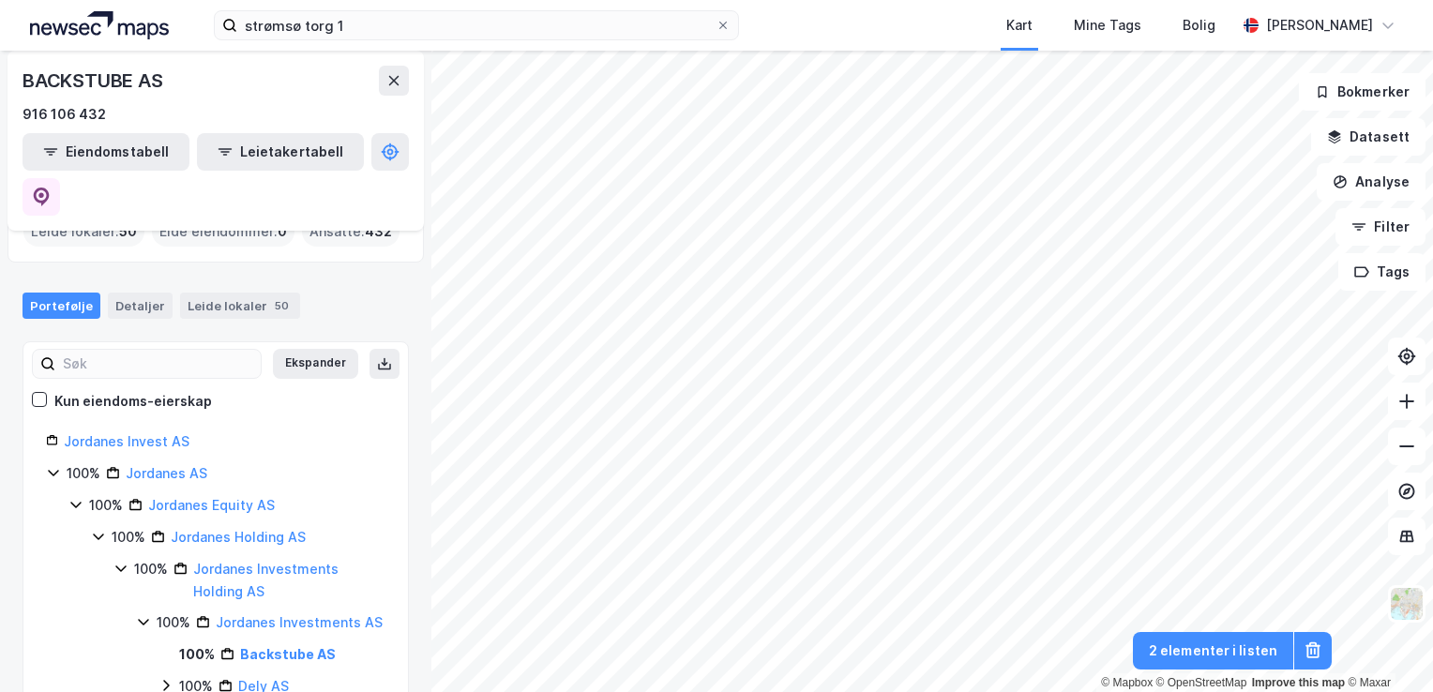
scroll to position [94, 0]
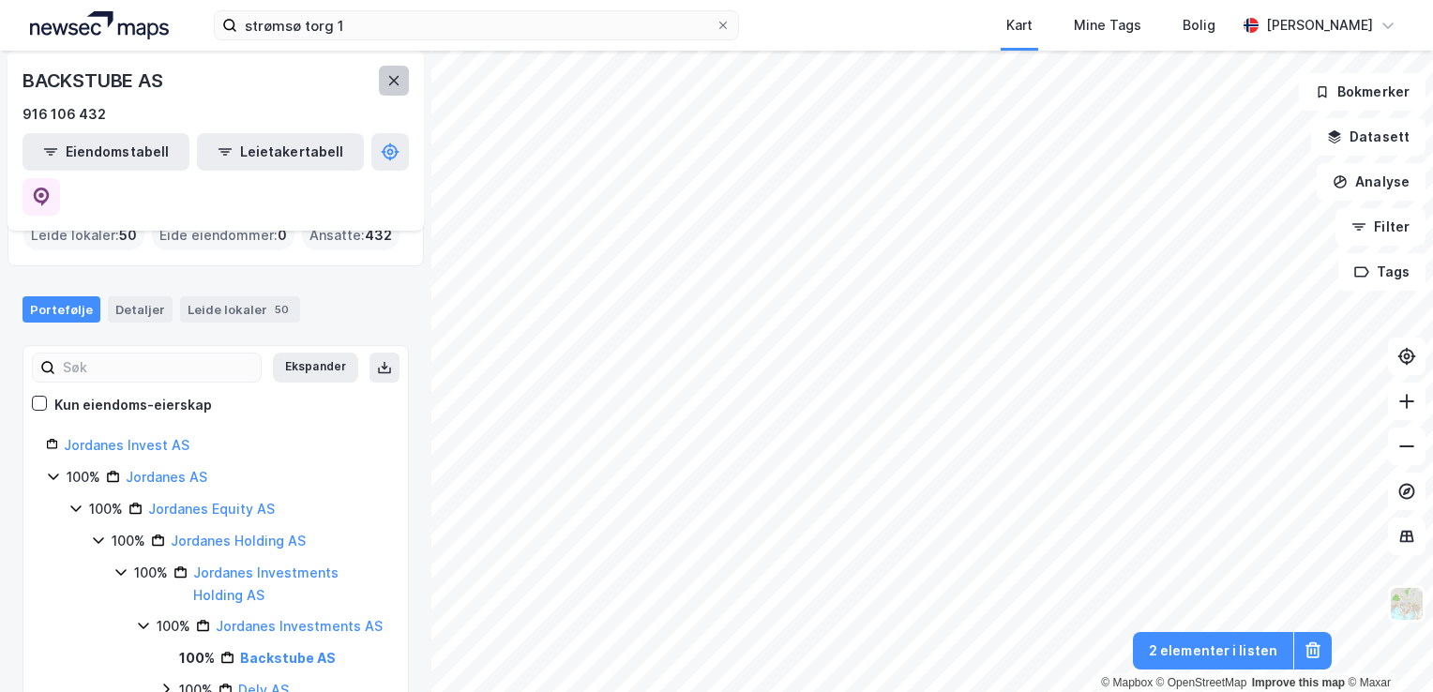
click at [385, 90] on button at bounding box center [394, 81] width 30 height 30
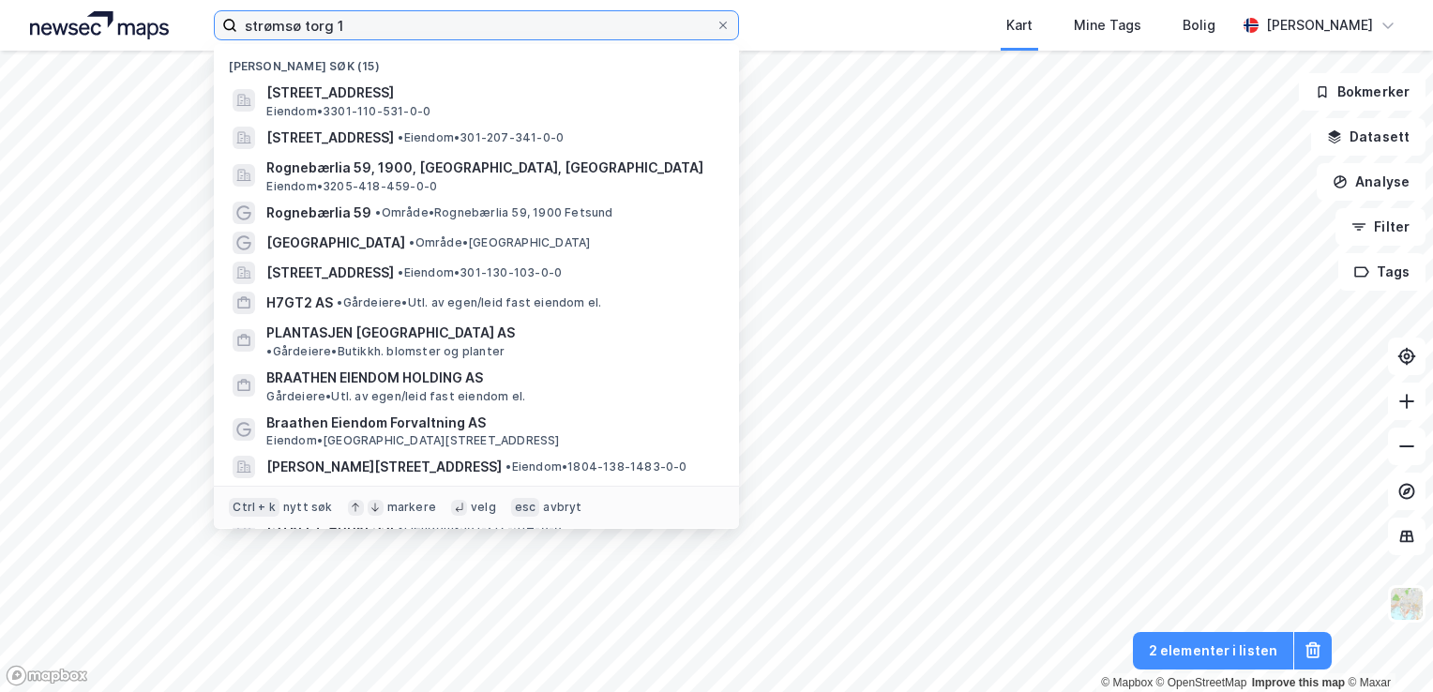
click at [394, 20] on input "strømsø torg 1" at bounding box center [476, 25] width 478 height 28
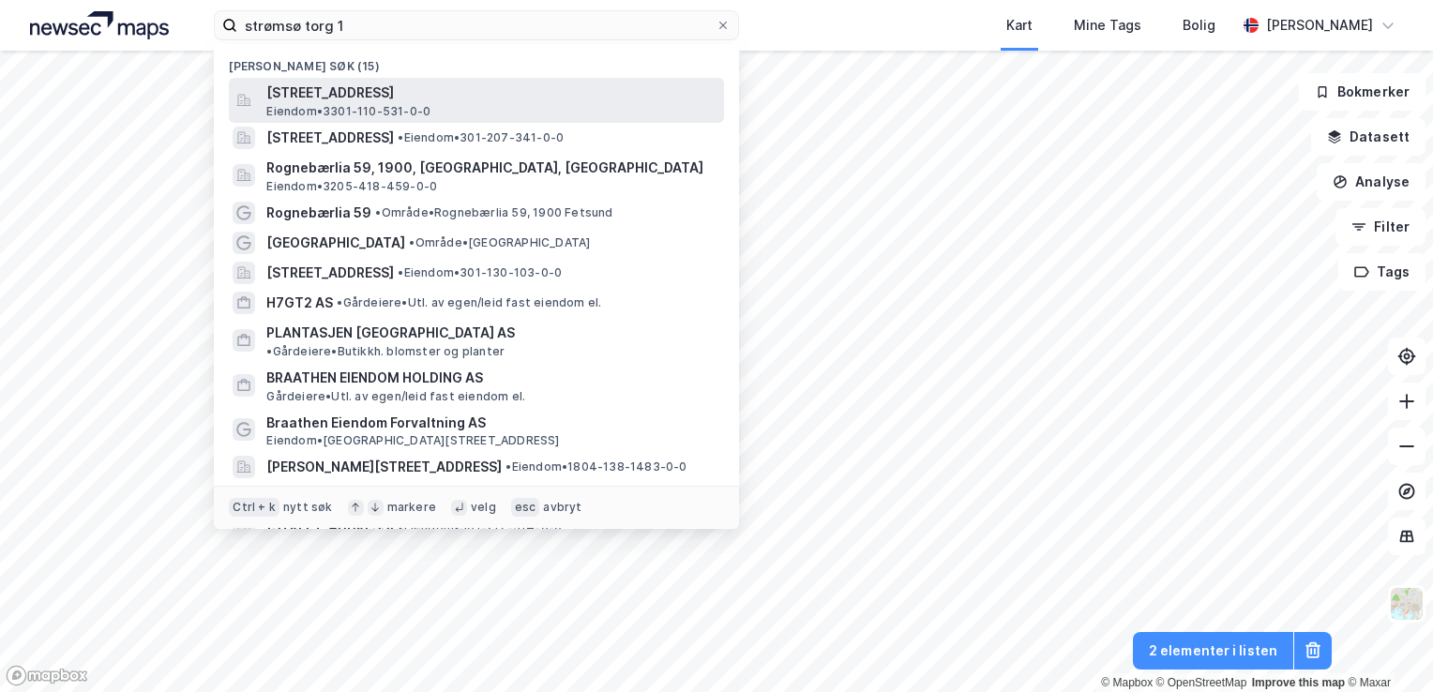
click at [390, 88] on span "[STREET_ADDRESS]" at bounding box center [491, 93] width 450 height 23
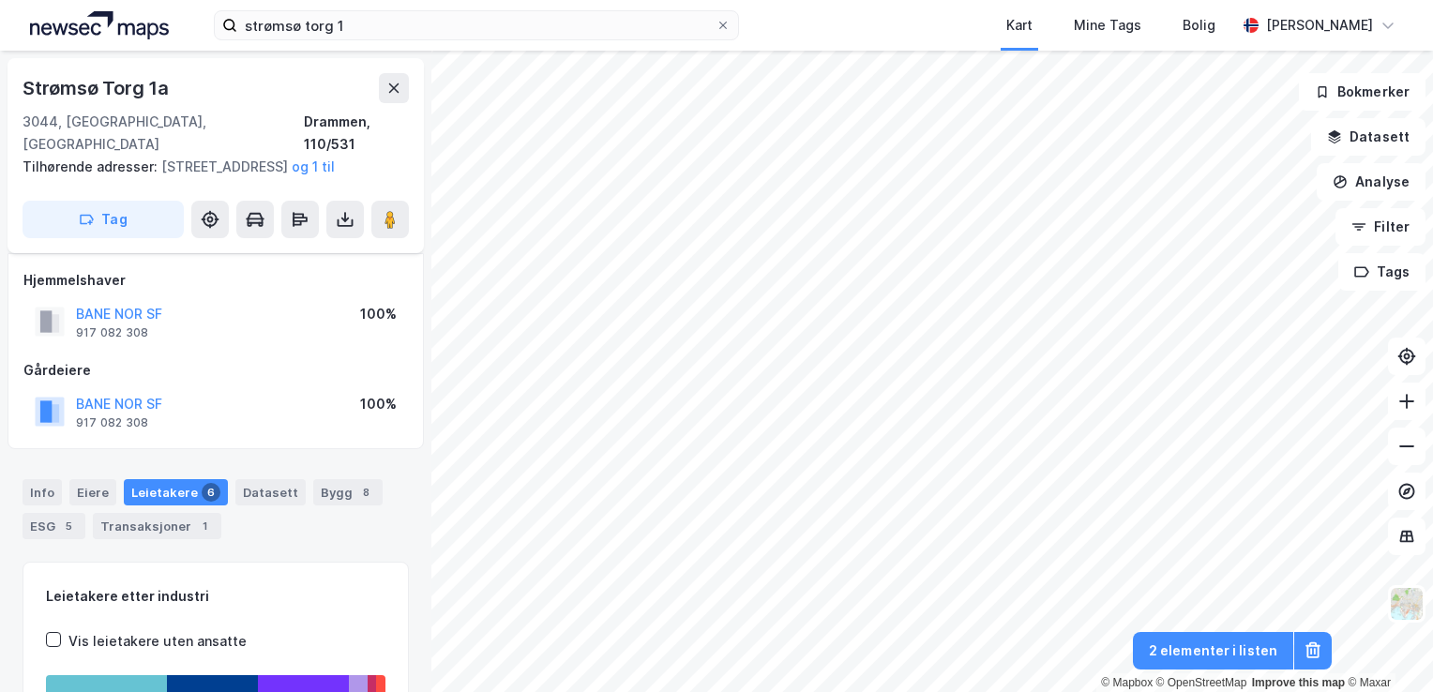
scroll to position [230, 0]
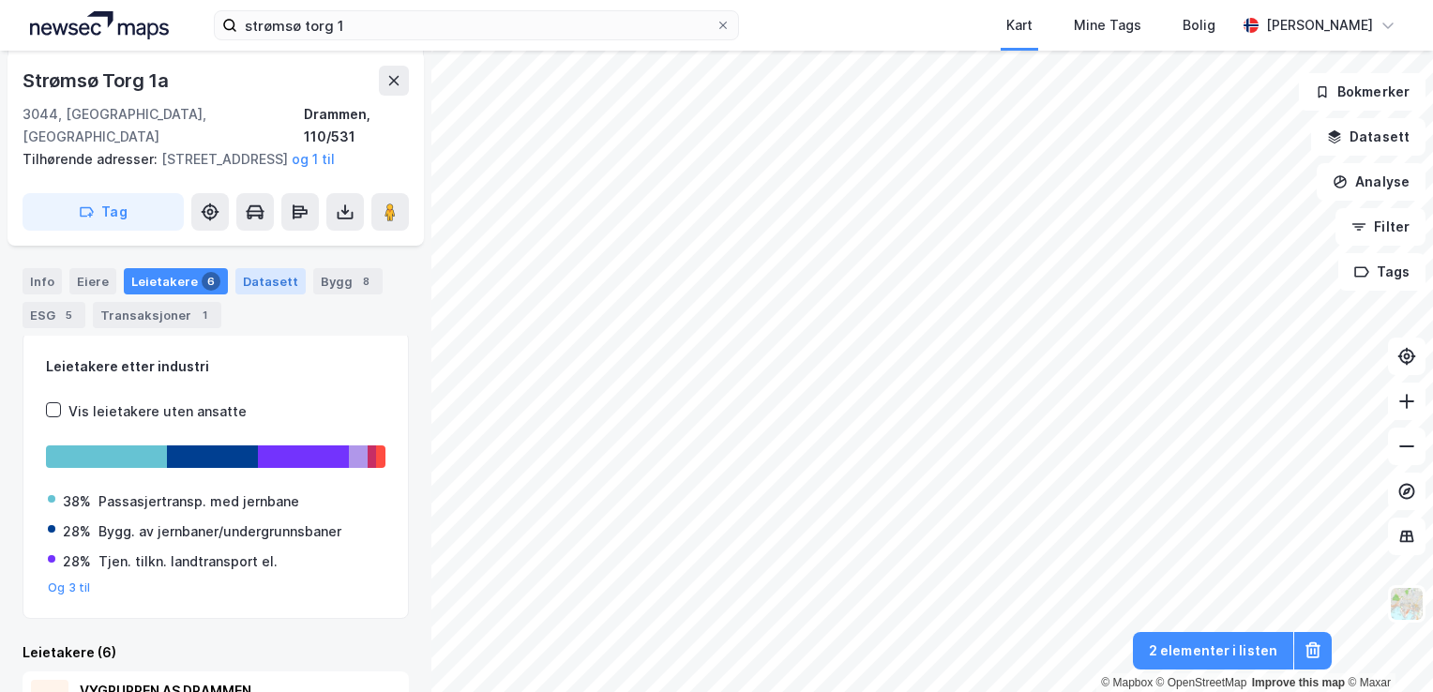
click at [270, 288] on div "Datasett" at bounding box center [270, 281] width 70 height 26
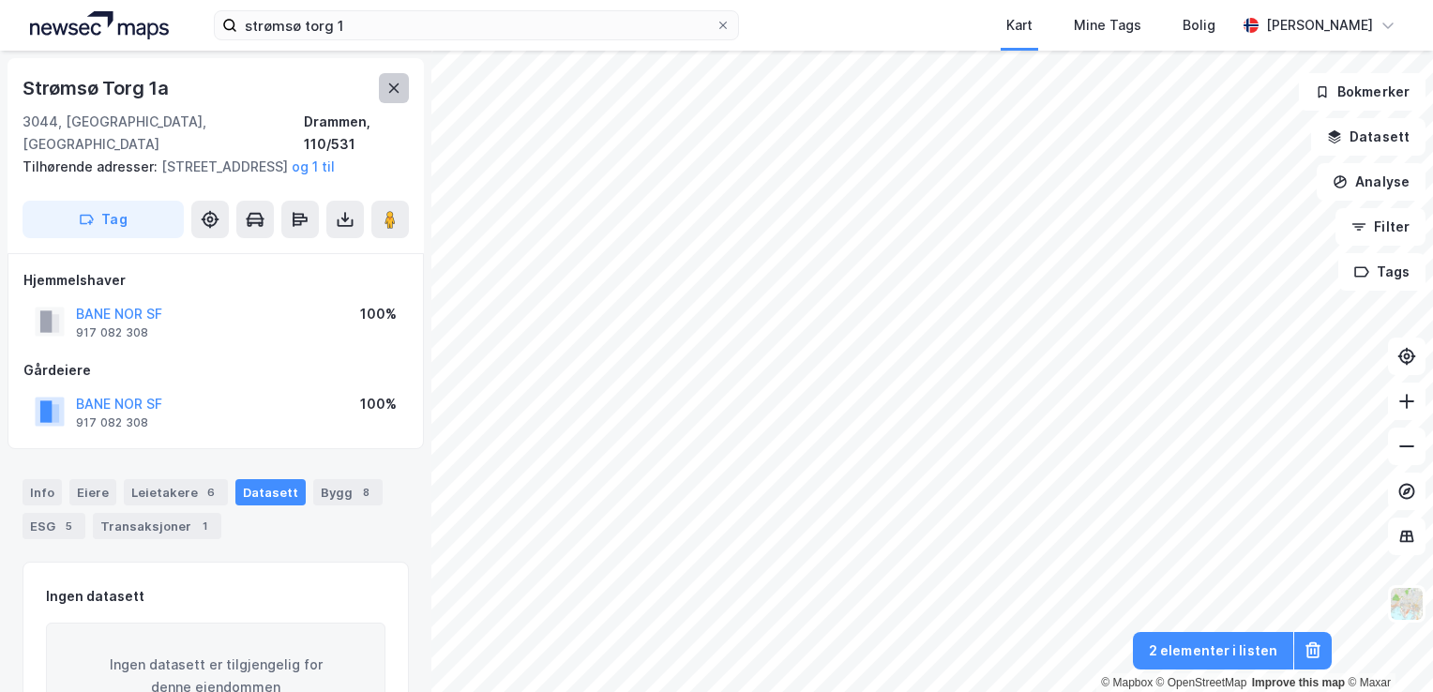
click at [390, 81] on icon at bounding box center [393, 88] width 15 height 15
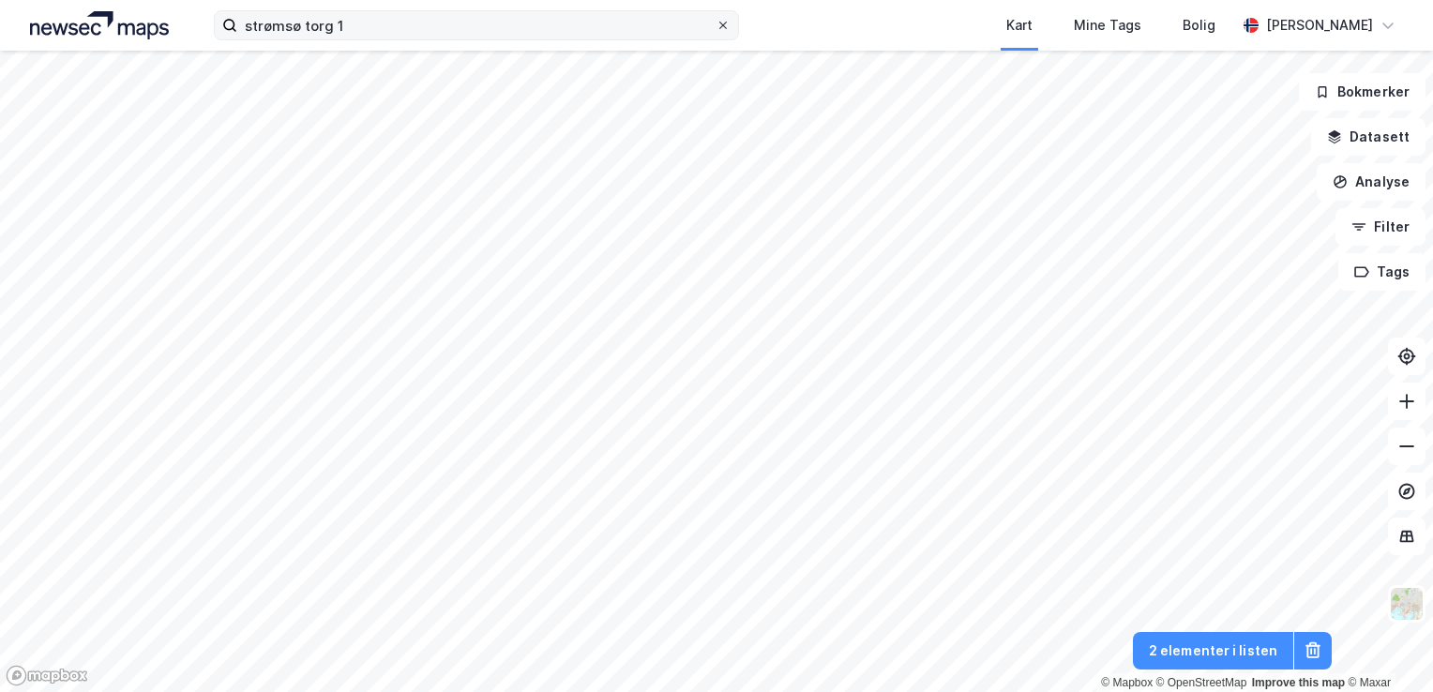
click at [727, 21] on icon at bounding box center [723, 25] width 11 height 11
click at [716, 21] on input "strømsø torg 1" at bounding box center [476, 25] width 478 height 28
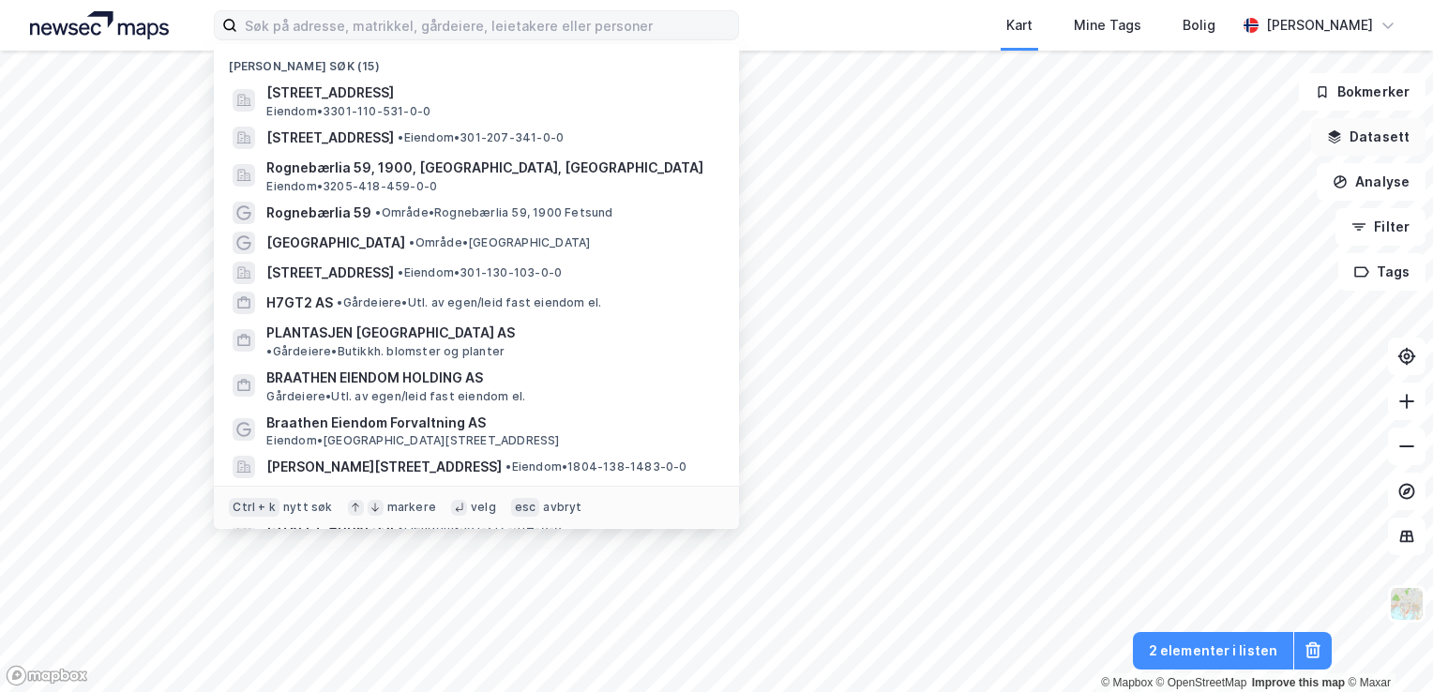
click at [1368, 143] on button "Datasett" at bounding box center [1368, 137] width 114 height 38
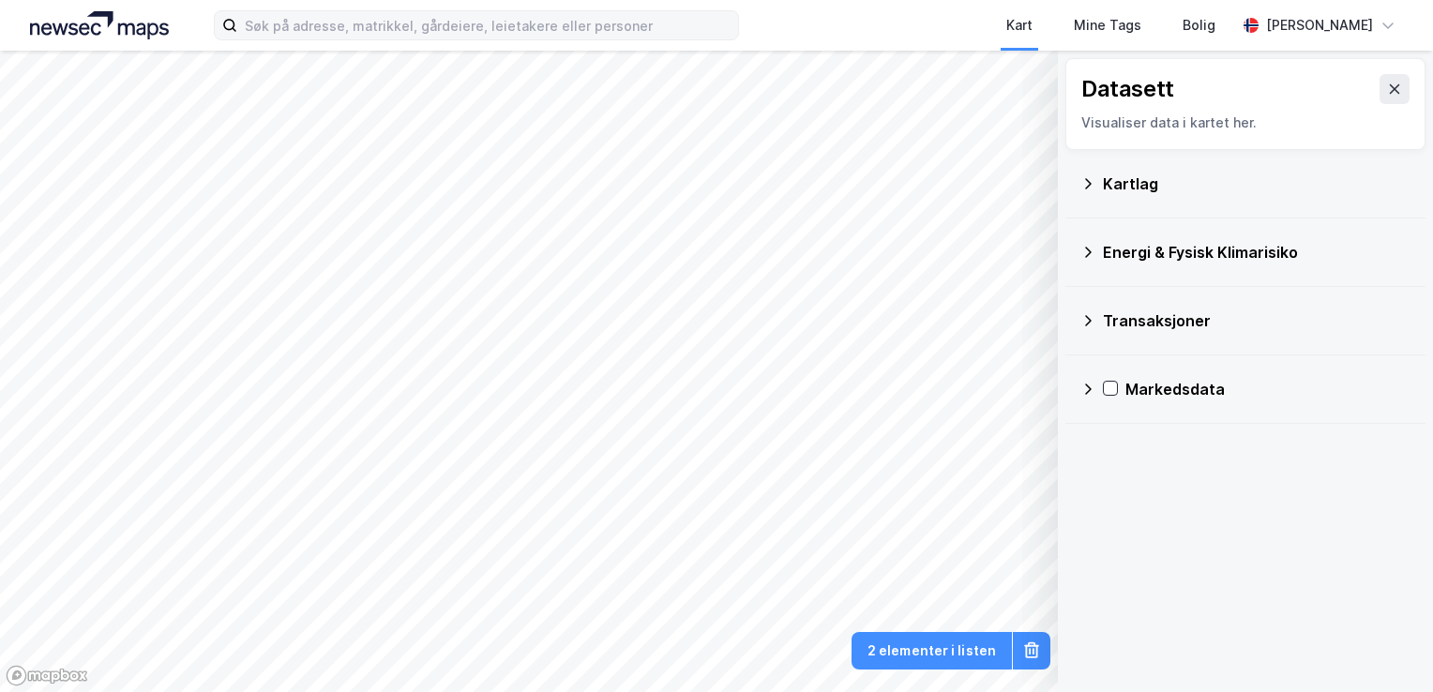
click at [1093, 193] on div "Kartlag" at bounding box center [1246, 183] width 330 height 45
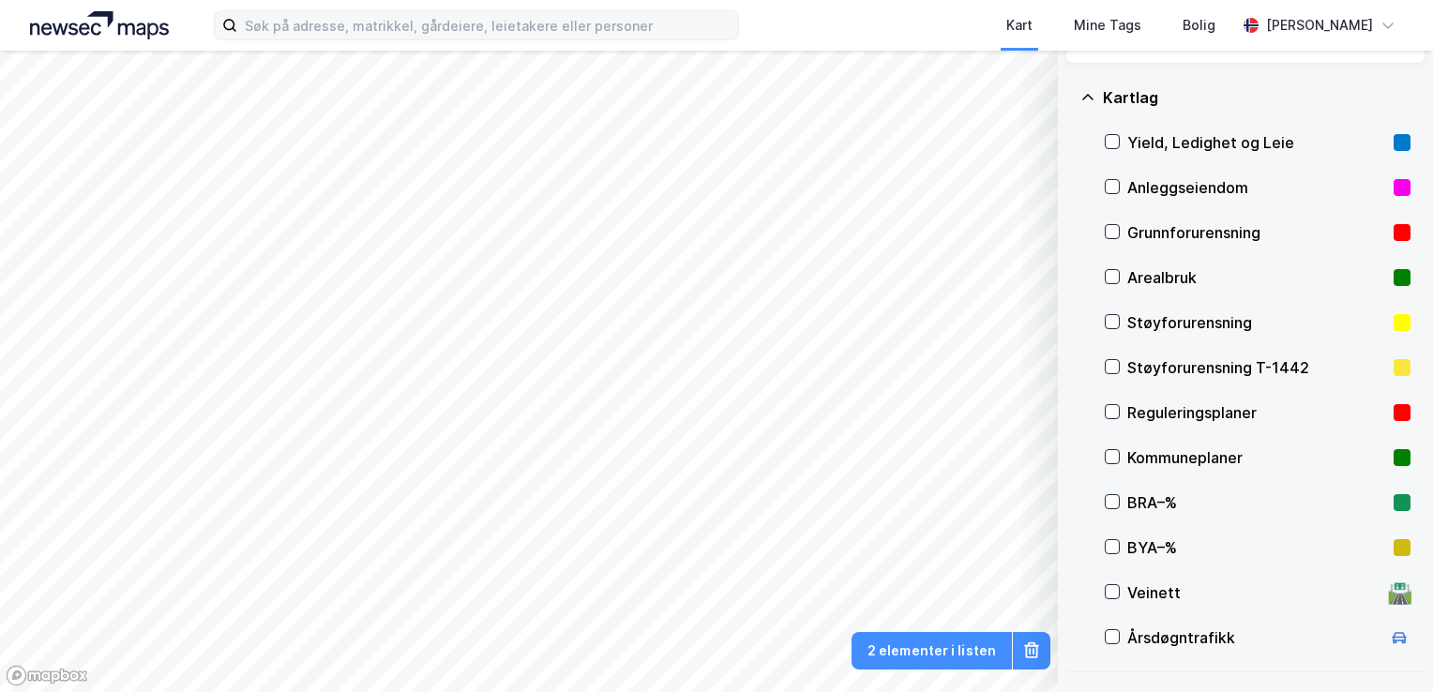
scroll to position [94, 0]
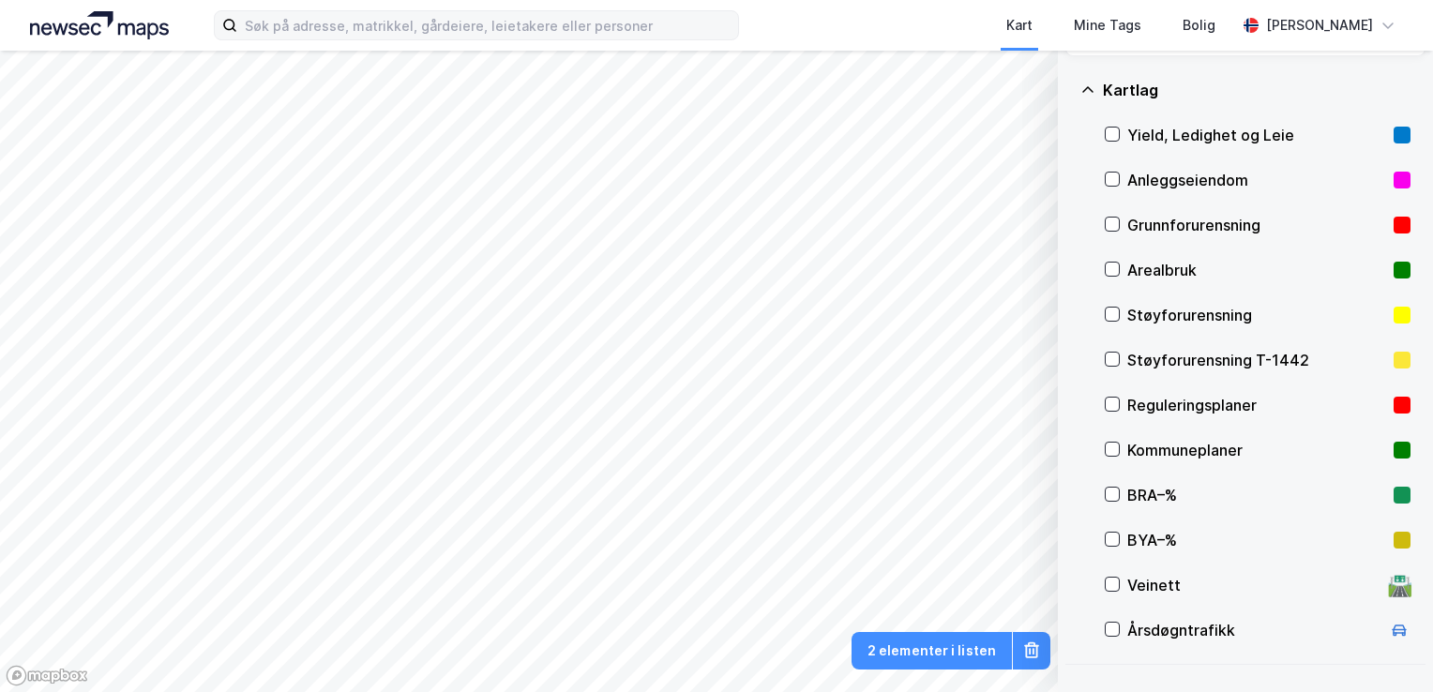
click at [1198, 306] on div "Støyforurensning" at bounding box center [1256, 315] width 259 height 23
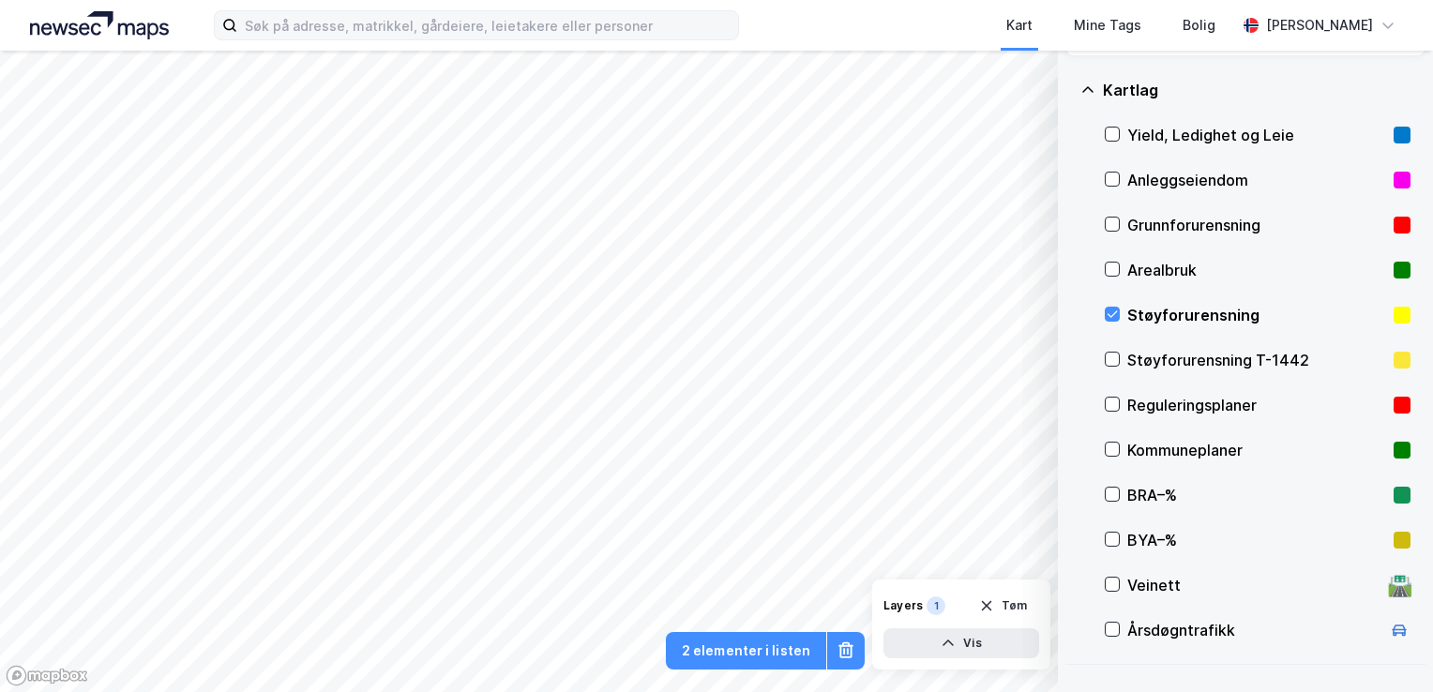
click at [1161, 310] on div "Støyforurensning" at bounding box center [1256, 315] width 259 height 23
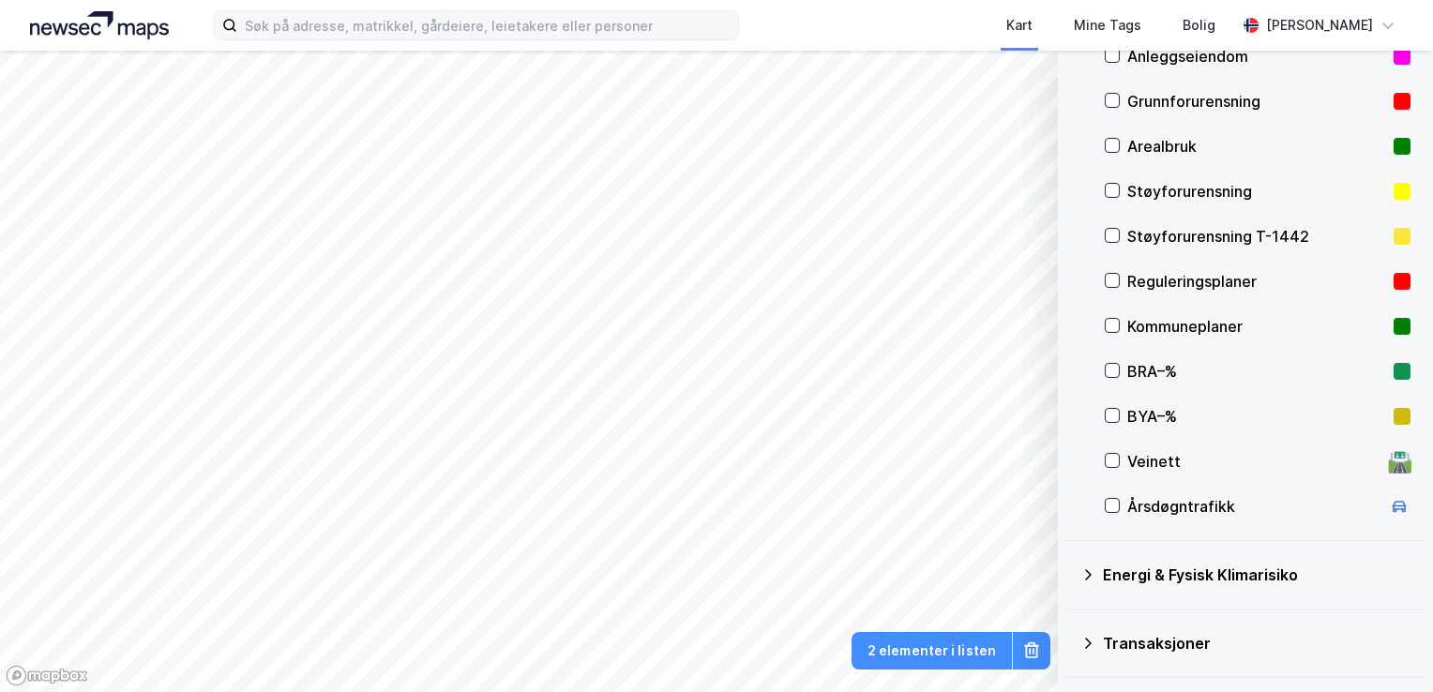
scroll to position [251, 0]
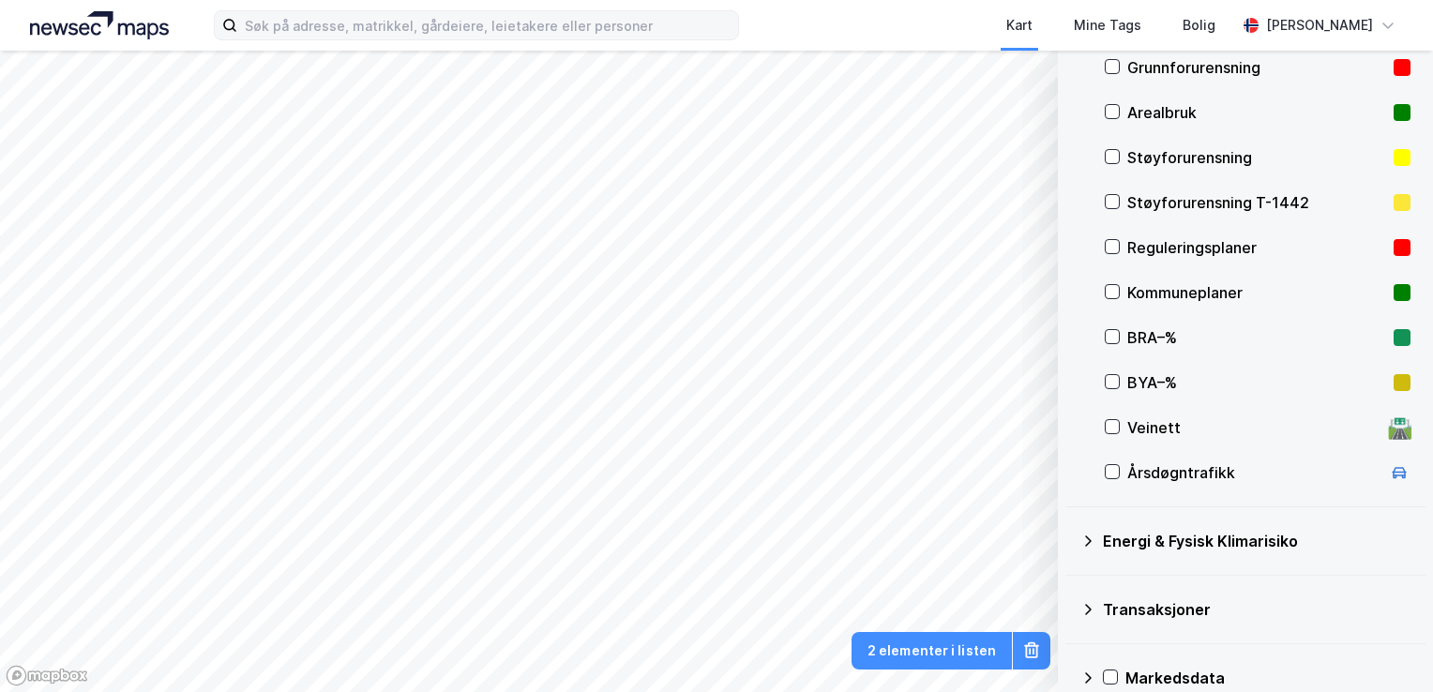
click at [1202, 425] on div "Veinett" at bounding box center [1253, 427] width 253 height 23
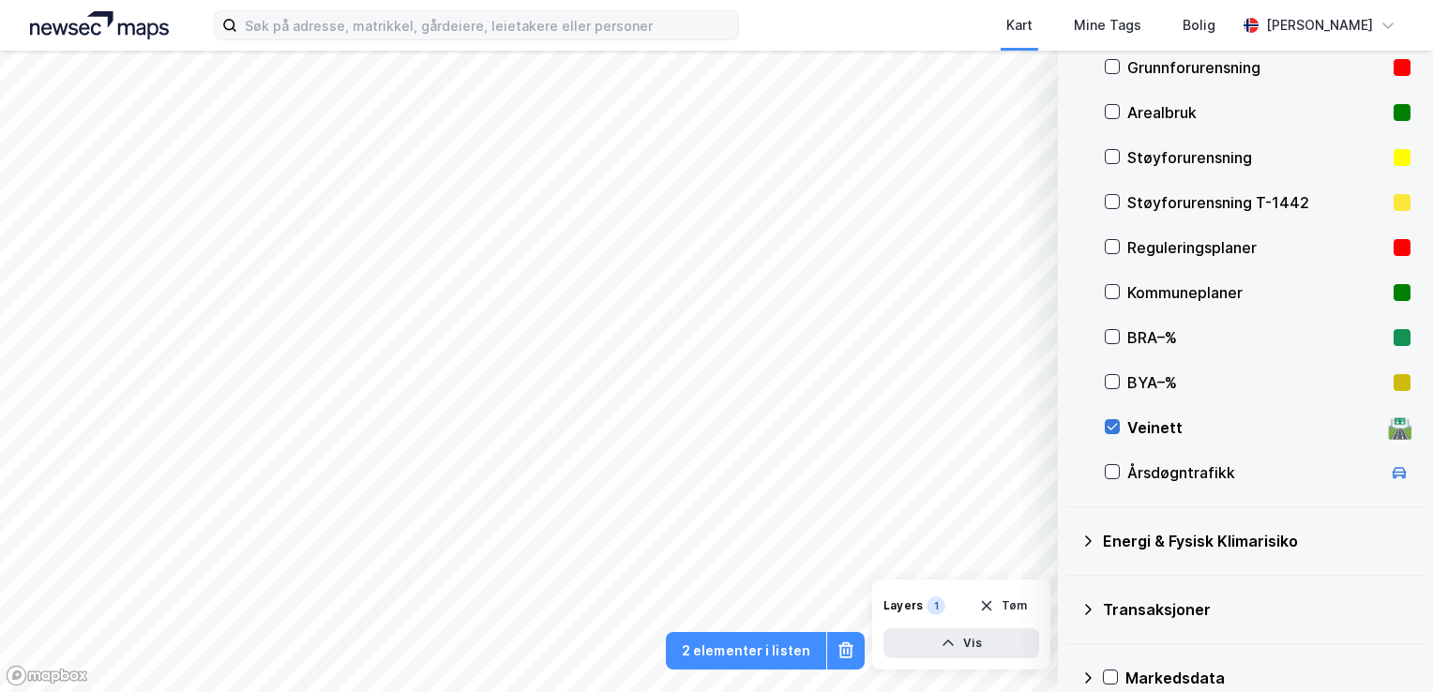
click at [1114, 421] on icon at bounding box center [1112, 426] width 13 height 13
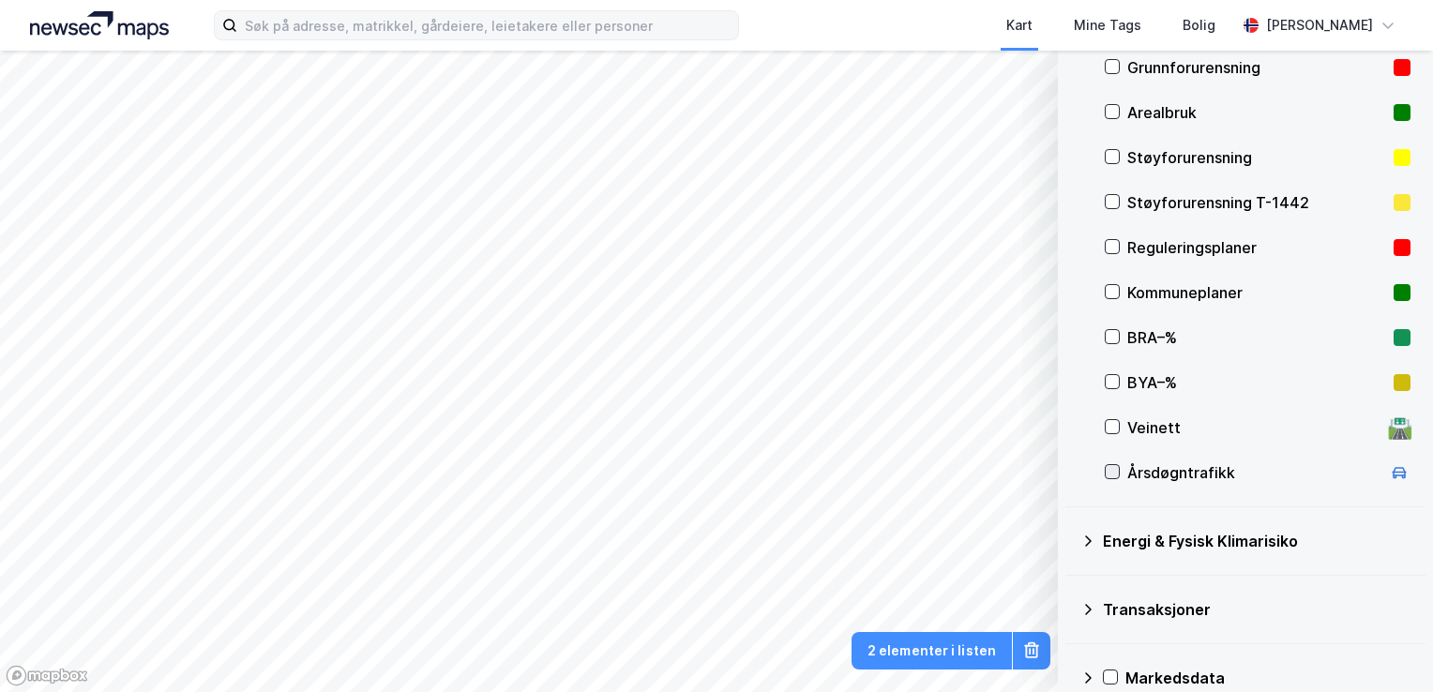
click at [1119, 467] on div at bounding box center [1112, 471] width 15 height 15
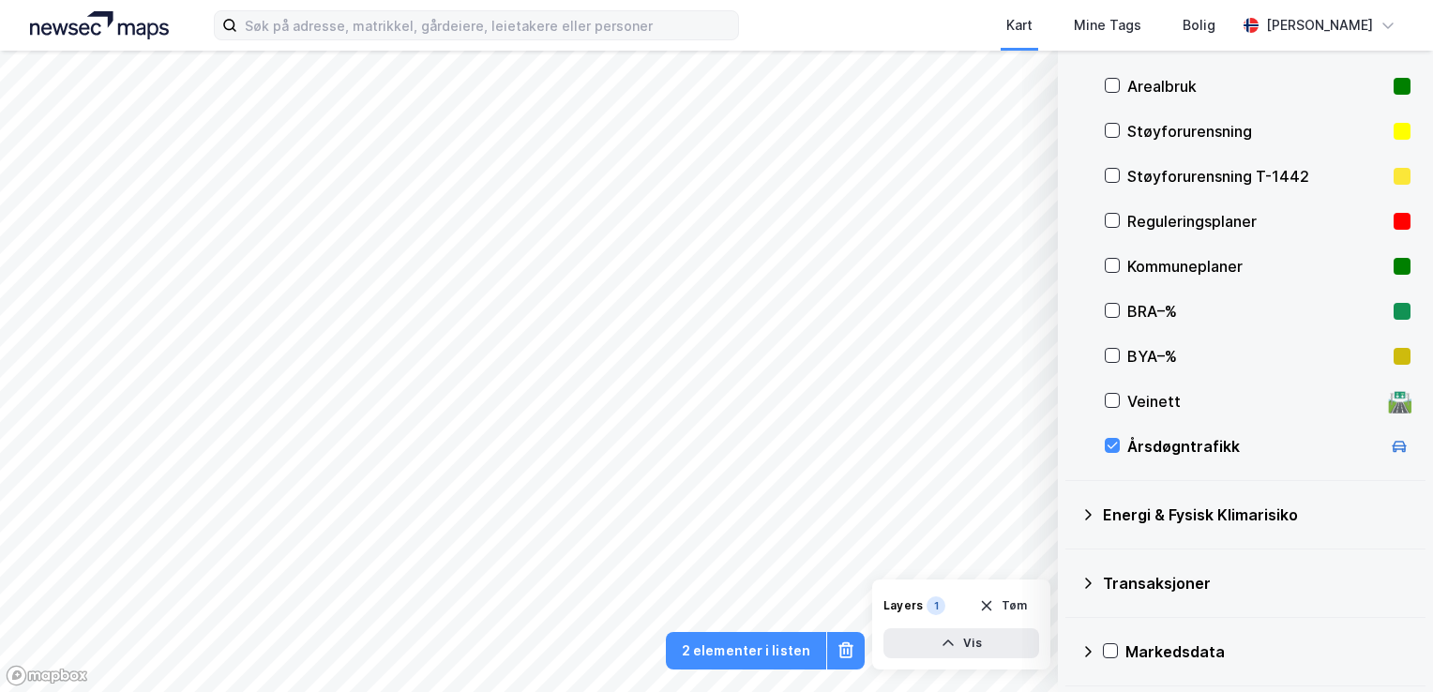
scroll to position [0, 0]
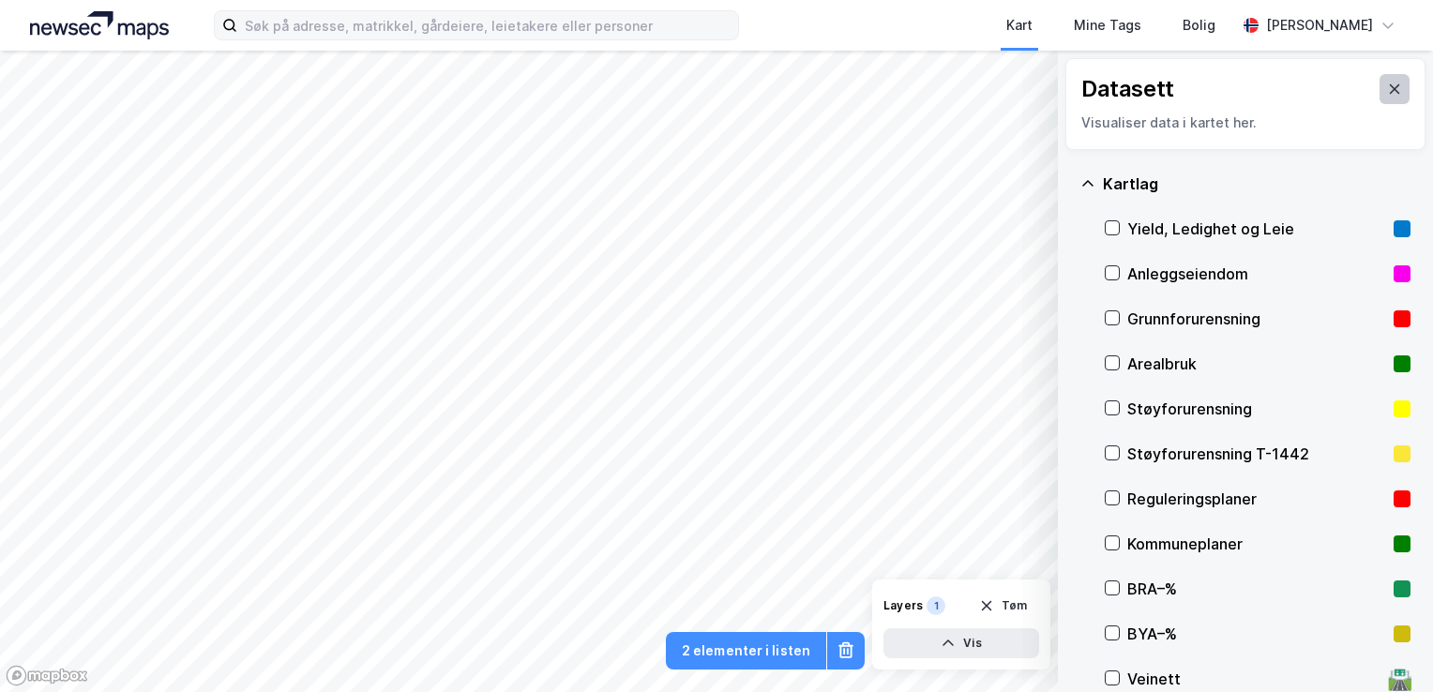
click at [1387, 94] on icon at bounding box center [1394, 89] width 15 height 15
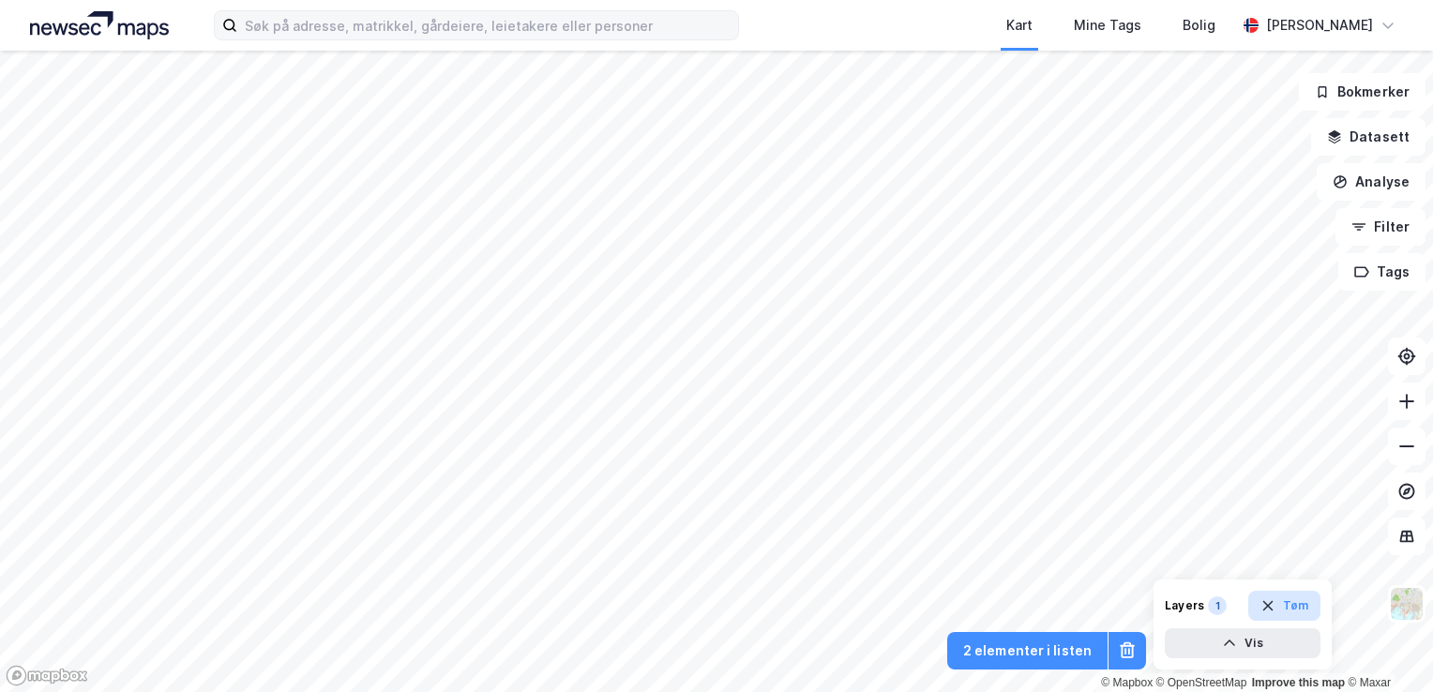
click at [1306, 610] on button "Tøm" at bounding box center [1284, 606] width 72 height 30
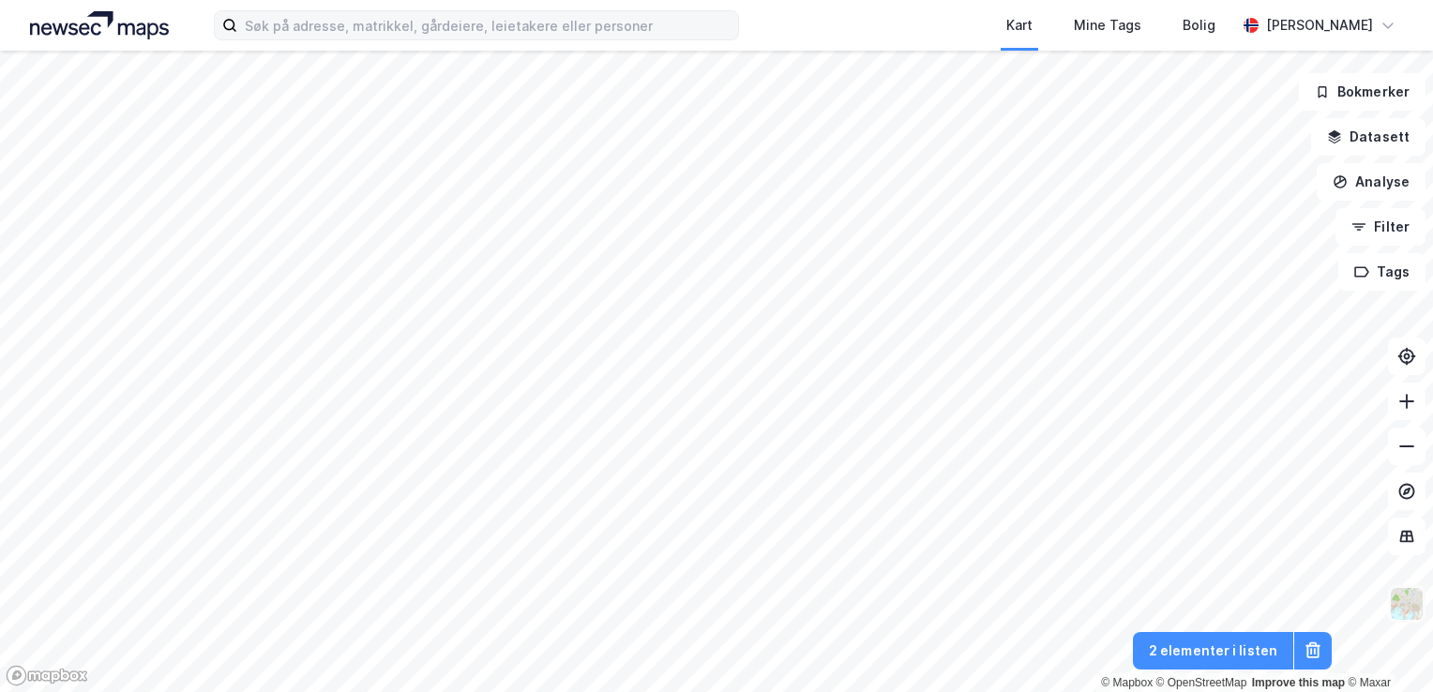
click at [1407, 601] on img at bounding box center [1407, 604] width 36 height 36
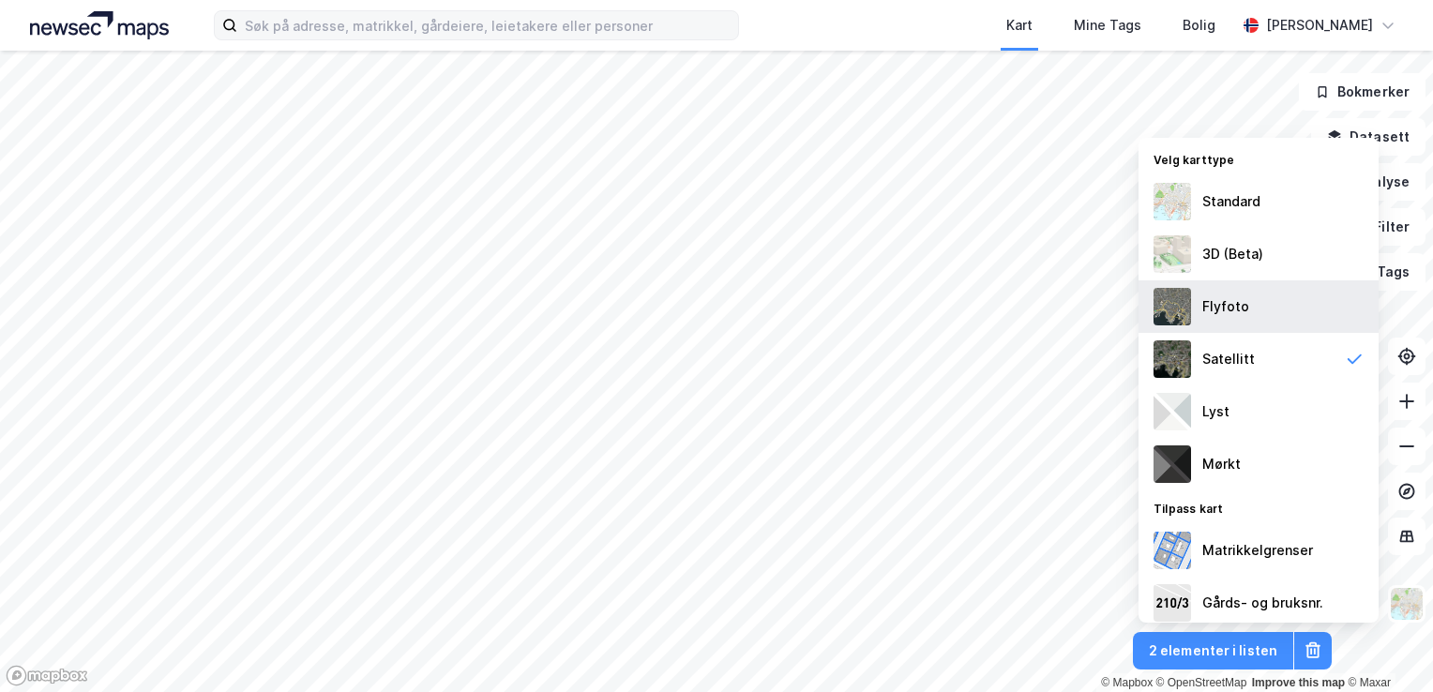
click at [1258, 325] on div "Flyfoto" at bounding box center [1259, 306] width 240 height 53
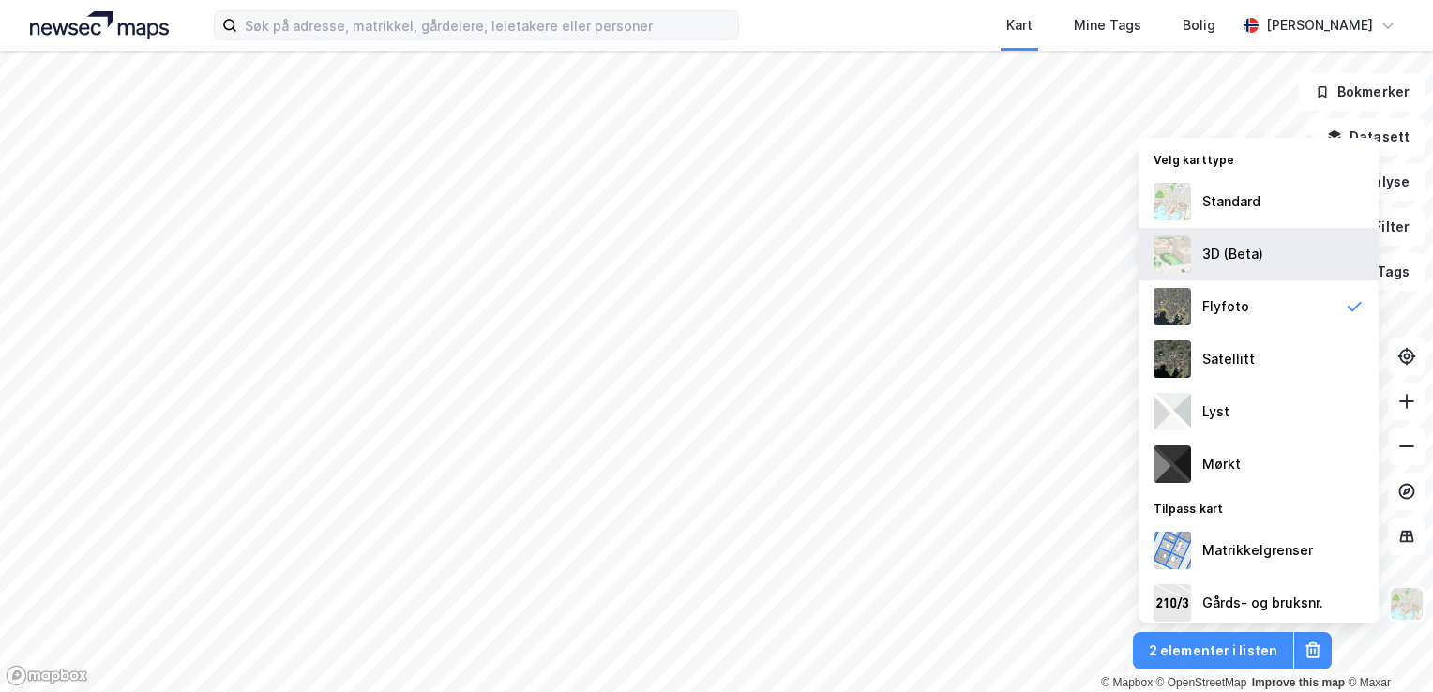
click at [1270, 267] on div "3D (Beta)" at bounding box center [1259, 254] width 240 height 53
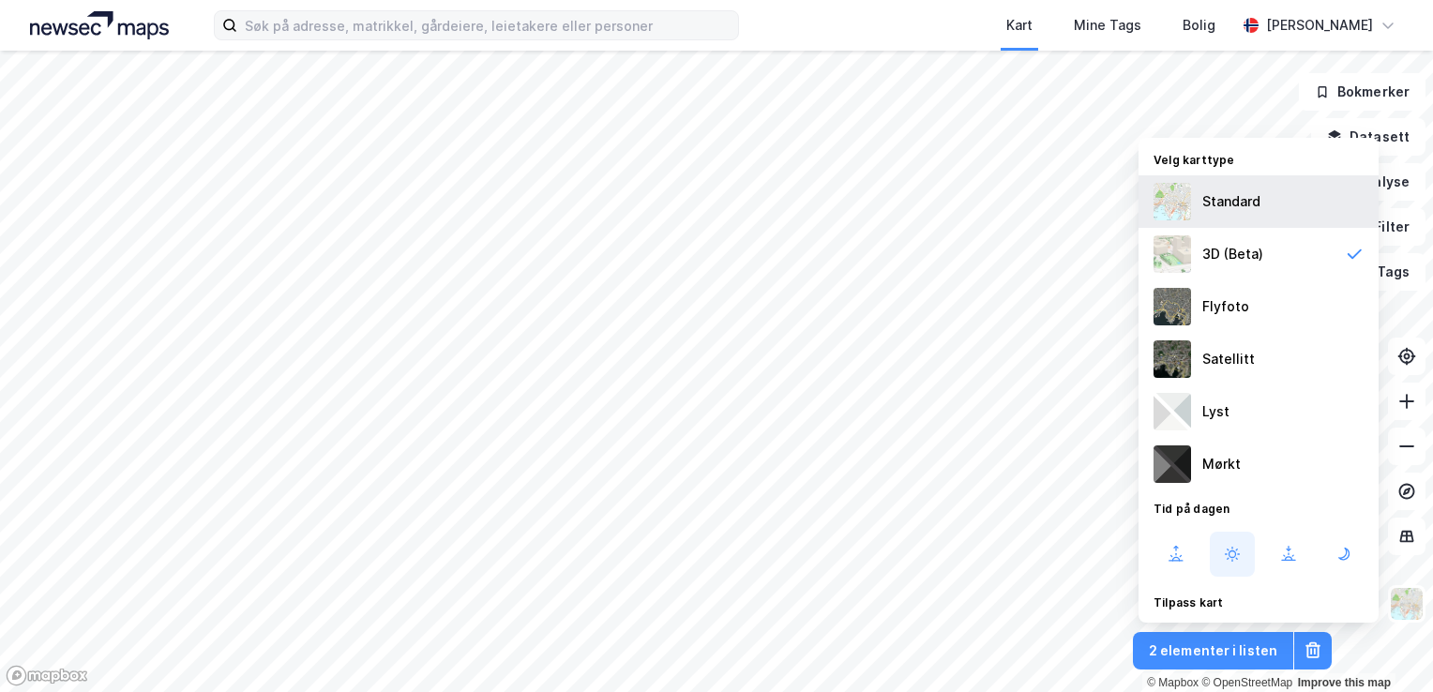
click at [1268, 207] on div "Standard" at bounding box center [1259, 201] width 240 height 53
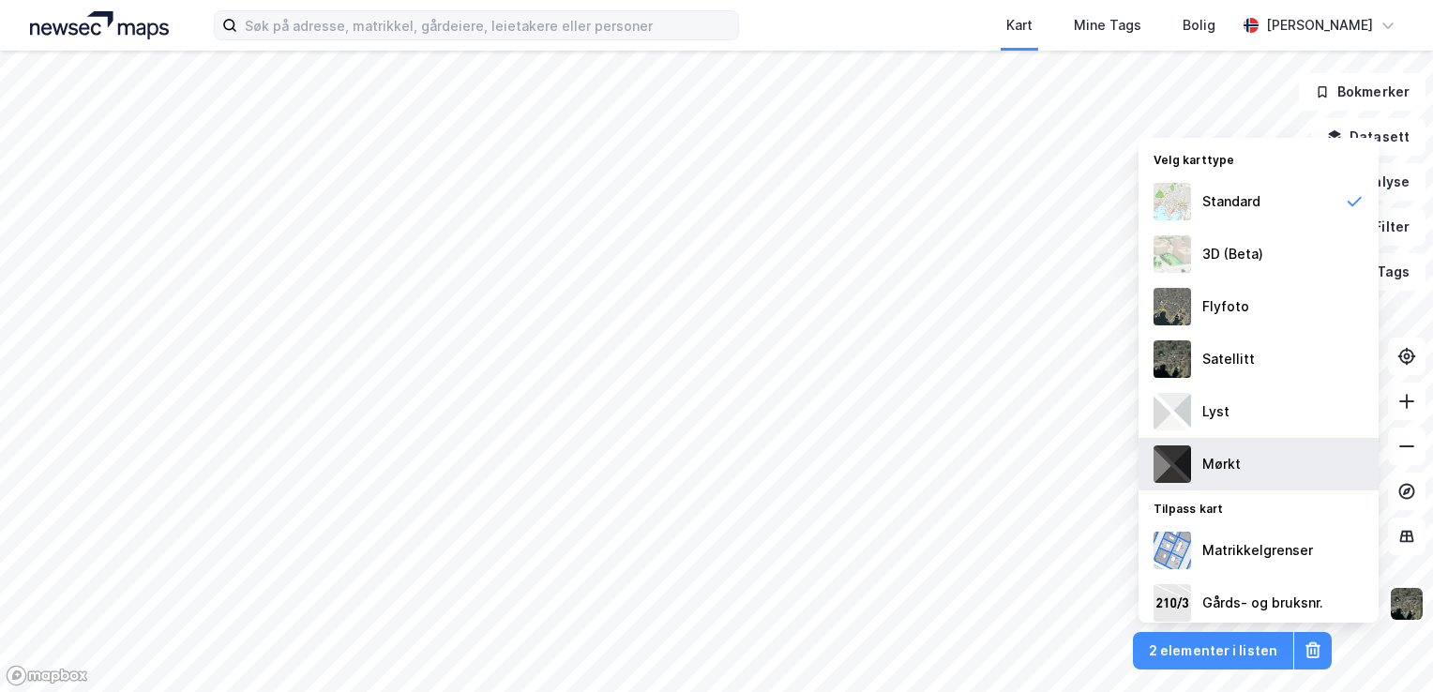
click at [1264, 465] on div "Mørkt" at bounding box center [1259, 464] width 240 height 53
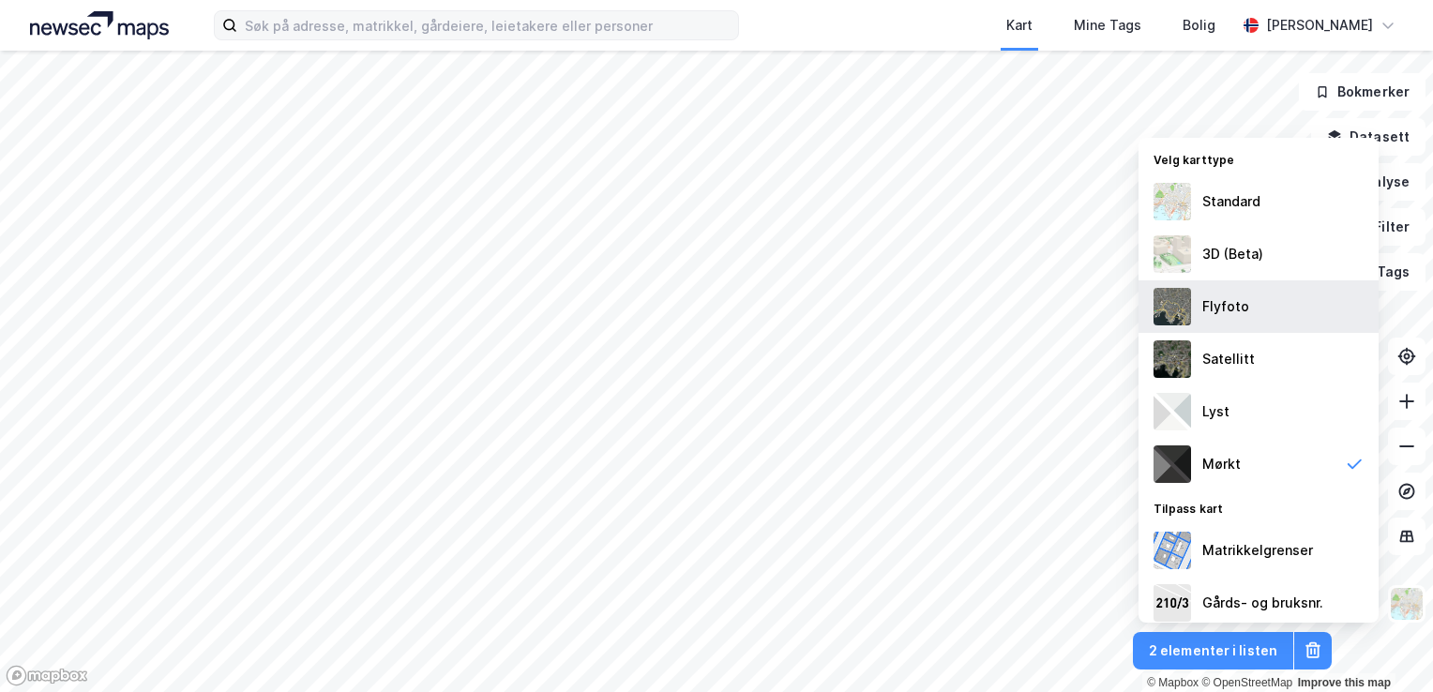
click at [1214, 310] on div "Flyfoto" at bounding box center [1225, 306] width 47 height 23
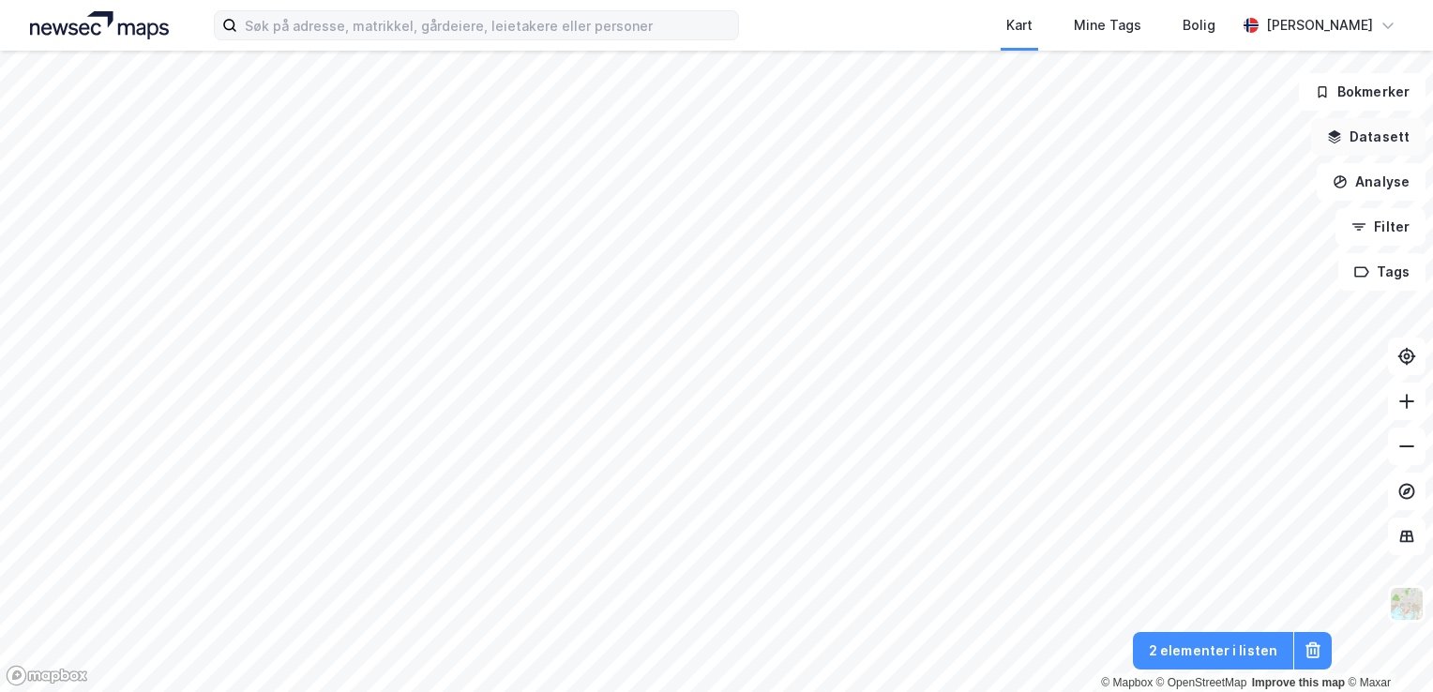
click at [1370, 129] on button "Datasett" at bounding box center [1368, 137] width 114 height 38
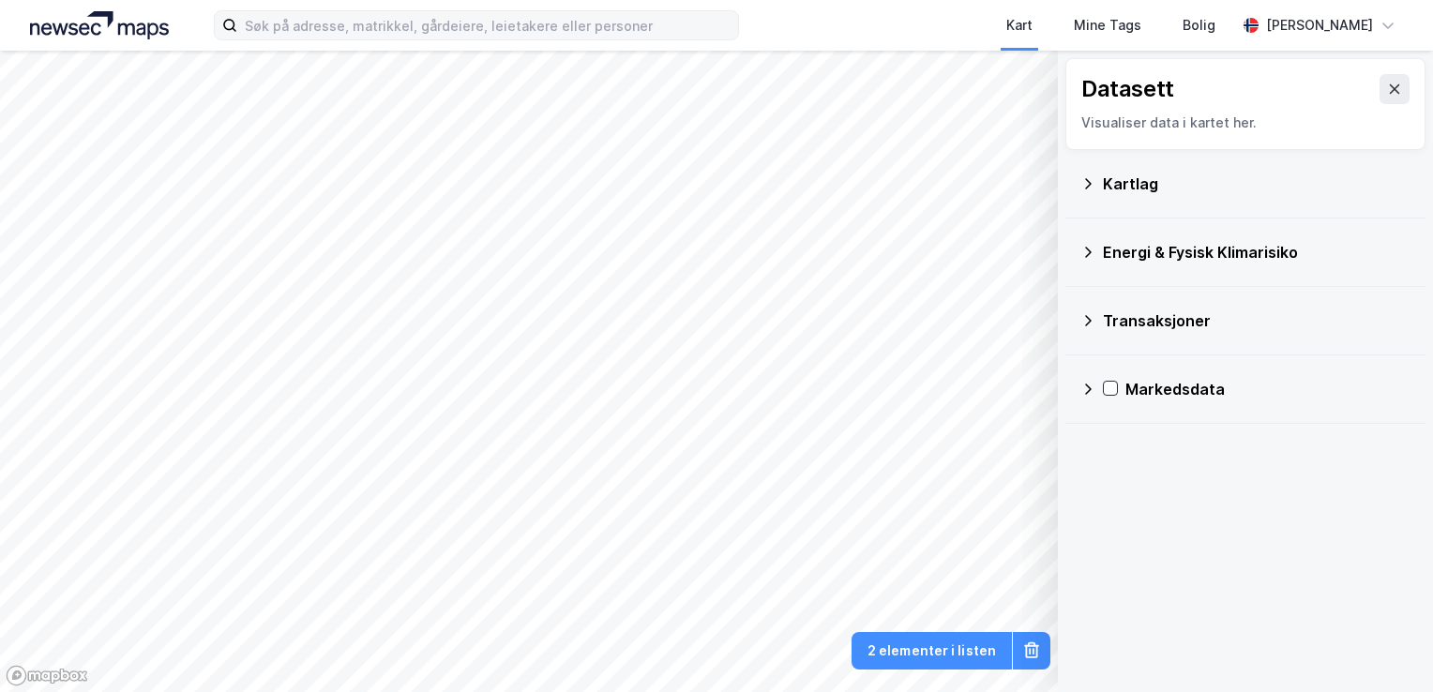
click at [1091, 253] on icon at bounding box center [1088, 252] width 15 height 15
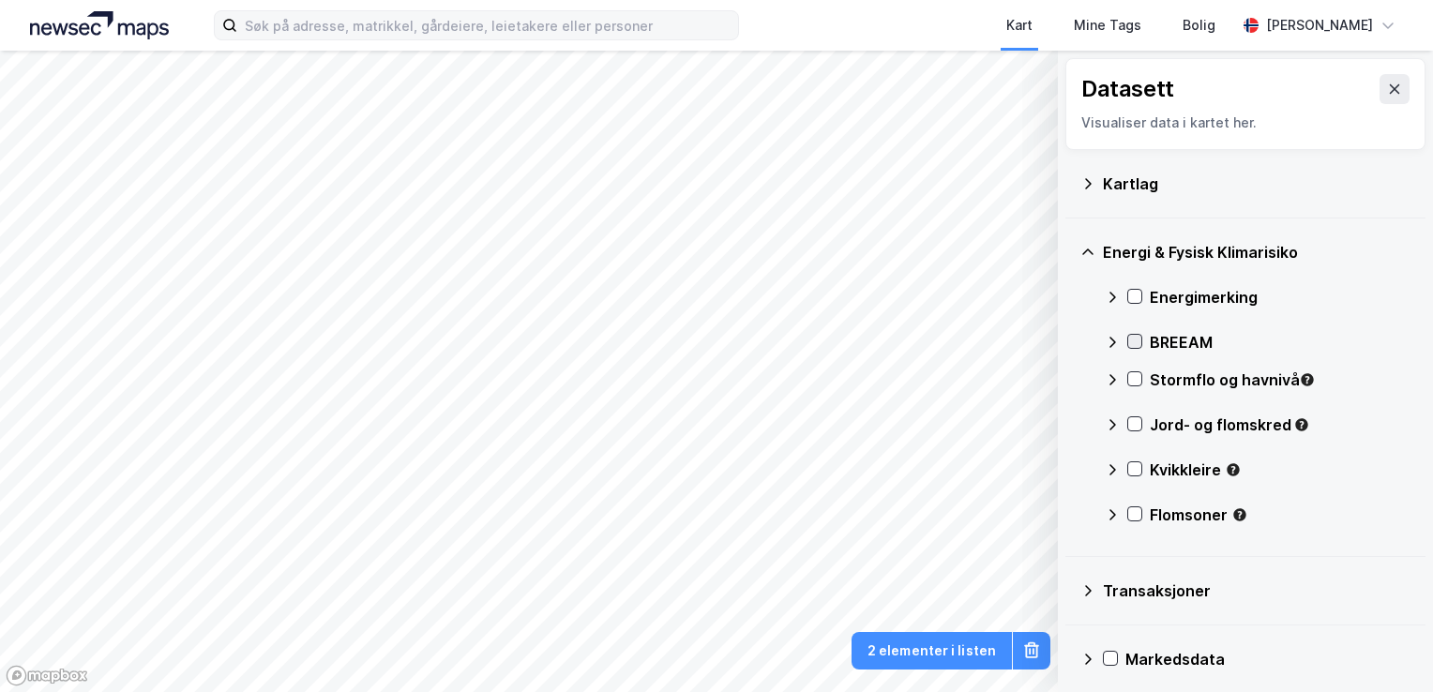
click at [1142, 347] on div at bounding box center [1134, 341] width 15 height 15
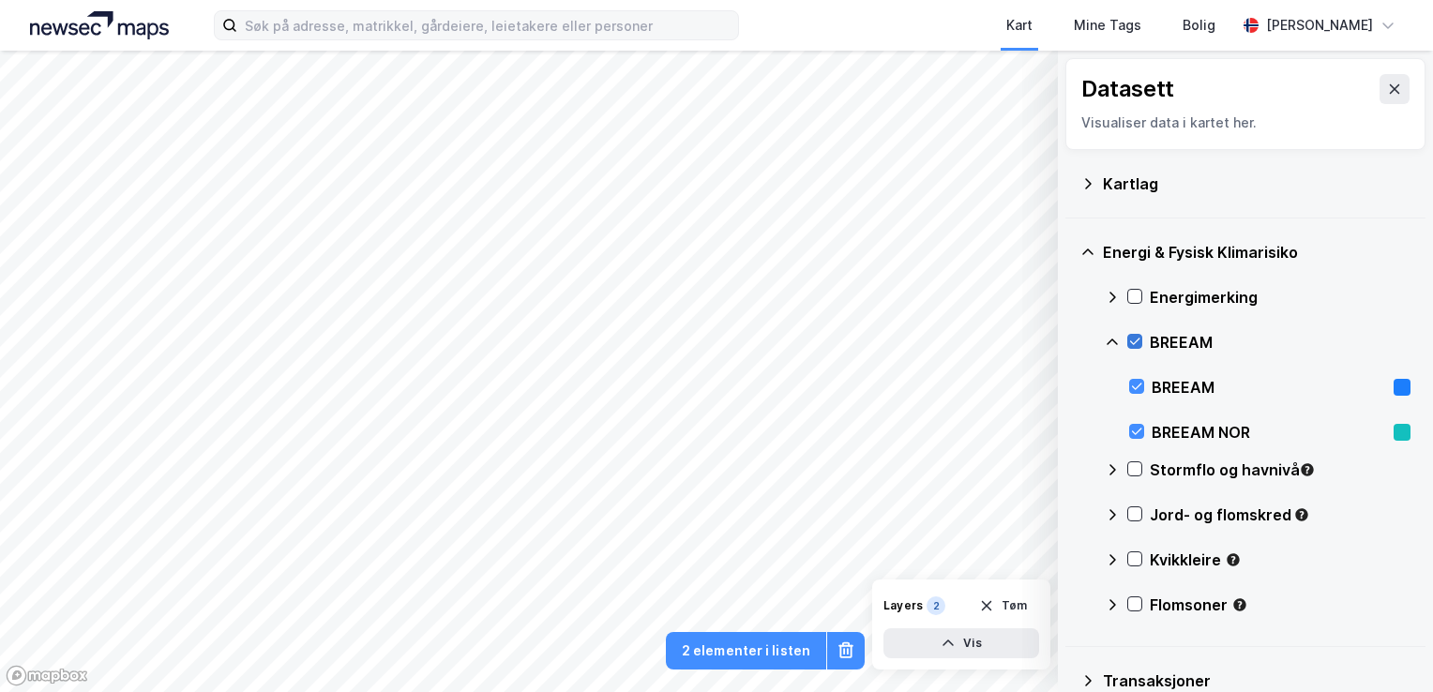
click at [1142, 347] on div at bounding box center [1134, 341] width 15 height 15
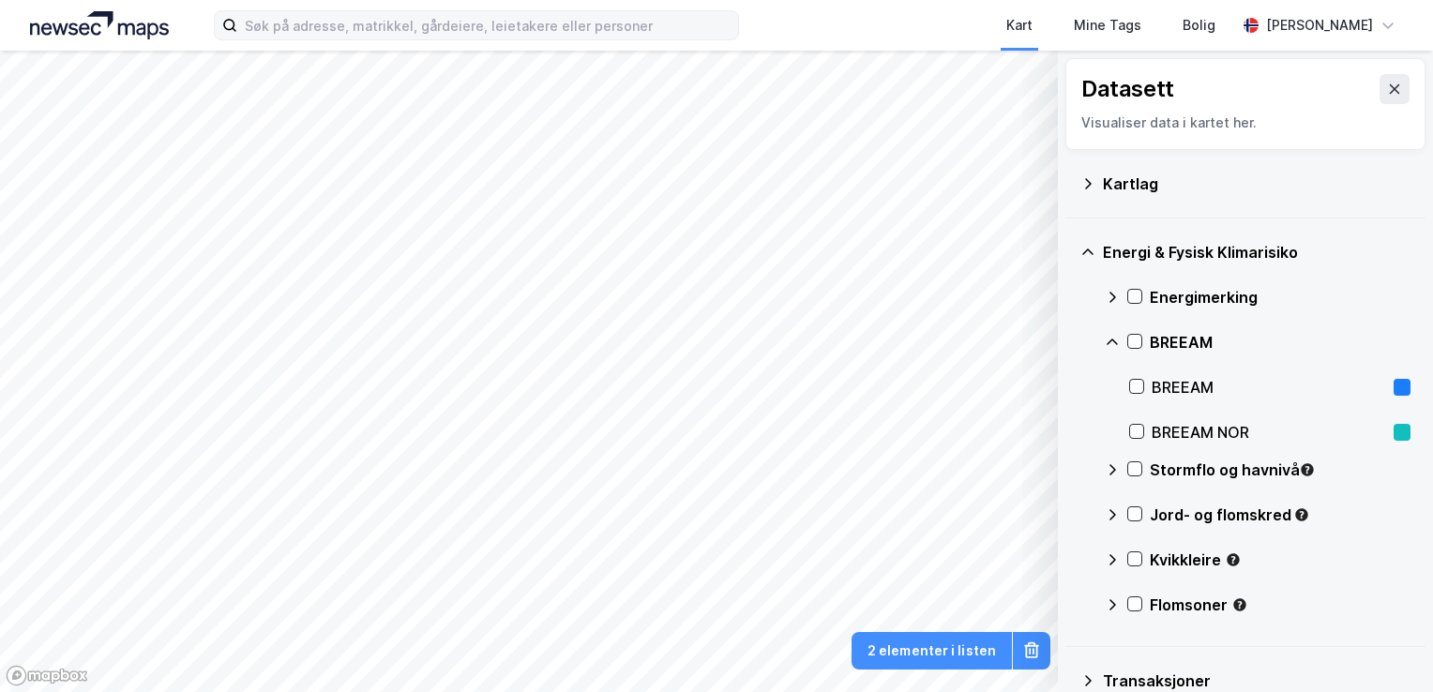
click at [1144, 557] on div "Kvikkleire" at bounding box center [1258, 567] width 306 height 45
click at [1133, 559] on icon at bounding box center [1134, 558] width 13 height 13
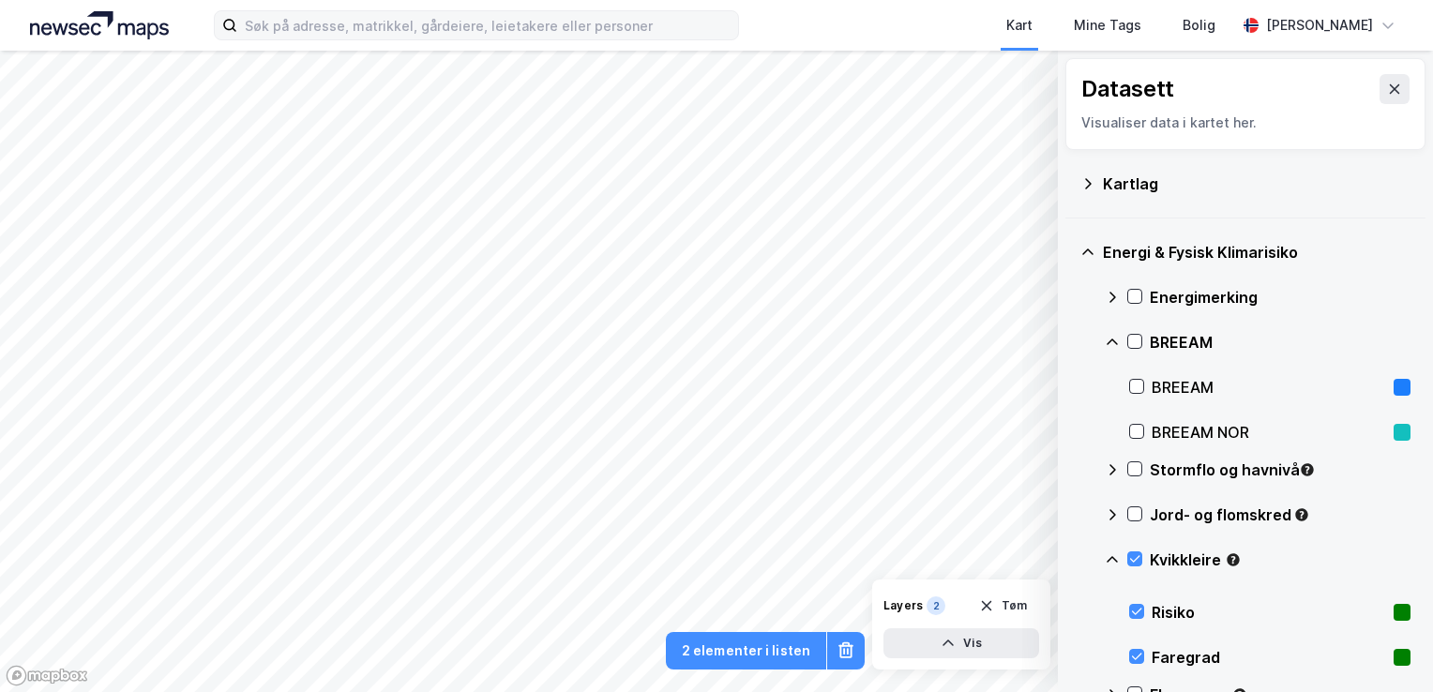
click at [1143, 561] on div "Kvikkleire" at bounding box center [1258, 567] width 306 height 45
click at [1133, 522] on div at bounding box center [1134, 514] width 15 height 16
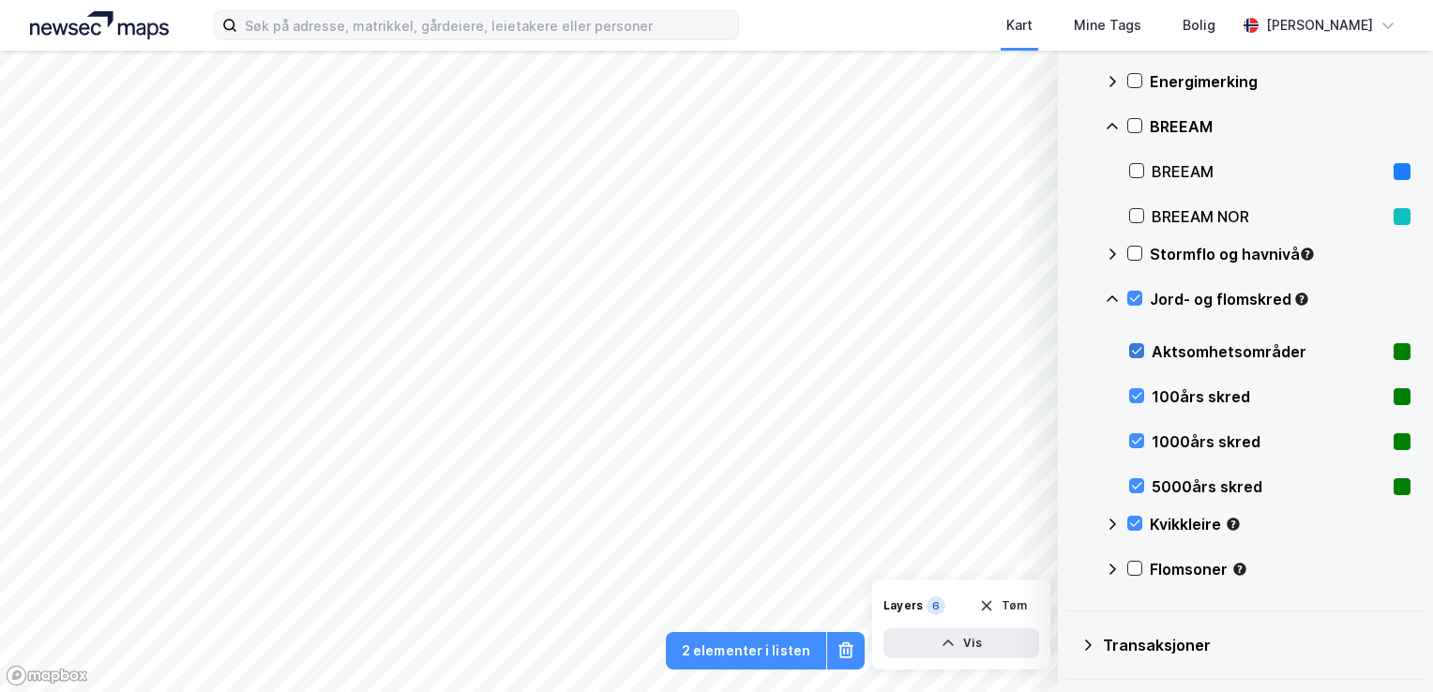
scroll to position [217, 0]
click at [1133, 523] on icon at bounding box center [1135, 523] width 10 height 7
click at [1159, 445] on div "1000års skred" at bounding box center [1269, 441] width 234 height 23
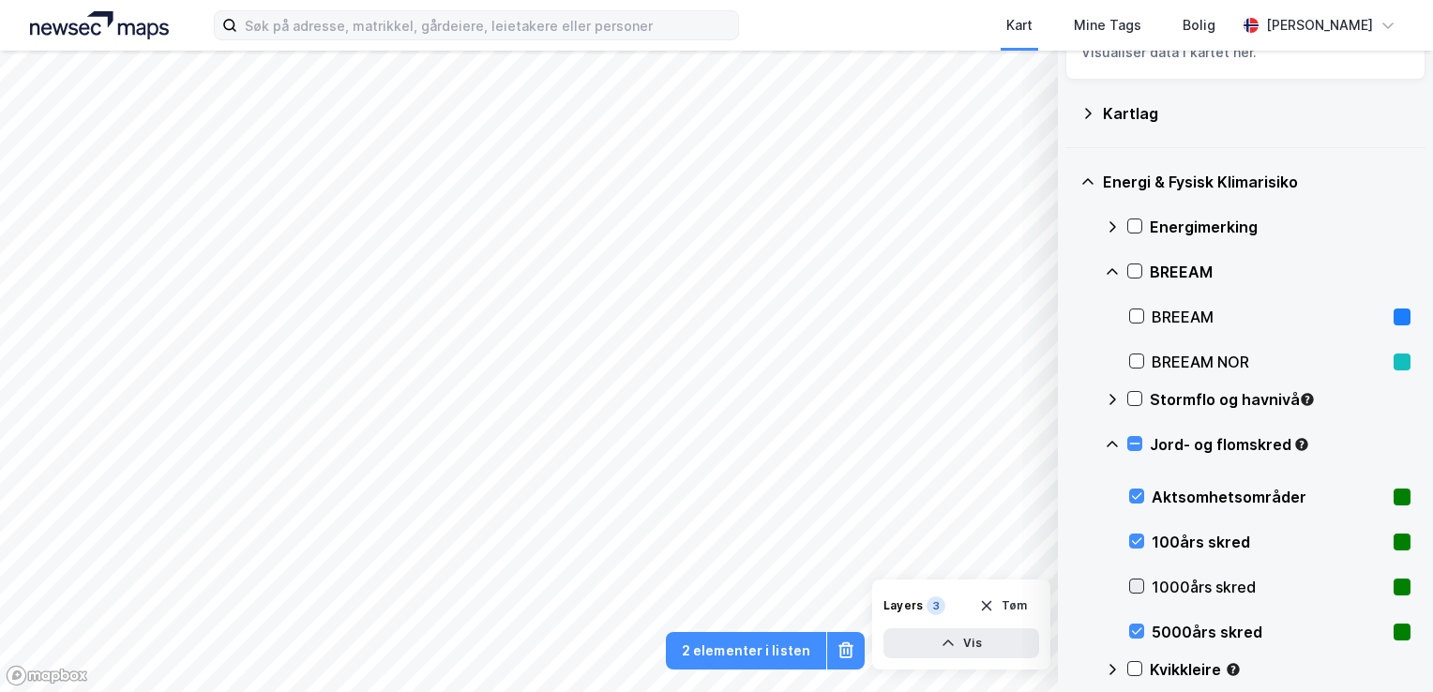
click at [1137, 587] on icon at bounding box center [1137, 586] width 10 height 7
click at [1133, 445] on icon at bounding box center [1135, 444] width 10 height 7
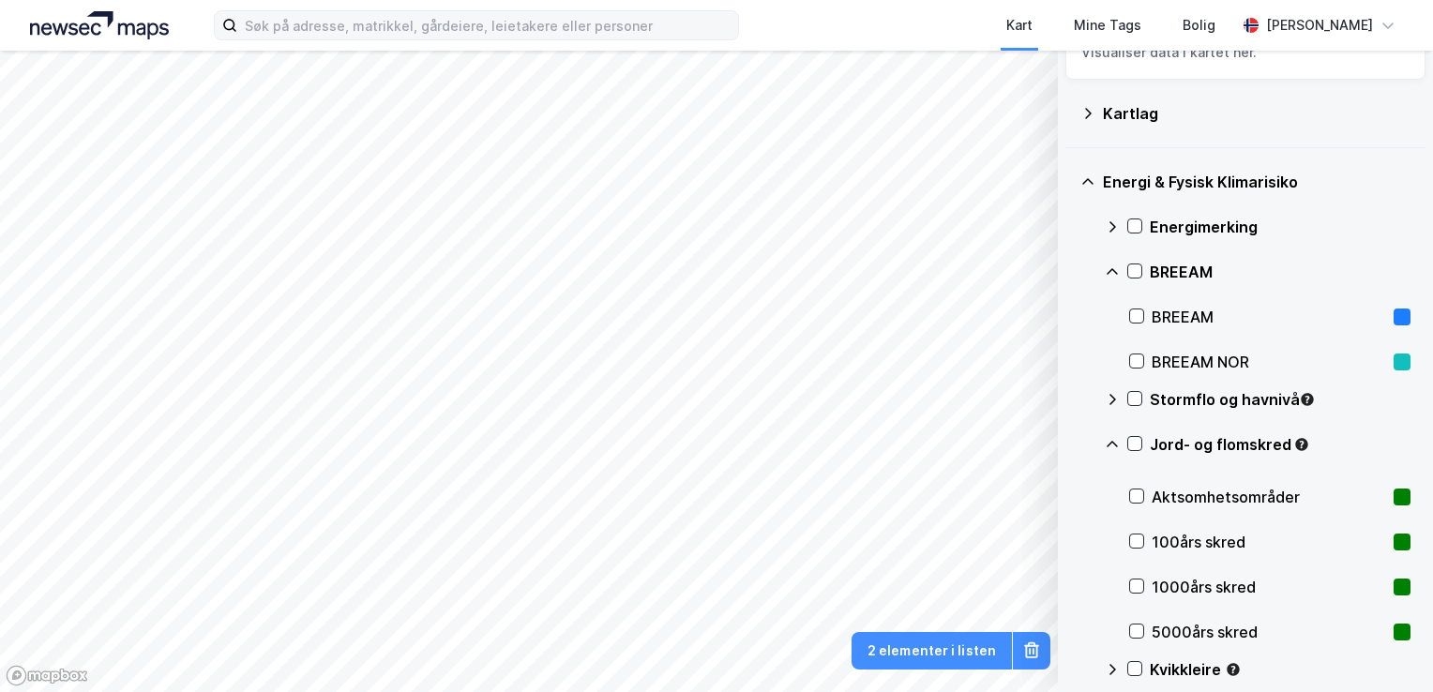
click at [1115, 446] on icon at bounding box center [1112, 444] width 15 height 15
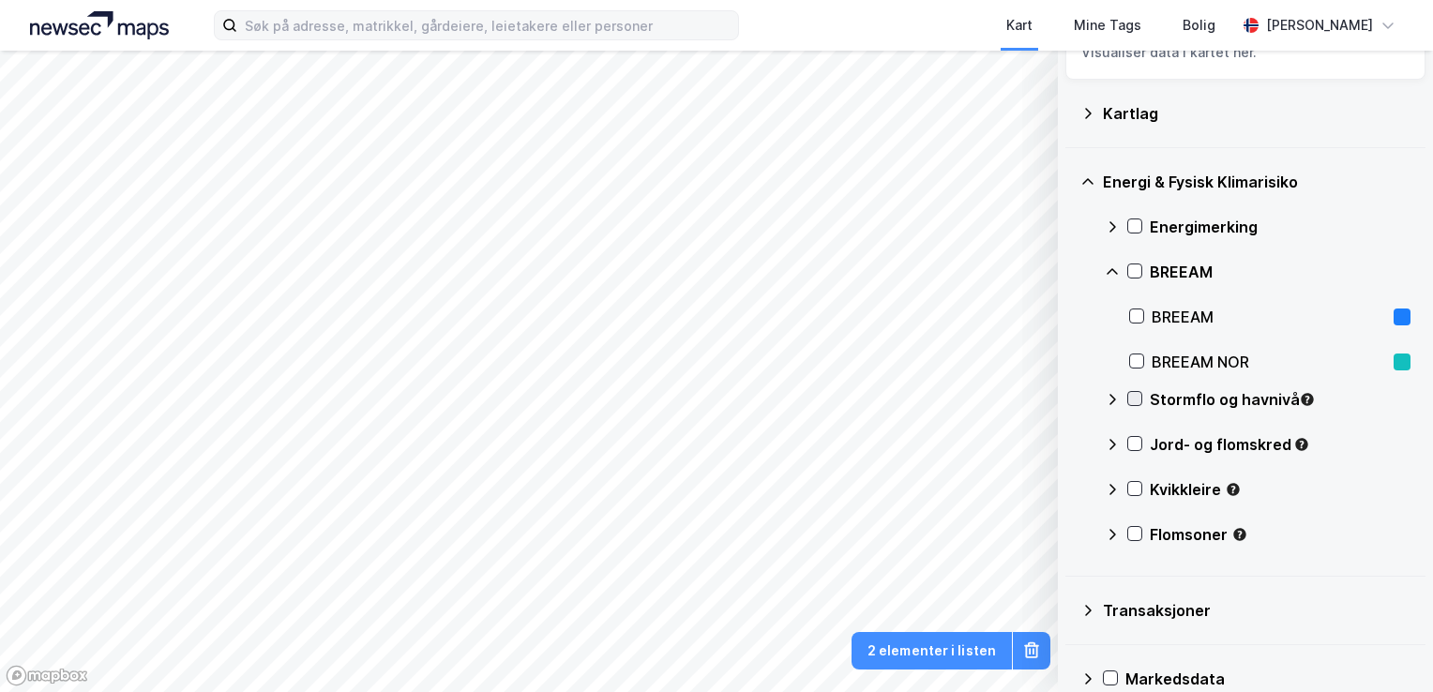
click at [1132, 396] on icon at bounding box center [1134, 398] width 13 height 13
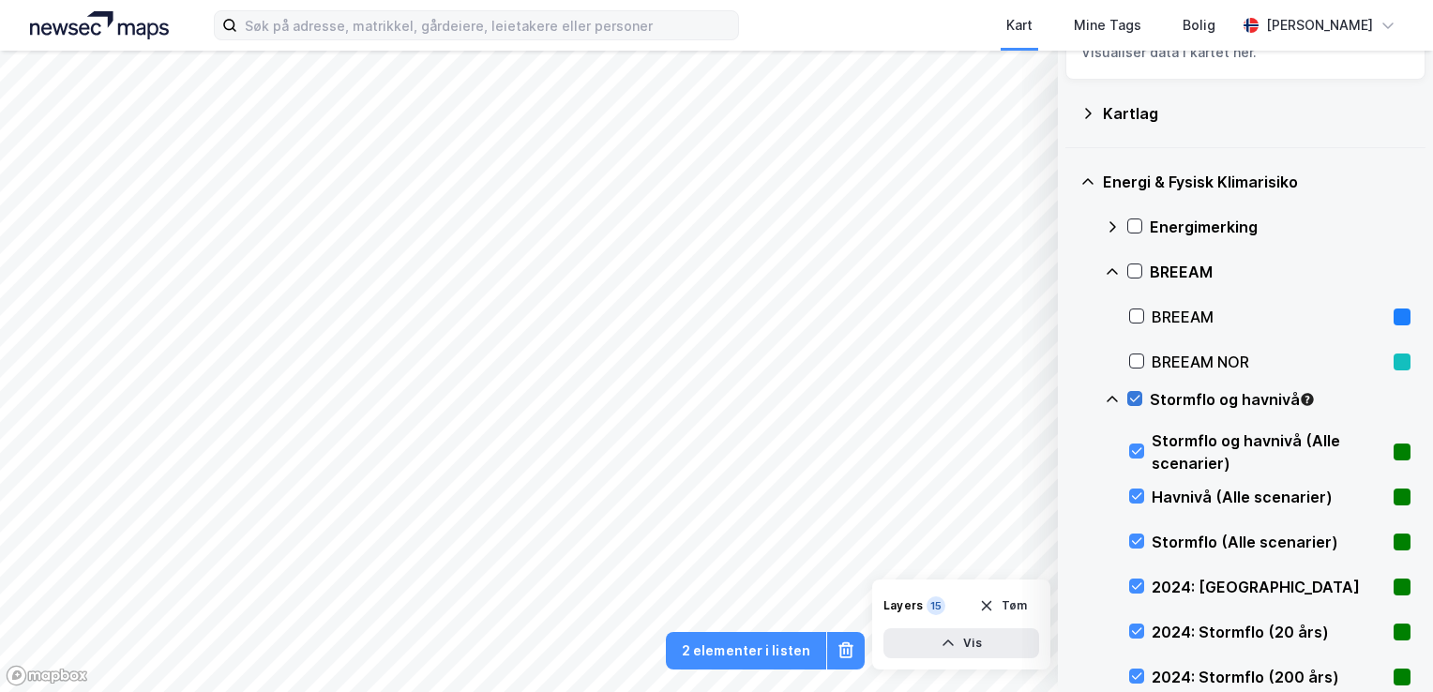
click at [1132, 396] on icon at bounding box center [1134, 398] width 13 height 13
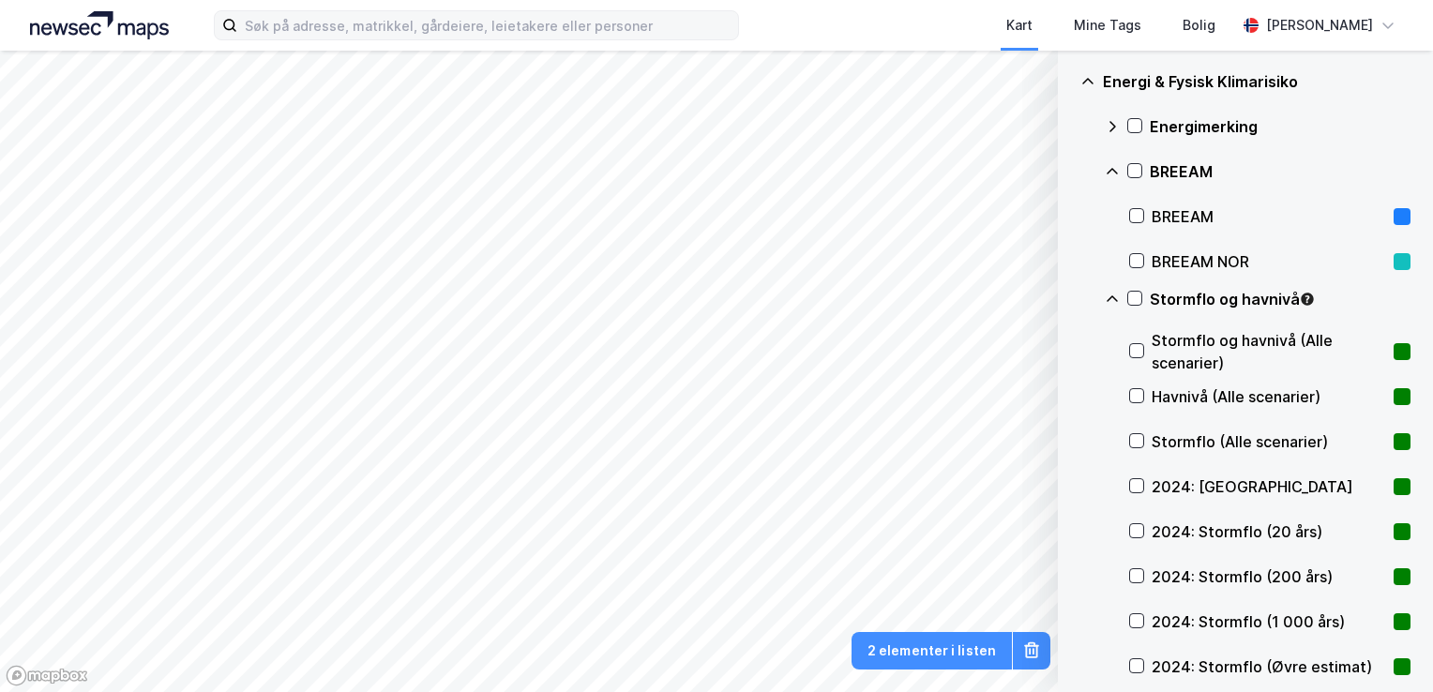
scroll to position [0, 0]
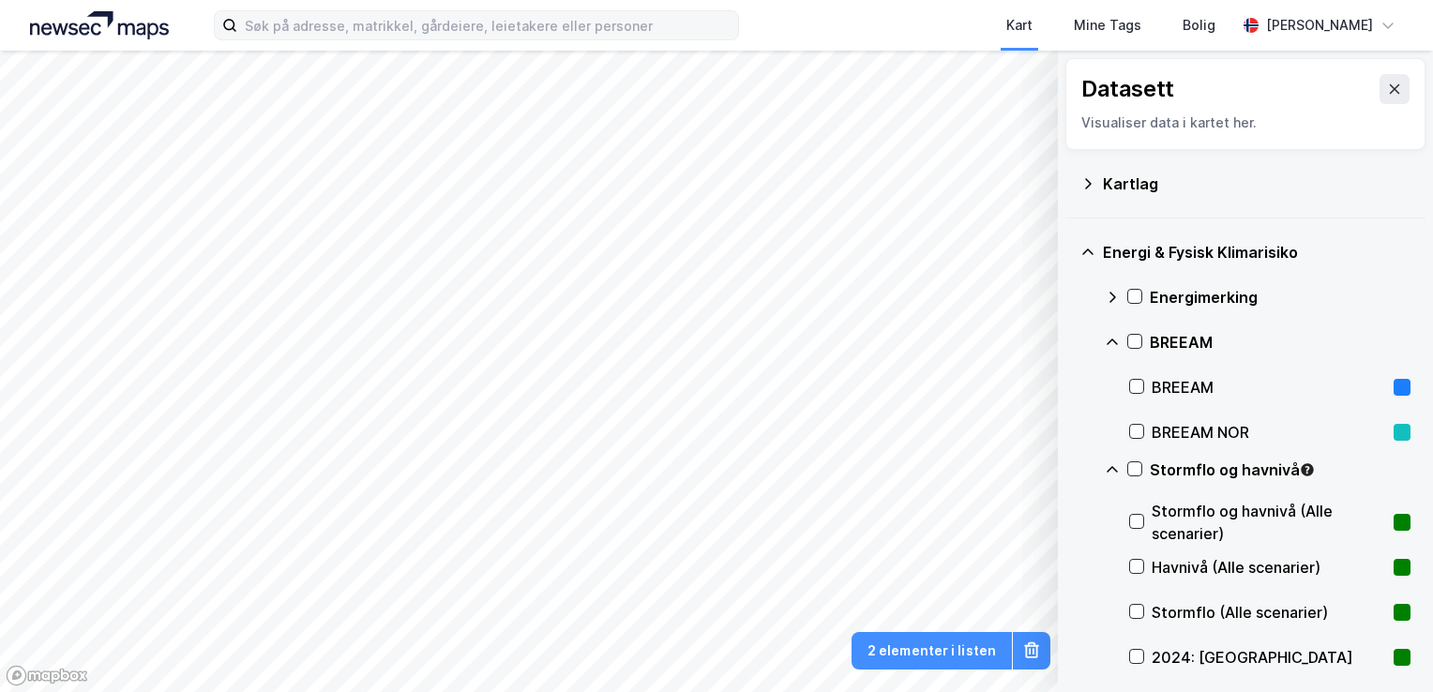
click at [1114, 470] on icon at bounding box center [1112, 469] width 15 height 15
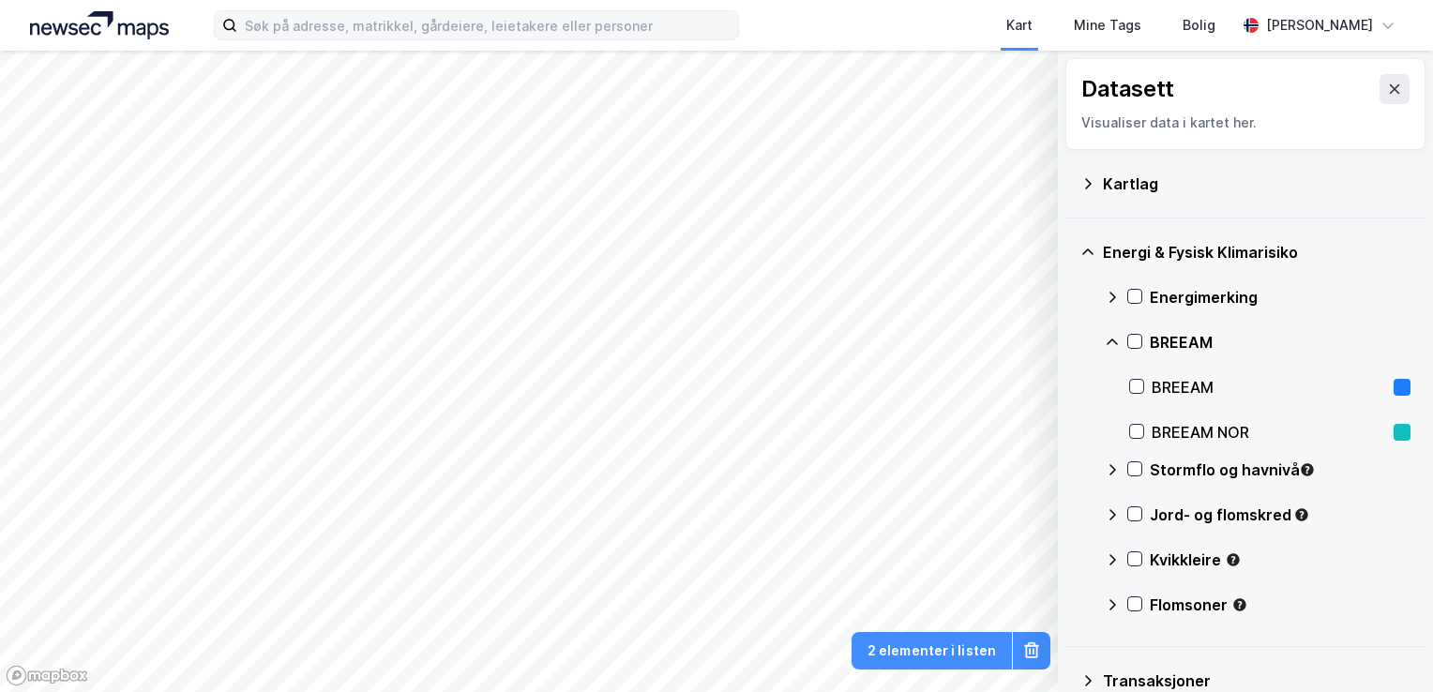
click at [1106, 339] on icon at bounding box center [1112, 342] width 15 height 15
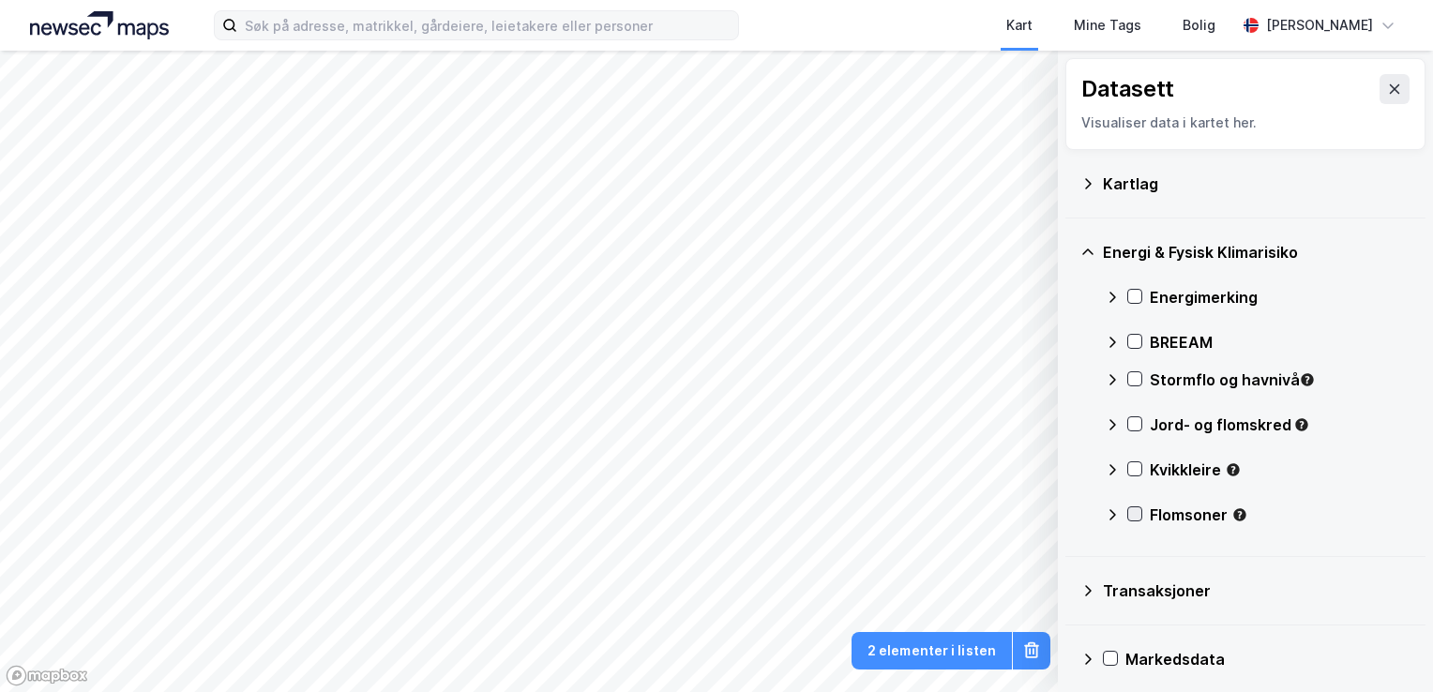
click at [1133, 515] on icon at bounding box center [1135, 514] width 10 height 7
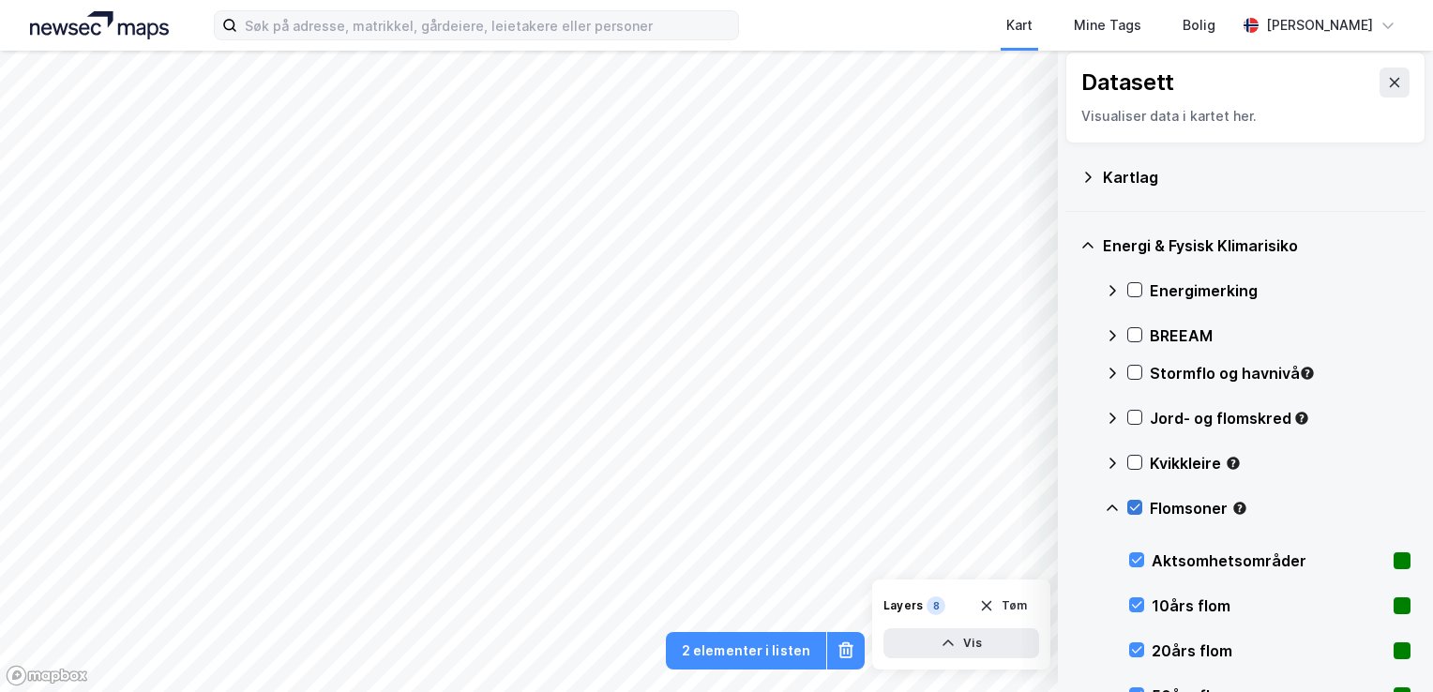
scroll to position [6, 0]
click at [1133, 515] on div at bounding box center [1134, 508] width 15 height 15
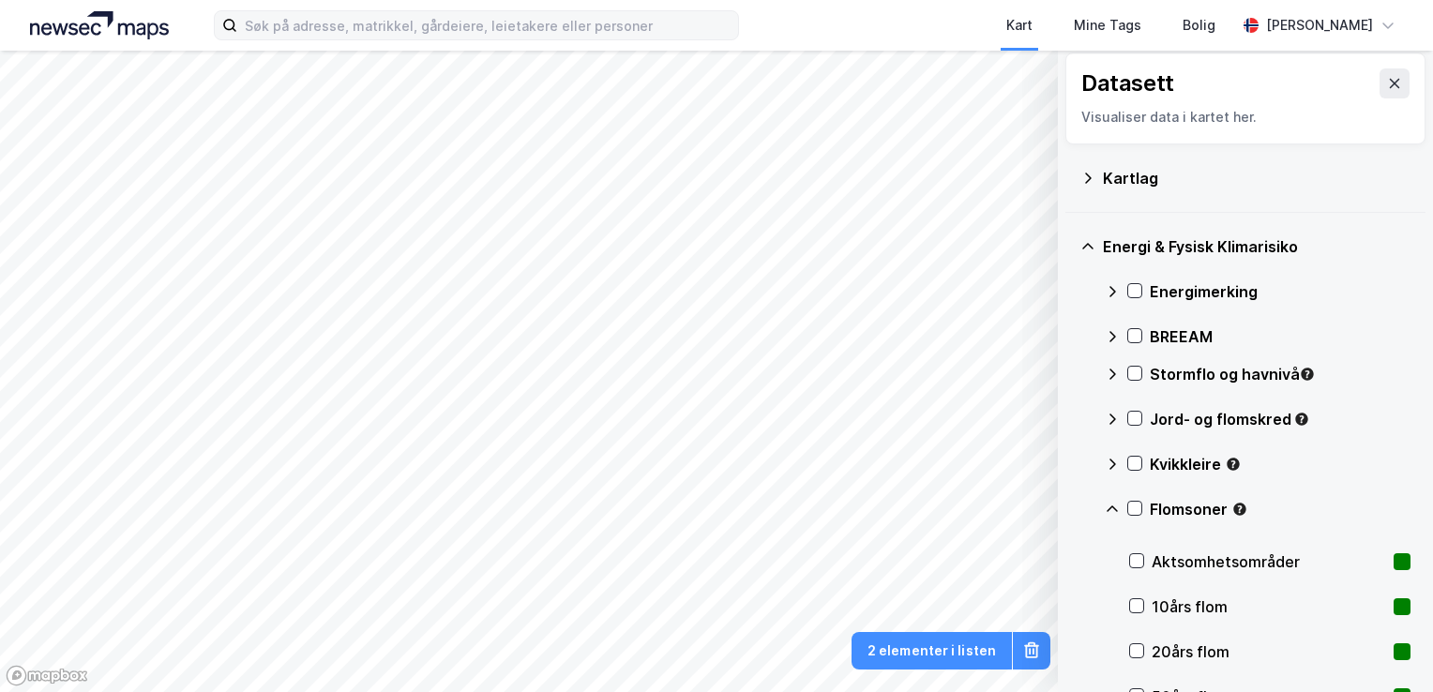
click at [1121, 508] on div "Flomsoner" at bounding box center [1258, 516] width 306 height 45
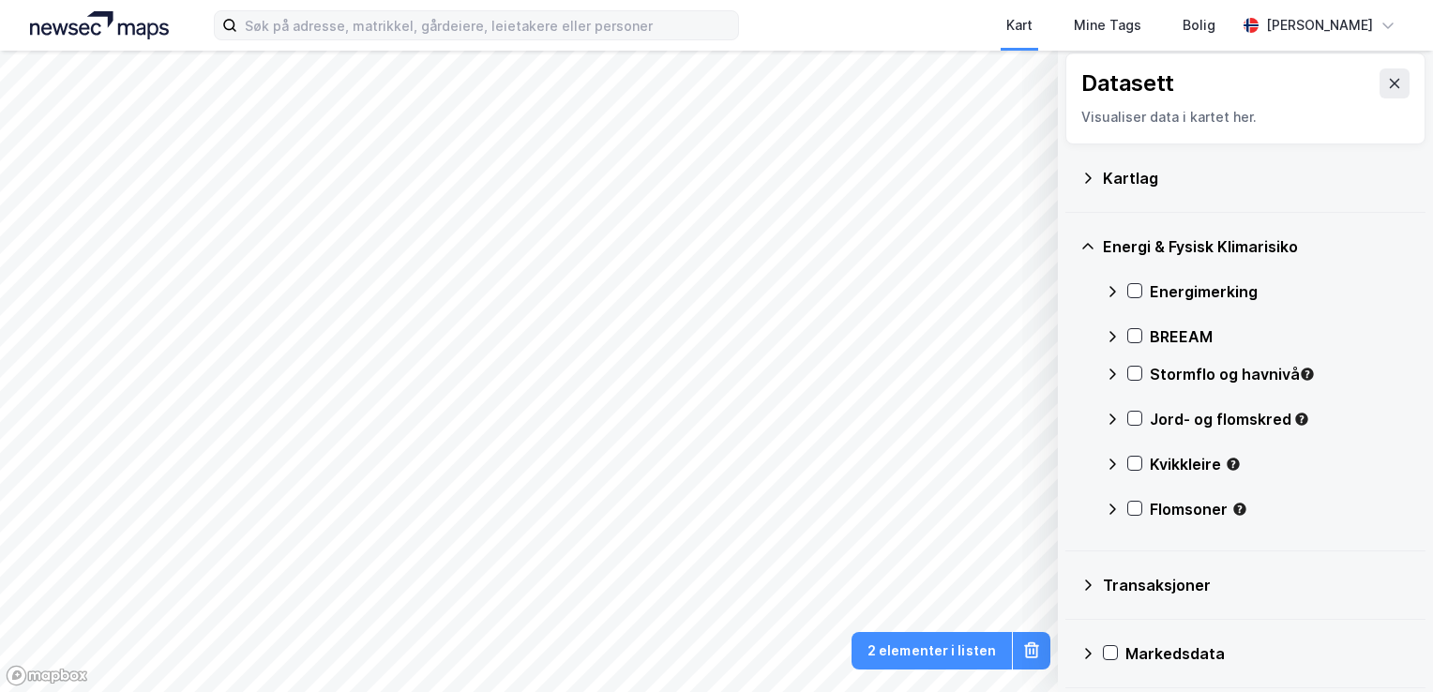
drag, startPoint x: 1137, startPoint y: 286, endPoint x: 1141, endPoint y: 298, distance: 12.8
click at [1141, 298] on div at bounding box center [1134, 291] width 15 height 16
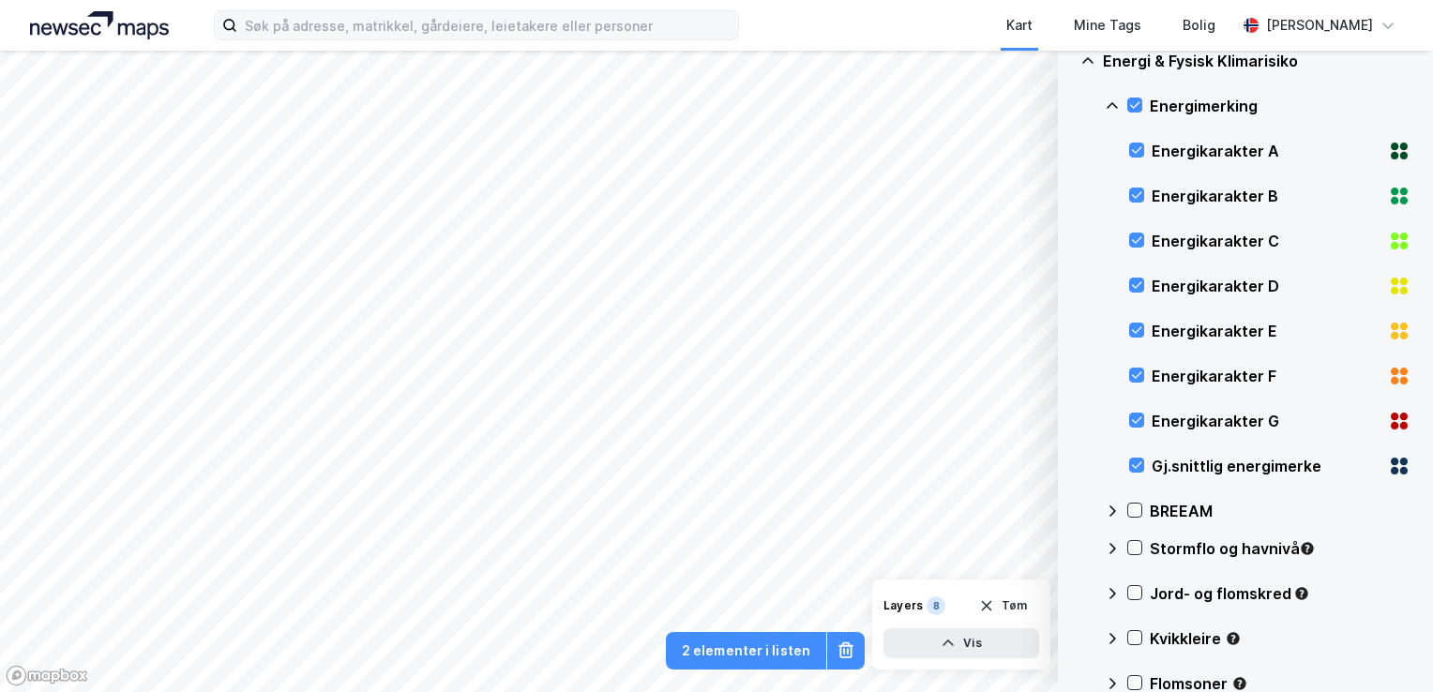
scroll to position [174, 0]
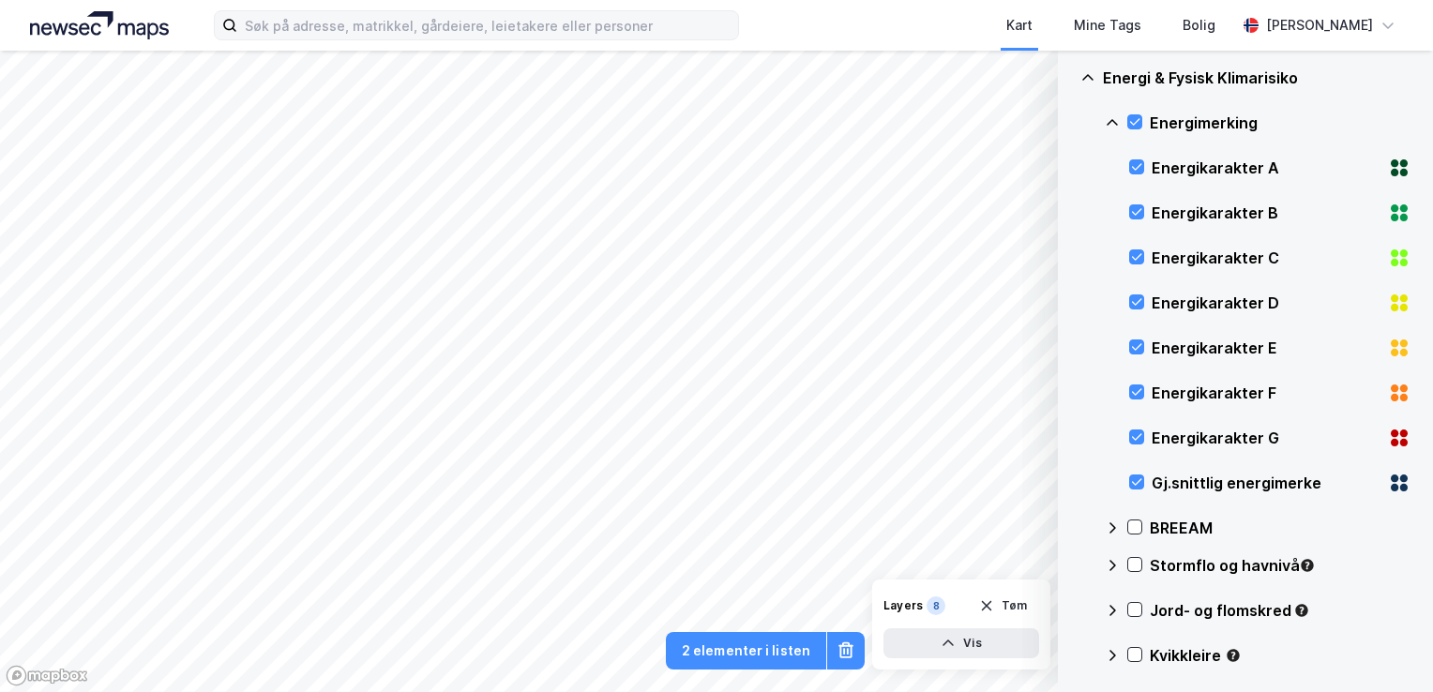
click at [1199, 485] on div "Gj.snittlig energimerke" at bounding box center [1266, 483] width 229 height 23
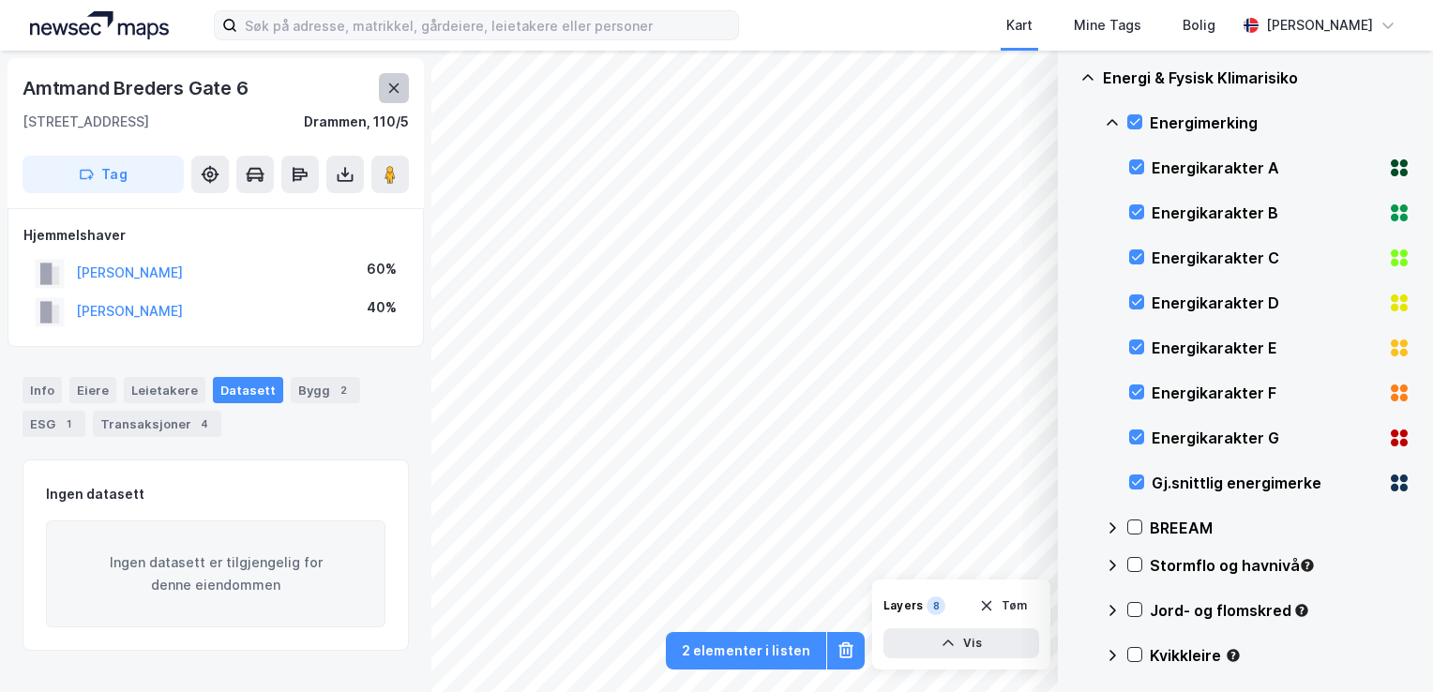
click at [398, 98] on button at bounding box center [394, 88] width 30 height 30
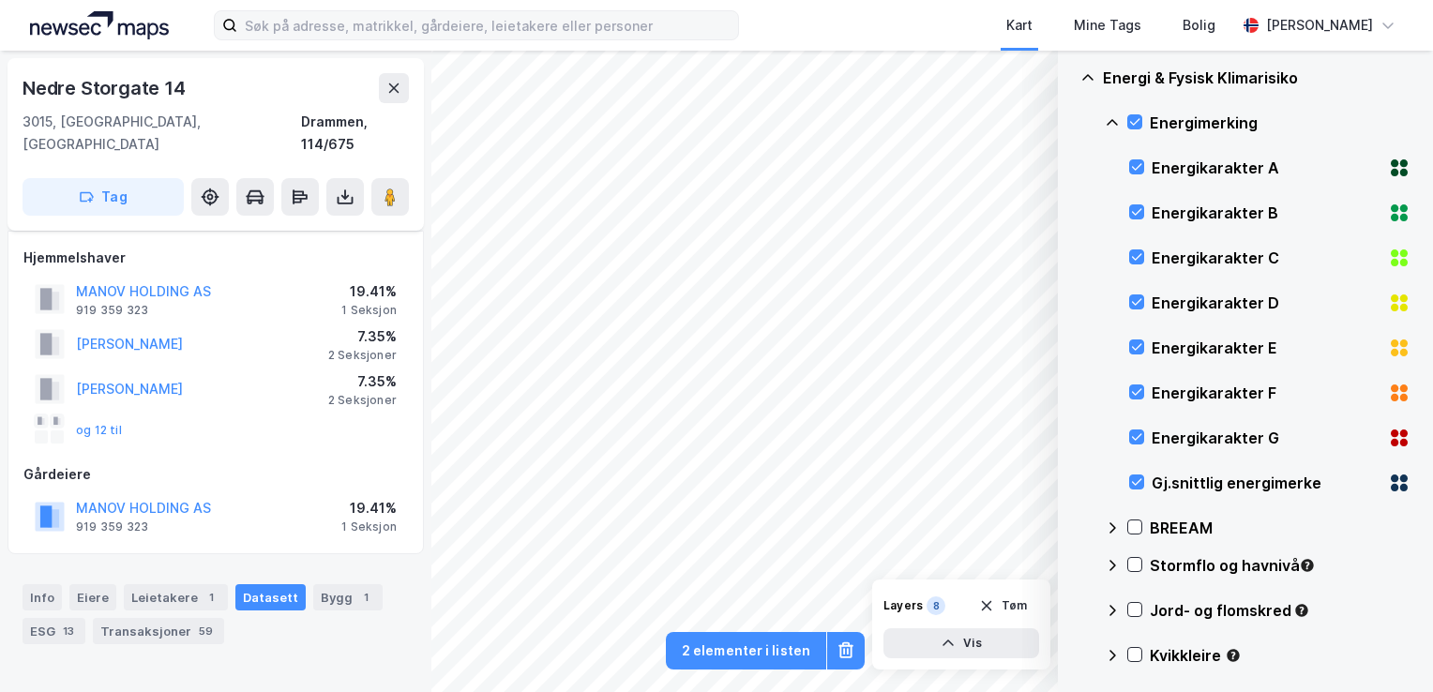
scroll to position [8, 0]
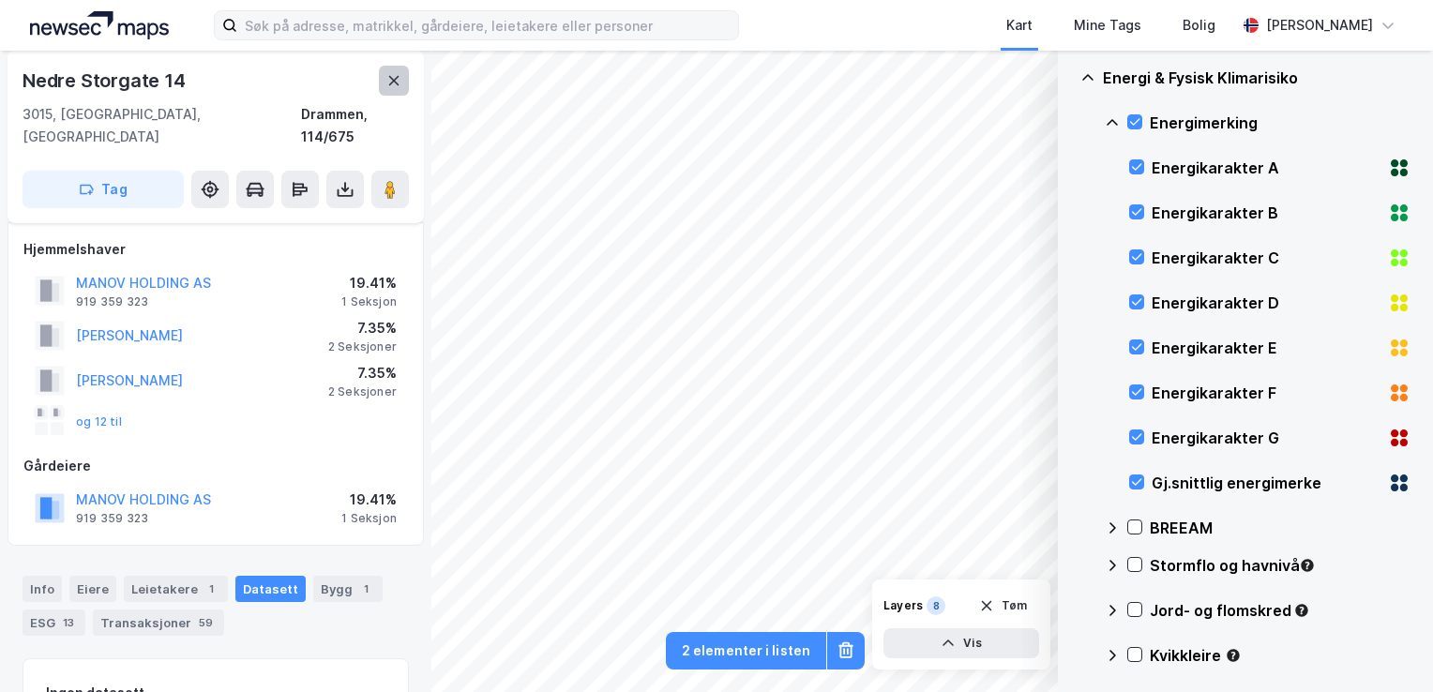
click at [383, 81] on button at bounding box center [394, 81] width 30 height 30
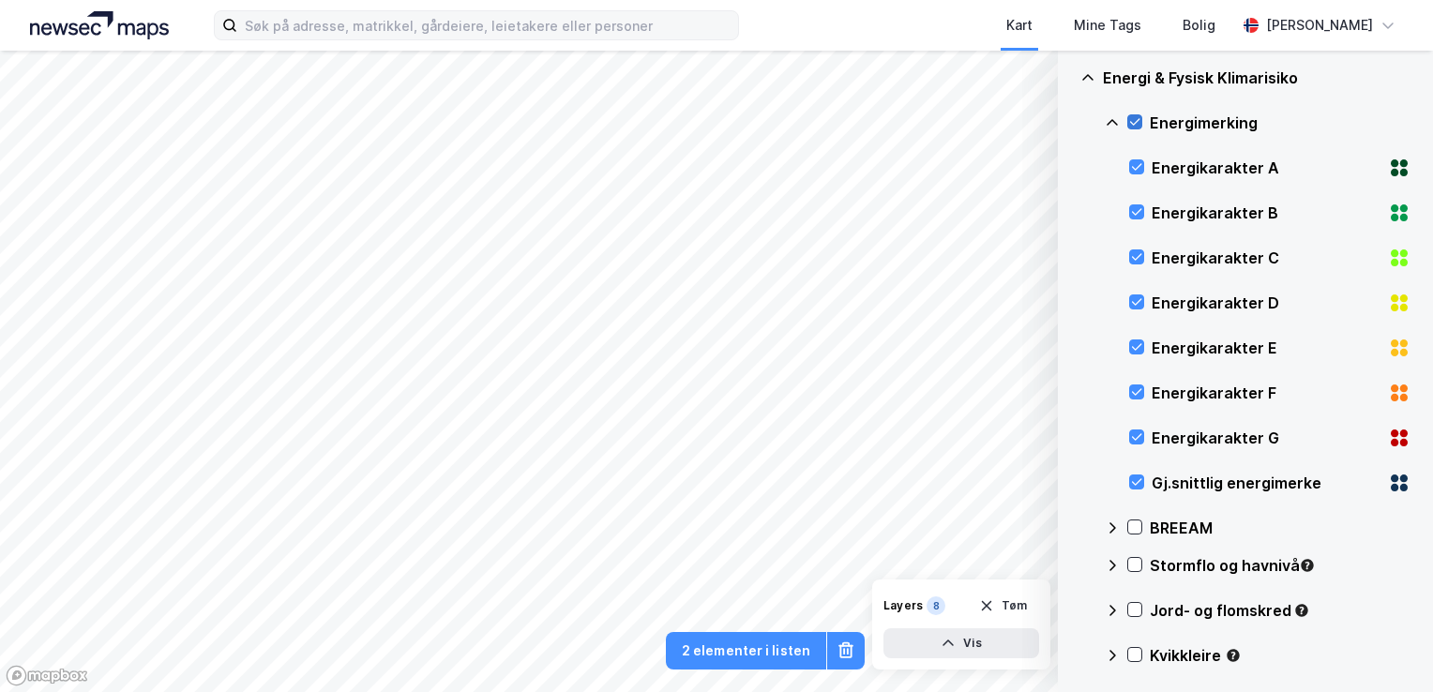
click at [1141, 116] on icon at bounding box center [1134, 121] width 13 height 13
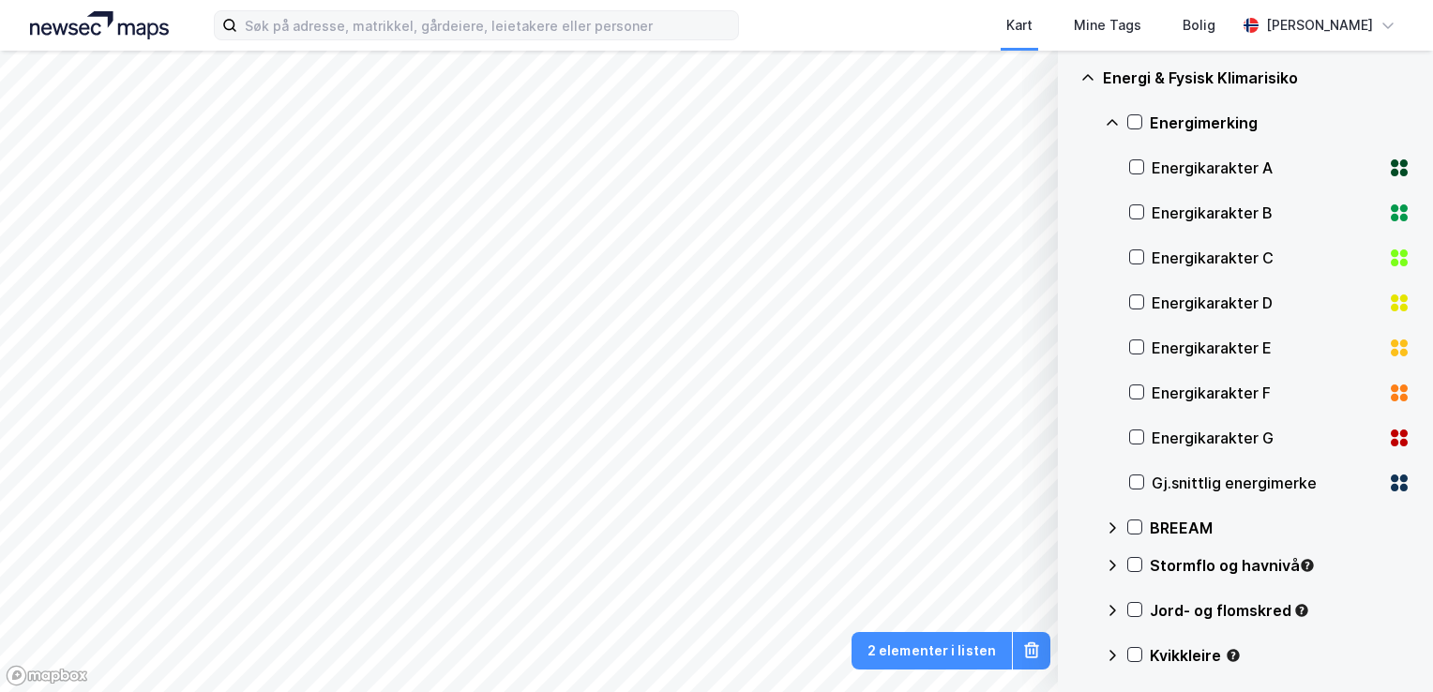
click at [1116, 129] on icon at bounding box center [1112, 122] width 15 height 15
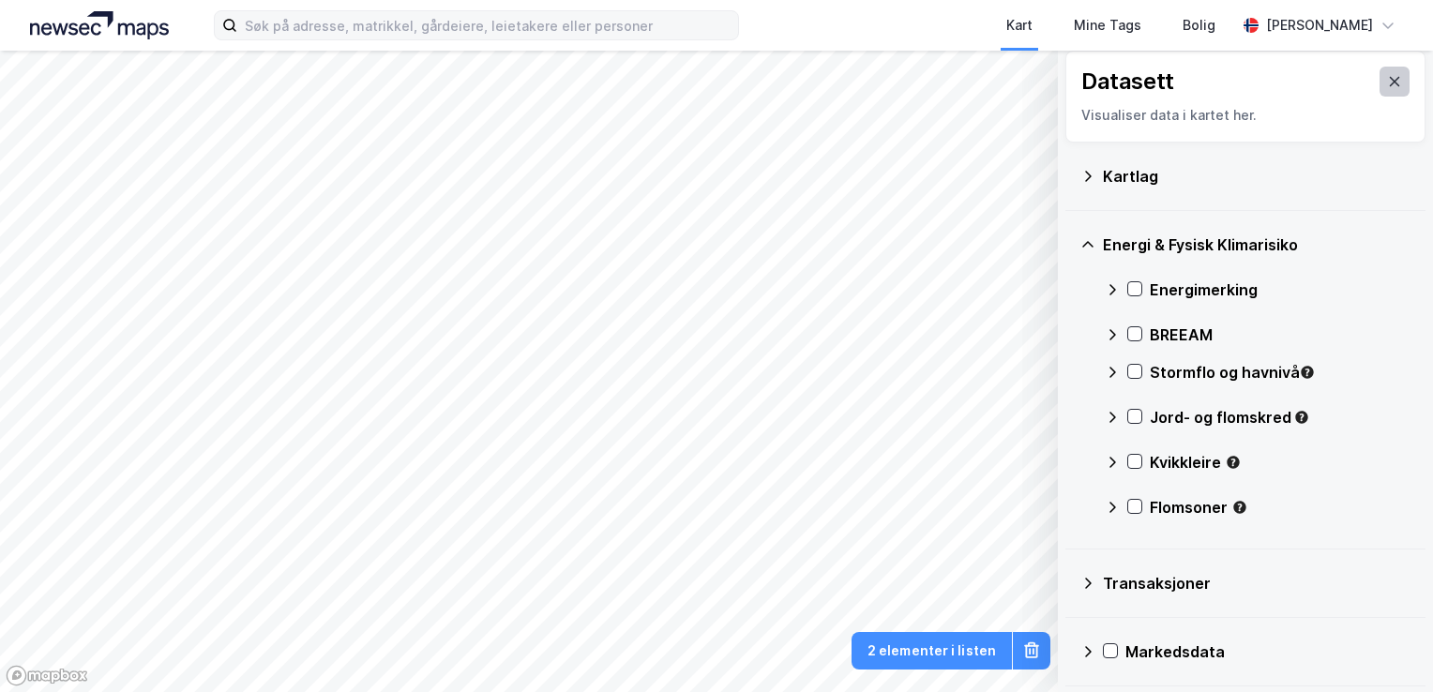
click at [1380, 92] on button at bounding box center [1395, 82] width 30 height 30
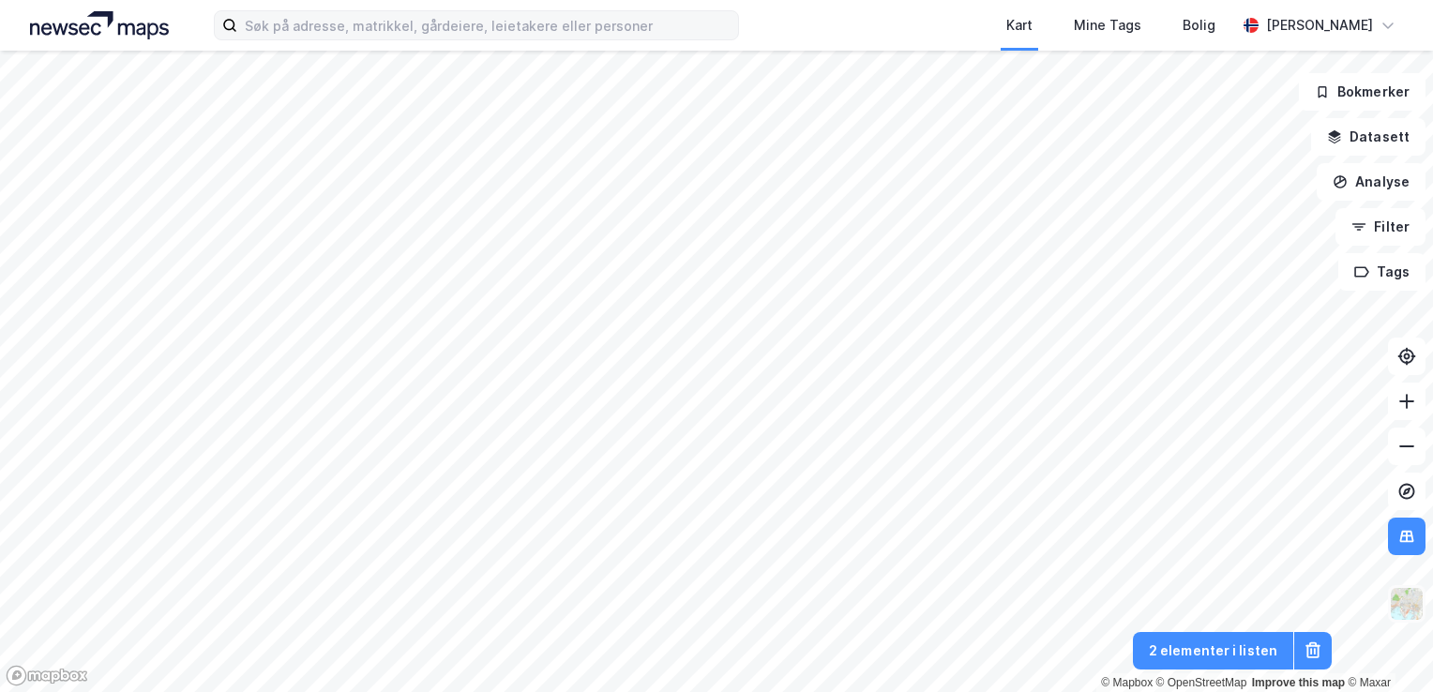
click at [1399, 592] on img at bounding box center [1407, 604] width 36 height 36
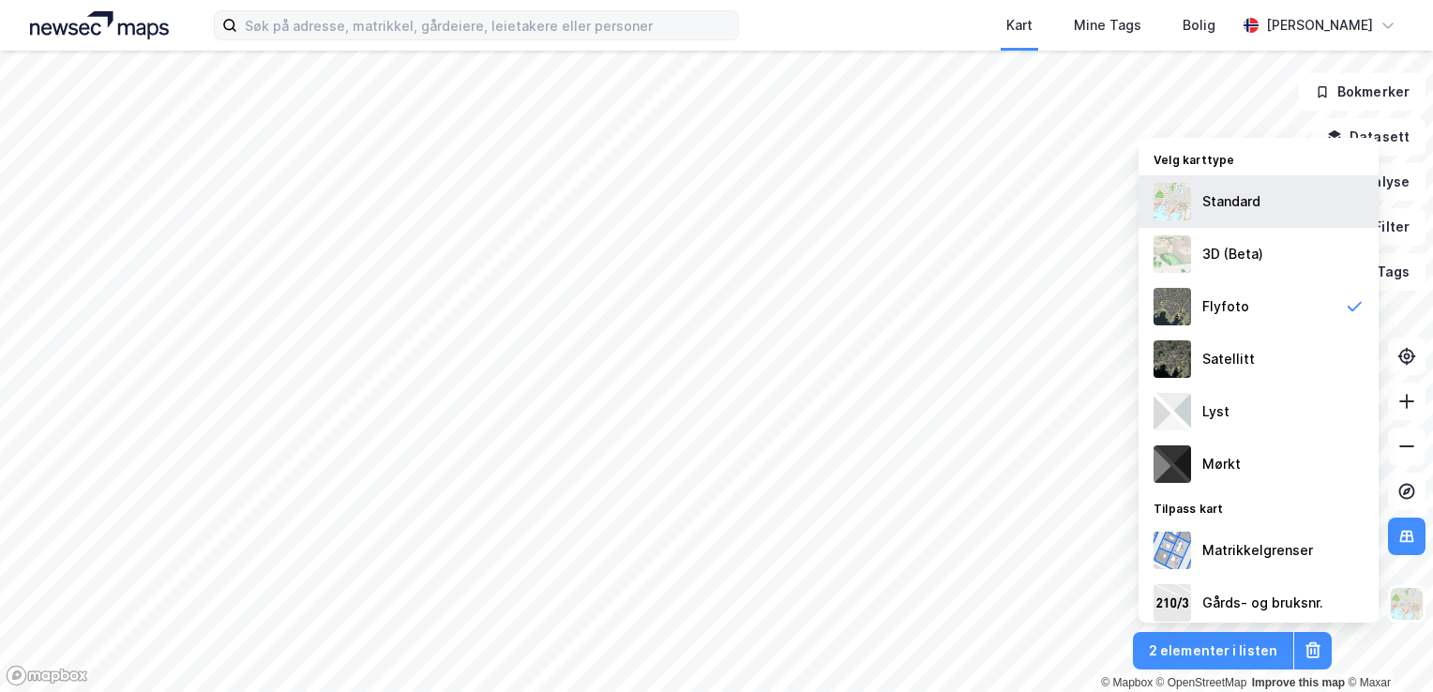
click at [1313, 226] on div "Standard" at bounding box center [1259, 201] width 240 height 53
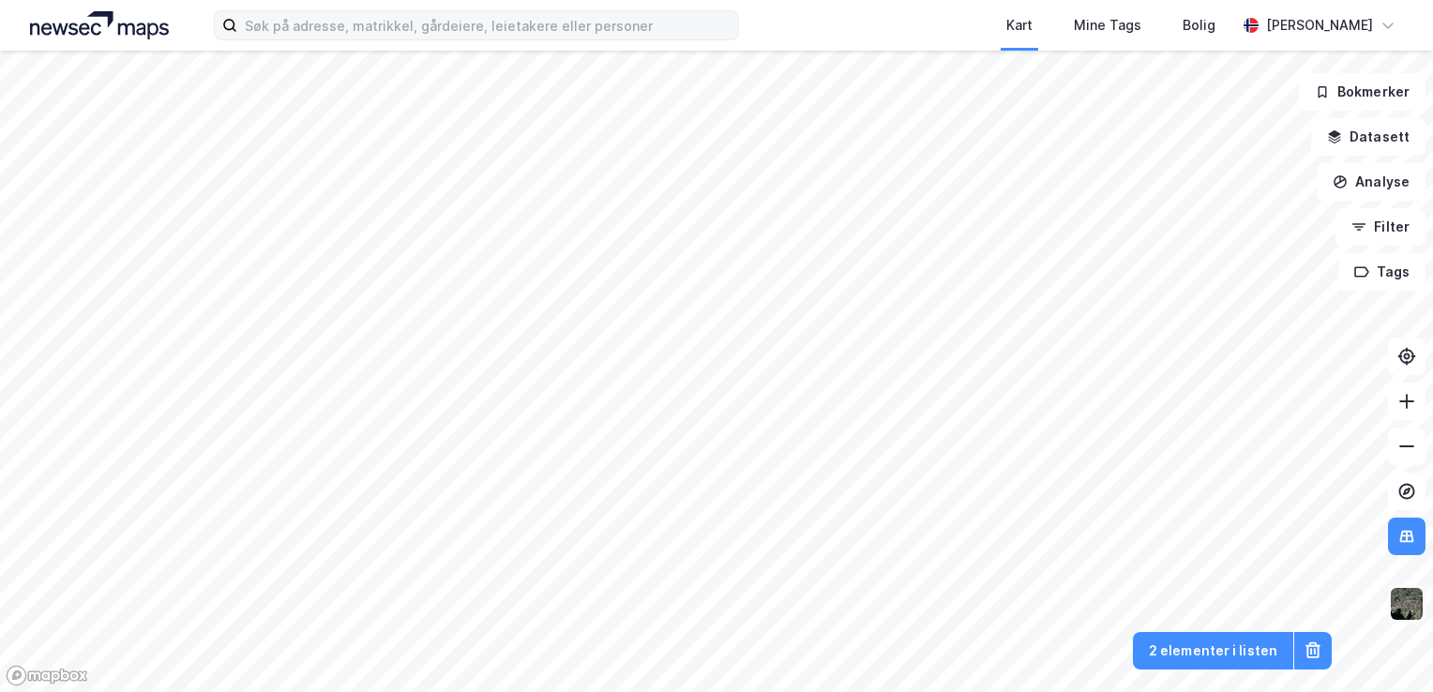
click at [1409, 595] on img at bounding box center [1407, 604] width 36 height 36
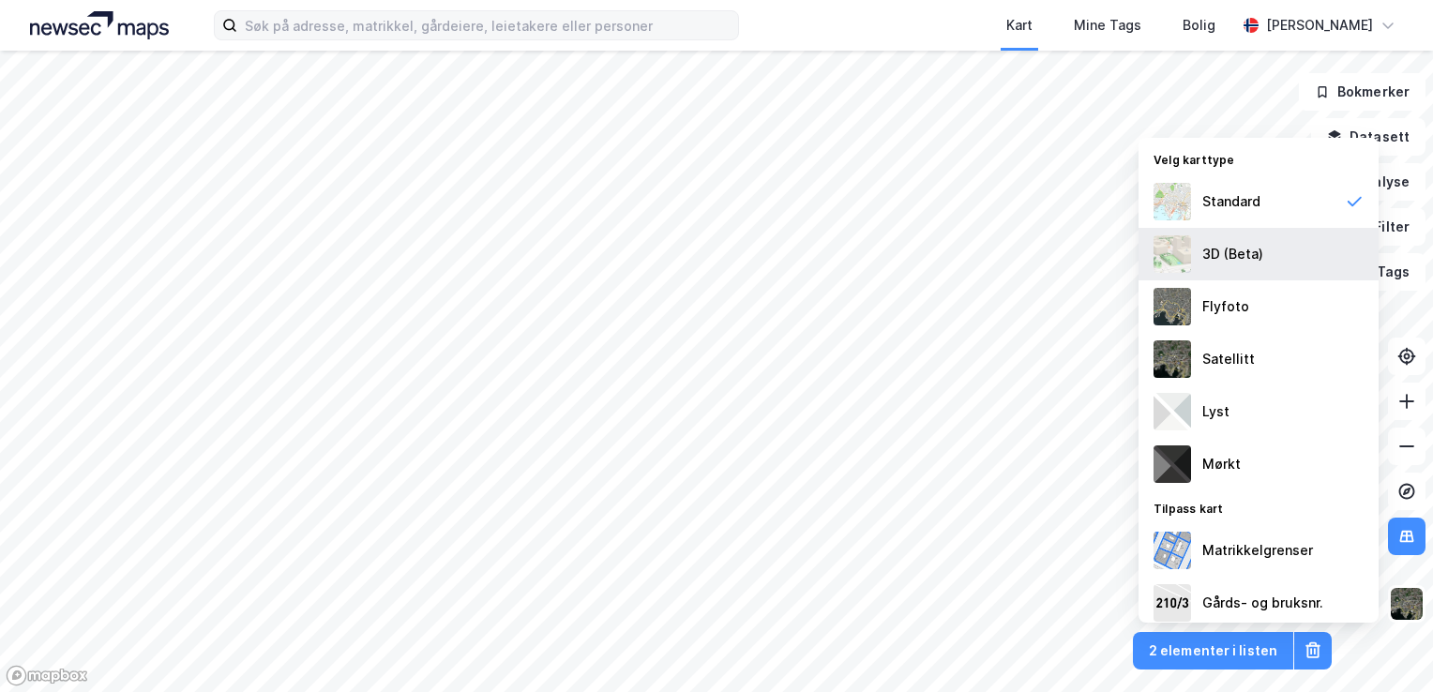
click at [1288, 252] on div "3D (Beta)" at bounding box center [1259, 254] width 240 height 53
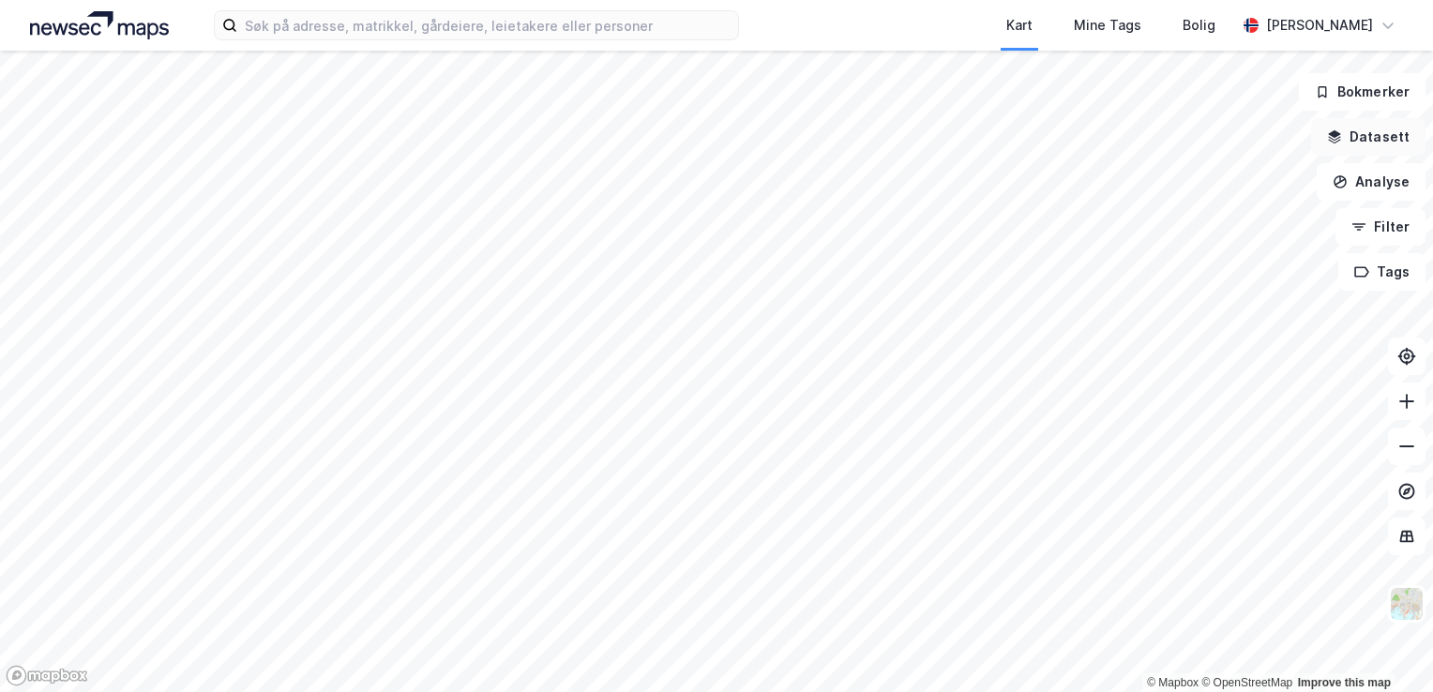
click at [1388, 141] on button "Datasett" at bounding box center [1368, 137] width 114 height 38
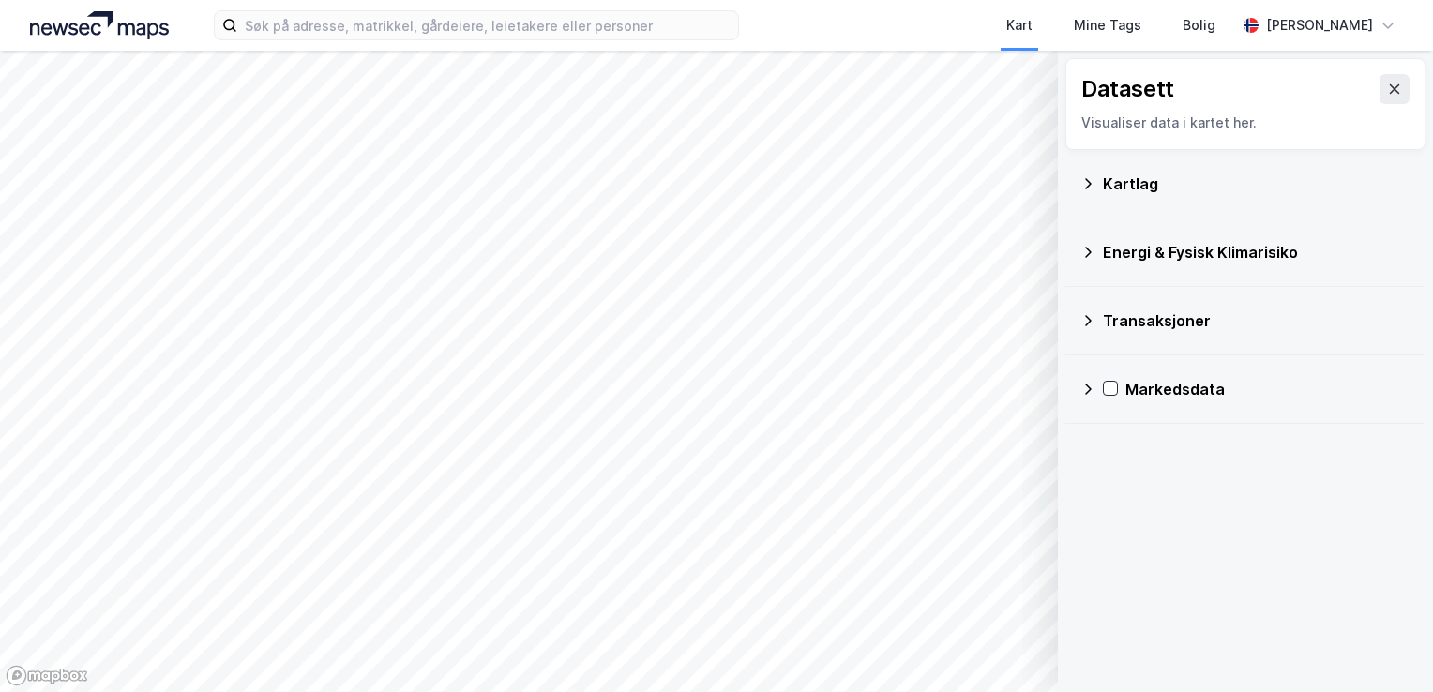
click at [1085, 197] on div "Kartlag" at bounding box center [1246, 183] width 330 height 45
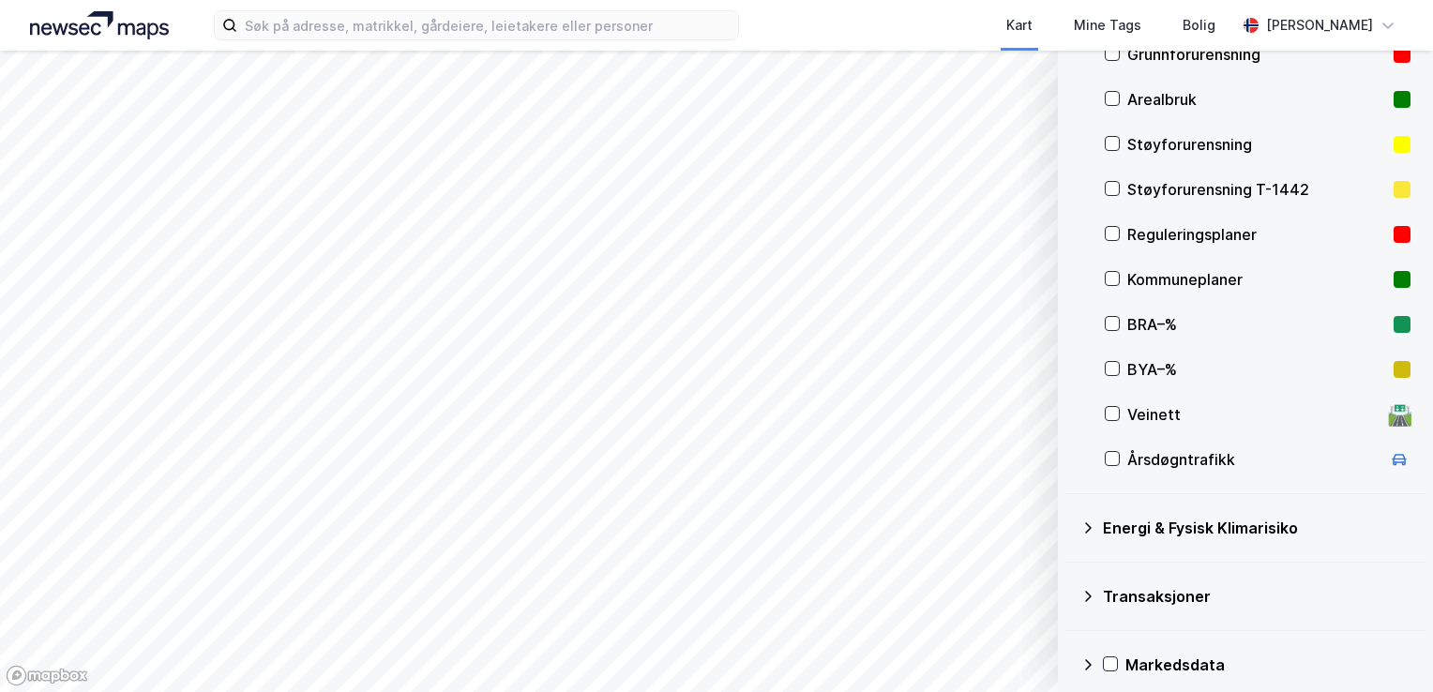
scroll to position [278, 0]
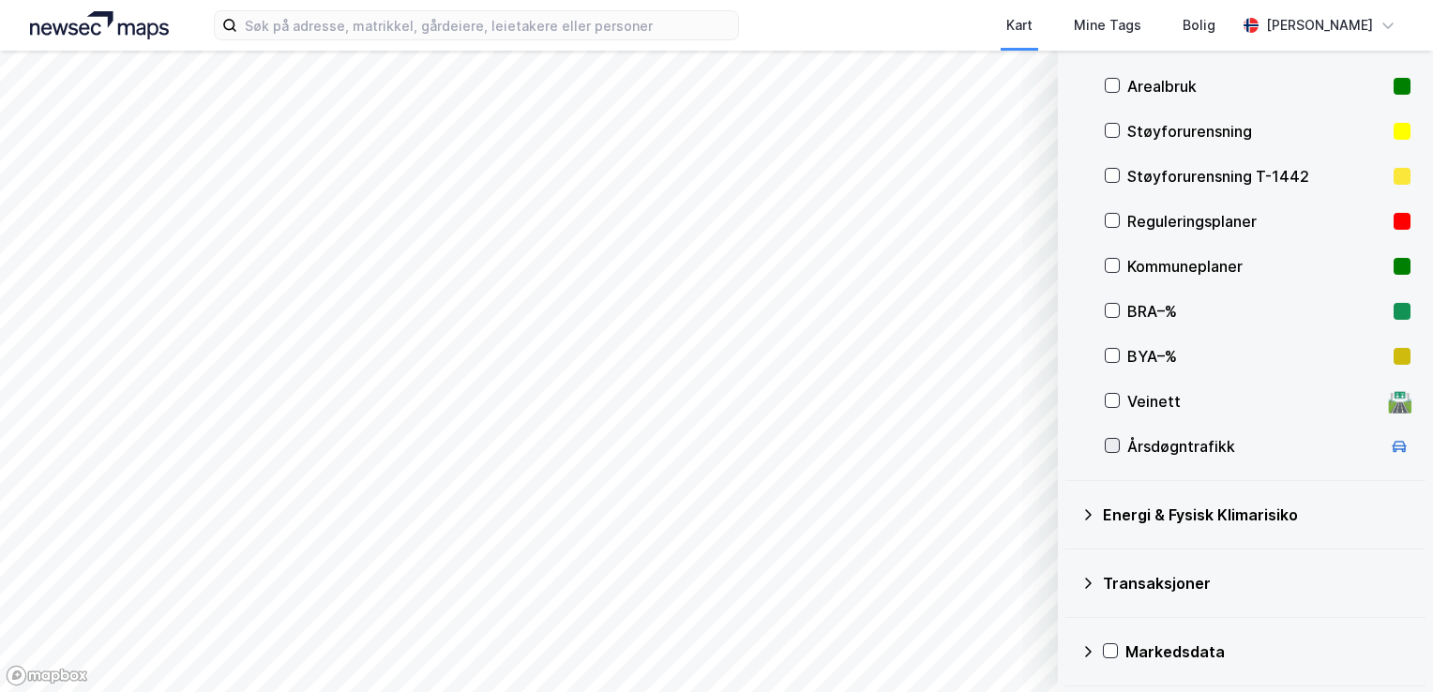
click at [1111, 448] on icon at bounding box center [1112, 445] width 13 height 13
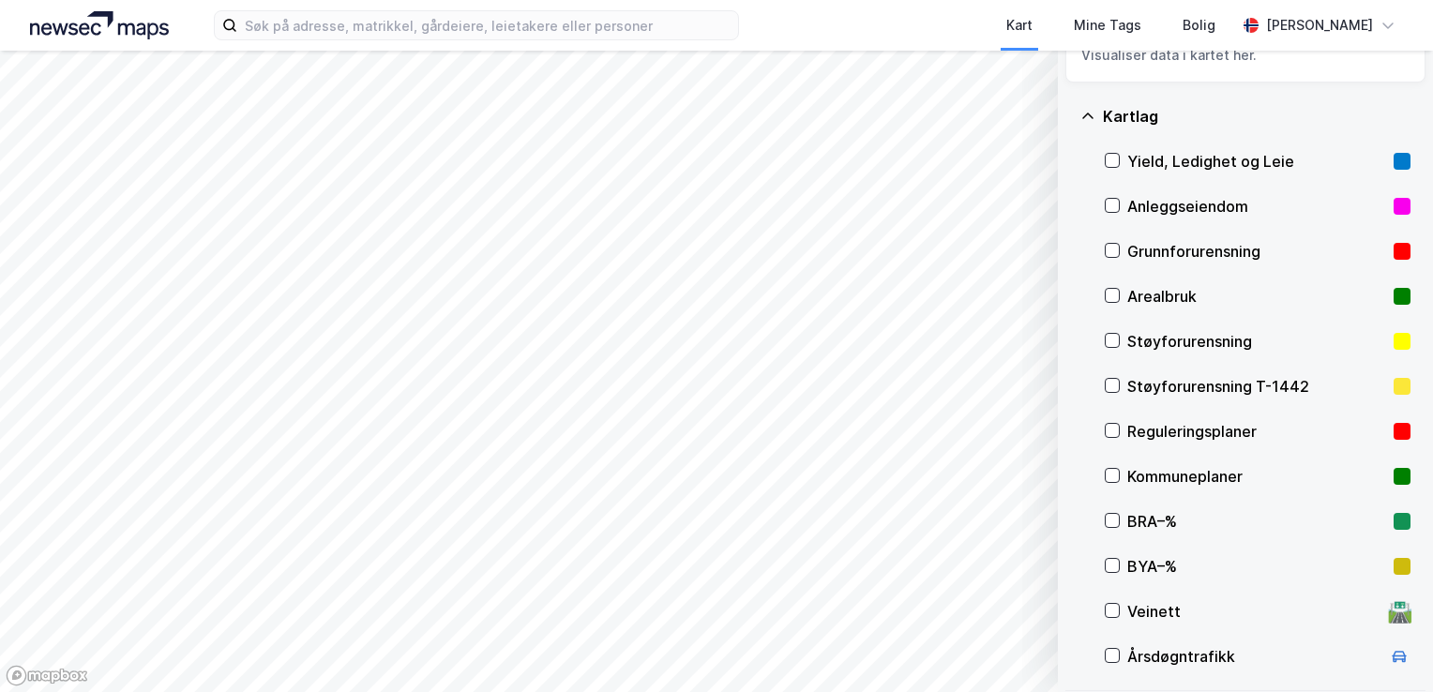
scroll to position [0, 0]
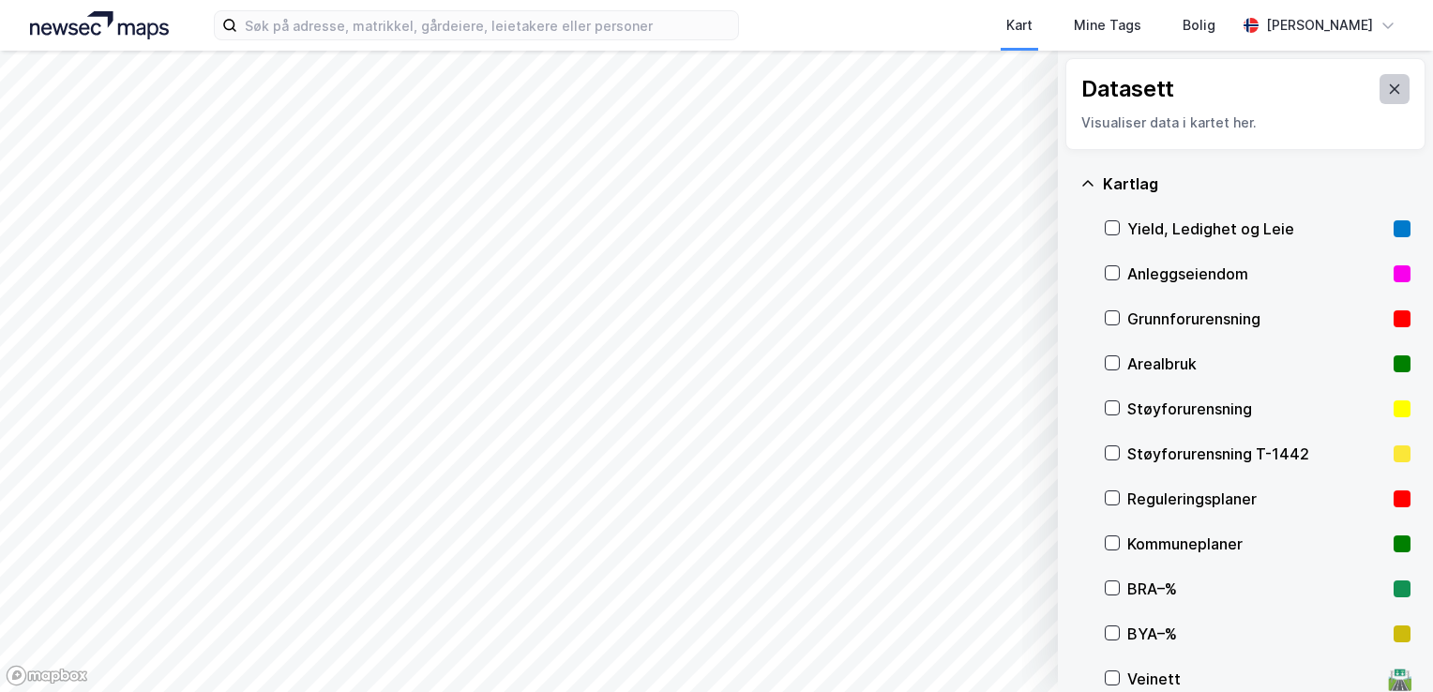
click at [1387, 90] on icon at bounding box center [1394, 89] width 15 height 15
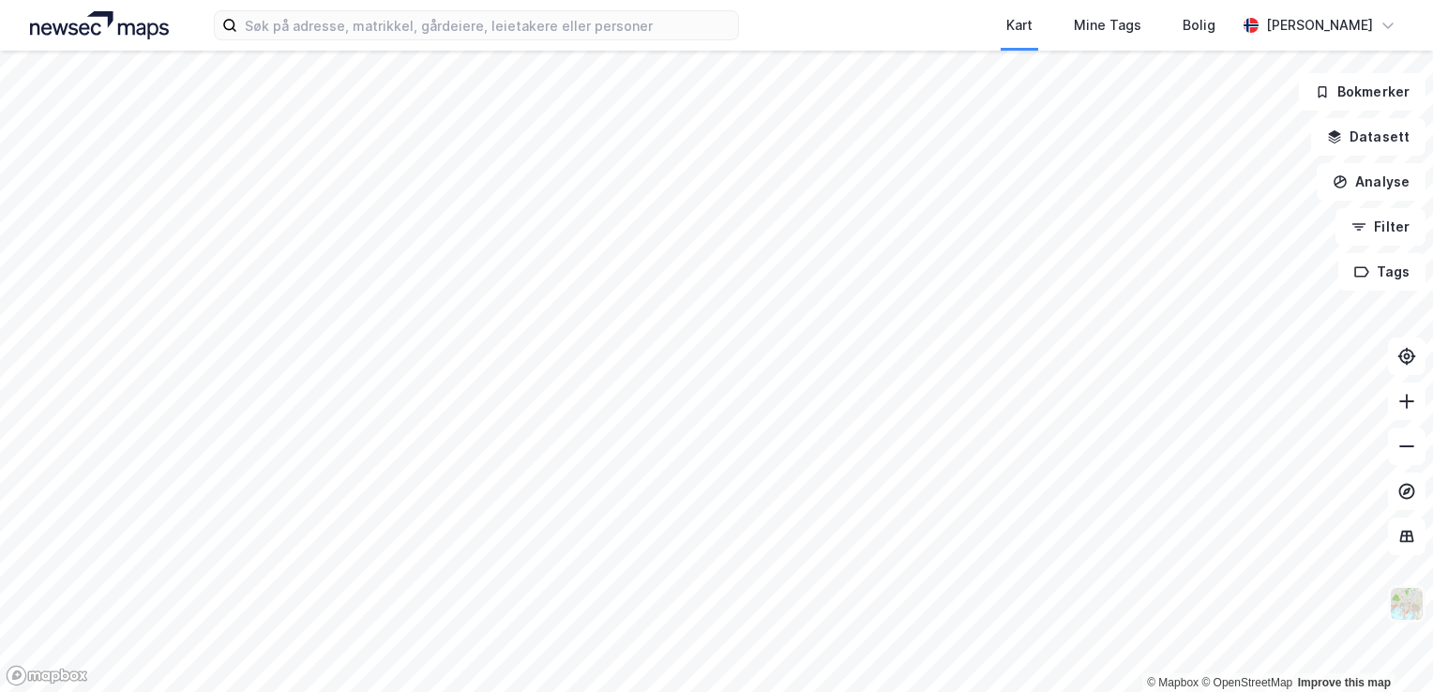
click at [1404, 596] on img at bounding box center [1407, 604] width 36 height 36
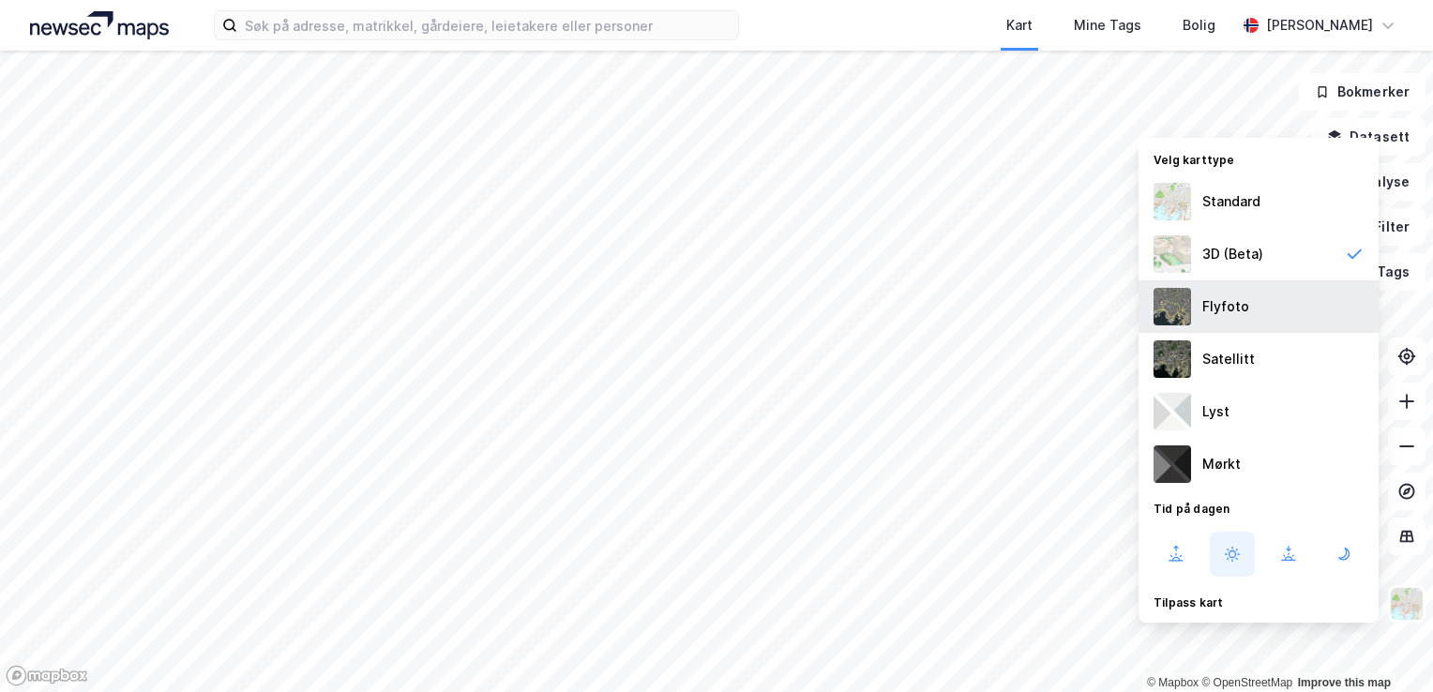
click at [1268, 309] on div "Flyfoto" at bounding box center [1259, 306] width 240 height 53
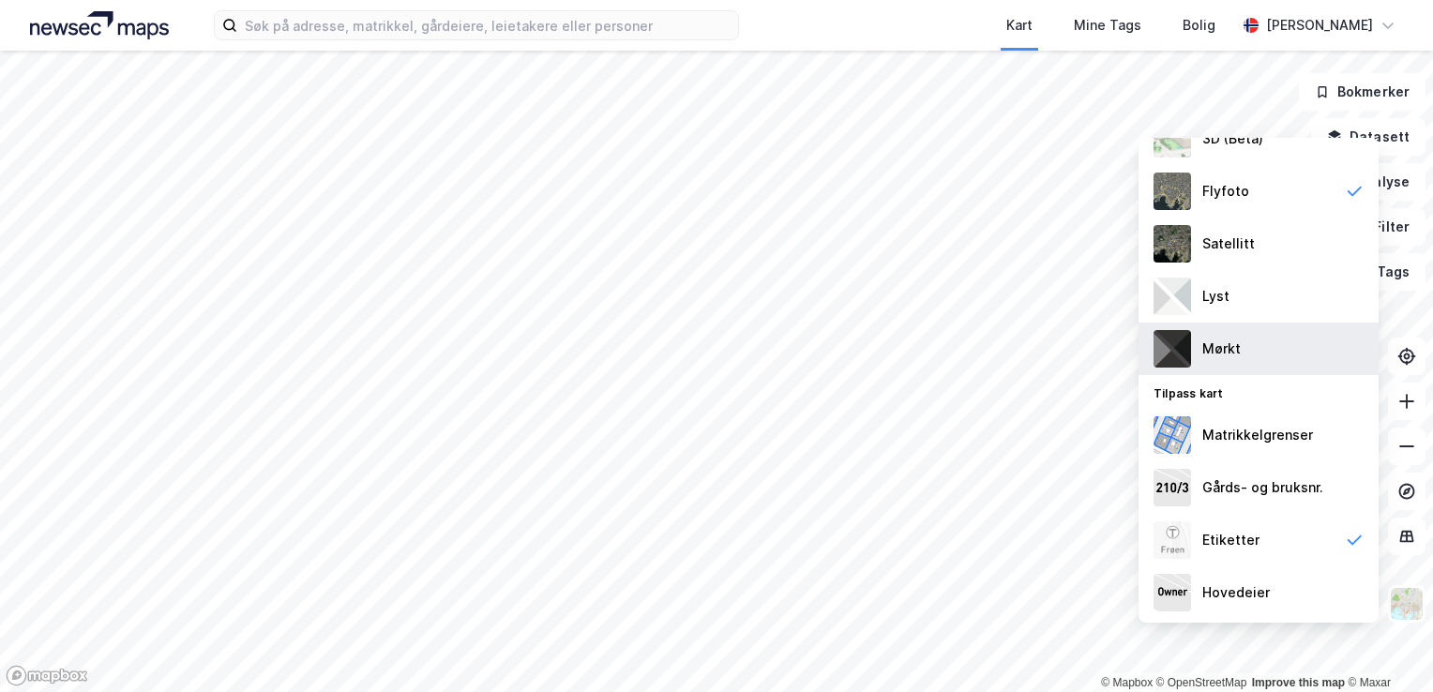
scroll to position [114, 0]
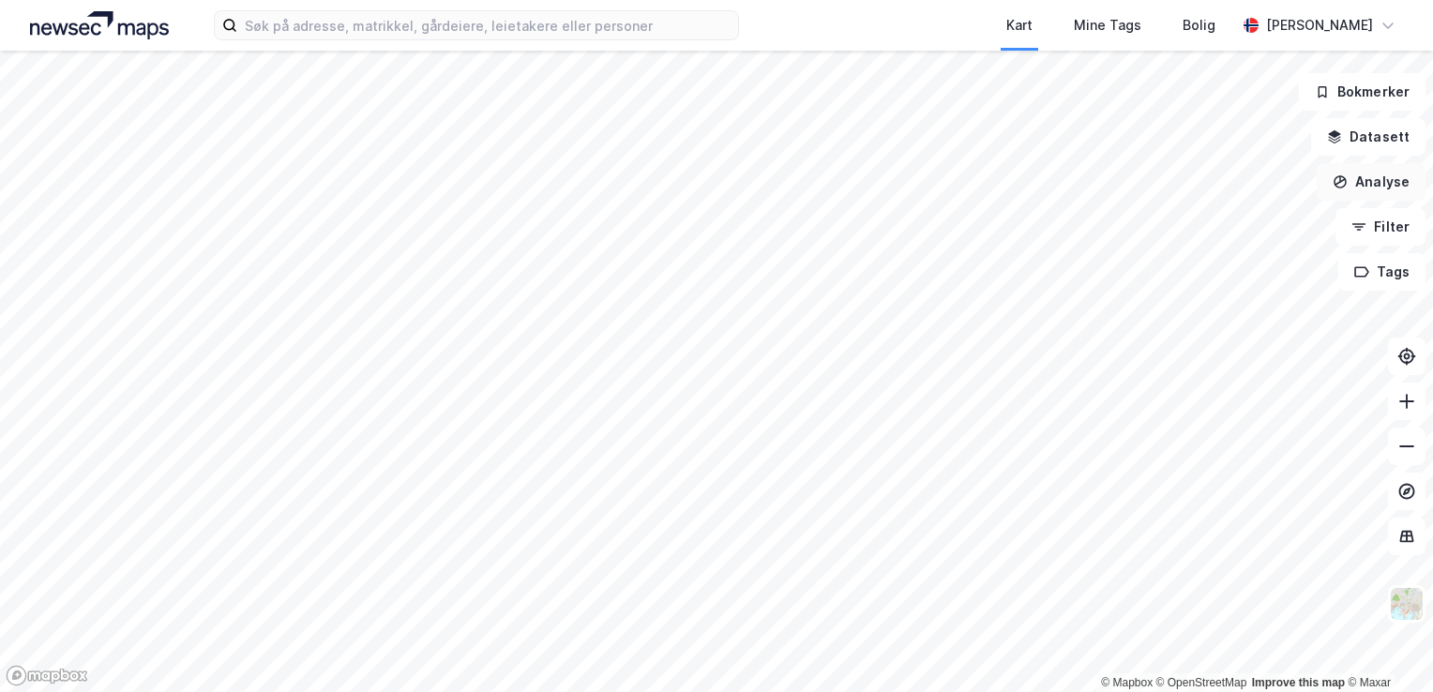
click at [1400, 177] on button "Analyse" at bounding box center [1371, 182] width 109 height 38
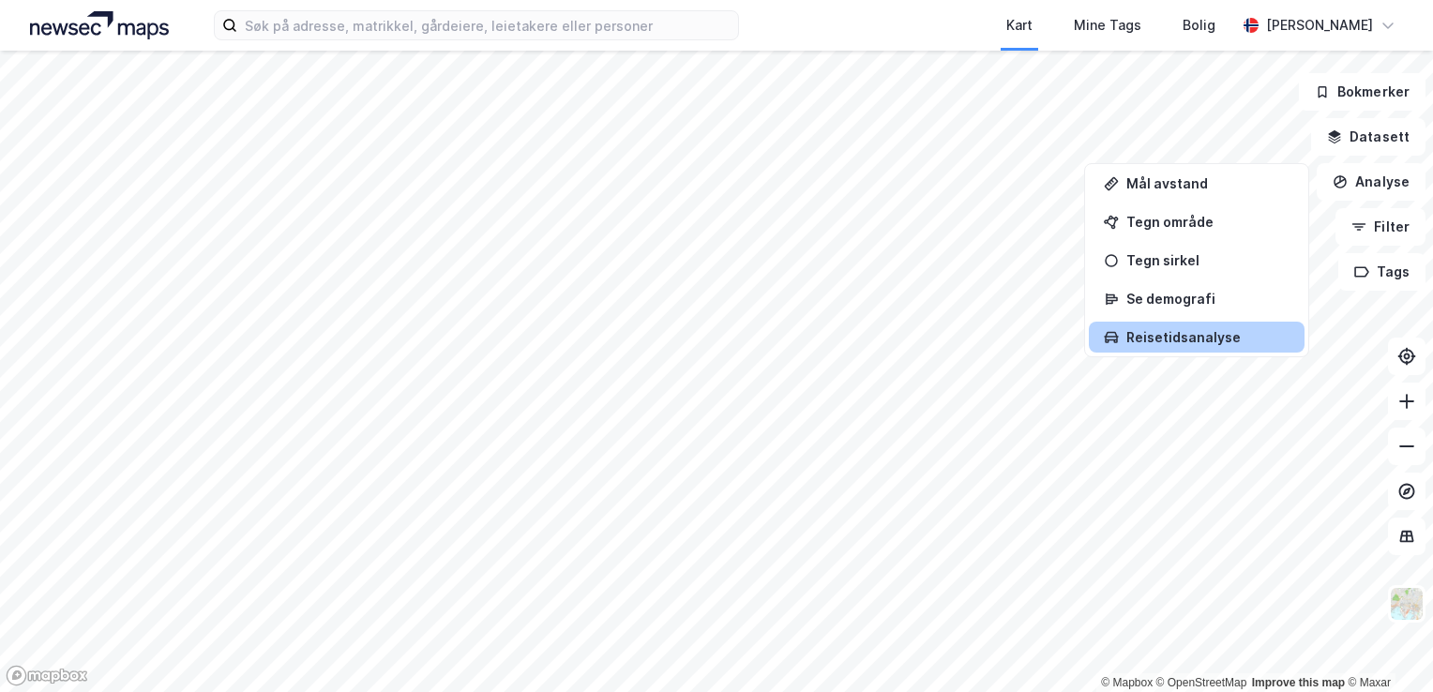
click at [1229, 351] on div "Mål avstand Tegn område Tegn sirkel Se demografi Reisetidsanalyse" at bounding box center [1196, 260] width 225 height 194
click at [1230, 336] on div "Reisetidsanalyse" at bounding box center [1207, 337] width 163 height 16
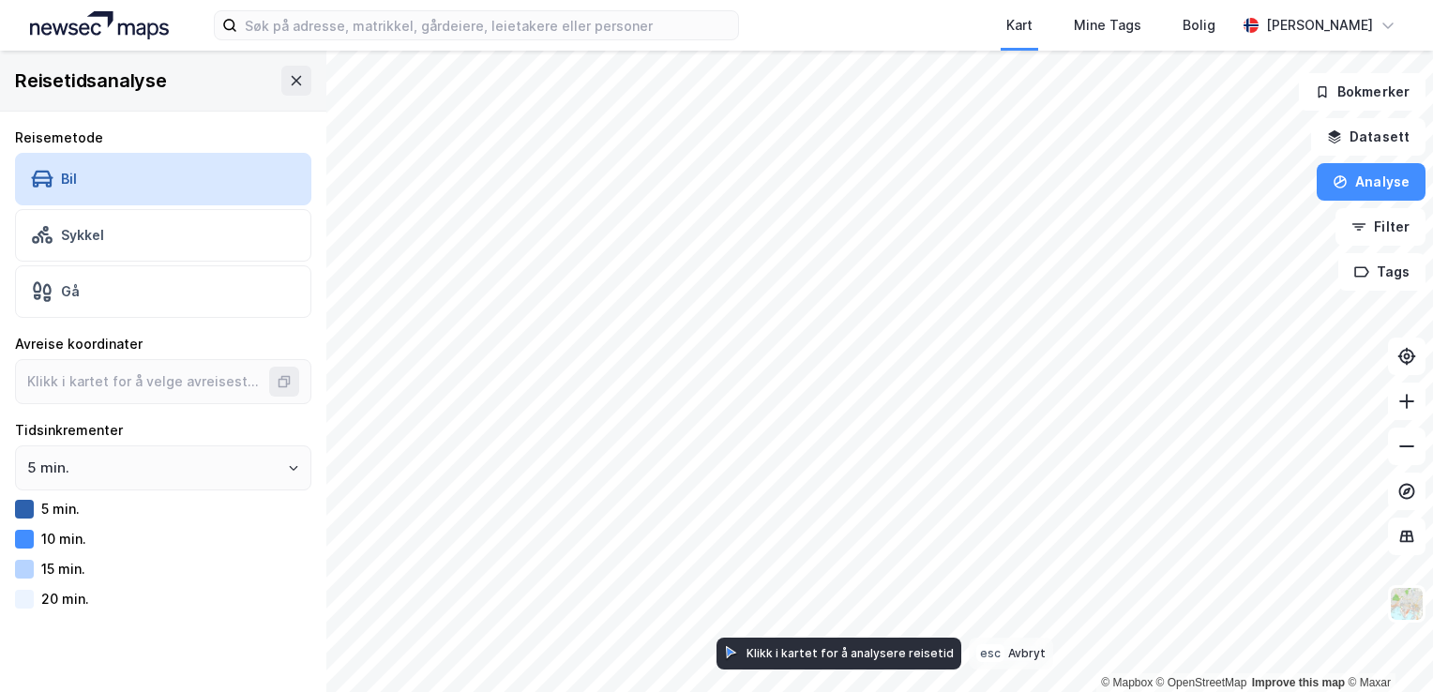
type input "59.91428208926271, 10.755675935986545"
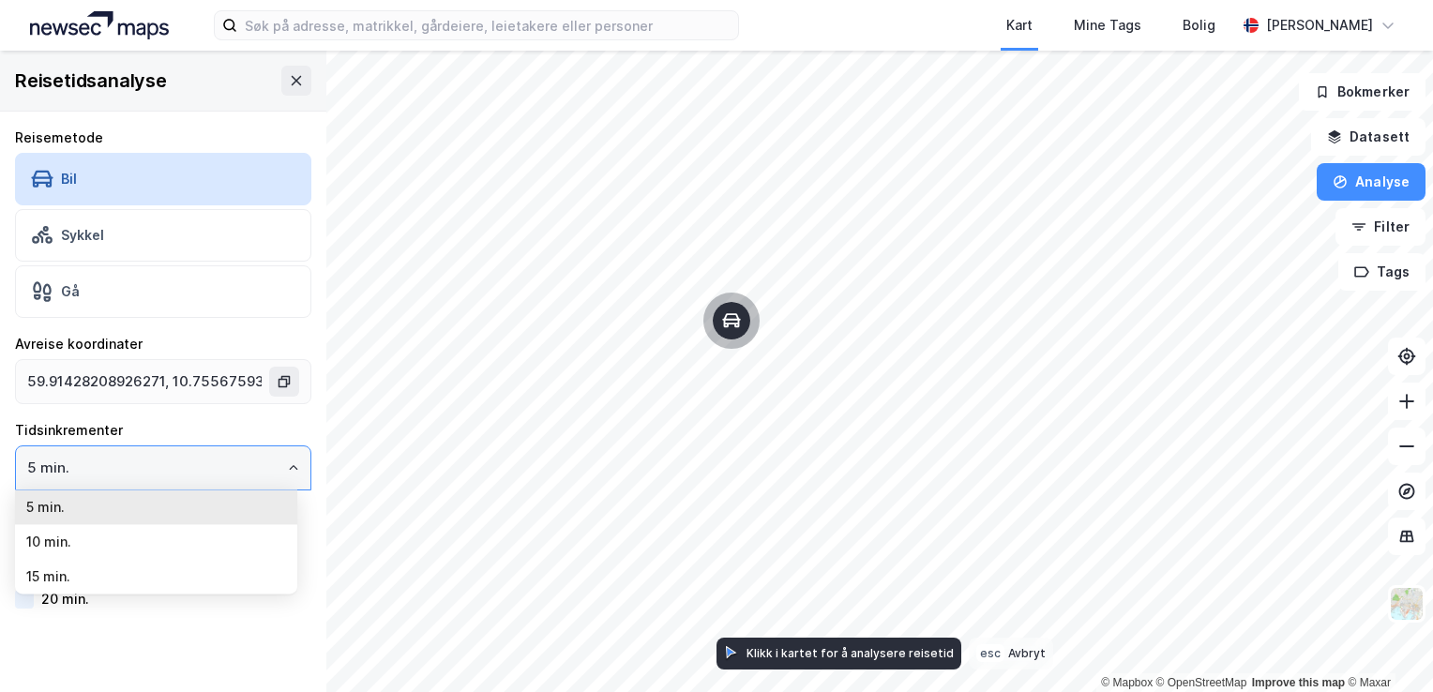
click at [267, 467] on input "5 min." at bounding box center [163, 467] width 295 height 43
drag, startPoint x: 267, startPoint y: 467, endPoint x: 223, endPoint y: 580, distance: 120.9
click at [223, 580] on li "15 min." at bounding box center [156, 576] width 282 height 35
type input "15 min."
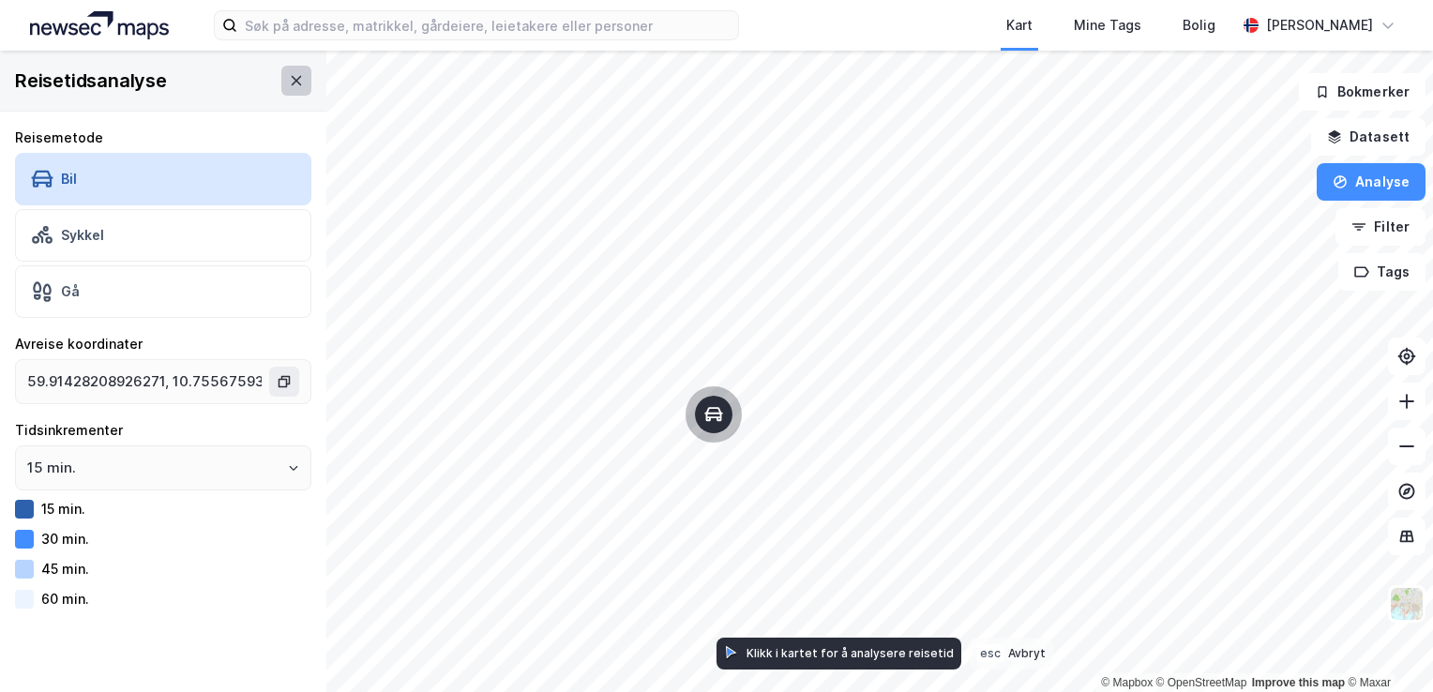
click at [289, 87] on button at bounding box center [296, 81] width 30 height 30
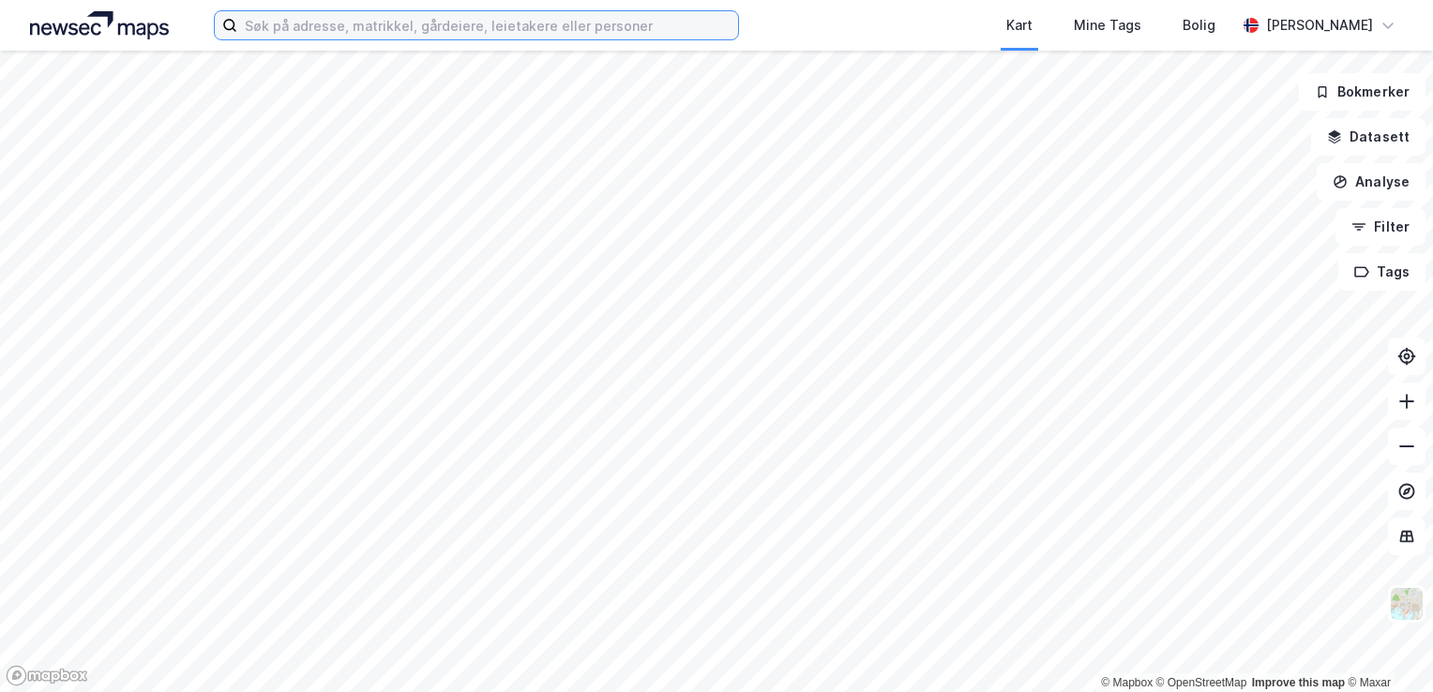
click at [582, 37] on input at bounding box center [487, 25] width 501 height 28
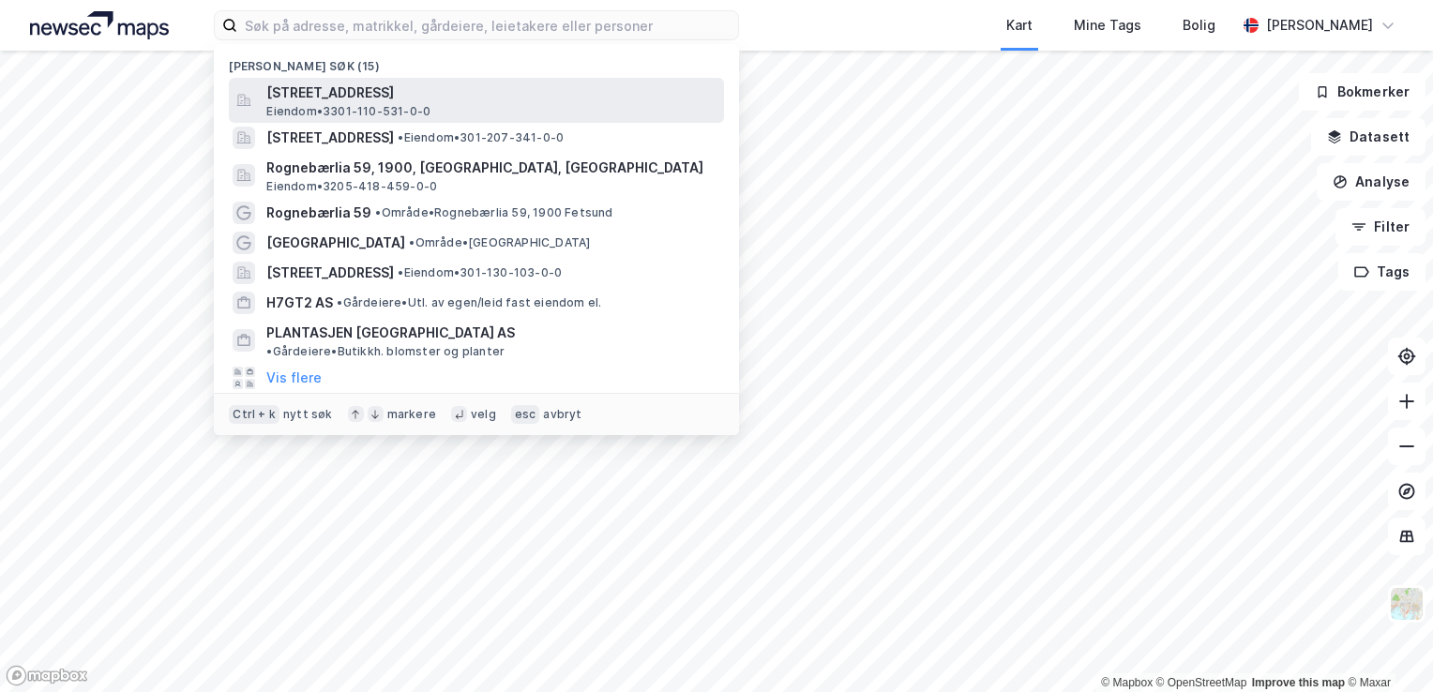
click at [384, 118] on span "Eiendom • 3301-110-531-0-0" at bounding box center [348, 111] width 164 height 15
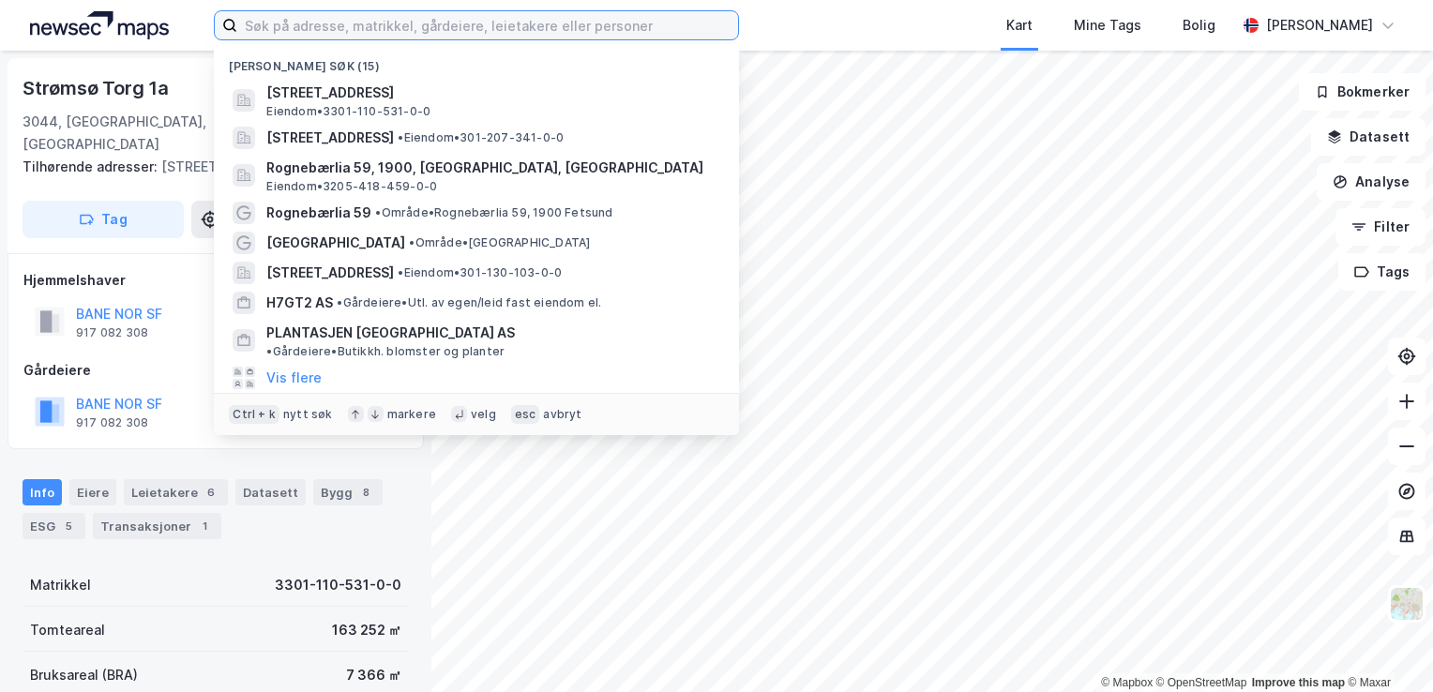
click at [508, 21] on input at bounding box center [487, 25] width 501 height 28
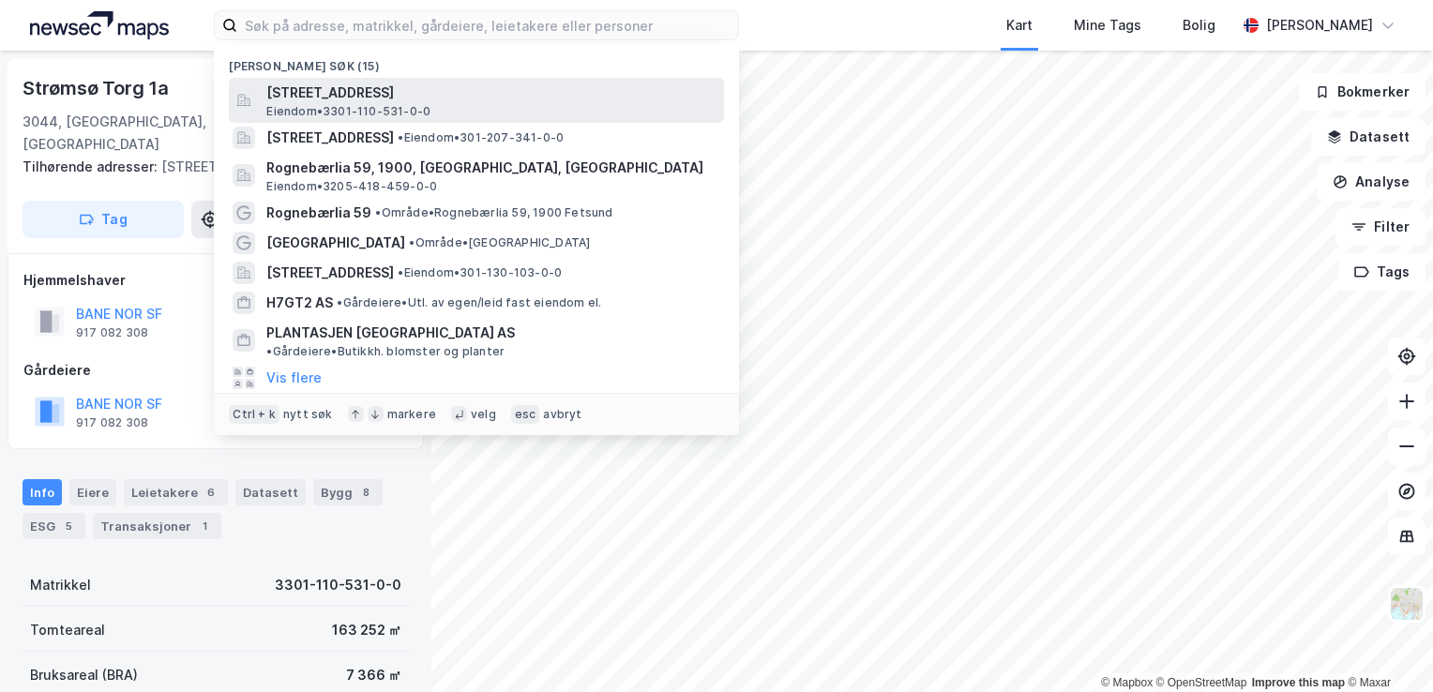
click at [495, 86] on span "[STREET_ADDRESS]" at bounding box center [491, 93] width 450 height 23
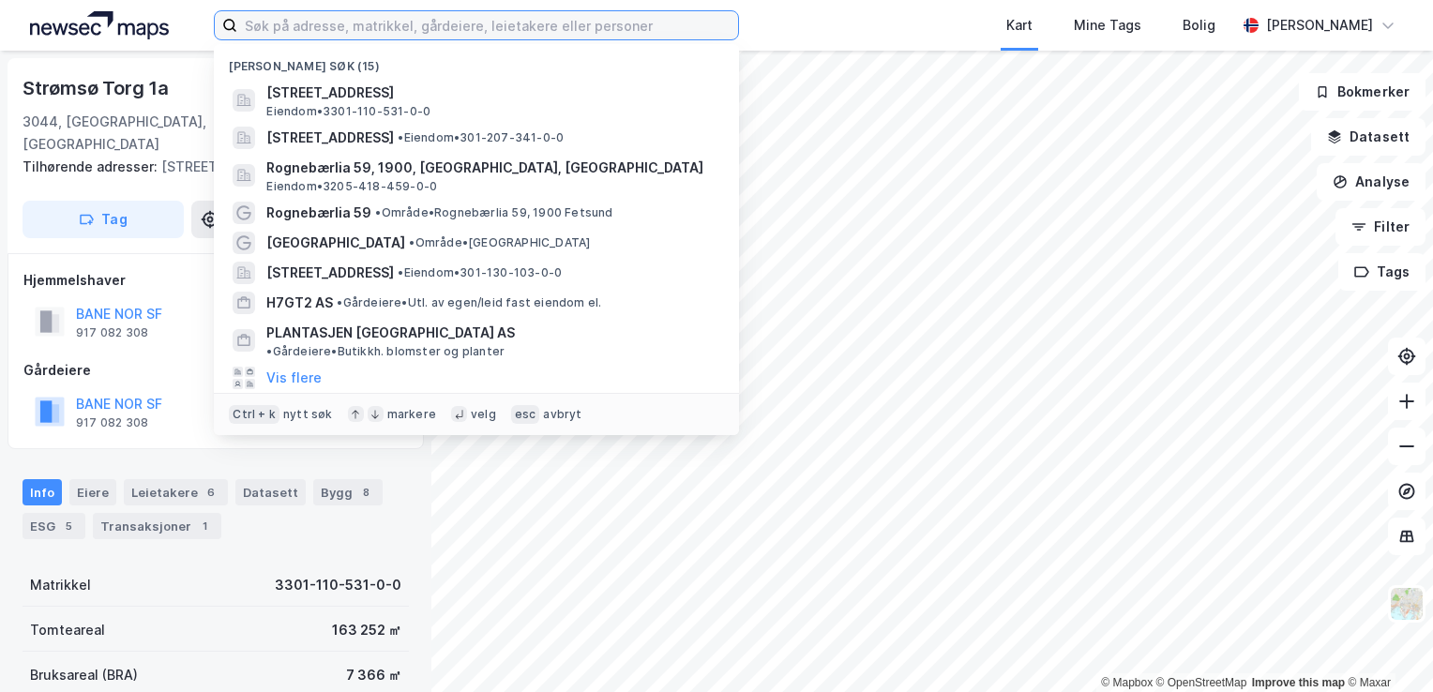
click at [636, 23] on input at bounding box center [487, 25] width 501 height 28
click at [510, 11] on input at bounding box center [487, 25] width 501 height 28
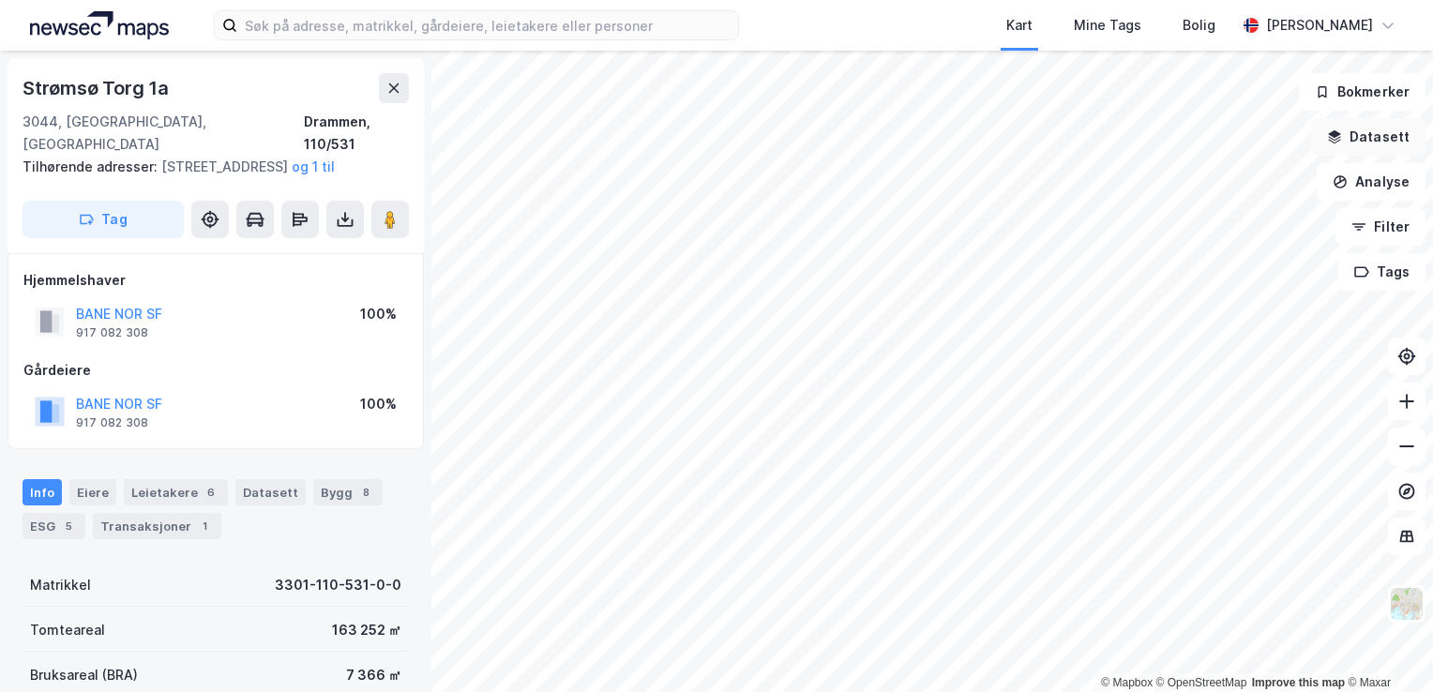
click at [1342, 140] on icon "button" at bounding box center [1334, 136] width 15 height 15
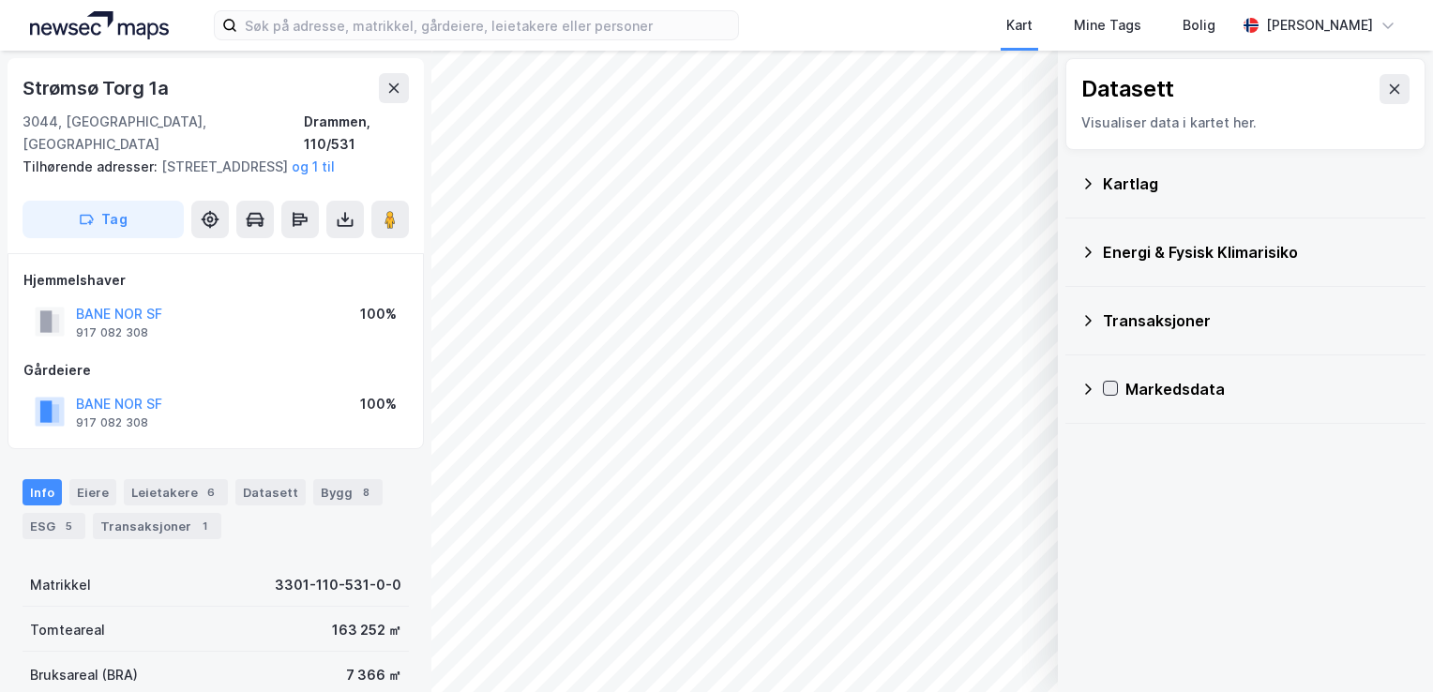
click at [1117, 392] on div at bounding box center [1110, 388] width 15 height 15
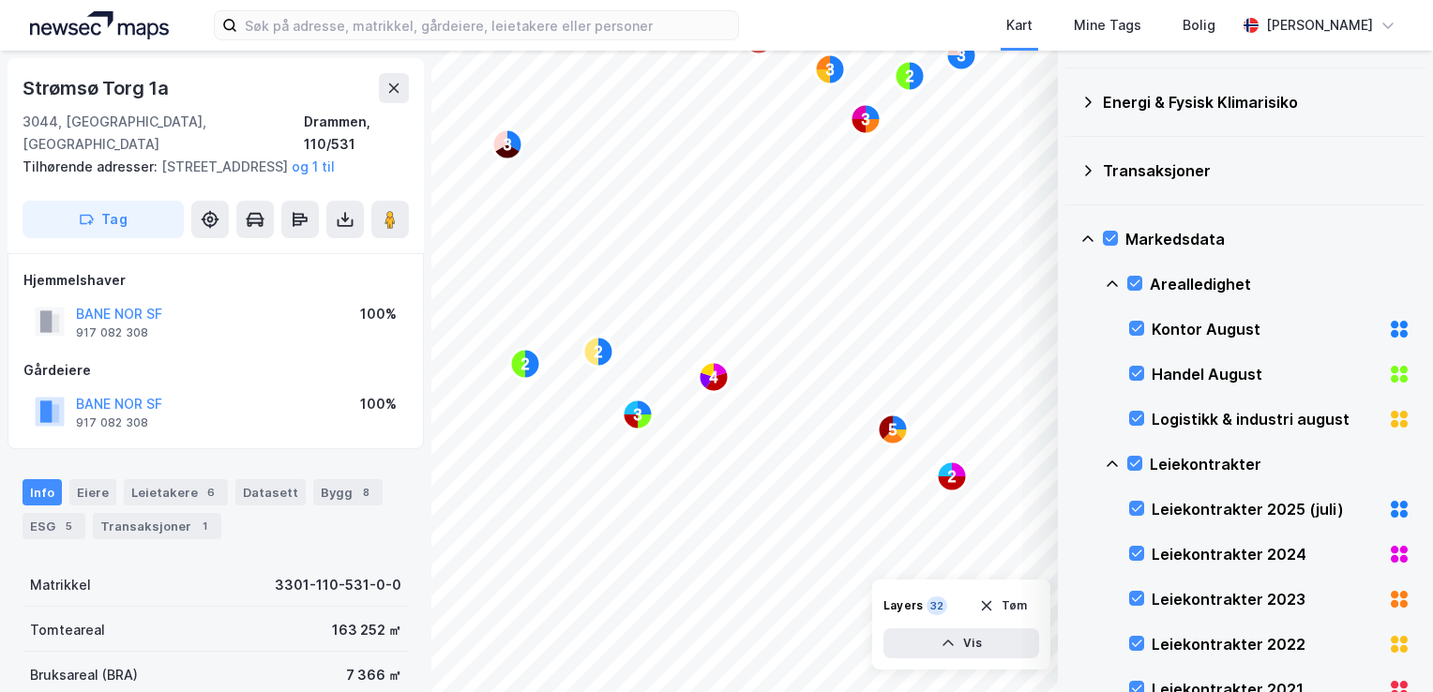
scroll to position [180, 0]
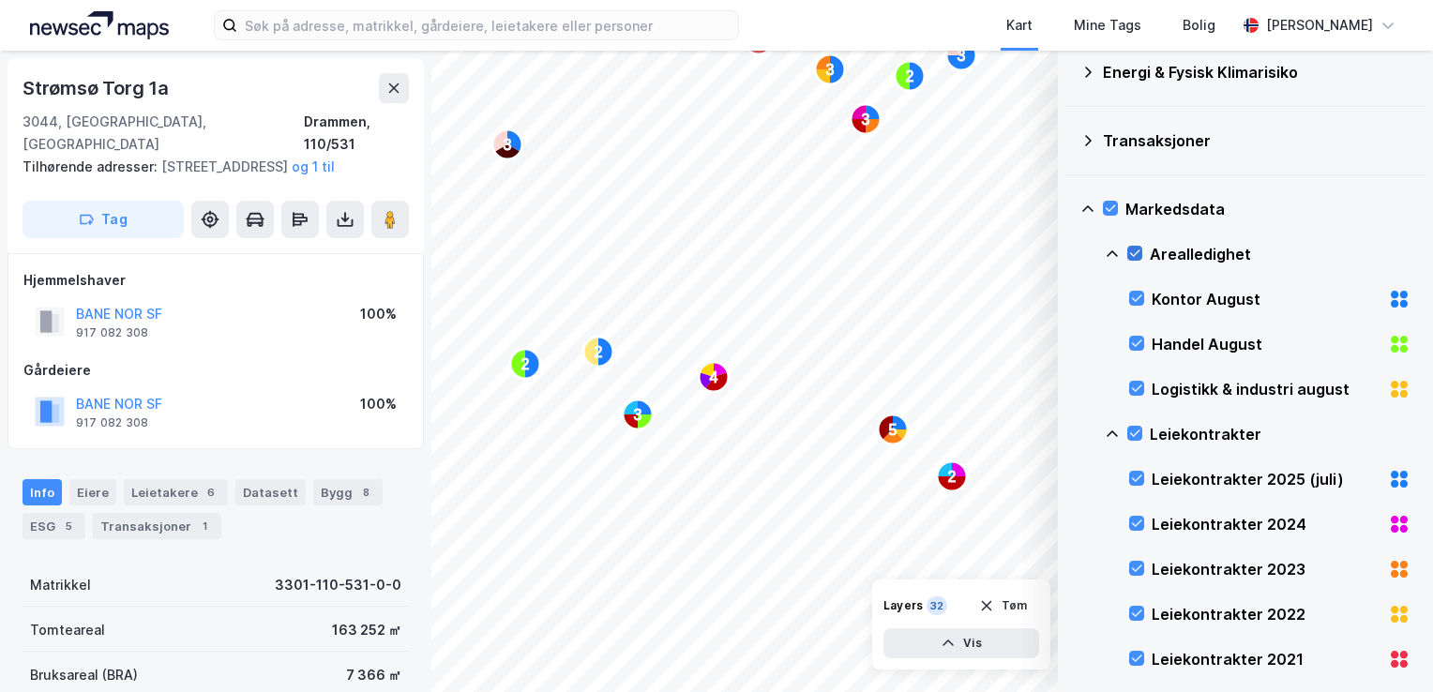
click at [1134, 253] on icon at bounding box center [1135, 253] width 10 height 7
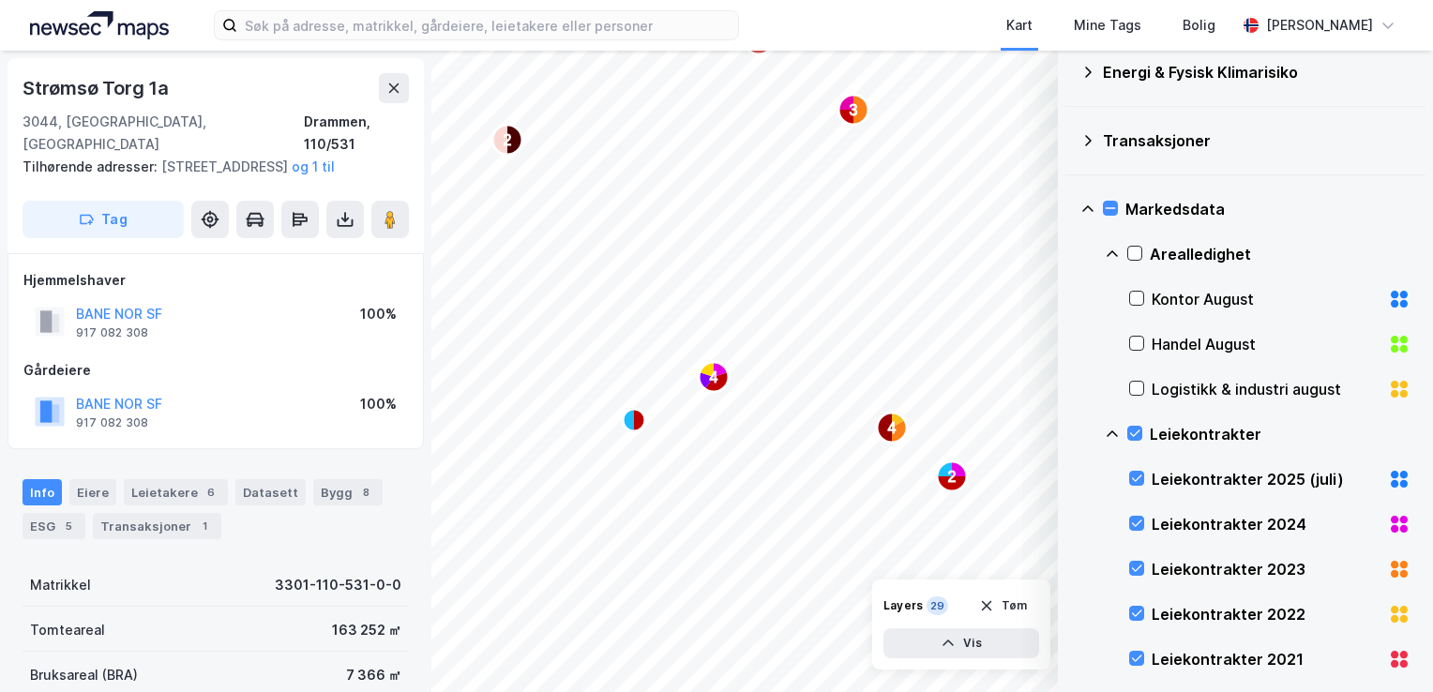
click at [1142, 437] on div "Leiekontrakter" at bounding box center [1258, 434] width 306 height 45
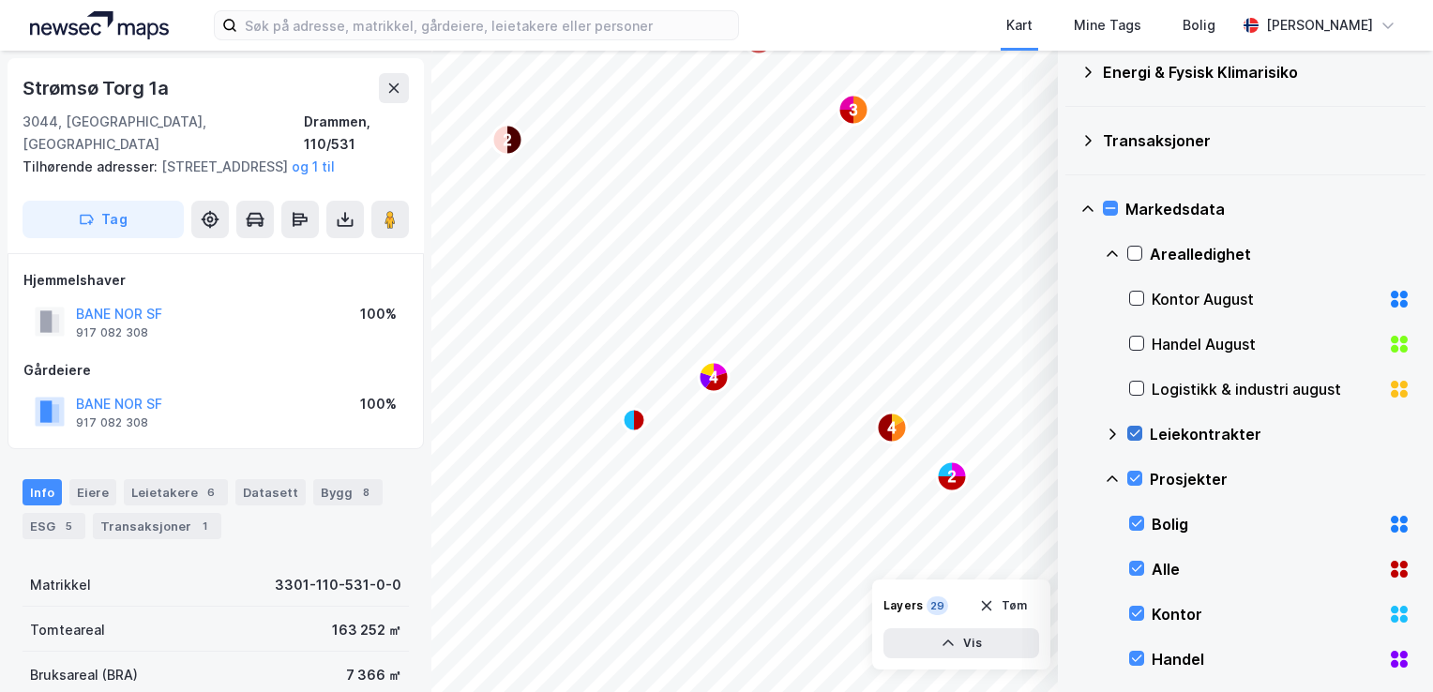
click at [1133, 431] on icon at bounding box center [1134, 433] width 13 height 13
click at [1128, 475] on icon at bounding box center [1134, 478] width 13 height 13
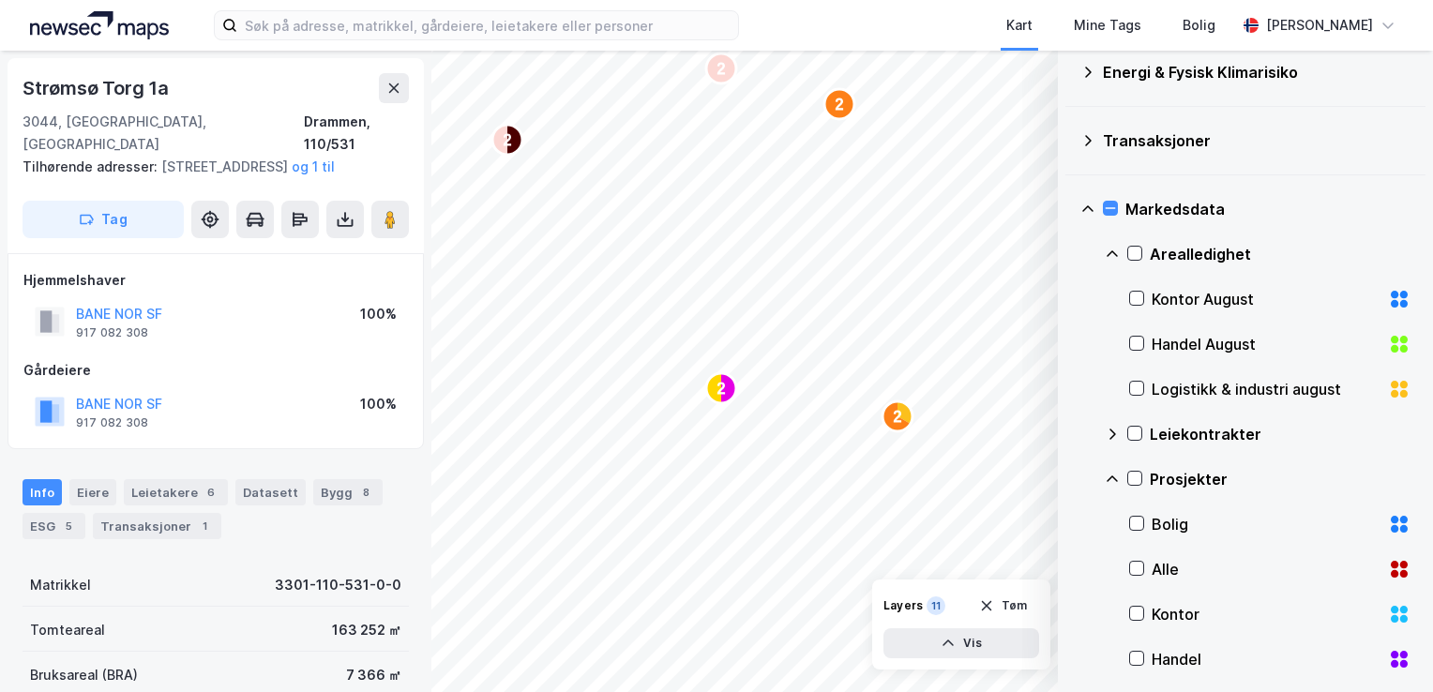
click at [1171, 300] on div "Kontor August" at bounding box center [1266, 299] width 229 height 23
click at [1388, 297] on icon at bounding box center [1399, 299] width 23 height 23
click at [1162, 297] on div "Kontor August" at bounding box center [1266, 299] width 229 height 23
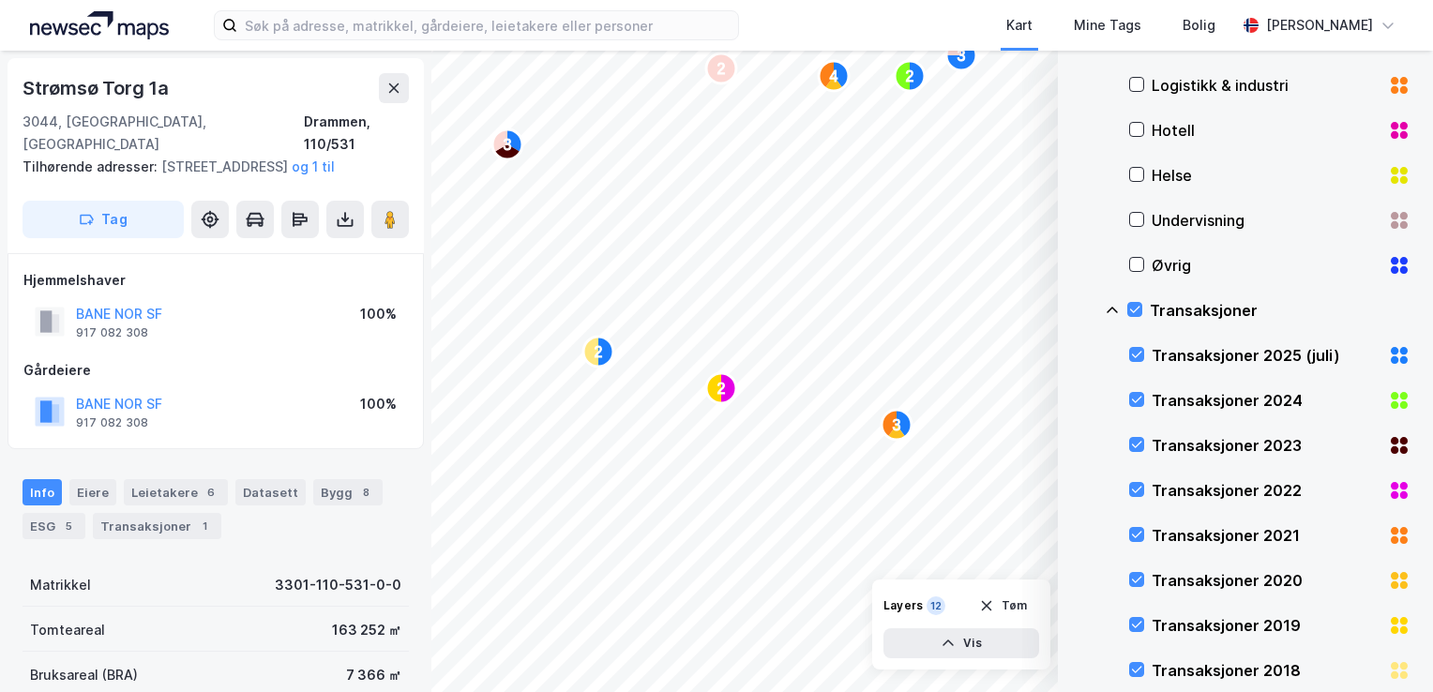
scroll to position [810, 0]
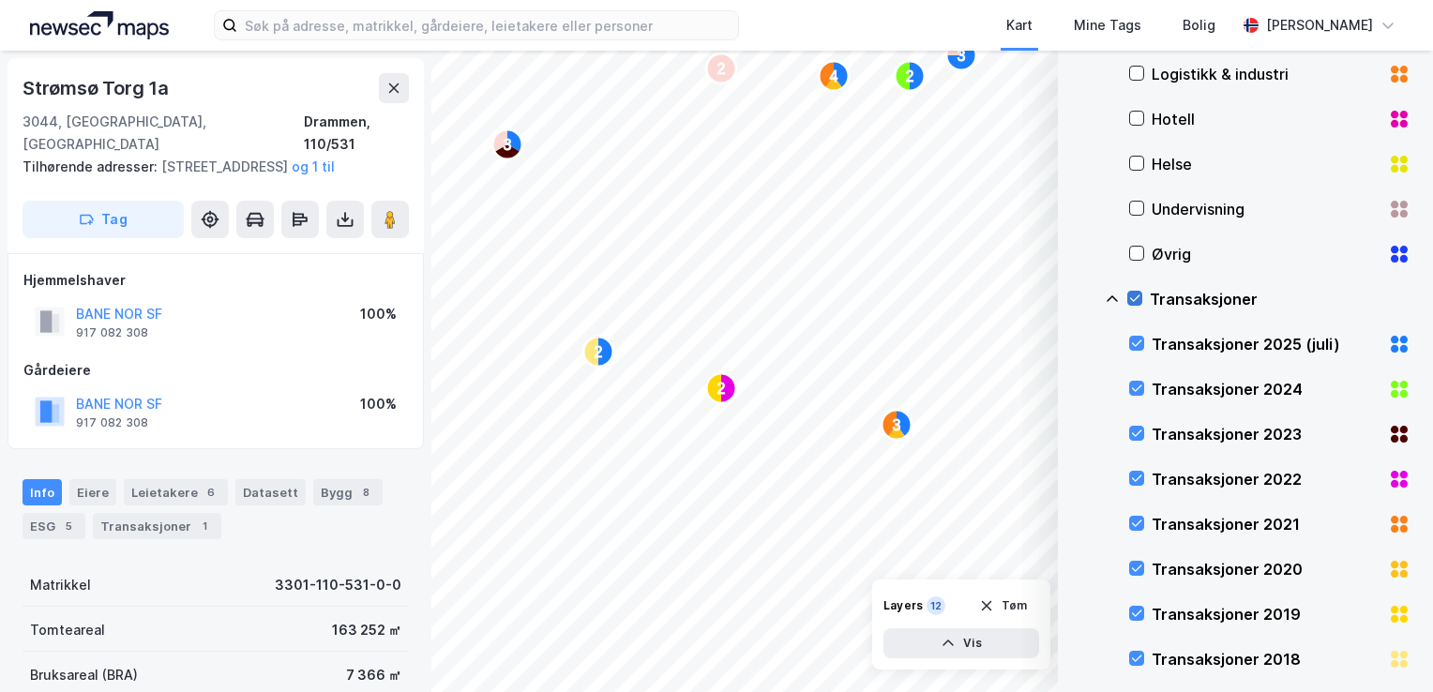
click at [1136, 293] on icon at bounding box center [1134, 298] width 13 height 13
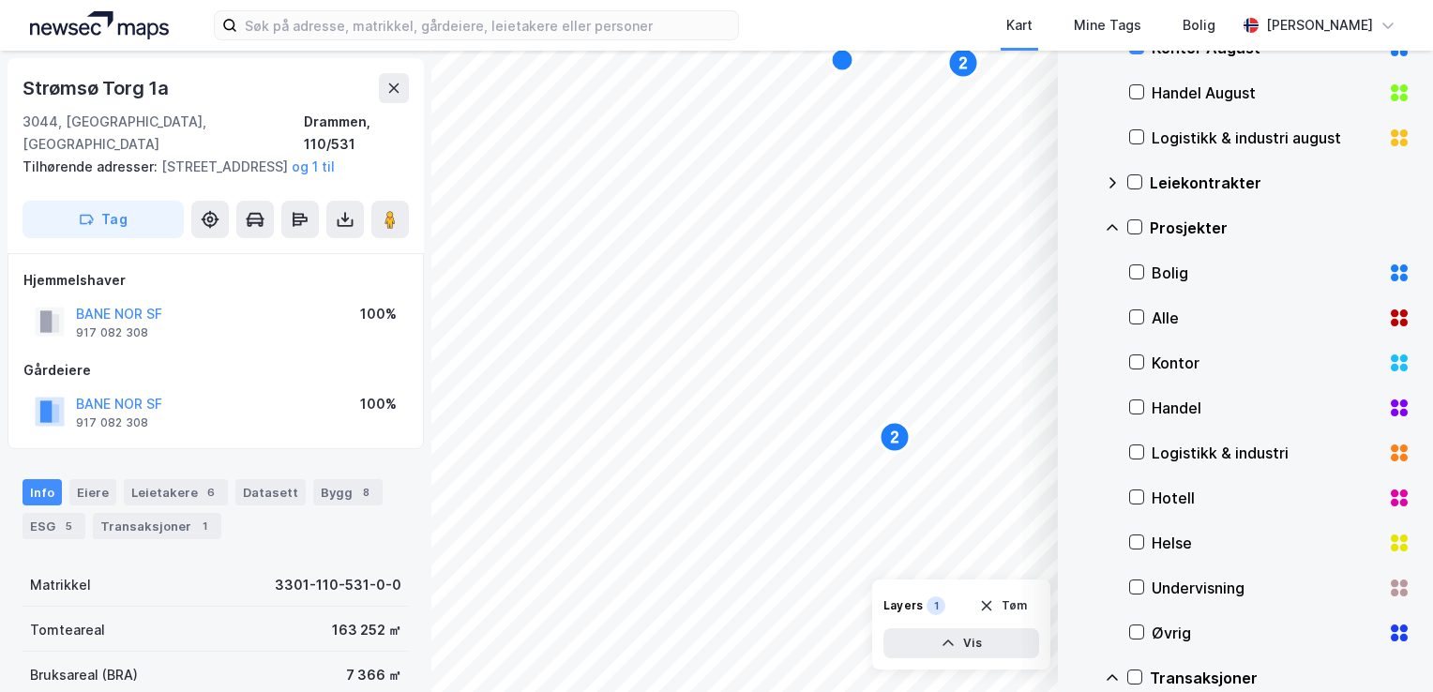
scroll to position [431, 0]
click at [900, 446] on icon "Map marker" at bounding box center [895, 437] width 30 height 30
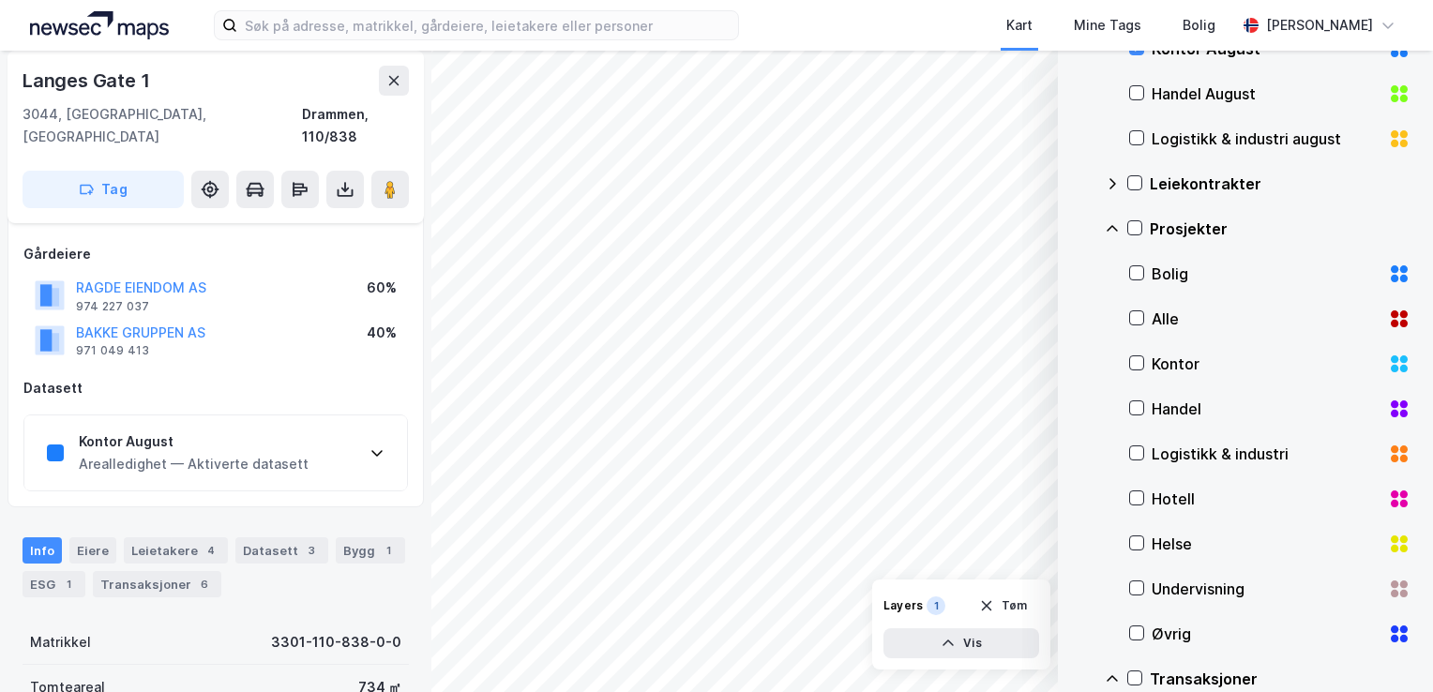
scroll to position [100, 0]
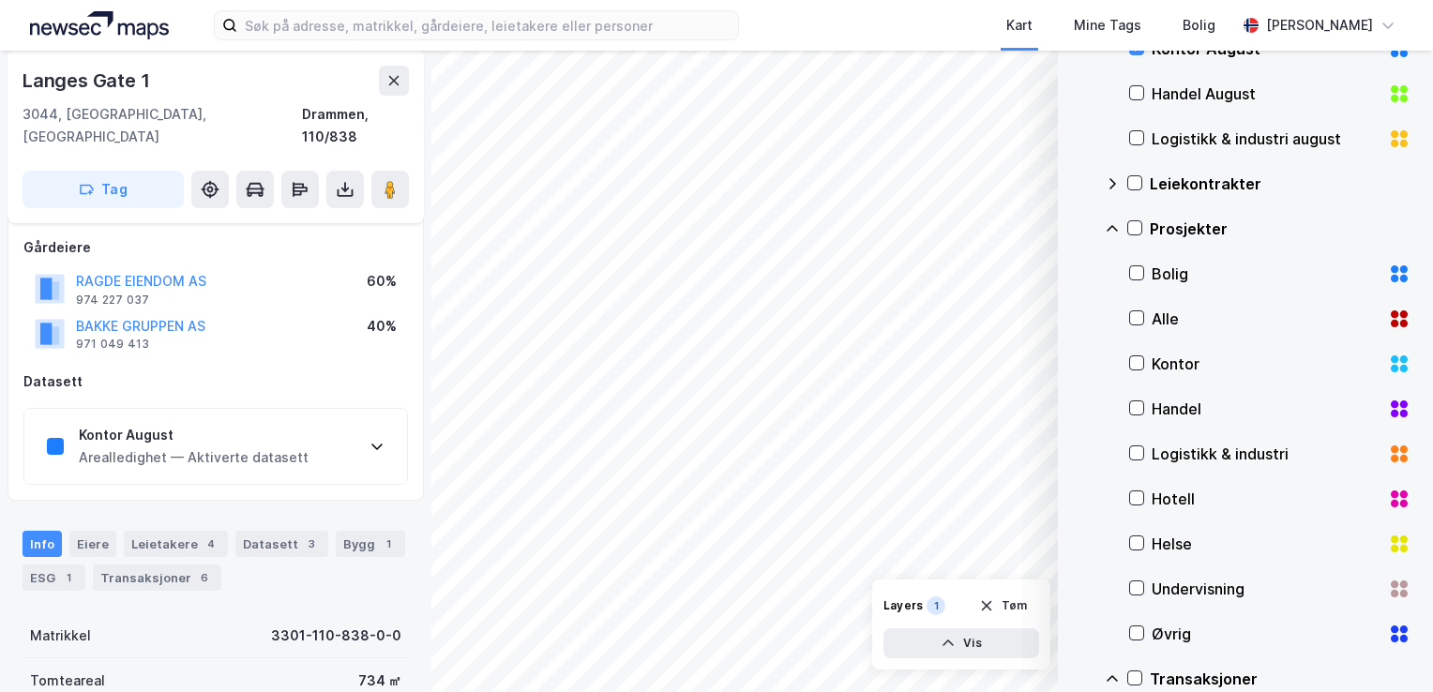
click at [298, 410] on div "Kontor August Arealledighet — Aktiverte datasett" at bounding box center [215, 446] width 383 height 75
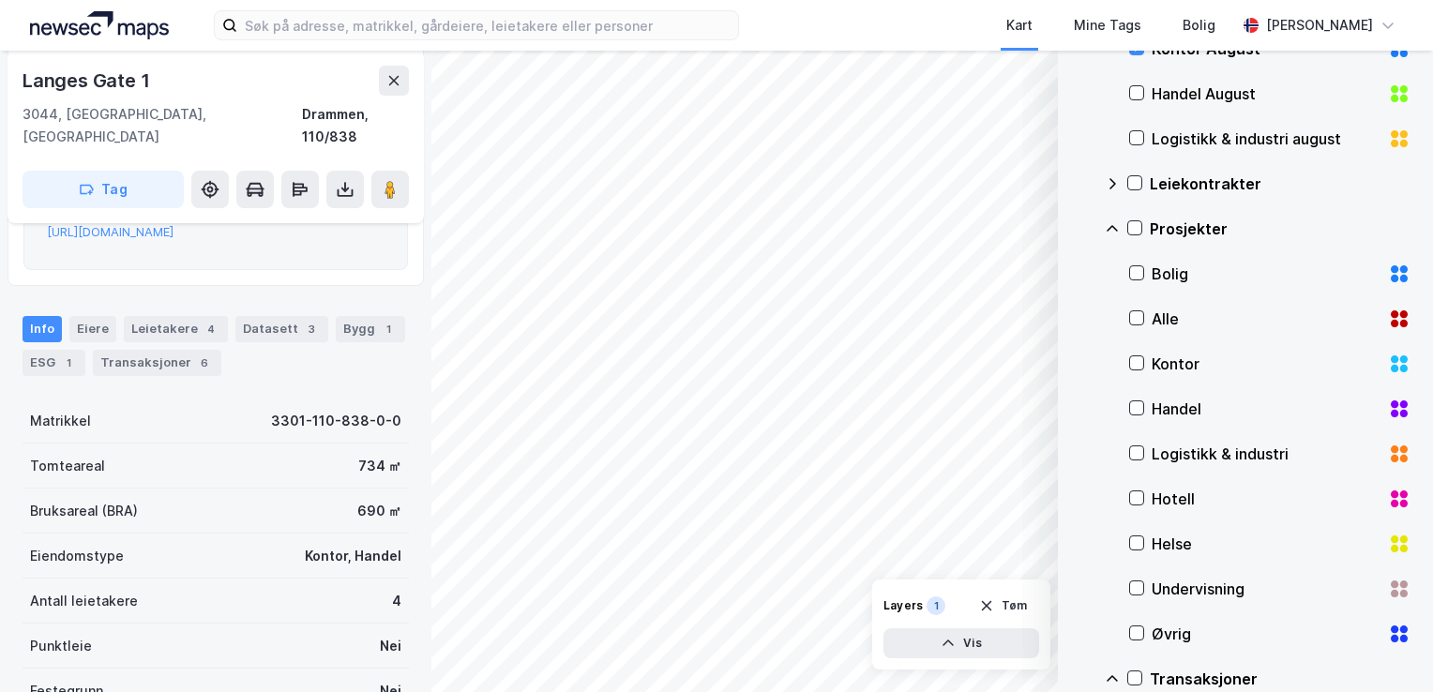
scroll to position [540, 0]
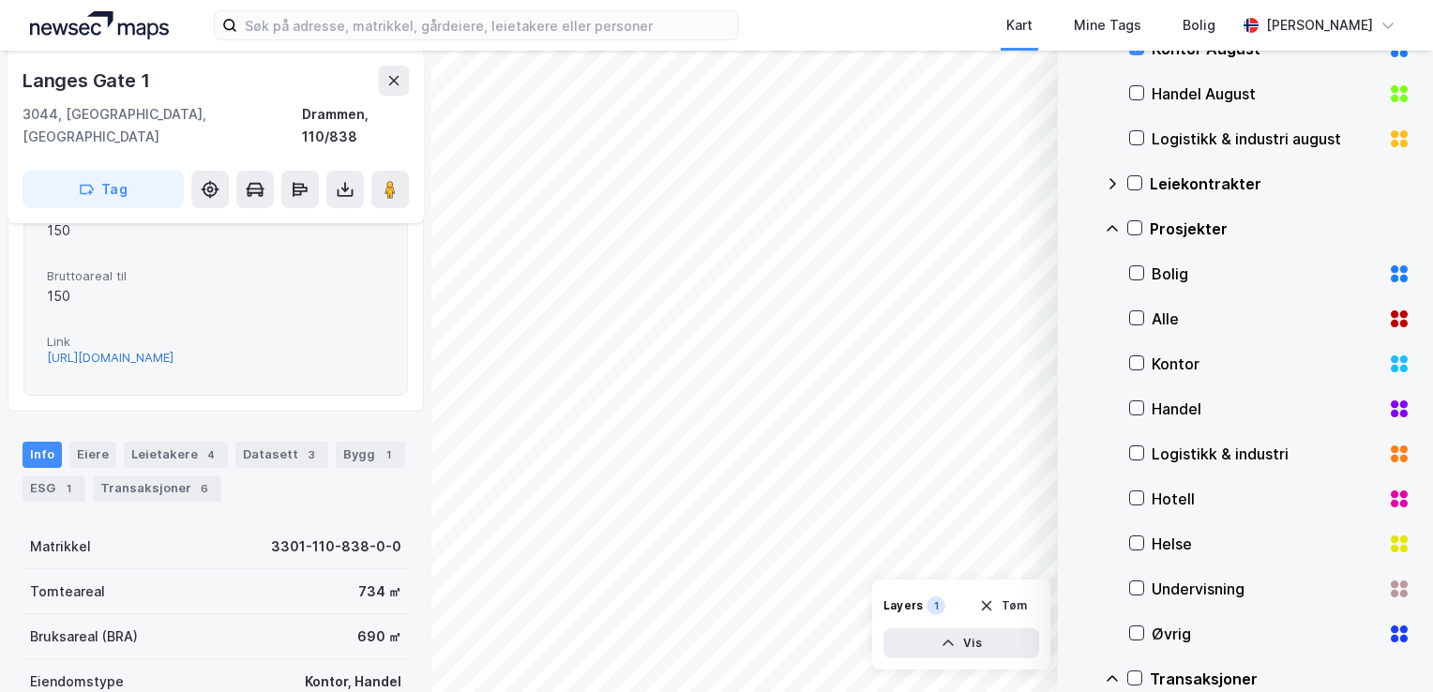
click at [174, 350] on div "https://www.finn.no/realestate/businessrent/ad.html?finnkode=375999777&fks=3759…" at bounding box center [110, 358] width 127 height 16
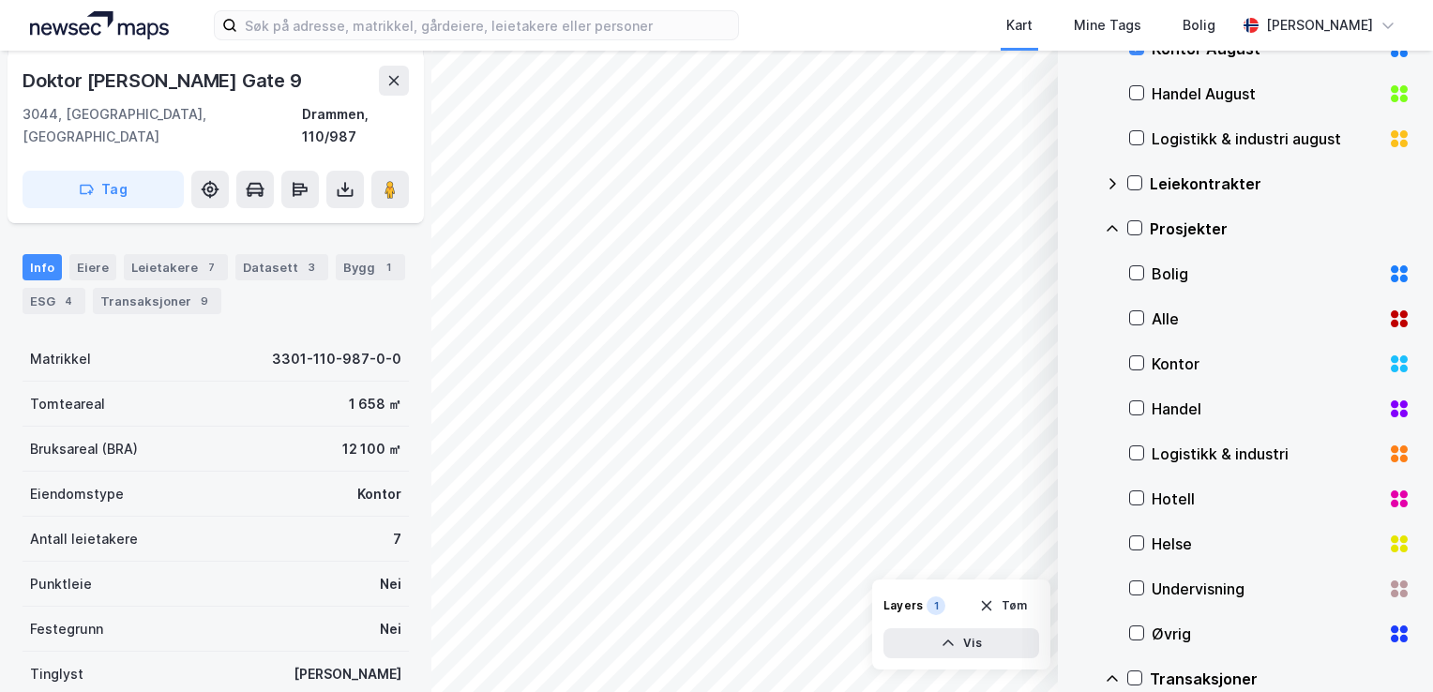
scroll to position [321, 0]
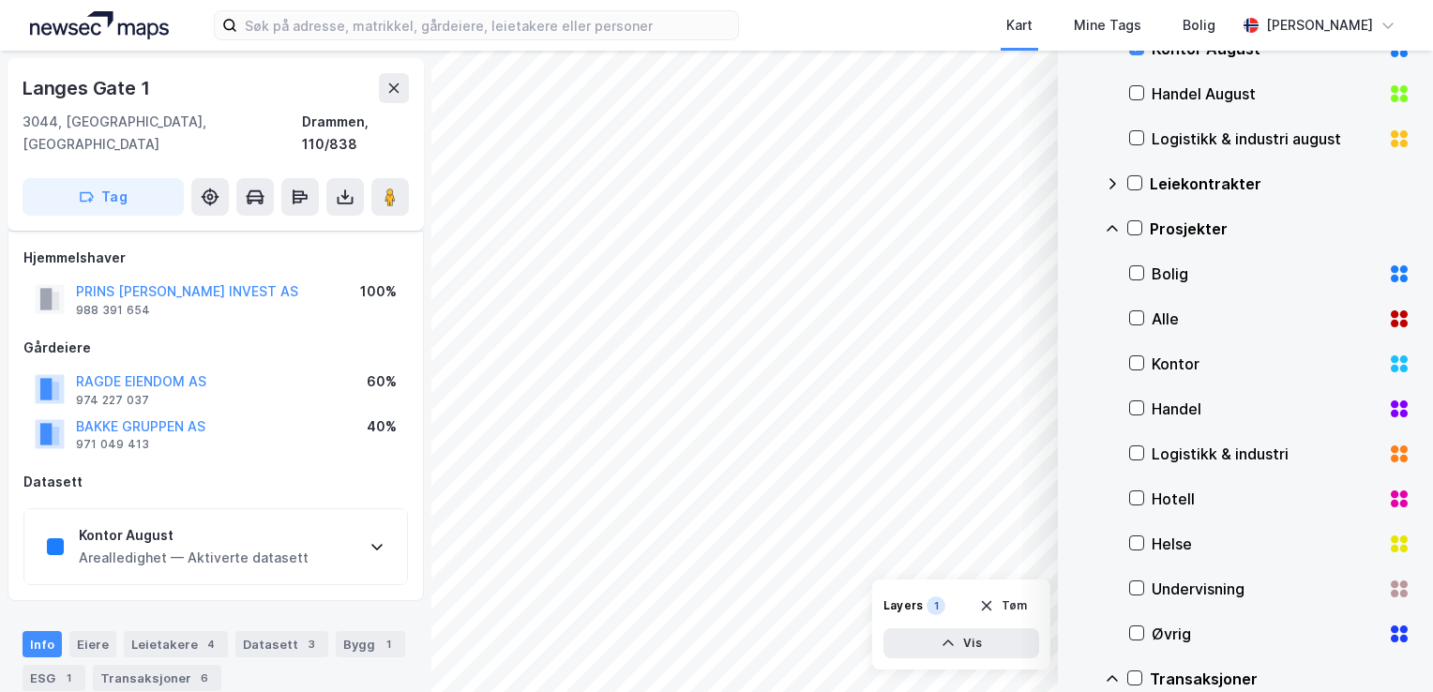
scroll to position [321, 0]
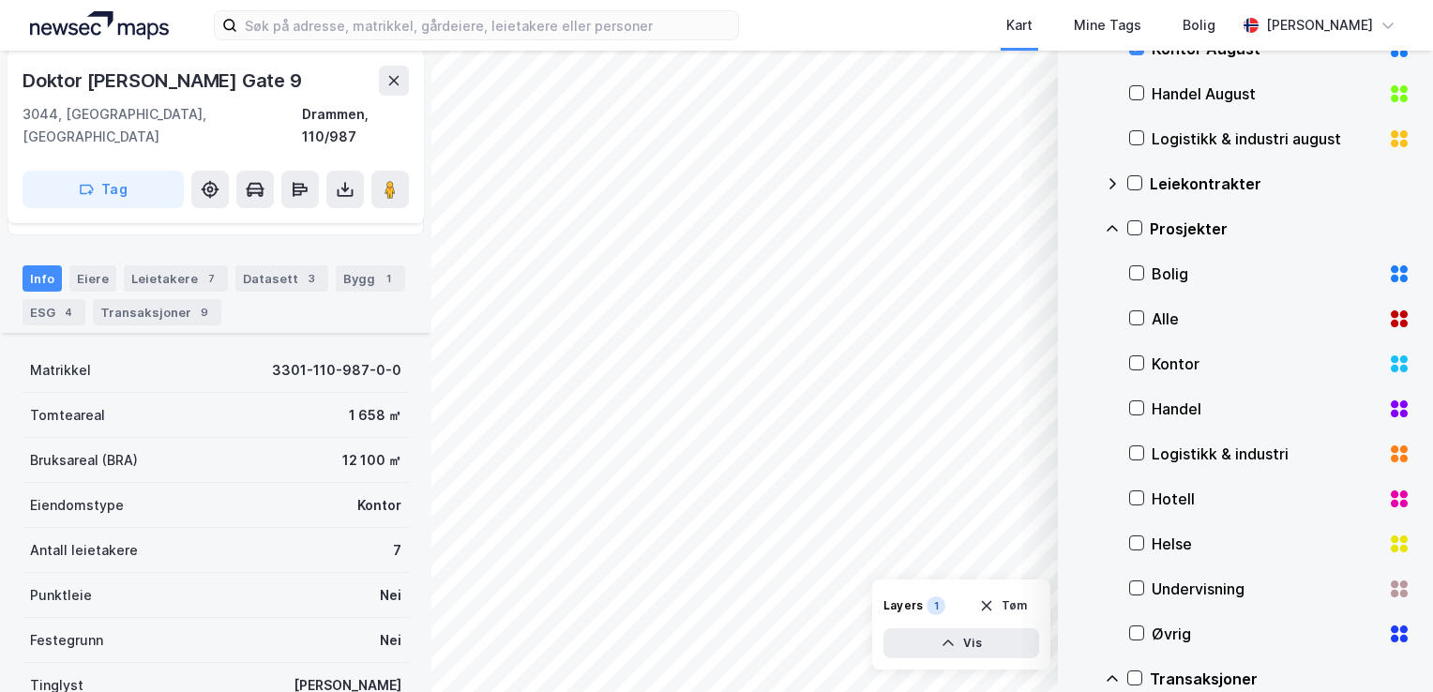
scroll to position [577, 0]
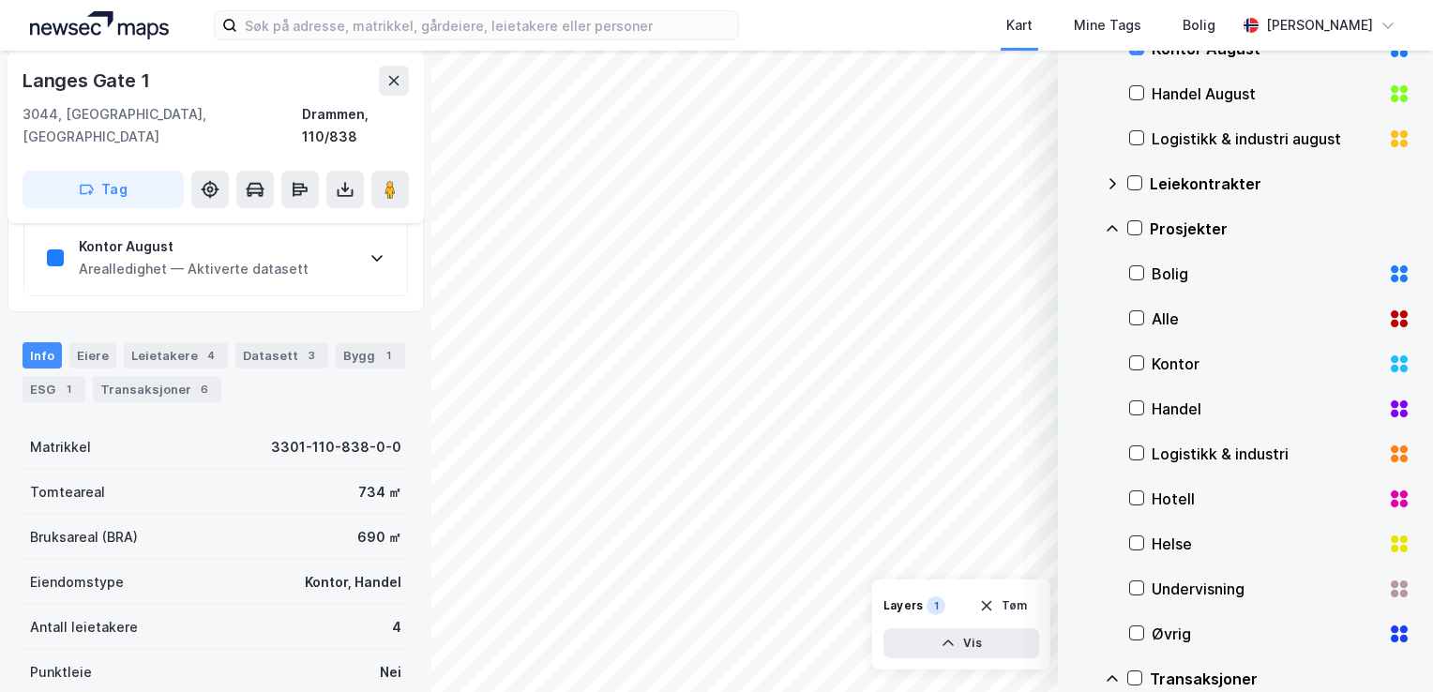
scroll to position [168, 0]
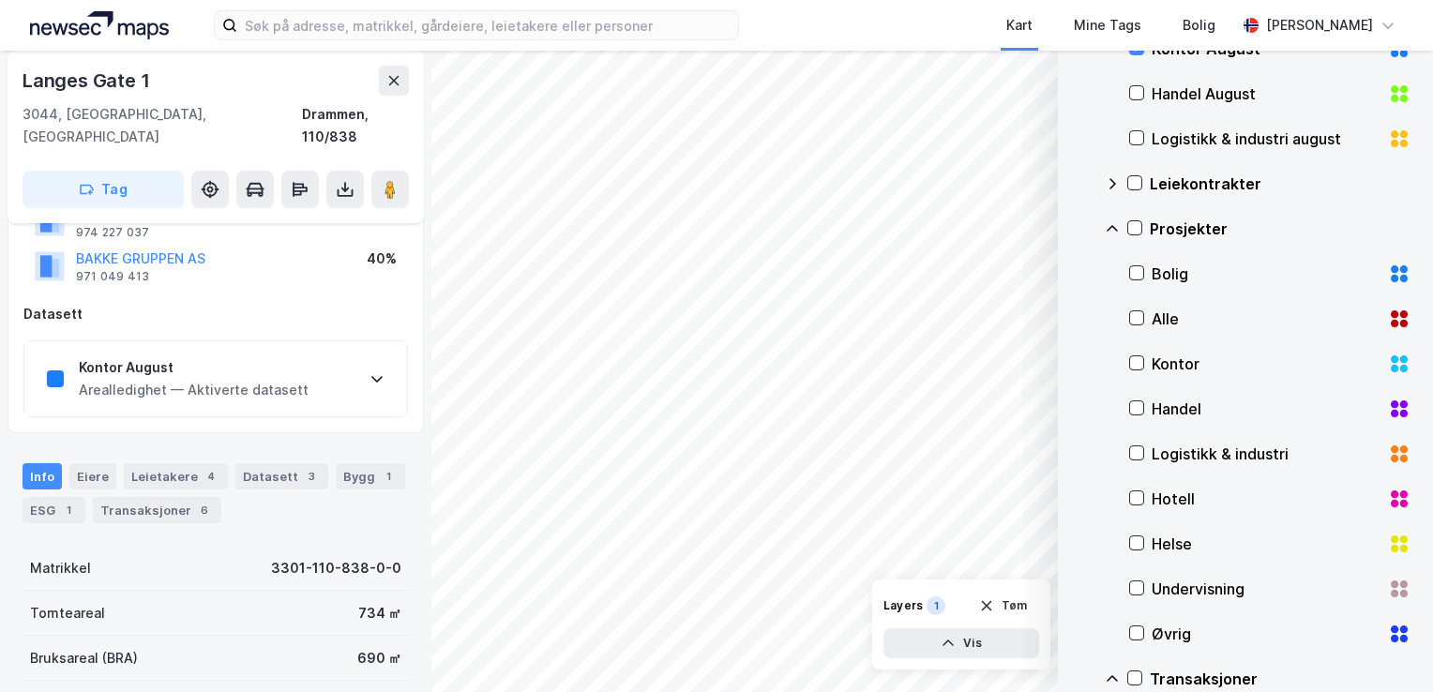
click at [359, 343] on div "Kontor August Arealledighet — Aktiverte datasett" at bounding box center [215, 378] width 383 height 75
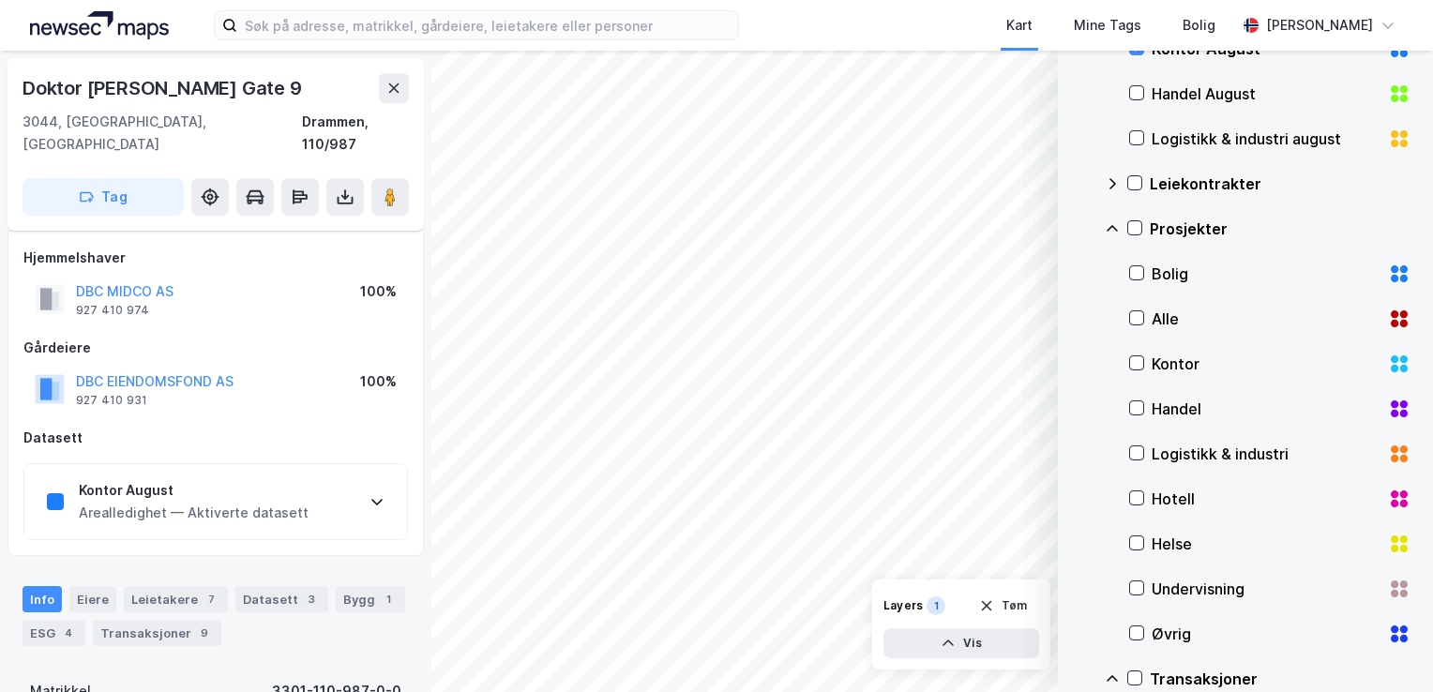
scroll to position [168, 0]
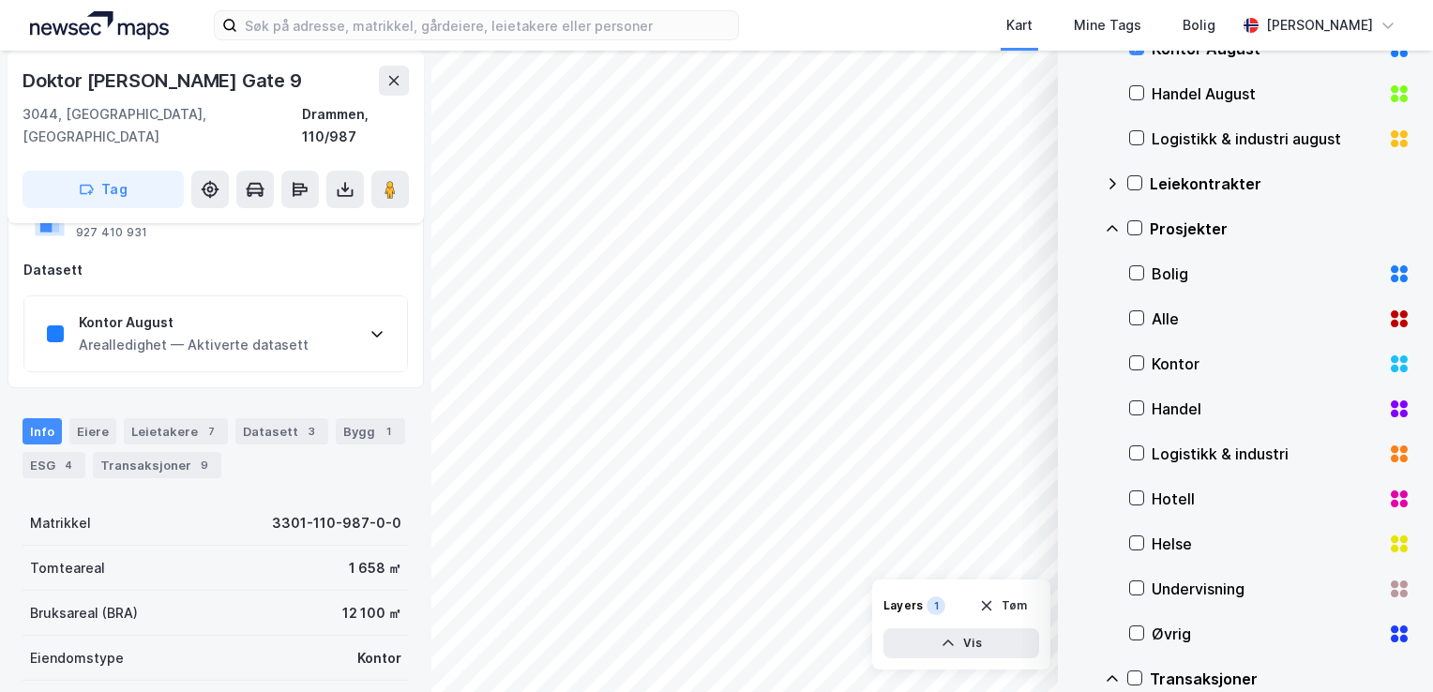
click at [296, 320] on div "Kontor August Arealledighet — Aktiverte datasett" at bounding box center [215, 333] width 383 height 75
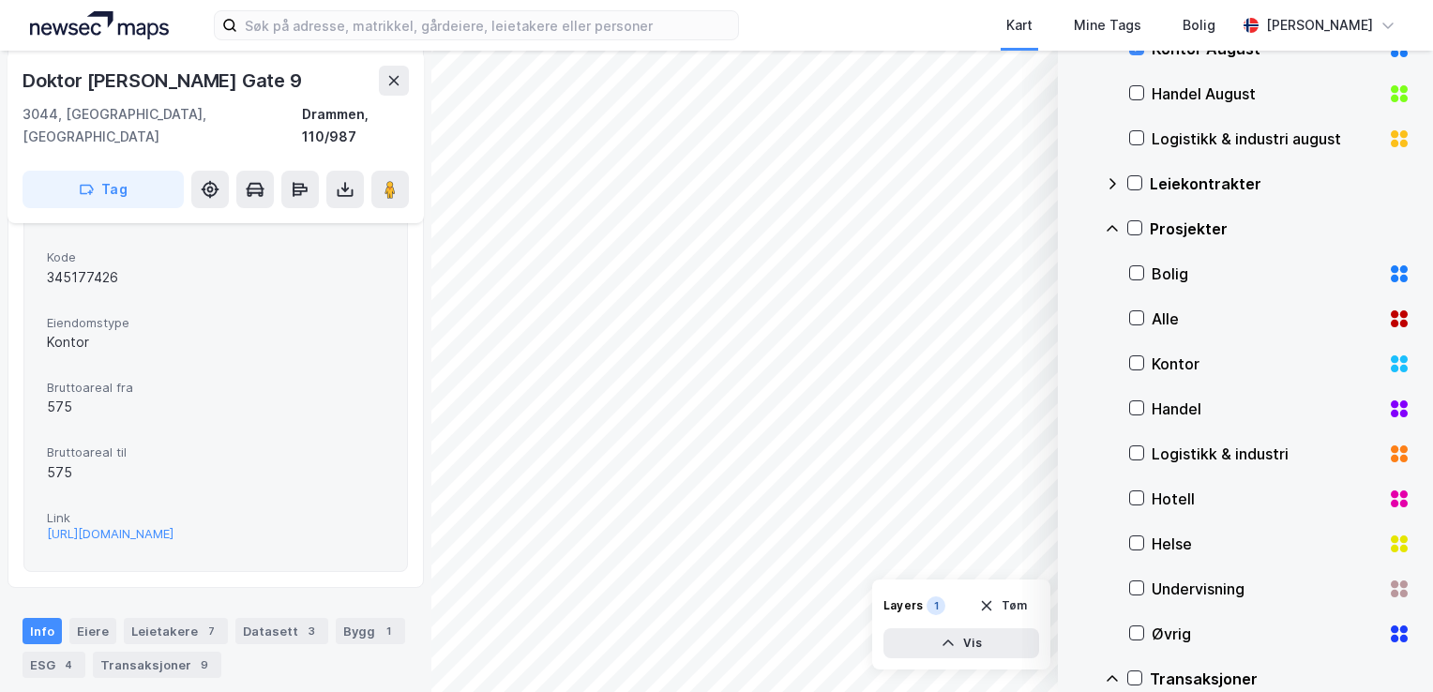
scroll to position [321, 0]
click at [159, 524] on div "https://www.finn.no/realestate/businessrent/ad.html?finnkode=345177426&fks=3451…" at bounding box center [110, 532] width 127 height 16
